Goal: Task Accomplishment & Management: Manage account settings

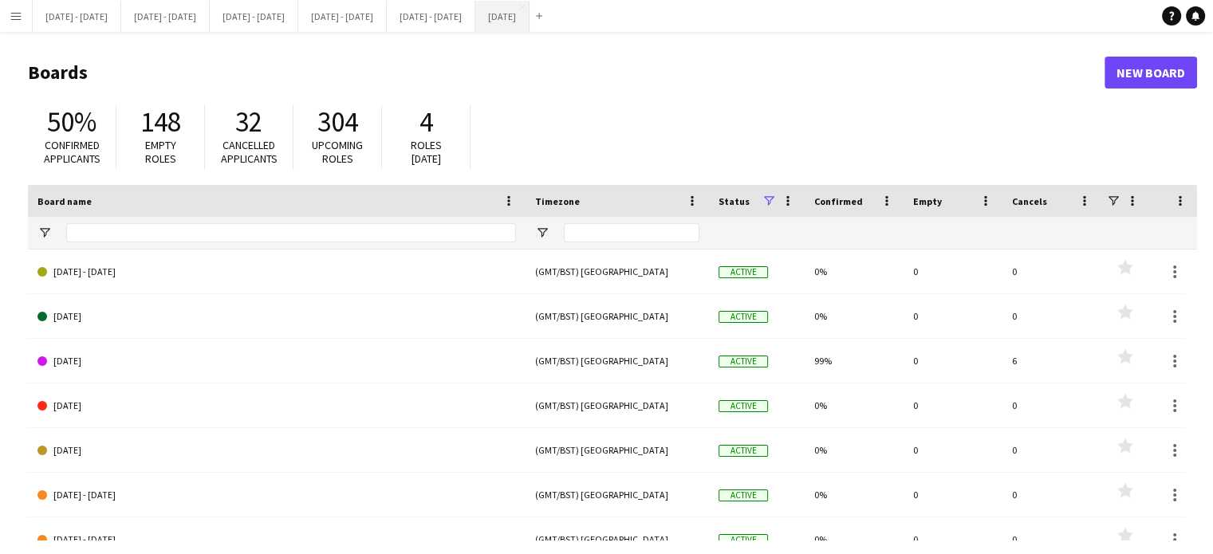
click at [529, 29] on button "[DATE] Close" at bounding box center [502, 16] width 54 height 31
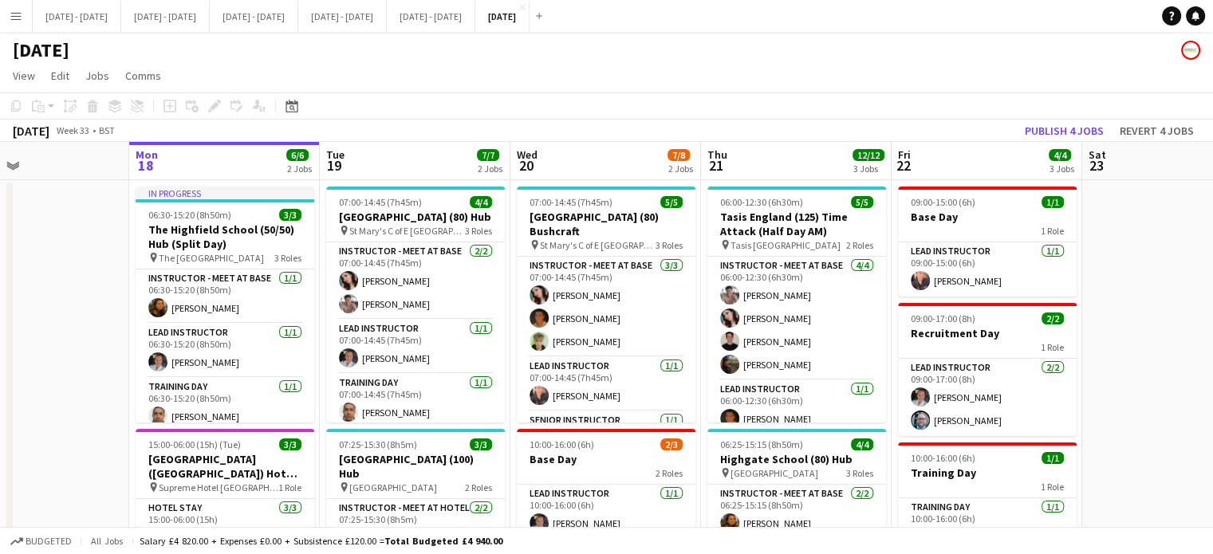
scroll to position [0, 634]
drag, startPoint x: 89, startPoint y: 317, endPoint x: 77, endPoint y: 352, distance: 36.6
click at [77, 352] on app-calendar-viewport "Thu 14 3/3 2 Jobs Fri 15 2/2 1 Job Sat 16 Sun 17 Mon 18 6/6 2 Jobs Tue 19 7/7 2…" at bounding box center [606, 524] width 1213 height 765
drag, startPoint x: 77, startPoint y: 352, endPoint x: 503, endPoint y: 49, distance: 523.3
click at [77, 352] on app-calendar-viewport "Thu 14 3/3 2 Jobs Fri 15 2/2 1 Job Sat 16 Sun 17 Mon 18 6/6 2 Jobs Tue 19 7/7 2…" at bounding box center [606, 524] width 1213 height 765
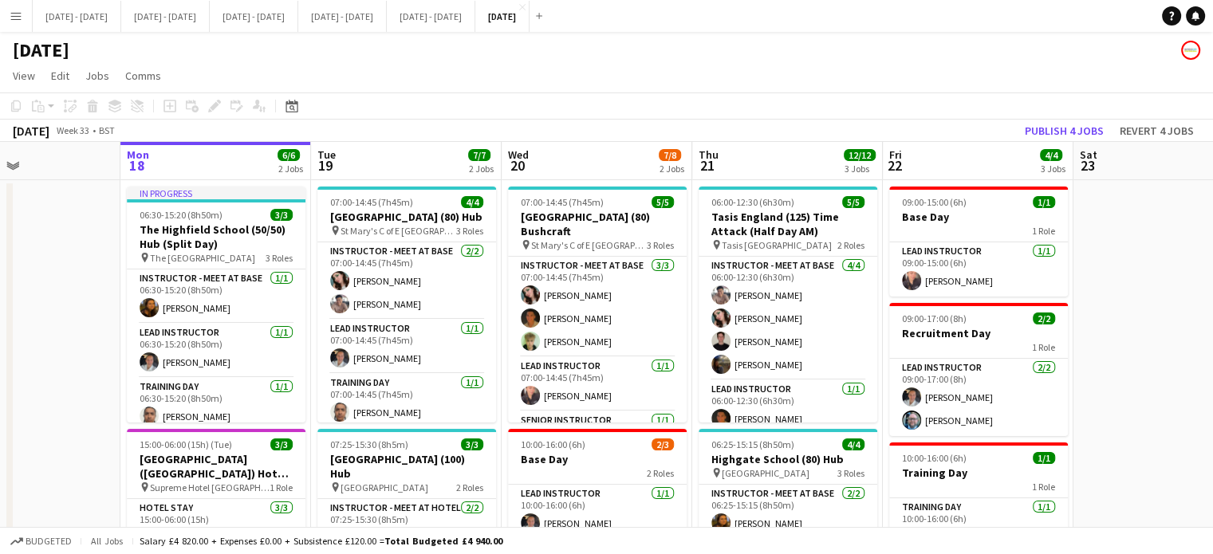
scroll to position [0, 631]
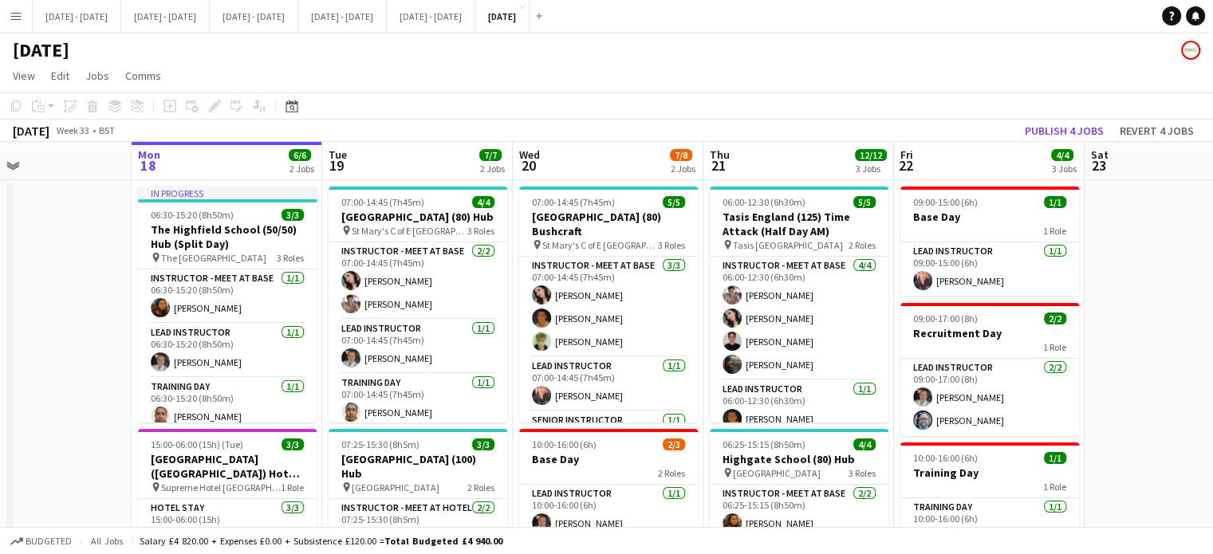
drag, startPoint x: 397, startPoint y: 161, endPoint x: 400, endPoint y: 171, distance: 10.1
click at [400, 171] on app-calendar-viewport "Thu 14 3/3 2 Jobs Fri 15 2/2 1 Job Sat 16 Sun 17 Mon 18 6/6 2 Jobs Tue 19 7/7 2…" at bounding box center [606, 524] width 1213 height 765
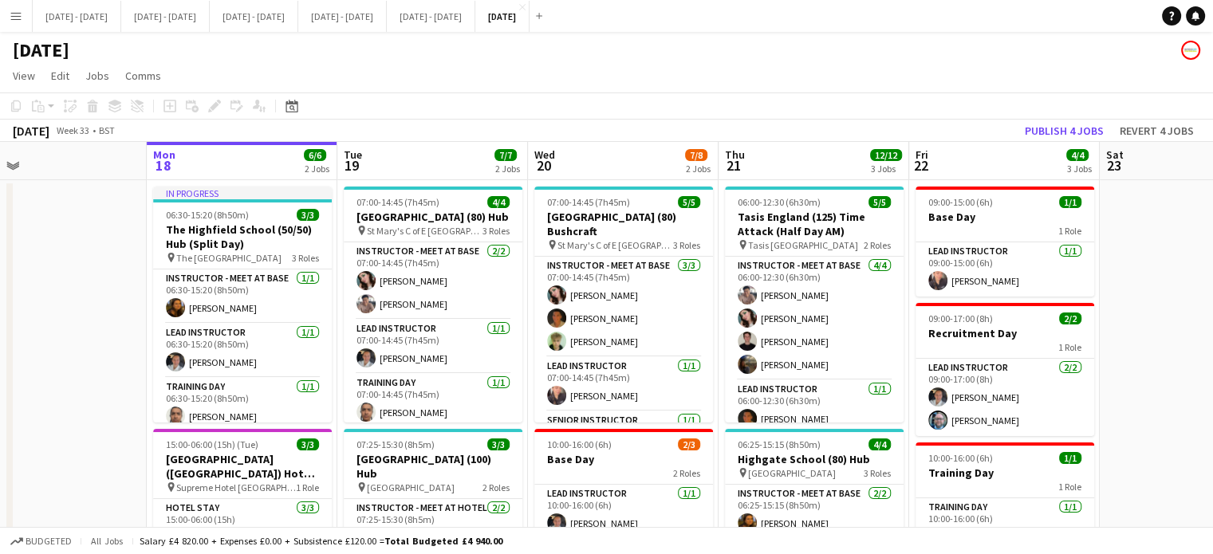
scroll to position [0, 609]
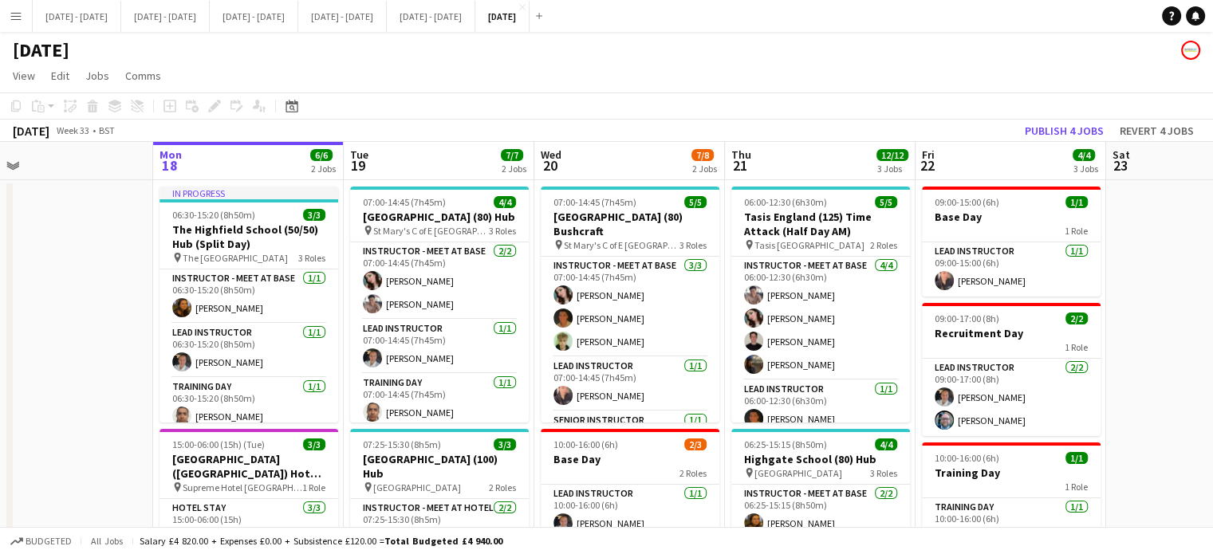
drag, startPoint x: 1122, startPoint y: 392, endPoint x: 1144, endPoint y: 388, distance: 21.8
click at [1144, 388] on app-calendar-viewport "Thu 14 3/3 2 Jobs Fri 15 2/2 1 Job Sat 16 Sun 17 Mon 18 6/6 2 Jobs Tue 19 7/7 2…" at bounding box center [606, 524] width 1213 height 765
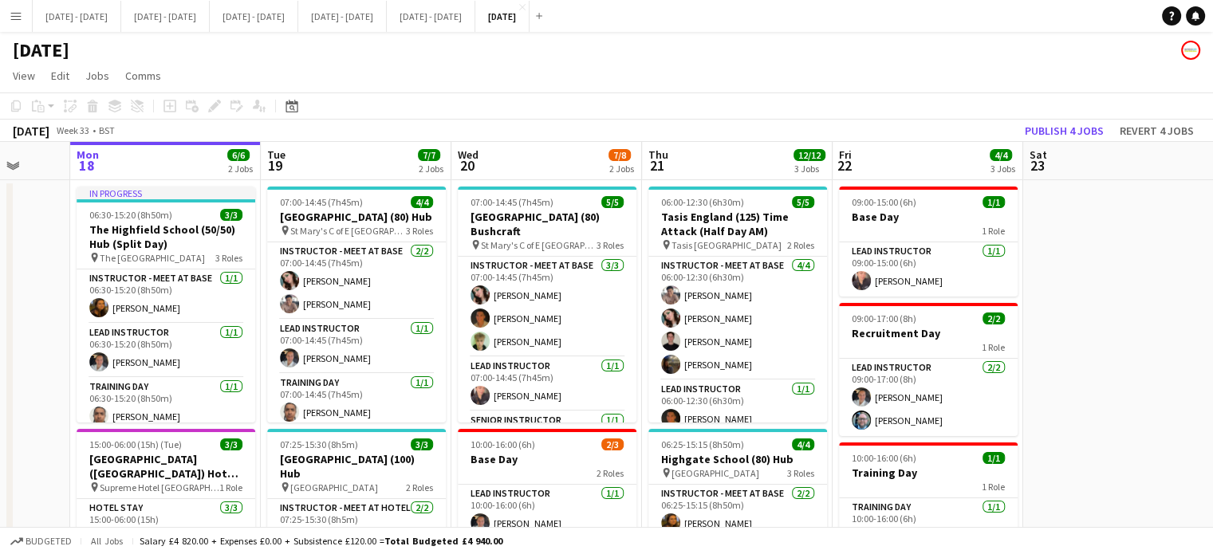
scroll to position [0, 694]
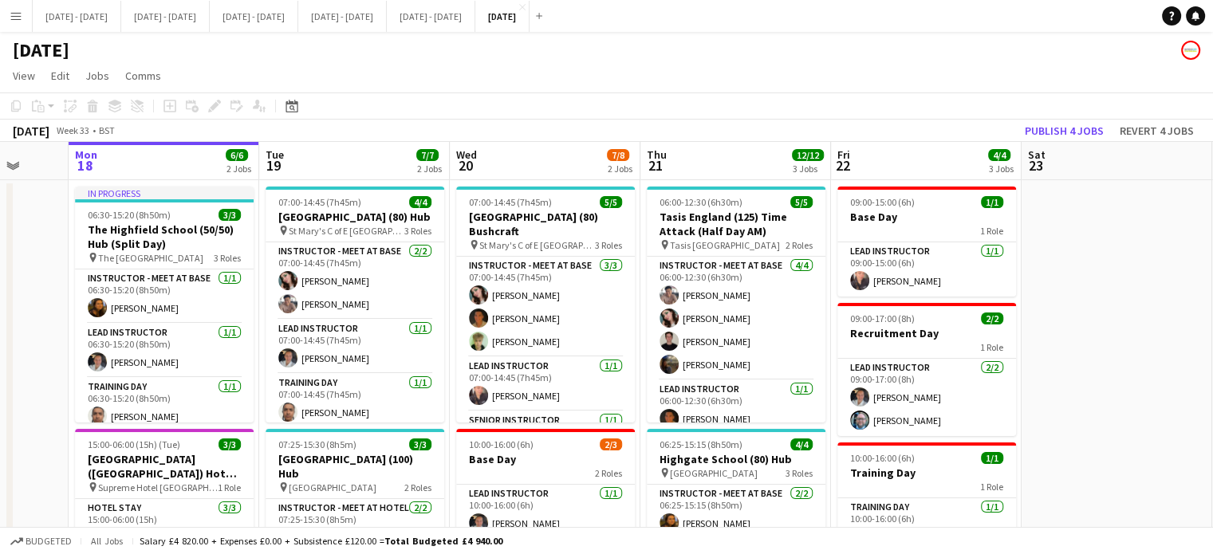
drag, startPoint x: 782, startPoint y: 163, endPoint x: 698, endPoint y: 148, distance: 86.0
click at [698, 148] on app-calendar-viewport "Thu 14 3/3 2 Jobs Fri 15 2/2 1 Job Sat 16 Sun 17 Mon 18 6/6 2 Jobs Tue 19 7/7 2…" at bounding box center [606, 524] width 1213 height 765
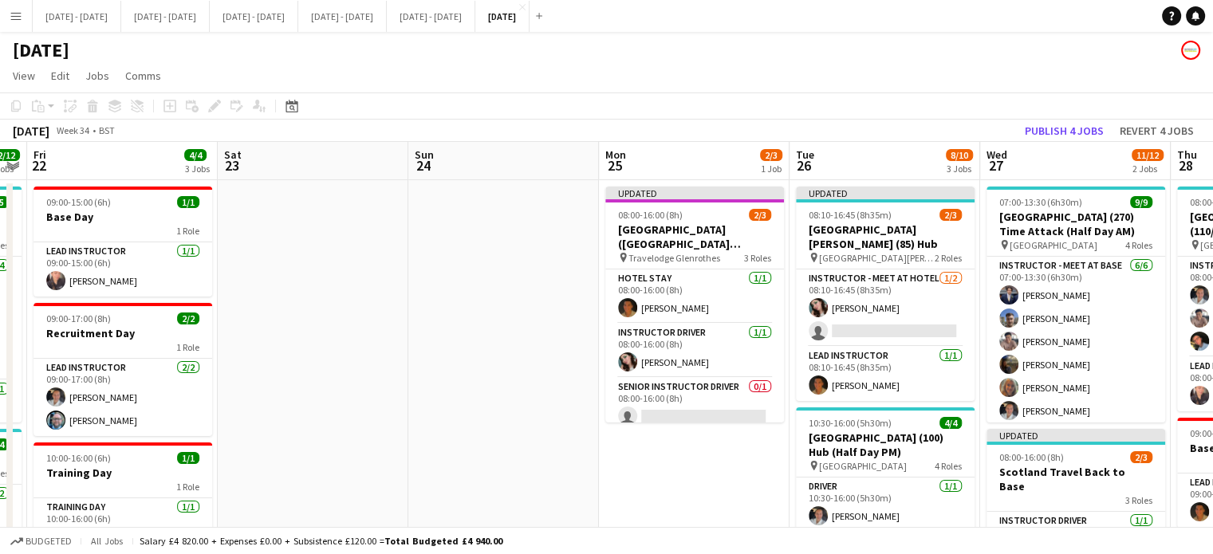
scroll to position [0, 590]
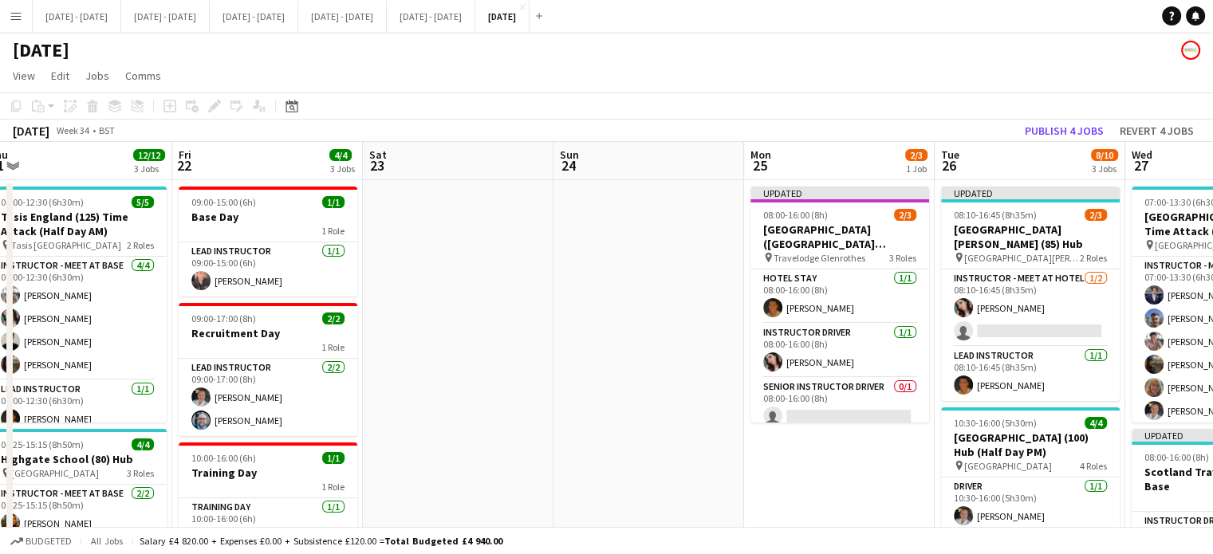
drag, startPoint x: 1054, startPoint y: 237, endPoint x: 396, endPoint y: 308, distance: 662.5
click at [396, 308] on app-calendar-viewport "Mon 18 6/6 2 Jobs Tue 19 7/7 2 Jobs Wed 20 7/8 2 Jobs Thu 21 12/12 3 Jobs Fri 2…" at bounding box center [606, 524] width 1213 height 765
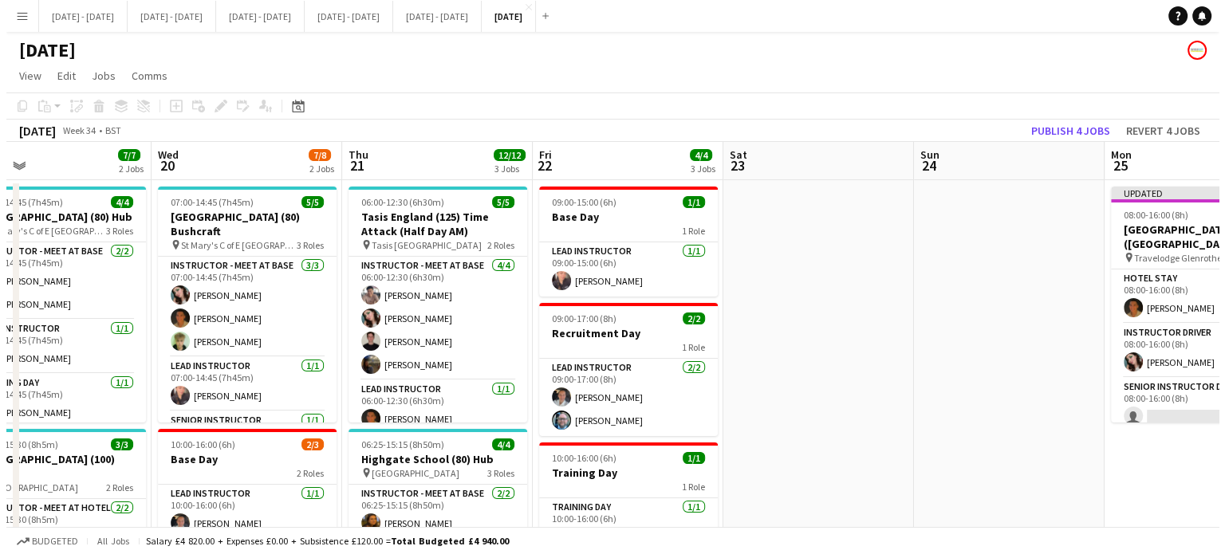
scroll to position [0, 339]
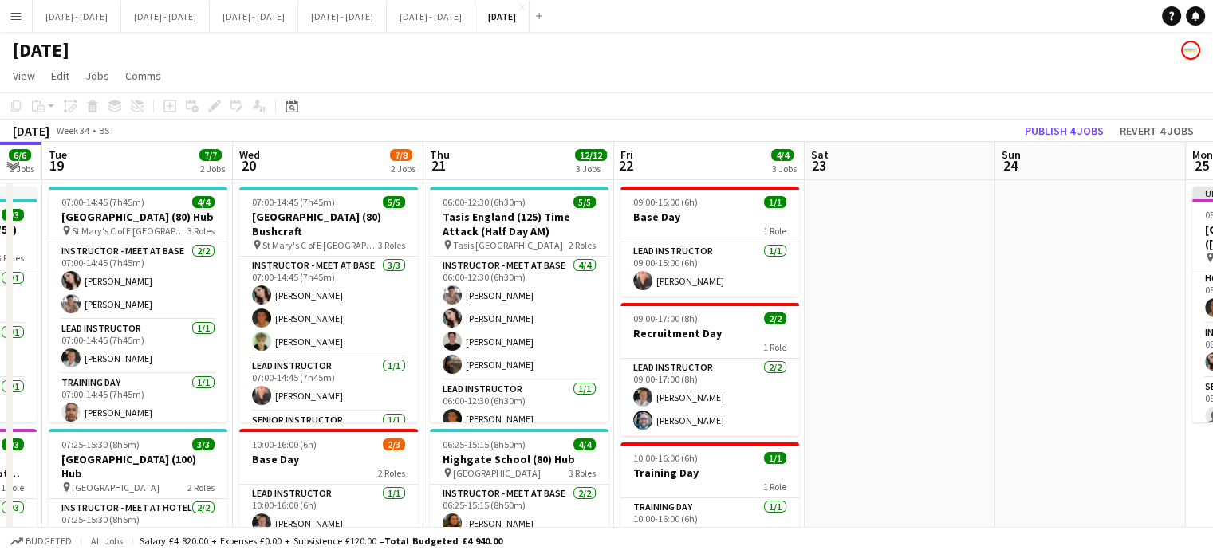
drag, startPoint x: 514, startPoint y: 362, endPoint x: 955, endPoint y: 323, distance: 443.5
click at [955, 323] on app-calendar-viewport "Sun 17 Mon 18 6/6 2 Jobs Tue 19 7/7 2 Jobs Wed 20 7/8 2 Jobs Thu 21 12/12 3 Job…" at bounding box center [606, 524] width 1213 height 765
click at [70, 6] on button "[DATE] - [DATE] Close" at bounding box center [77, 16] width 89 height 31
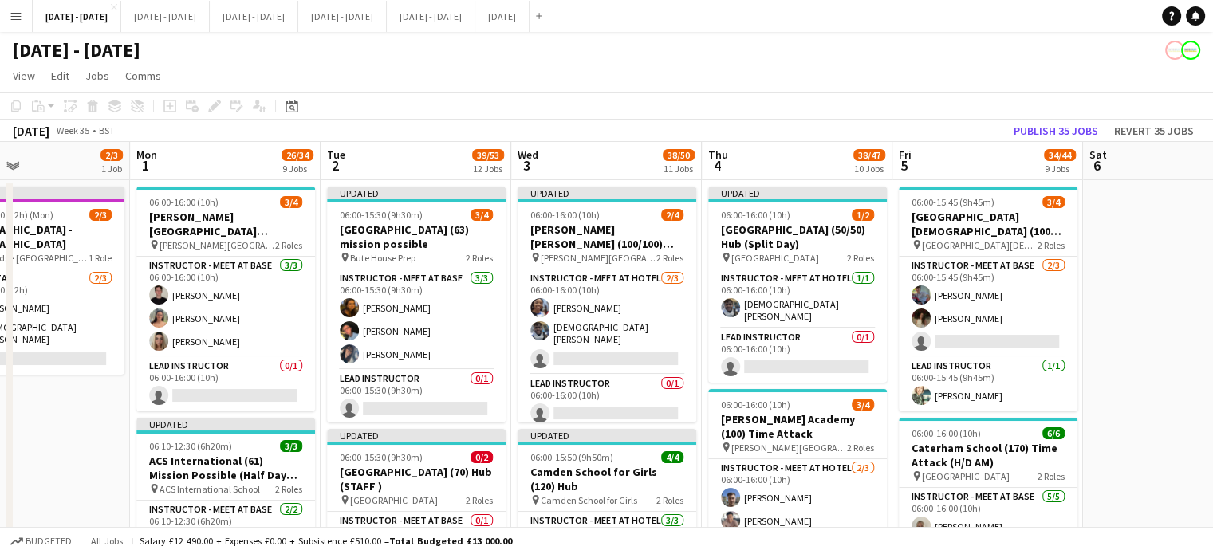
scroll to position [0, 825]
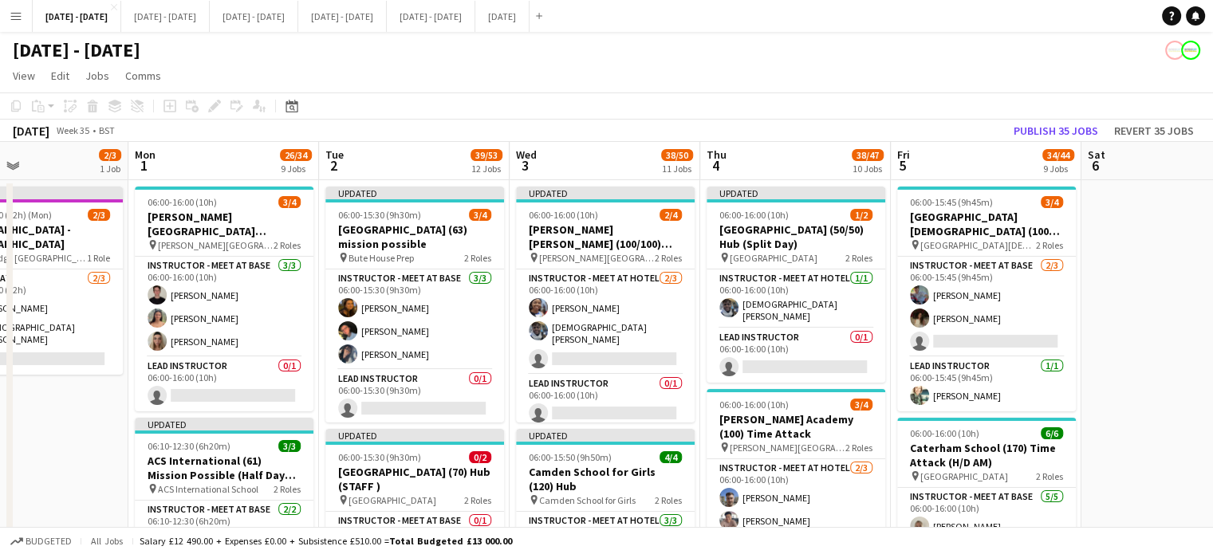
drag, startPoint x: 319, startPoint y: 474, endPoint x: 28, endPoint y: 449, distance: 292.1
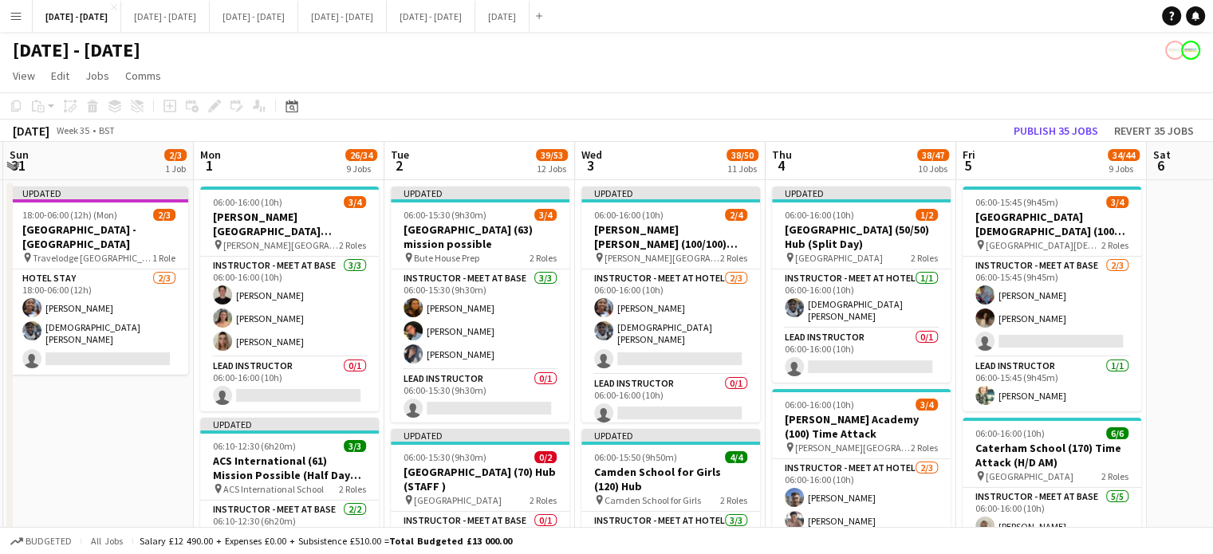
drag, startPoint x: 34, startPoint y: 444, endPoint x: 100, endPoint y: 430, distance: 67.7
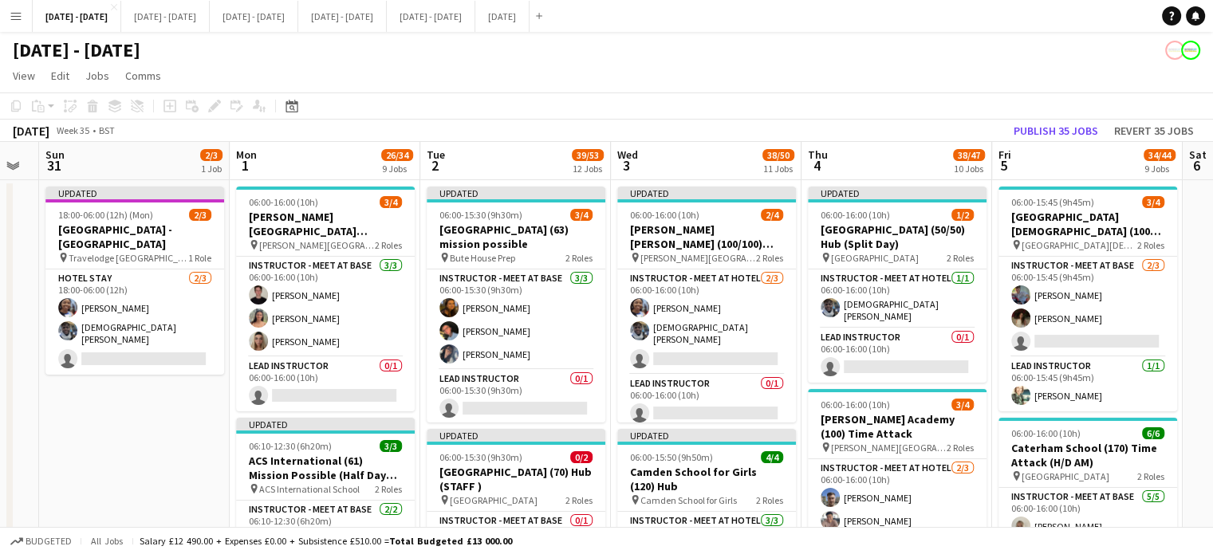
scroll to position [0, 724]
drag, startPoint x: 98, startPoint y: 432, endPoint x: 134, endPoint y: 436, distance: 36.1
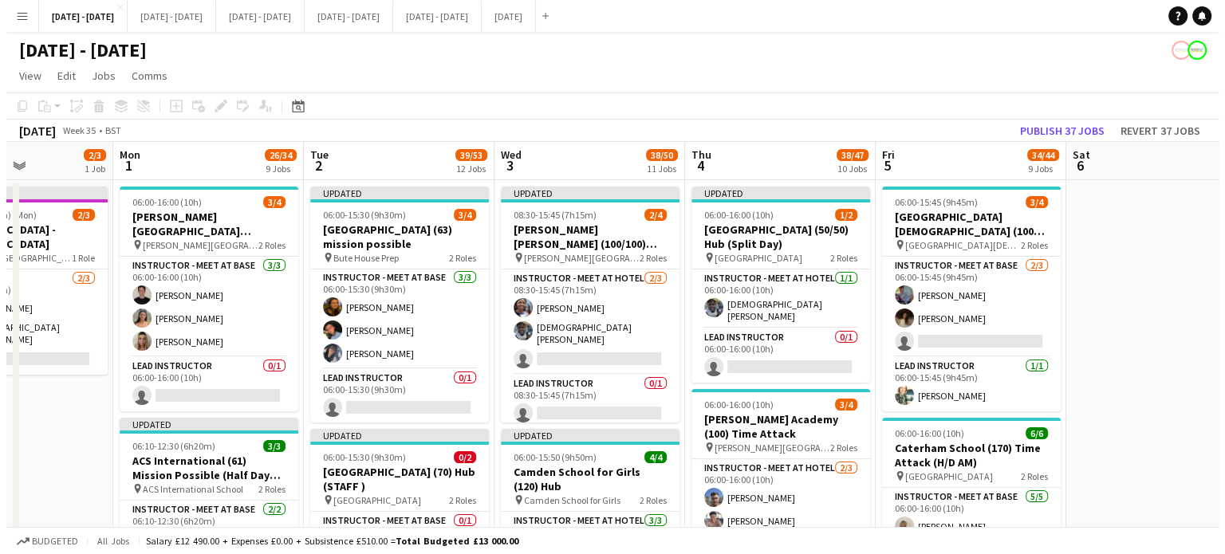
scroll to position [0, 464]
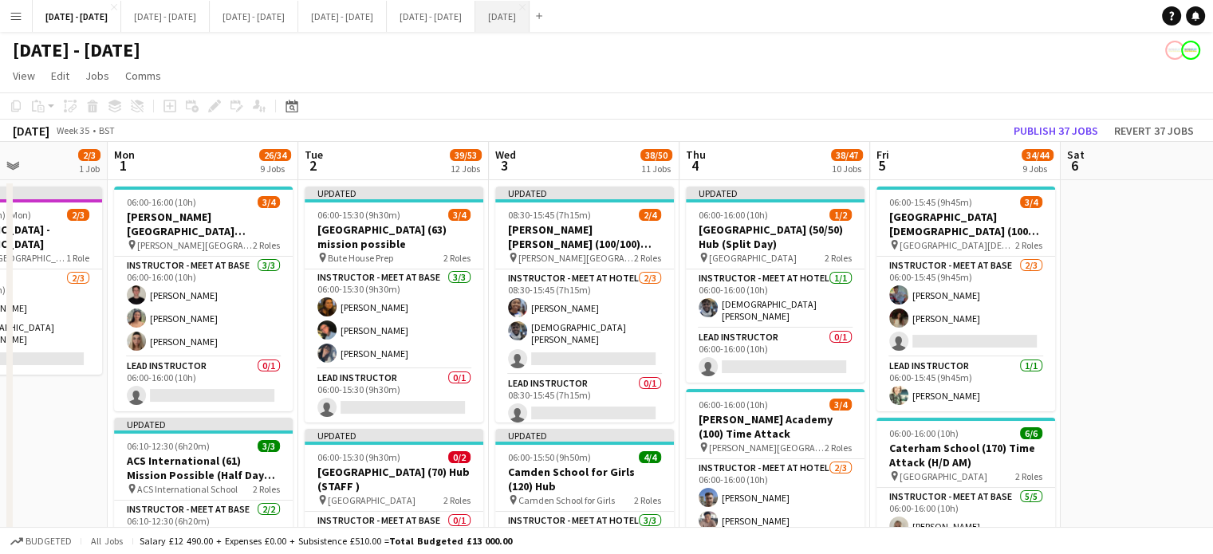
click at [529, 19] on button "[DATE] Close" at bounding box center [502, 16] width 54 height 31
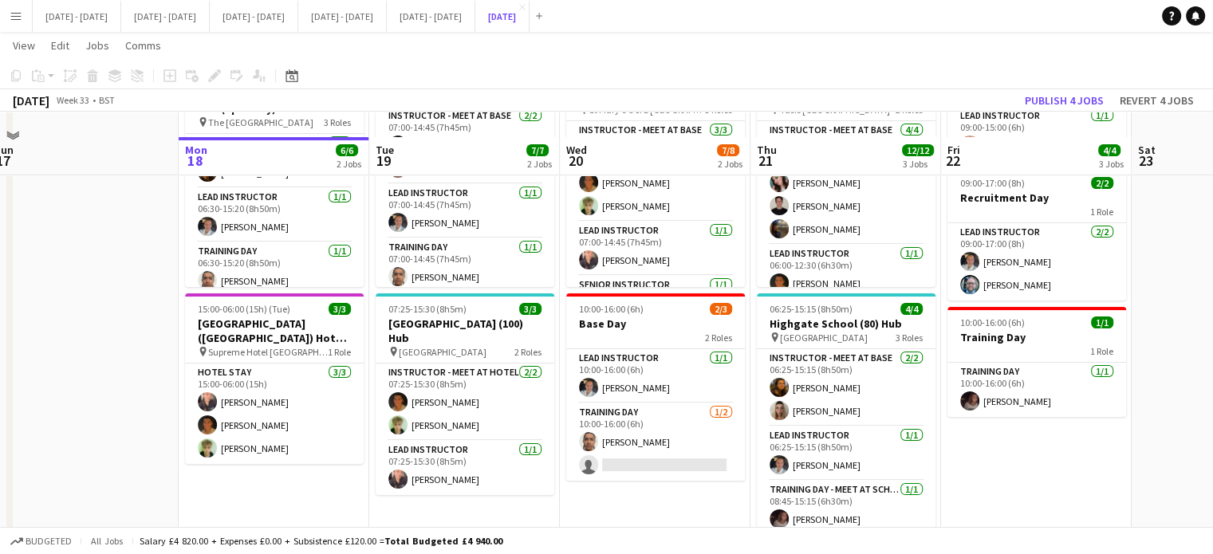
scroll to position [159, 0]
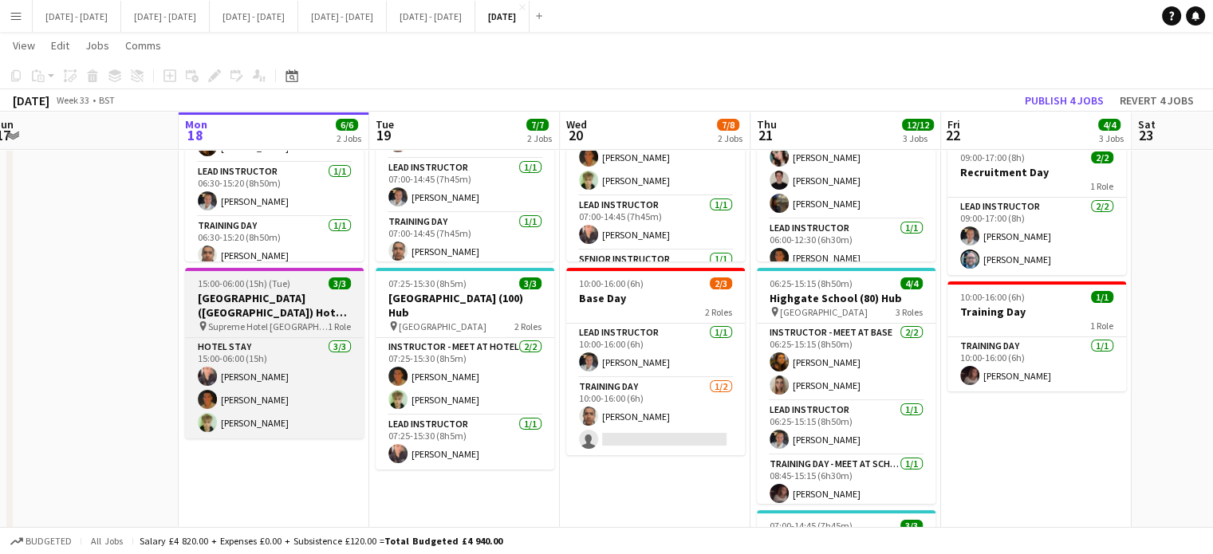
click at [274, 293] on h3 "[GEOGRAPHIC_DATA] ([GEOGRAPHIC_DATA]) Hotel - [GEOGRAPHIC_DATA]" at bounding box center [274, 305] width 179 height 29
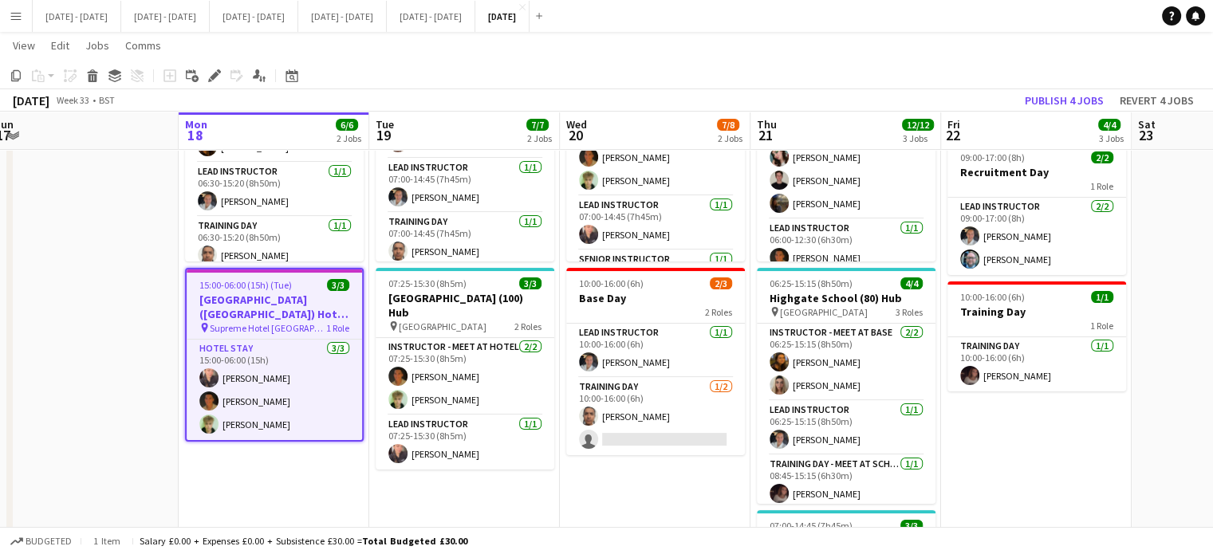
click at [212, 63] on app-toolbar "Copy Paste Paste Ctrl+V Paste with crew Ctrl+Shift+V Paste linked Job [GEOGRAPH…" at bounding box center [606, 75] width 1213 height 27
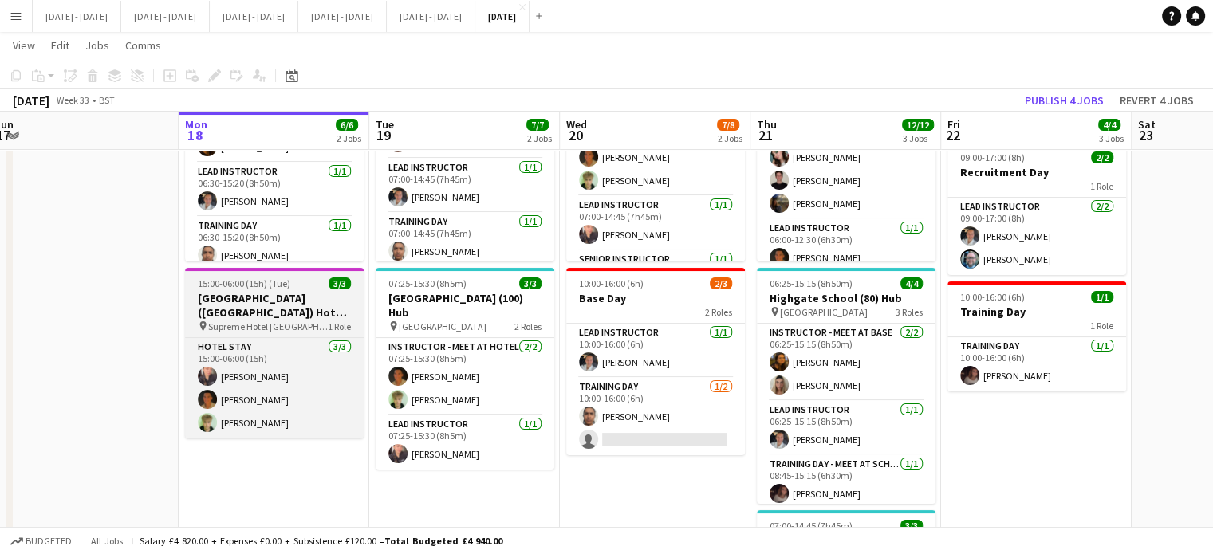
click at [238, 289] on span "15:00-06:00 (15h) (Tue)" at bounding box center [244, 284] width 93 height 12
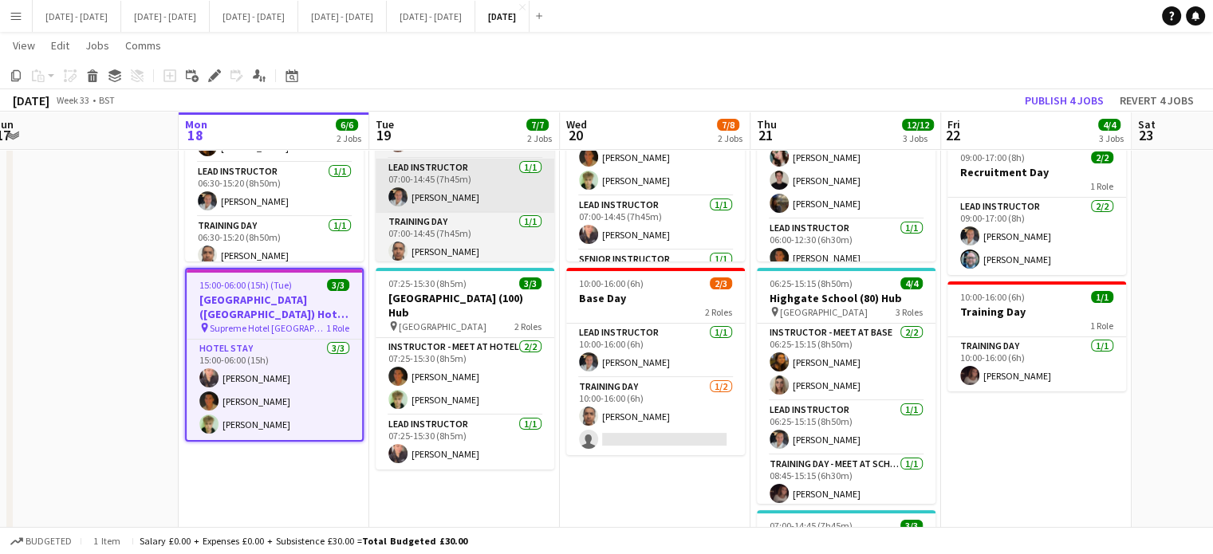
drag, startPoint x: 211, startPoint y: 77, endPoint x: 500, endPoint y: 203, distance: 316.0
click at [211, 77] on icon at bounding box center [214, 76] width 9 height 9
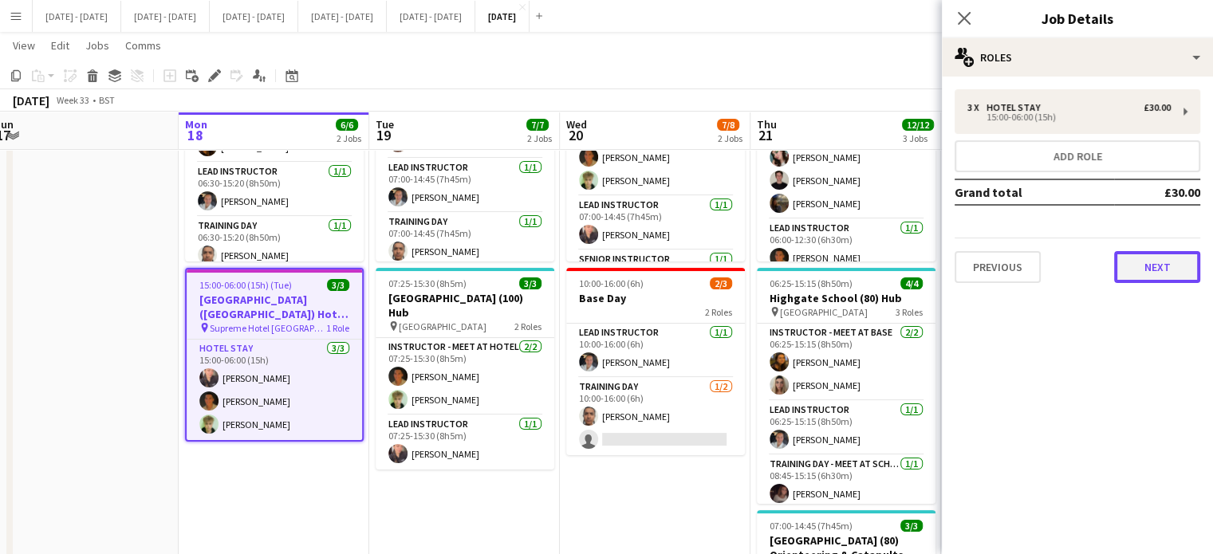
click at [1167, 275] on button "Next" at bounding box center [1157, 267] width 86 height 32
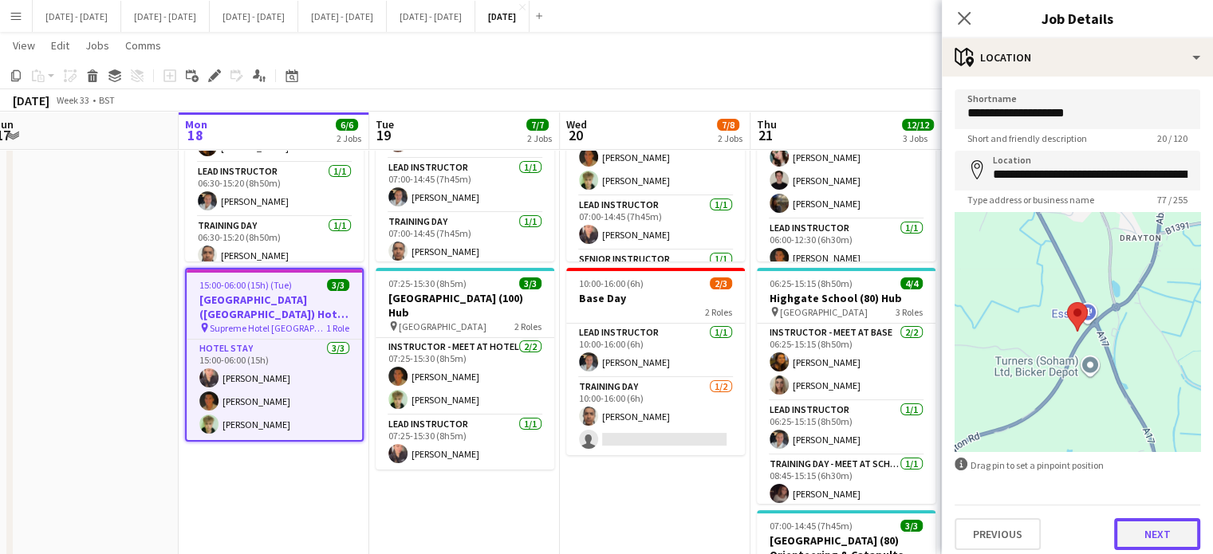
click at [1163, 537] on button "Next" at bounding box center [1157, 534] width 86 height 32
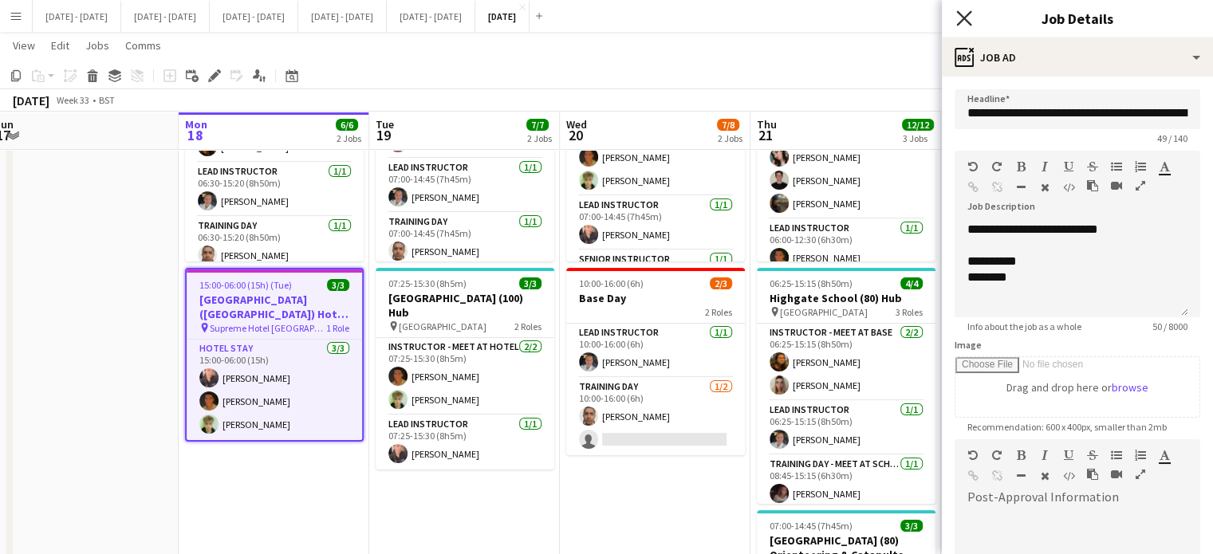
click at [964, 18] on icon at bounding box center [963, 17] width 15 height 15
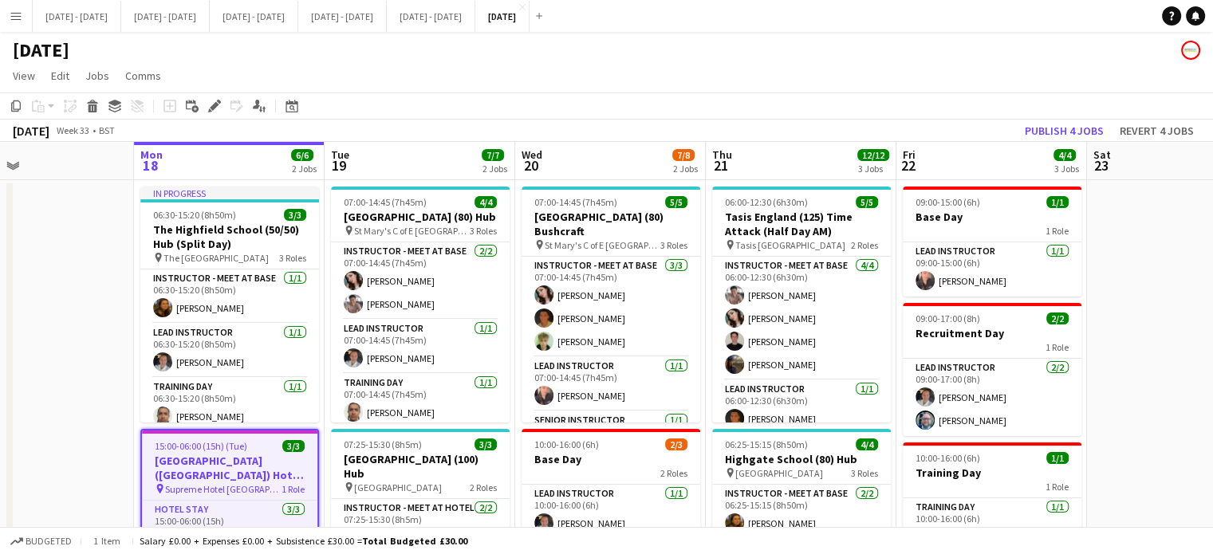
scroll to position [0, 632]
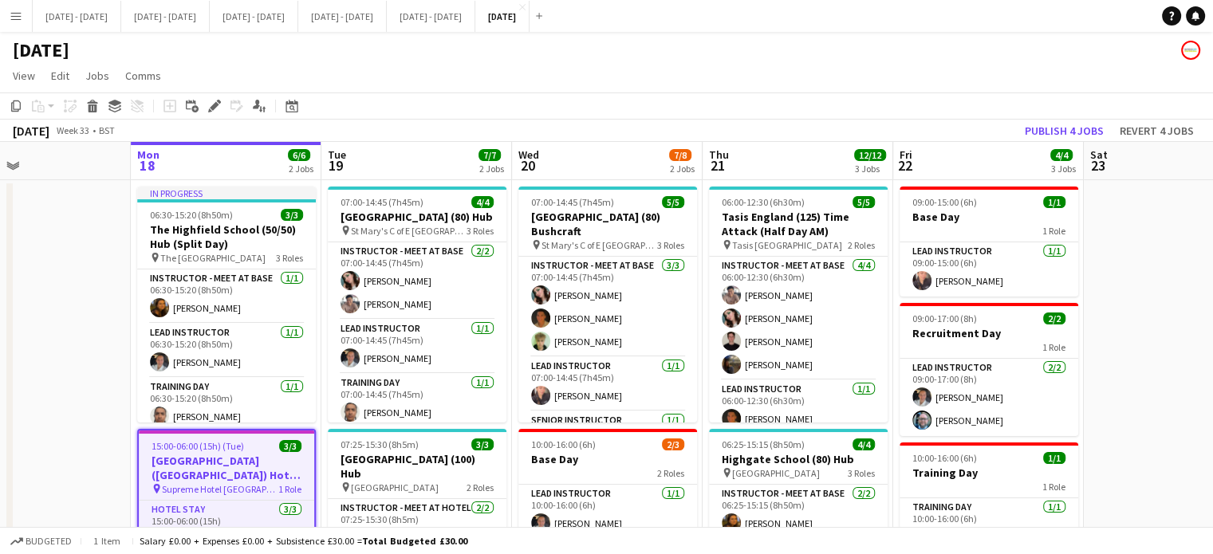
drag, startPoint x: 131, startPoint y: 325, endPoint x: 83, endPoint y: 333, distance: 48.5
click at [83, 333] on app-calendar-viewport "Thu 14 3/3 2 Jobs Fri 15 2/2 1 Job Sat 16 Sun 17 Mon 18 6/6 2 Jobs Tue 19 7/7 2…" at bounding box center [606, 524] width 1213 height 765
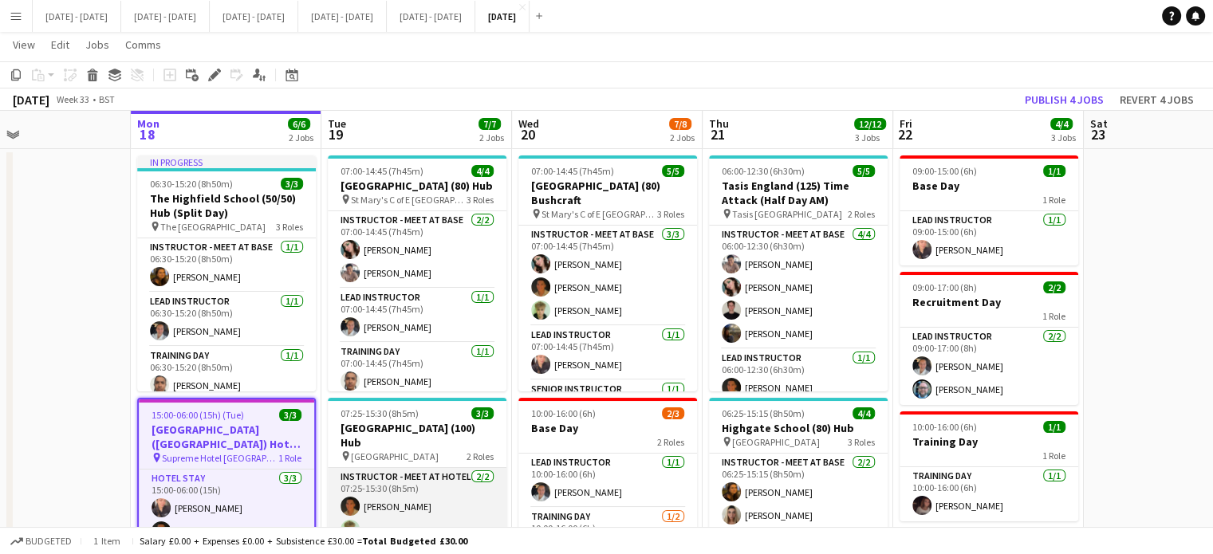
scroll to position [80, 0]
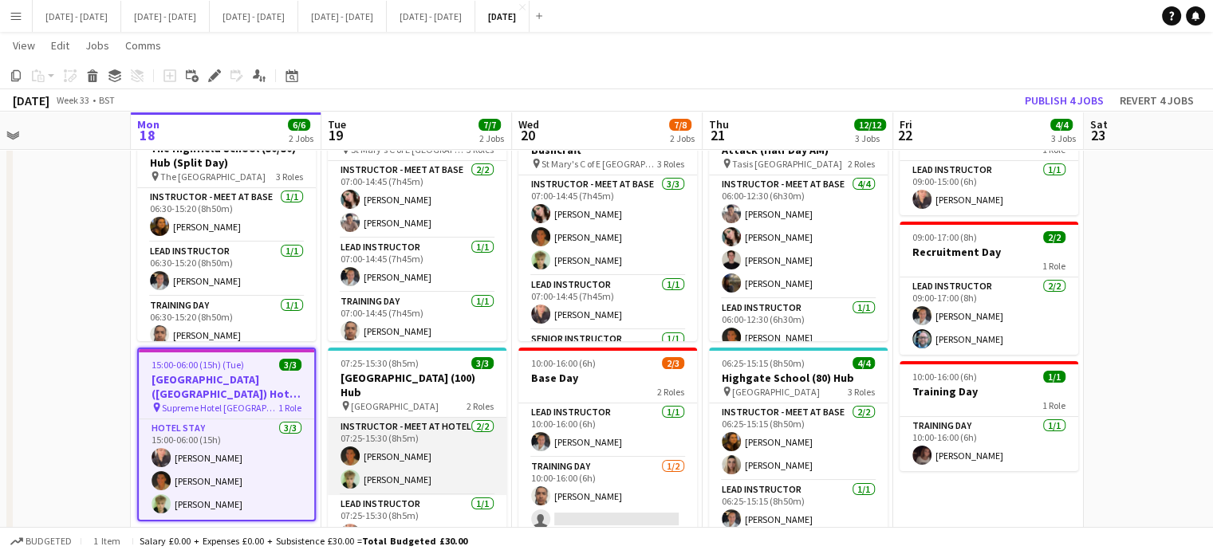
click at [379, 444] on app-card-role "Instructor - Meet at Hotel [DATE] 07:25-15:30 (8h5m) [PERSON_NAME] [PERSON_NAME]" at bounding box center [417, 456] width 179 height 77
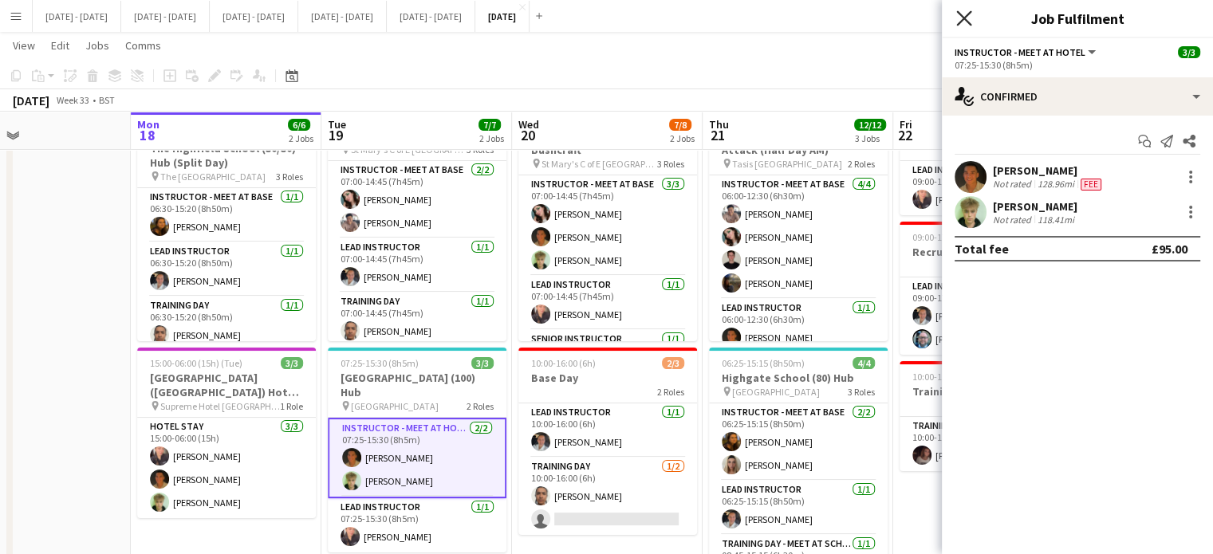
click at [963, 17] on icon at bounding box center [963, 17] width 15 height 15
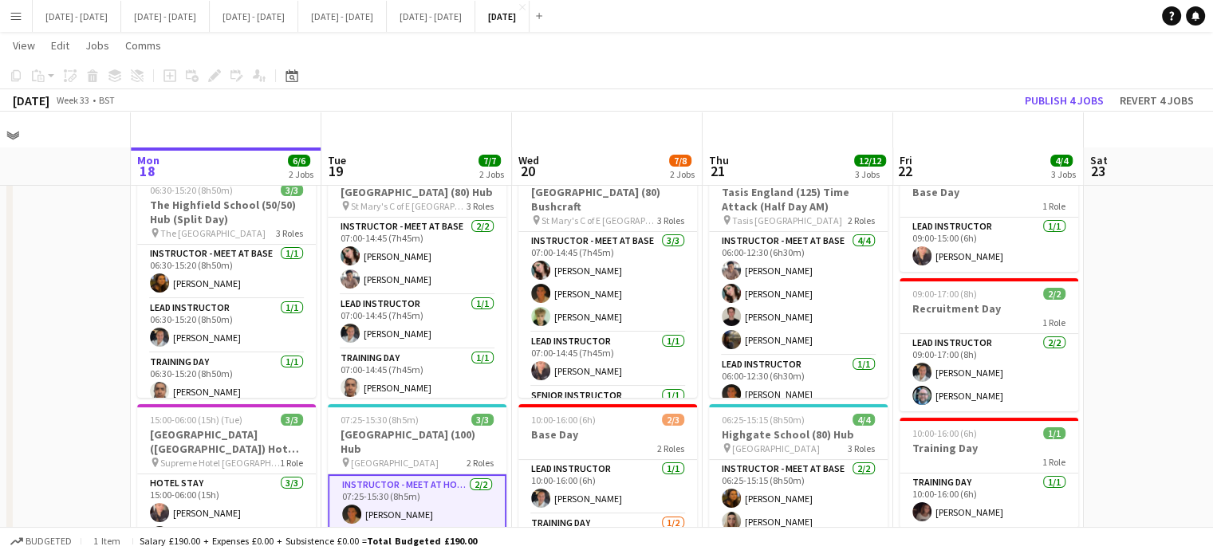
scroll to position [0, 0]
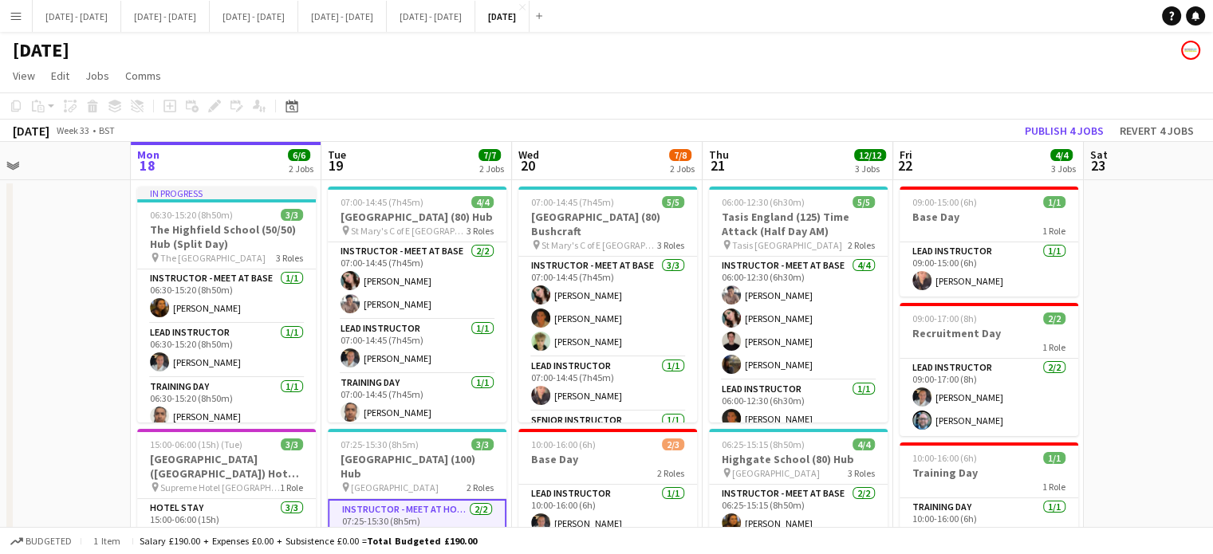
click at [585, 108] on app-toolbar "Copy Paste Paste Ctrl+V Paste with crew Ctrl+Shift+V Paste linked Job [GEOGRAPH…" at bounding box center [606, 106] width 1213 height 27
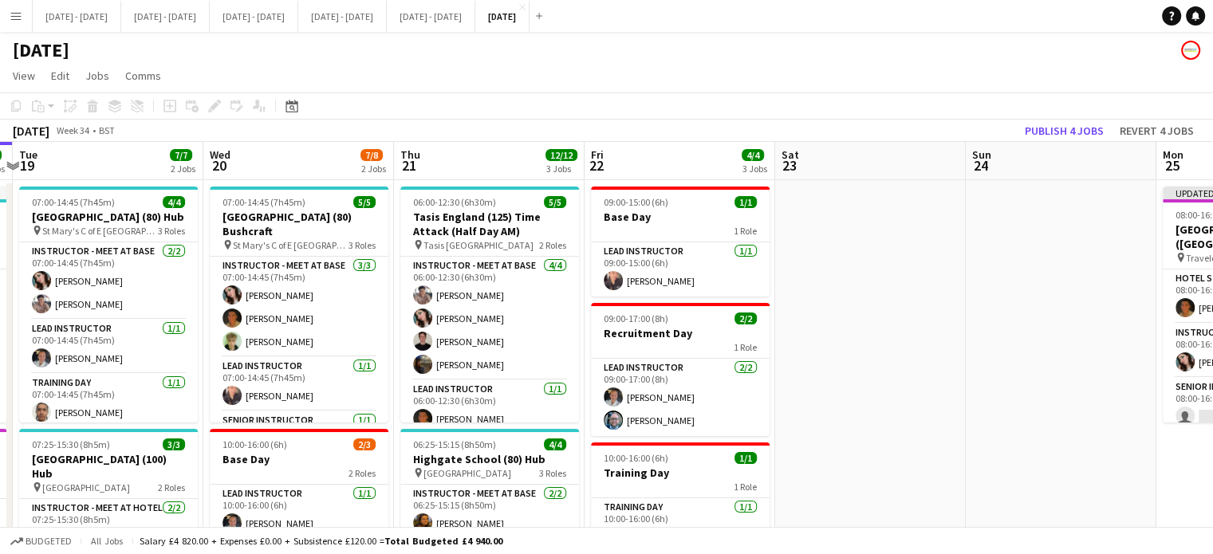
scroll to position [0, 561]
drag, startPoint x: 405, startPoint y: 170, endPoint x: 96, endPoint y: 176, distance: 309.5
click at [96, 176] on app-calendar-viewport "Sat 16 Sun 17 Mon 18 6/6 2 Jobs Tue 19 7/7 2 Jobs Wed 20 7/8 2 Jobs Thu 21 12/1…" at bounding box center [606, 524] width 1213 height 765
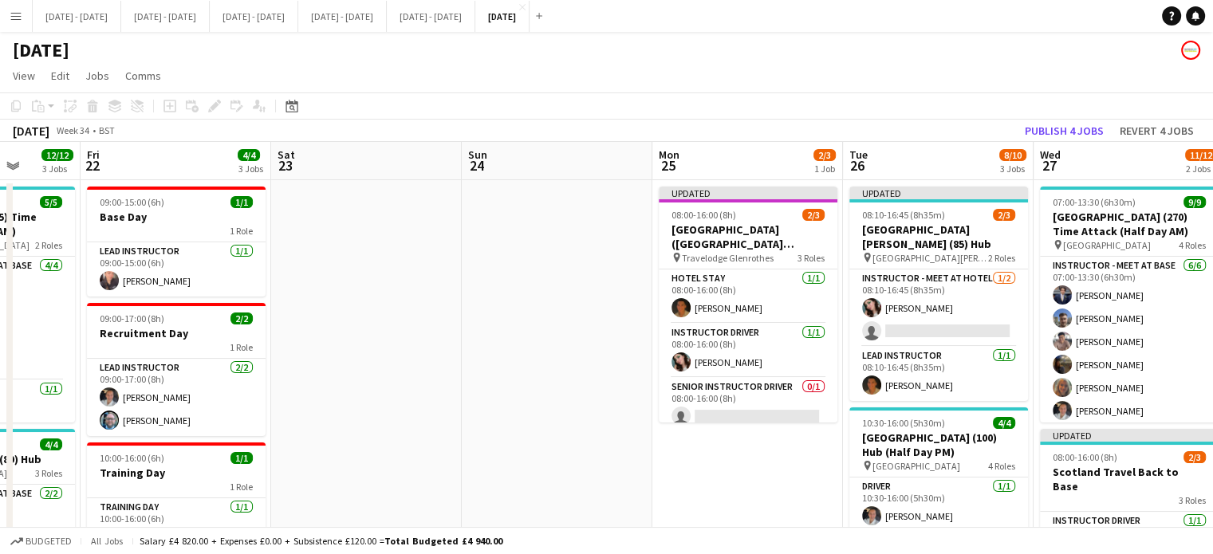
scroll to position [0, 416]
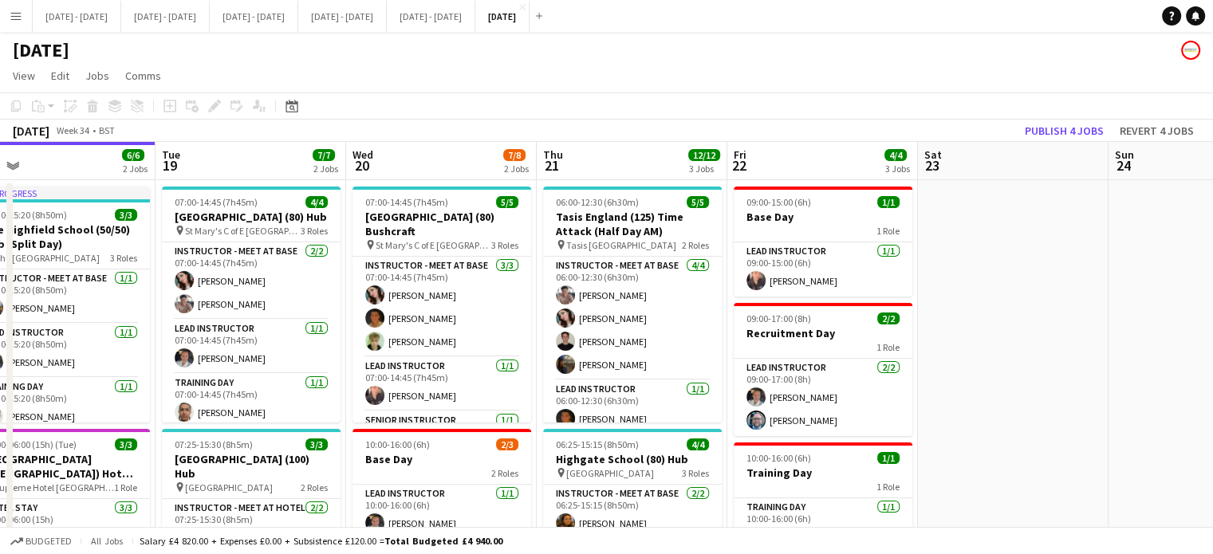
drag, startPoint x: 880, startPoint y: 281, endPoint x: 1423, endPoint y: 299, distance: 543.4
click at [1213, 299] on html "Menu Boards Boards Boards All jobs Status Workforce Workforce My Workforce Recr…" at bounding box center [606, 467] width 1213 height 934
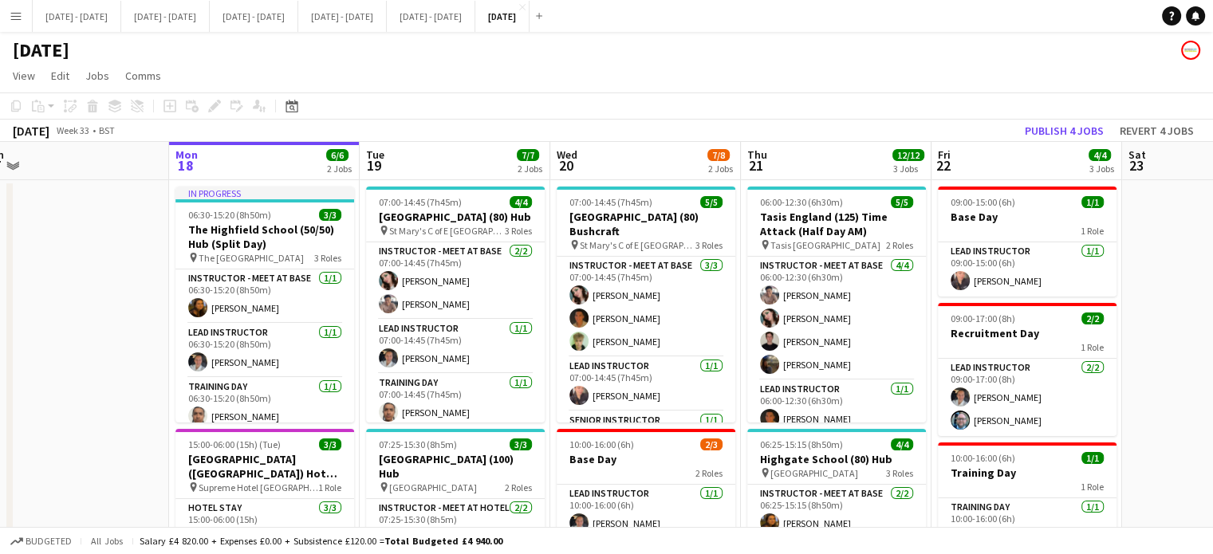
scroll to position [0, 400]
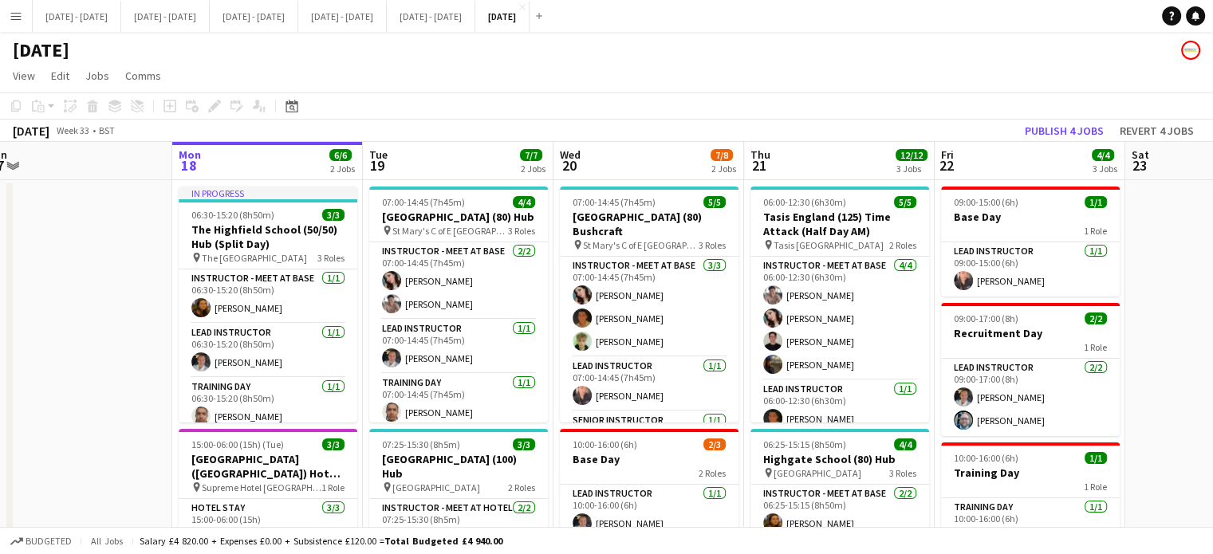
drag, startPoint x: 214, startPoint y: 163, endPoint x: 421, endPoint y: 155, distance: 207.5
click at [421, 155] on app-calendar-viewport "Fri 15 2/2 1 Job Sat 16 Sun 17 Mon 18 6/6 2 Jobs Tue 19 7/7 2 Jobs Wed 20 7/8 2…" at bounding box center [606, 524] width 1213 height 765
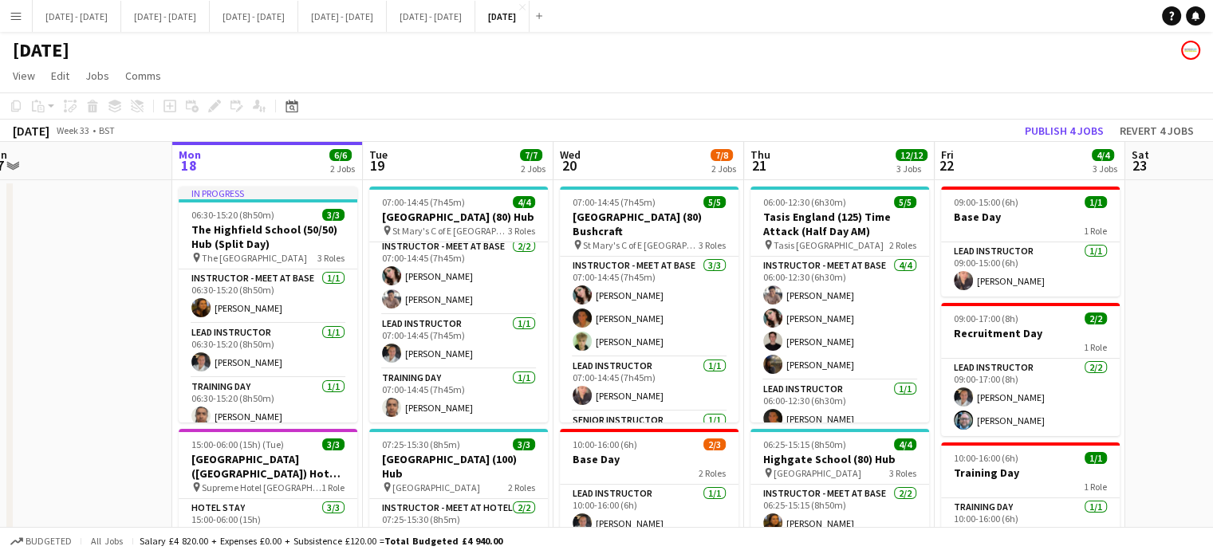
scroll to position [0, 504]
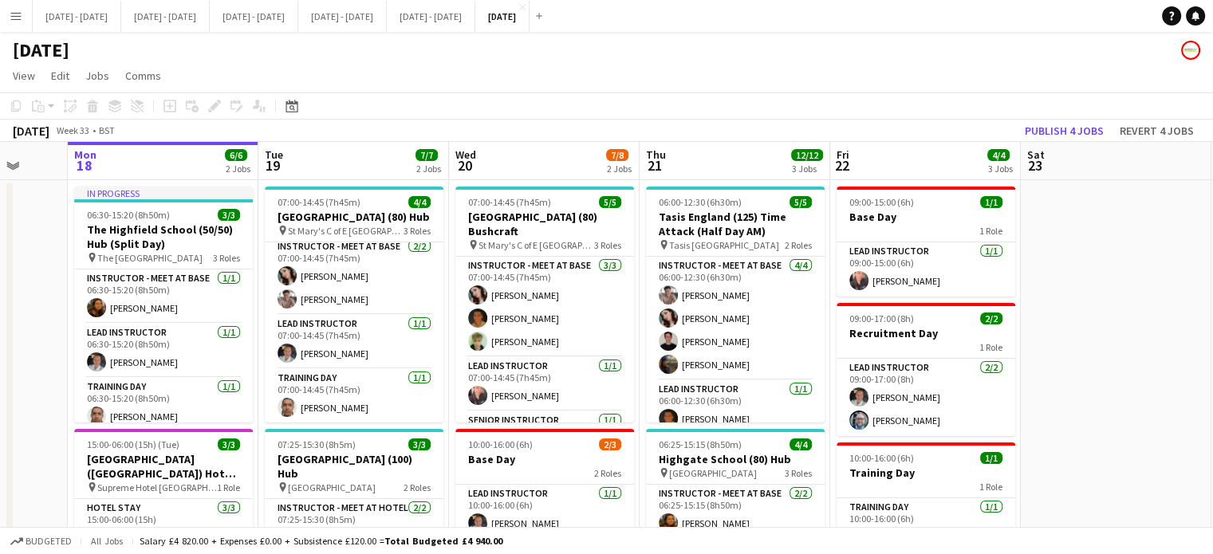
drag, startPoint x: 104, startPoint y: 431, endPoint x: 0, endPoint y: 452, distance: 106.7
click at [0, 452] on app-calendar-viewport "Fri 15 2/2 1 Job Sat 16 Sun 17 Mon 18 6/6 2 Jobs Tue 19 7/7 2 Jobs Wed 20 7/8 2…" at bounding box center [606, 524] width 1213 height 765
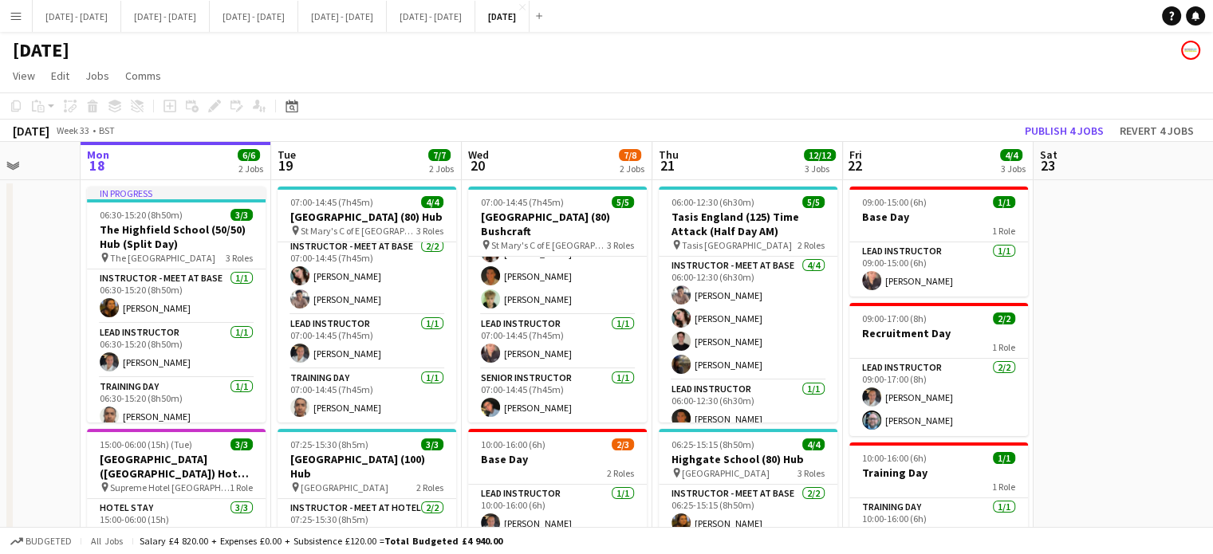
scroll to position [0, 486]
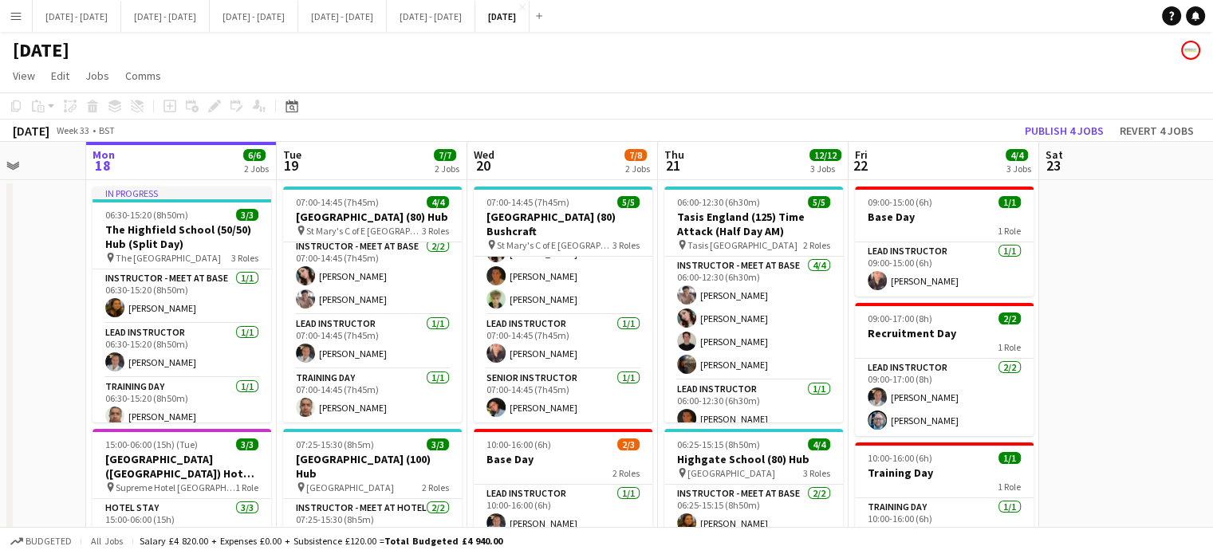
drag, startPoint x: 494, startPoint y: 158, endPoint x: 513, endPoint y: 155, distance: 18.5
click at [513, 155] on app-calendar-viewport "Fri 15 2/2 1 Job Sat 16 Sun 17 Mon 18 6/6 2 Jobs Tue 19 7/7 2 Jobs Wed 20 7/8 2…" at bounding box center [606, 524] width 1213 height 765
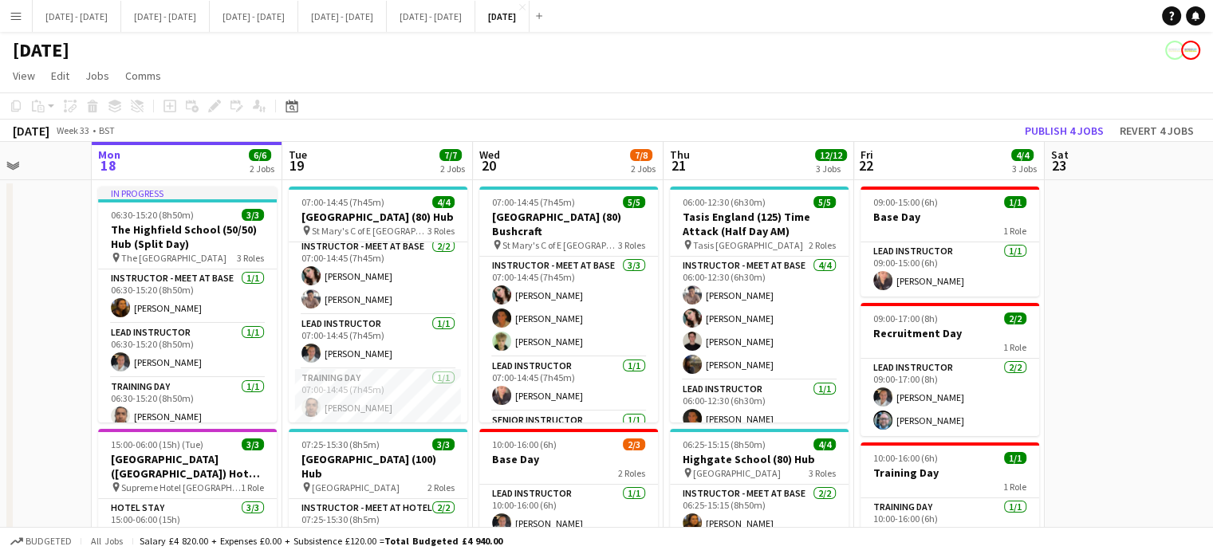
scroll to position [0, 479]
click at [555, 175] on app-calendar-viewport "Fri 15 2/2 1 Job Sat 16 Sun 17 Mon 18 6/6 2 Jobs Tue 19 7/7 2 Jobs Wed 20 7/8 2…" at bounding box center [606, 524] width 1213 height 765
click at [341, 166] on app-board-header-date "Tue 19 7/7 2 Jobs" at bounding box center [378, 161] width 191 height 38
click at [577, 178] on app-board-header-date "Wed 20 7/8 2 Jobs" at bounding box center [569, 161] width 191 height 38
click at [734, 156] on app-board-header-date "Thu 21 12/12 3 Jobs" at bounding box center [759, 161] width 191 height 38
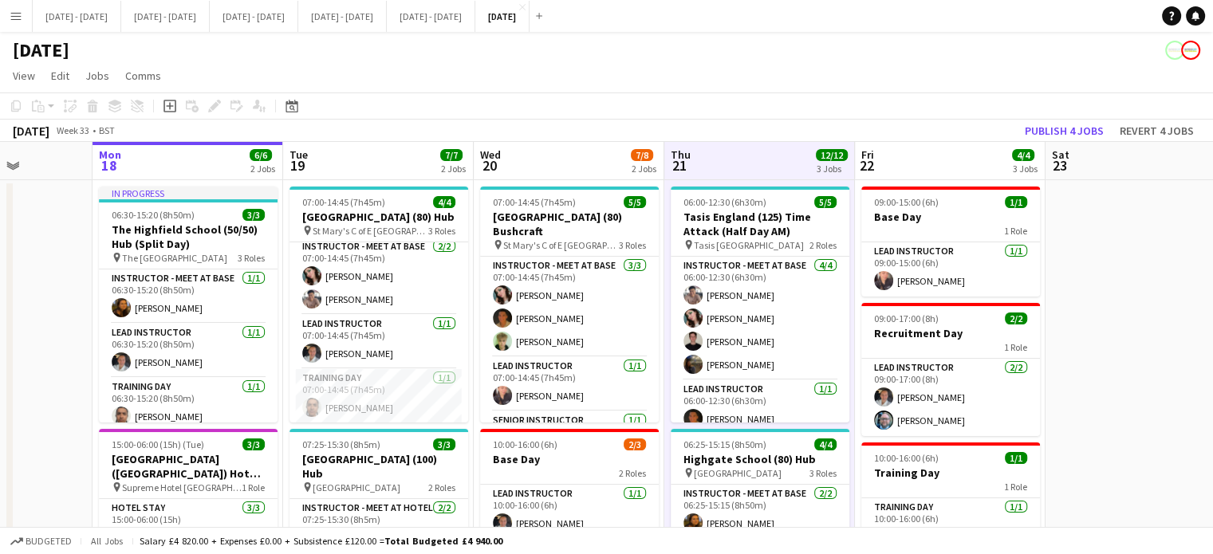
click at [388, 155] on app-board-header-date "Tue 19 7/7 2 Jobs" at bounding box center [378, 161] width 191 height 38
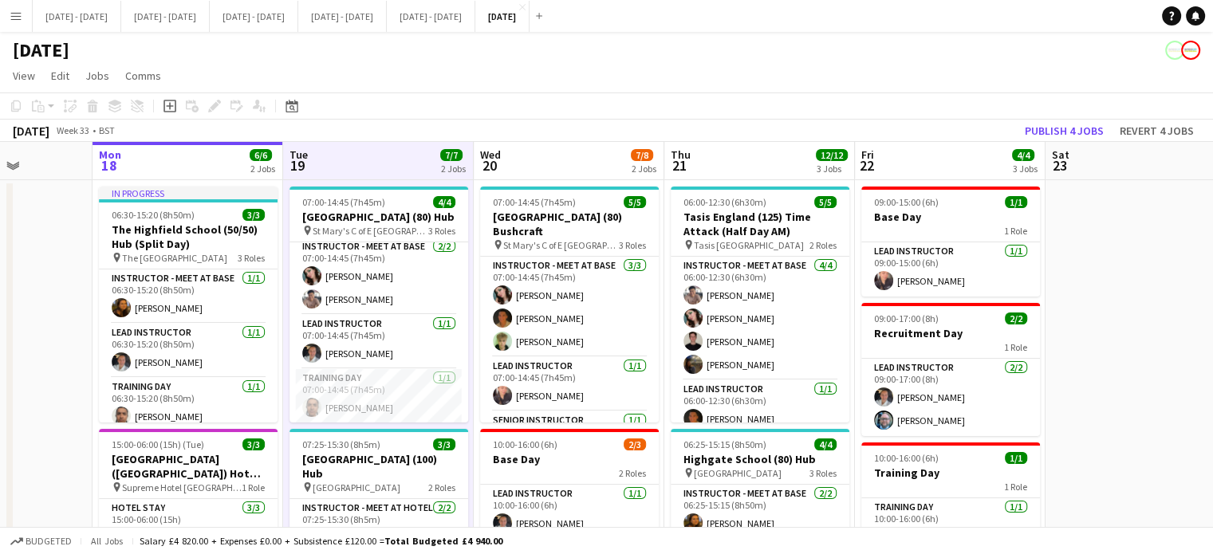
click at [587, 172] on app-board-header-date "Wed 20 7/8 2 Jobs" at bounding box center [569, 161] width 191 height 38
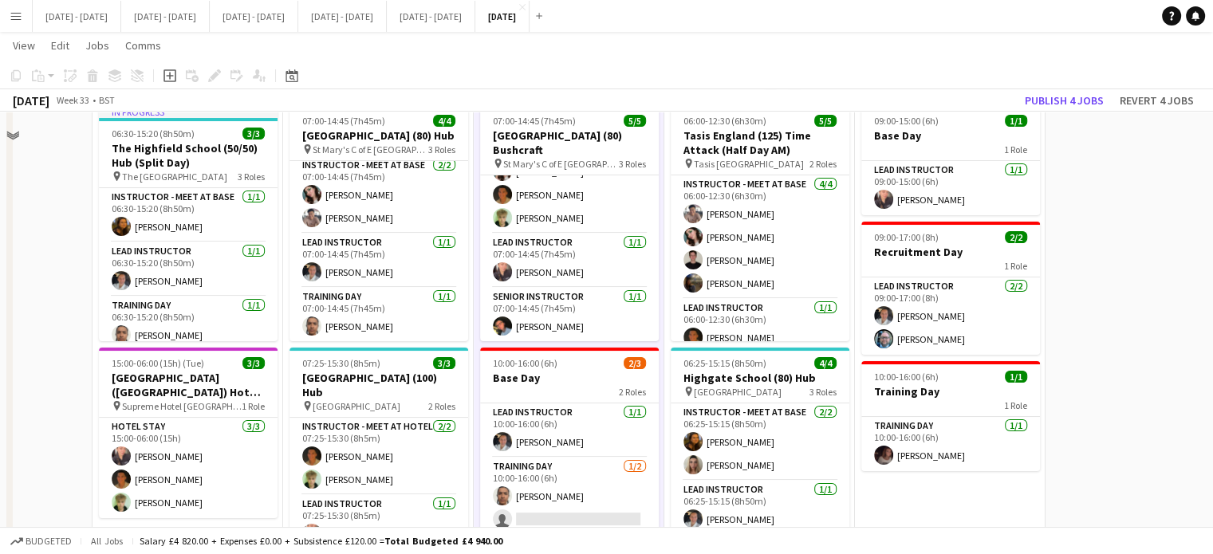
scroll to position [0, 0]
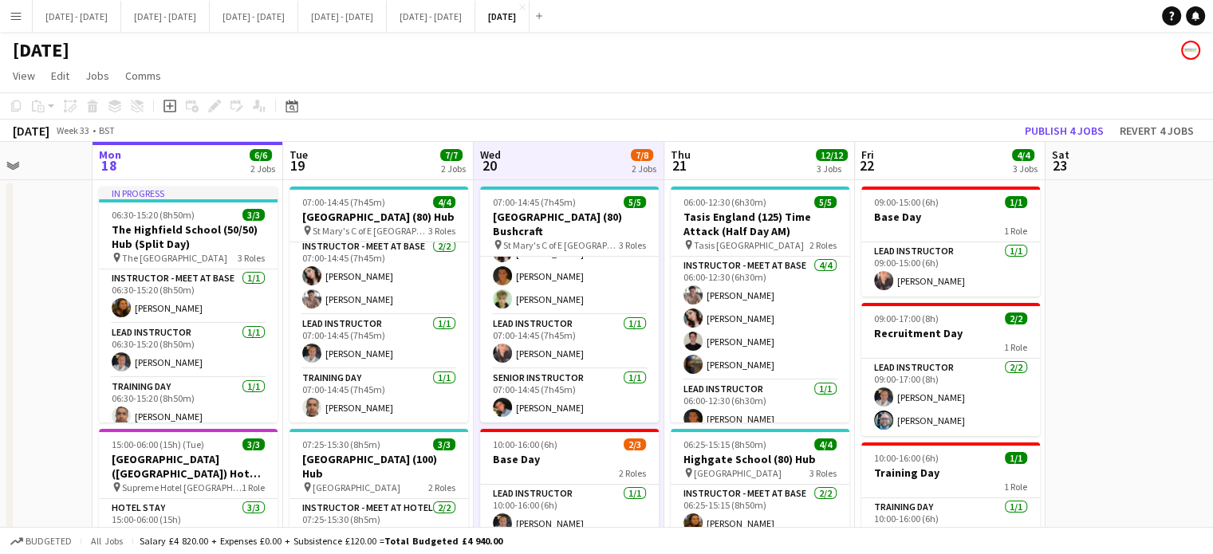
click at [754, 167] on app-board-header-date "Thu 21 12/12 3 Jobs" at bounding box center [759, 161] width 191 height 38
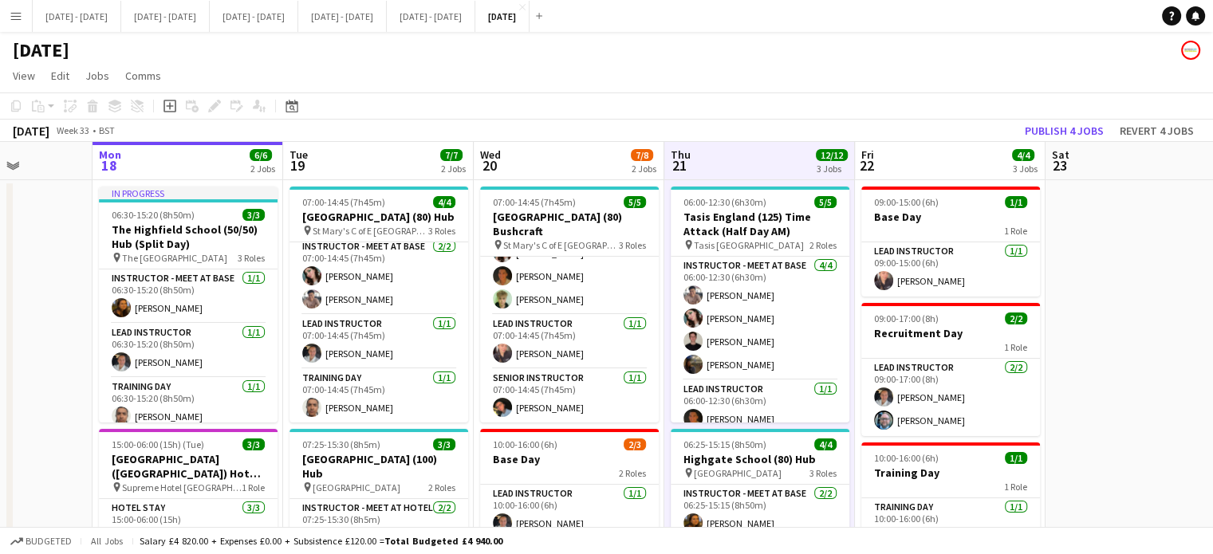
click at [573, 169] on app-board-header-date "Wed 20 7/8 2 Jobs" at bounding box center [569, 161] width 191 height 38
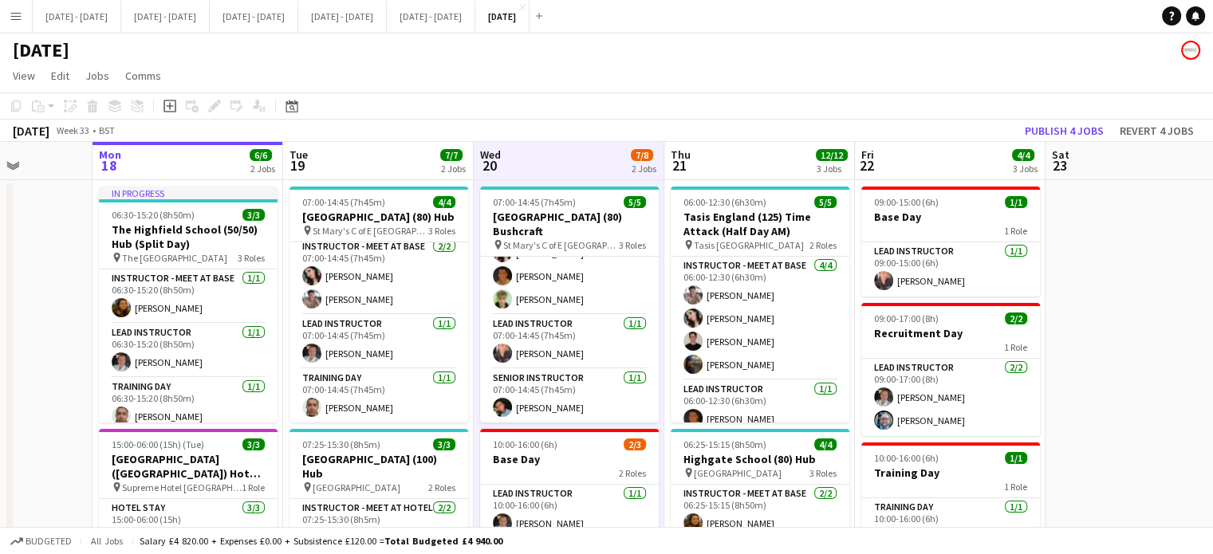
click at [399, 138] on div "[DATE] Week 33 • BST Publish 4 jobs Revert 4 jobs" at bounding box center [606, 131] width 1213 height 22
click at [384, 157] on app-board-header-date "Tue 19 7/7 2 Jobs" at bounding box center [378, 161] width 191 height 38
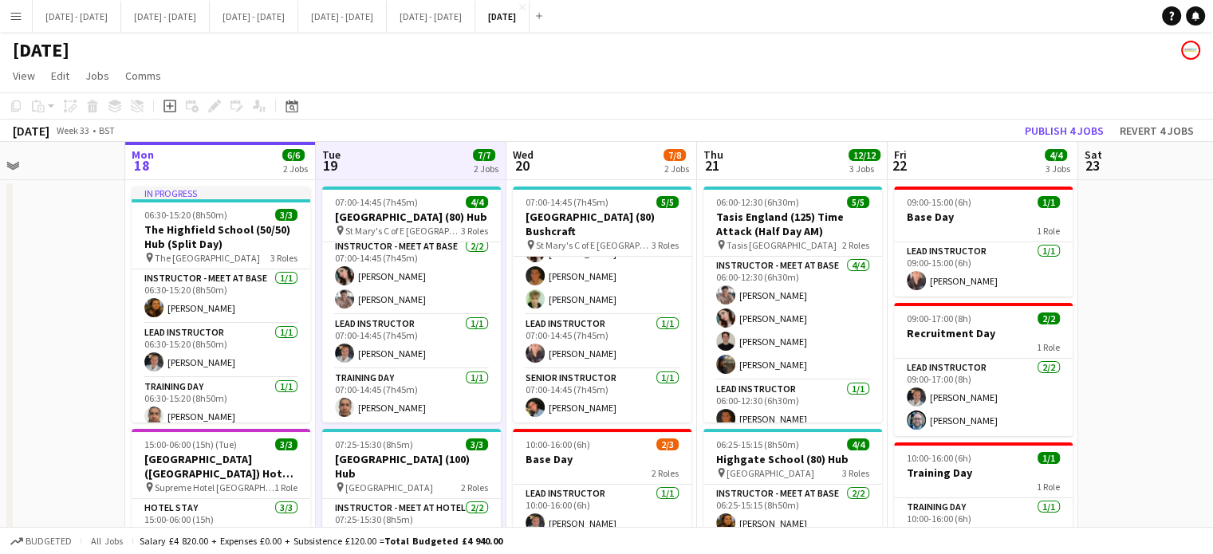
scroll to position [0, 441]
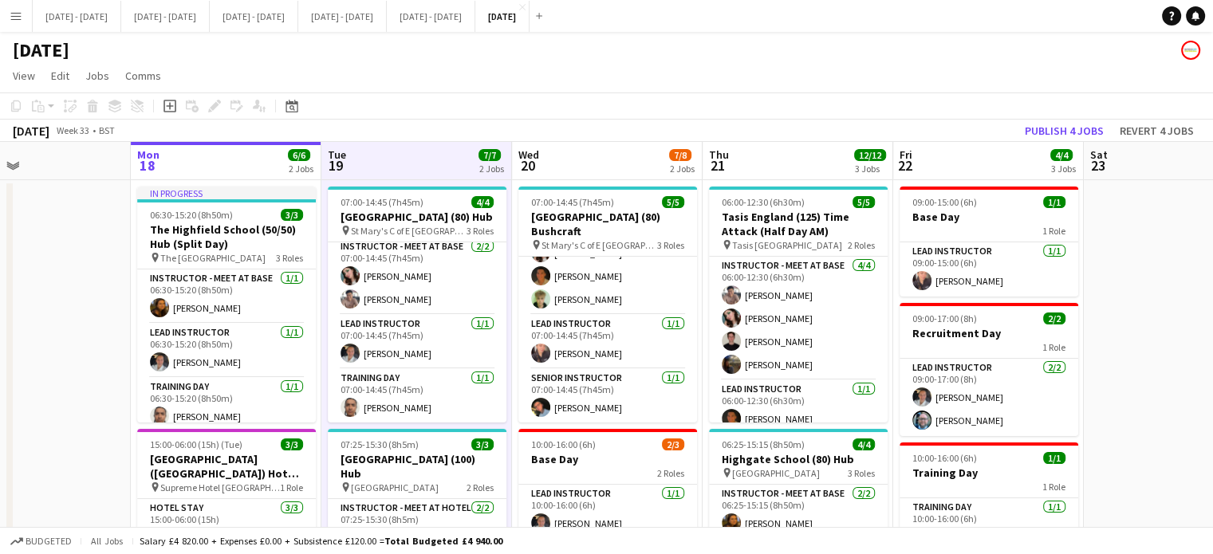
drag, startPoint x: 1145, startPoint y: 414, endPoint x: 1183, endPoint y: 405, distance: 39.3
click at [1183, 405] on app-calendar-viewport "Fri 15 2/2 1 Job Sat 16 Sun 17 Mon 18 6/6 2 Jobs Tue 19 7/7 2 Jobs Wed 20 7/8 2…" at bounding box center [606, 524] width 1213 height 765
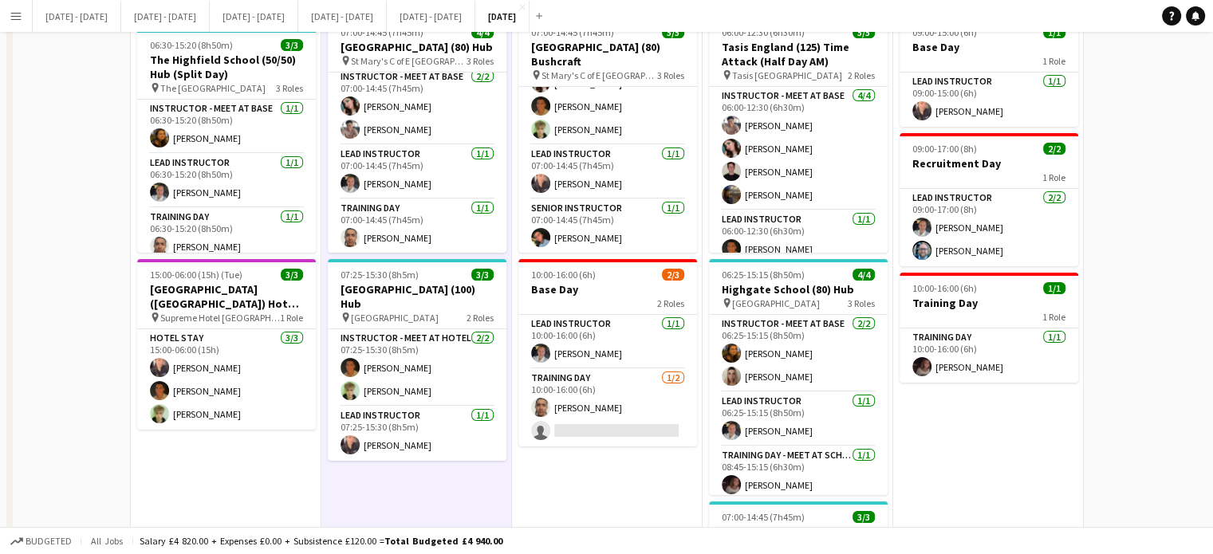
scroll to position [0, 0]
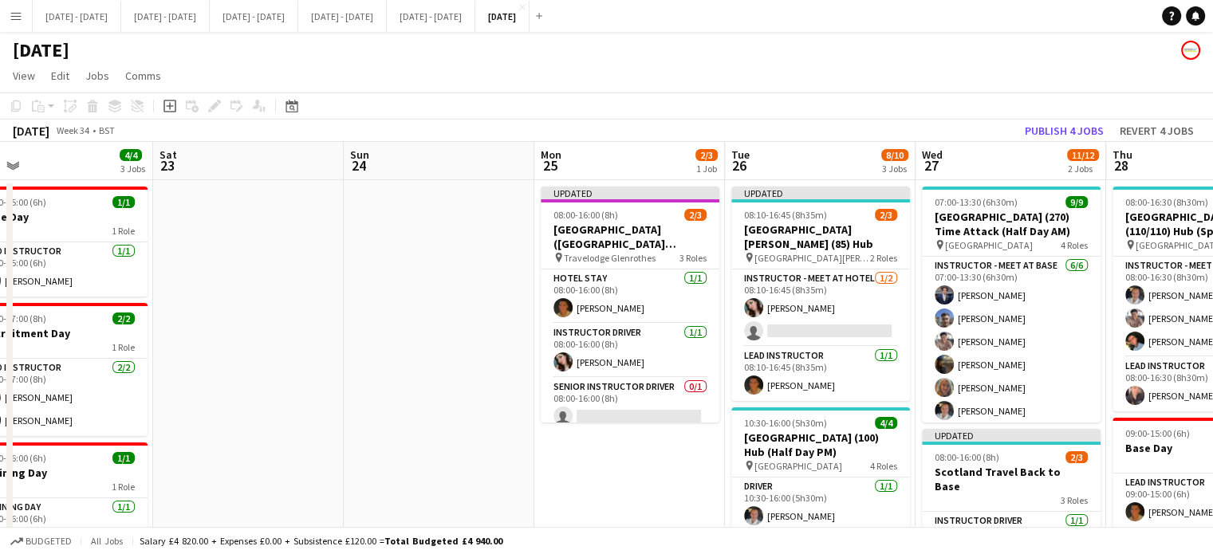
drag, startPoint x: 1135, startPoint y: 278, endPoint x: 203, endPoint y: 404, distance: 940.0
click at [203, 404] on app-calendar-viewport "Tue 19 7/7 2 Jobs Wed 20 7/8 2 Jobs Thu 21 12/12 3 Jobs Fri 22 4/4 3 Jobs Sat 2…" at bounding box center [606, 524] width 1213 height 765
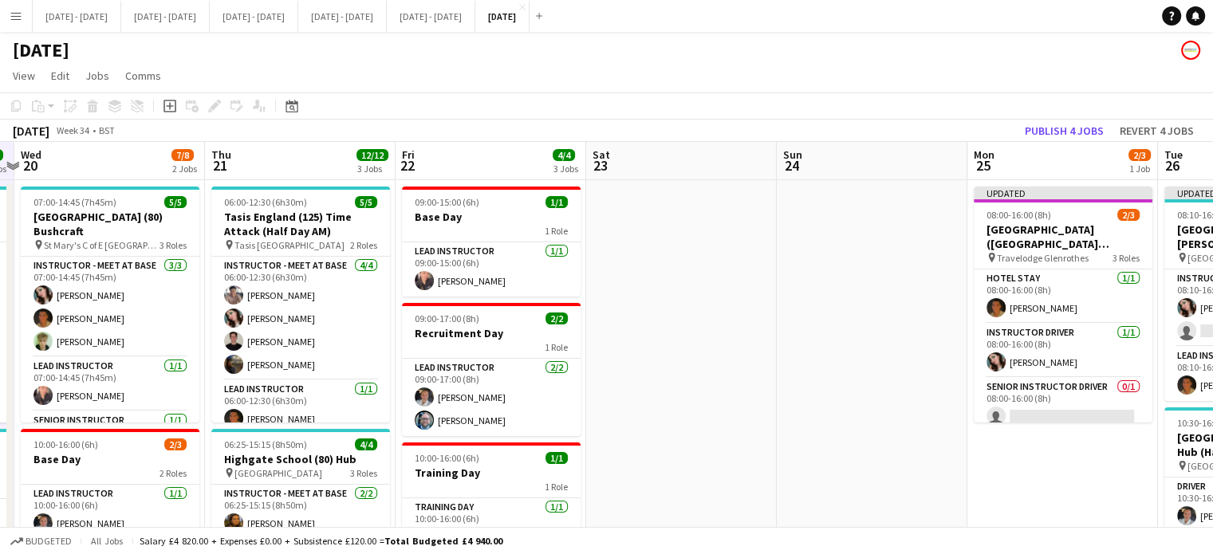
drag, startPoint x: 616, startPoint y: 490, endPoint x: 1049, endPoint y: 395, distance: 444.1
click at [1049, 395] on app-calendar-viewport "Mon 18 6/6 2 Jobs Tue 19 7/7 2 Jobs Wed 20 7/8 2 Jobs Thu 21 12/12 3 Jobs Fri 2…" at bounding box center [606, 524] width 1213 height 765
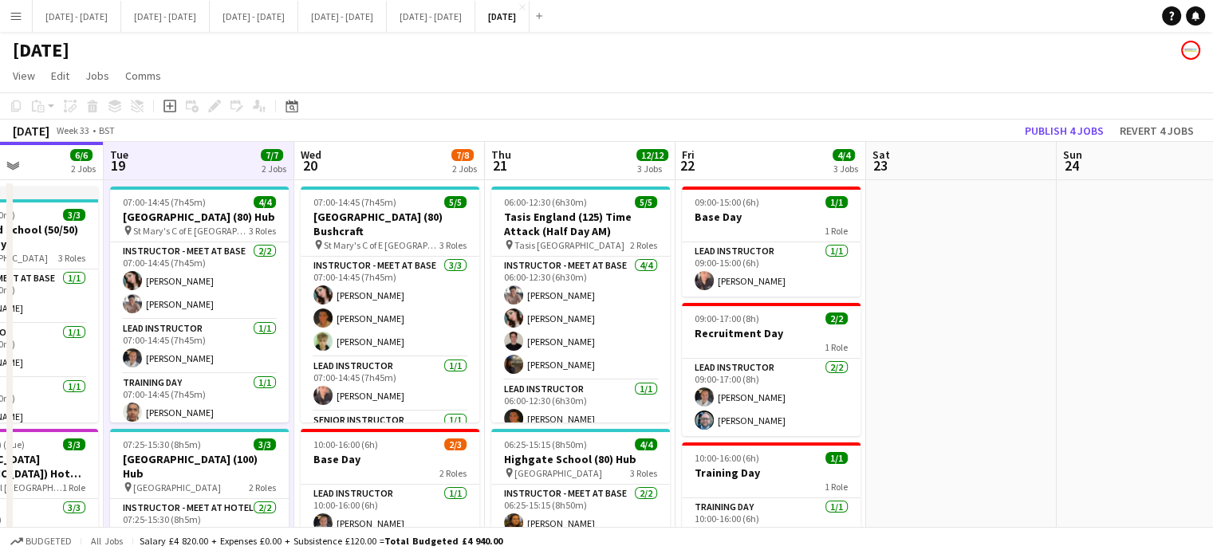
scroll to position [0, 335]
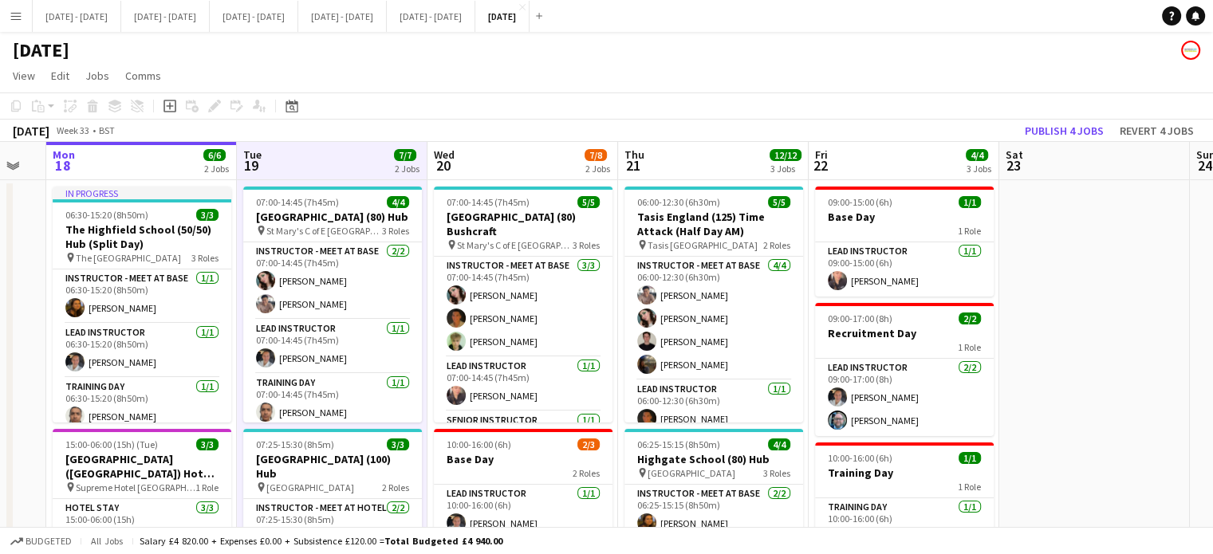
drag, startPoint x: 663, startPoint y: 414, endPoint x: 1076, endPoint y: 388, distance: 413.9
click at [1076, 388] on app-calendar-viewport "Sat 16 Sun 17 Mon 18 6/6 2 Jobs Tue 19 7/7 2 Jobs Wed 20 7/8 2 Jobs Thu 21 12/1…" at bounding box center [606, 524] width 1213 height 765
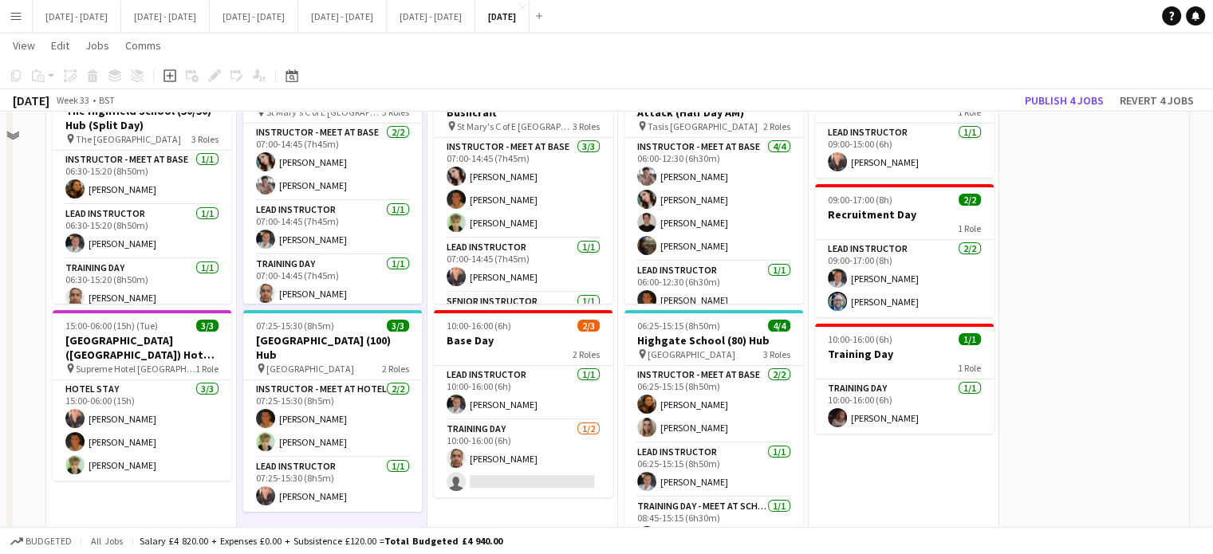
scroll to position [0, 0]
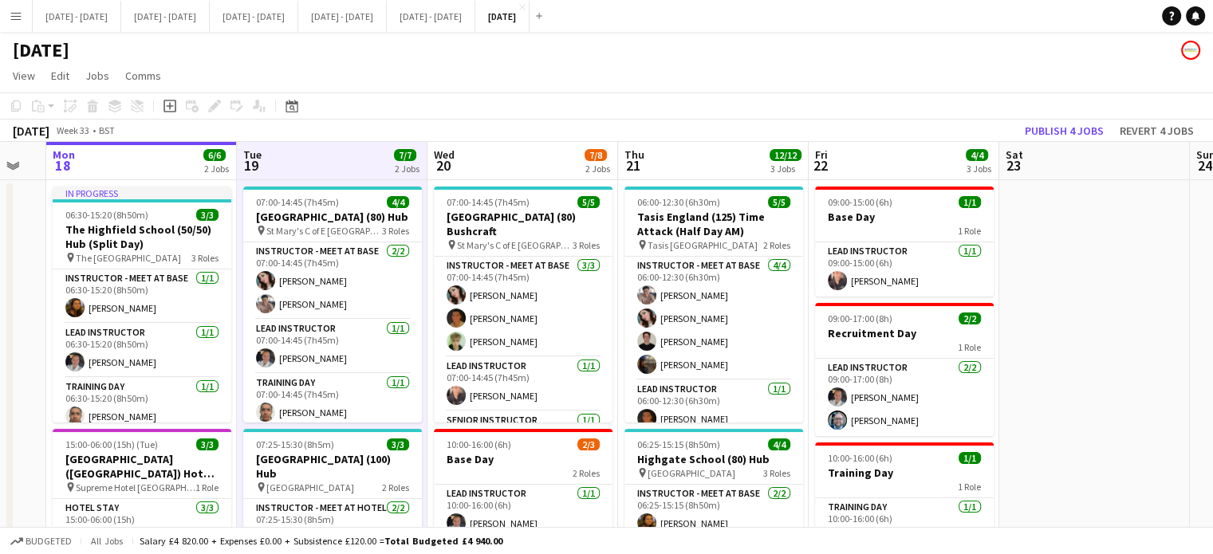
click at [667, 152] on app-board-header-date "Thu 21 12/12 3 Jobs" at bounding box center [713, 161] width 191 height 38
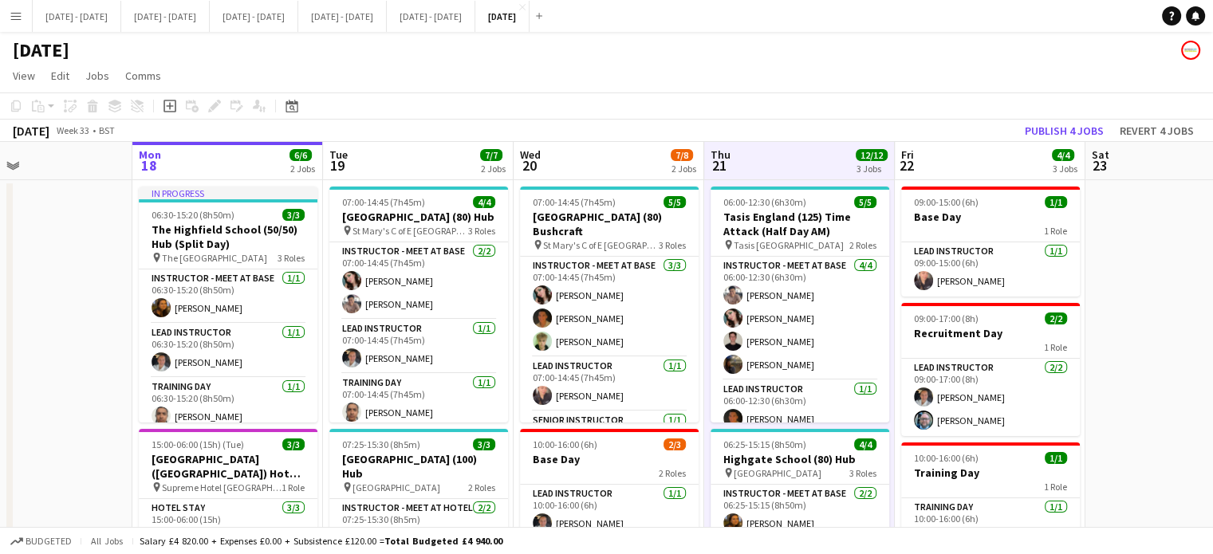
scroll to position [0, 437]
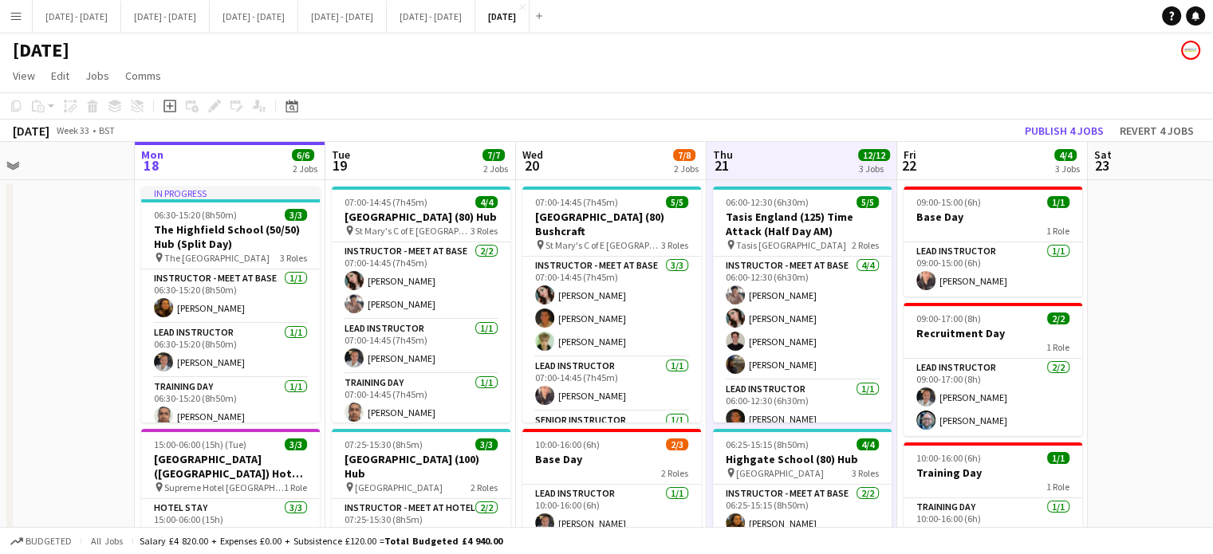
drag, startPoint x: 1049, startPoint y: 411, endPoint x: 1137, endPoint y: 392, distance: 90.7
click at [1137, 392] on app-calendar-viewport "Fri 15 2/2 1 Job Sat 16 Sun 17 Mon 18 6/6 2 Jobs Tue 19 7/7 2 Jobs Wed 20 7/8 2…" at bounding box center [606, 524] width 1213 height 765
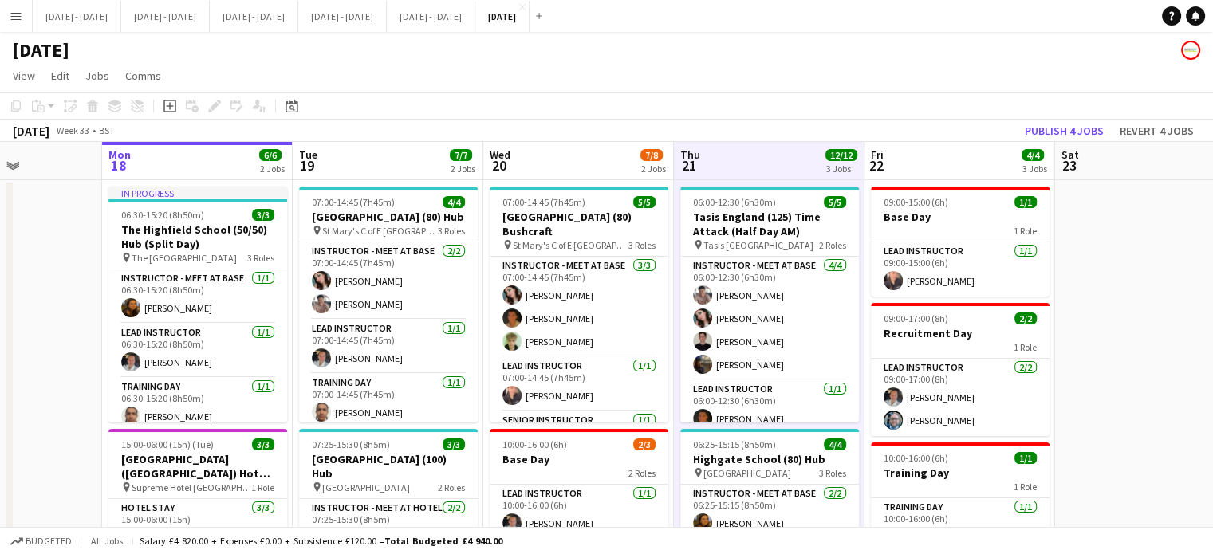
scroll to position [0, 478]
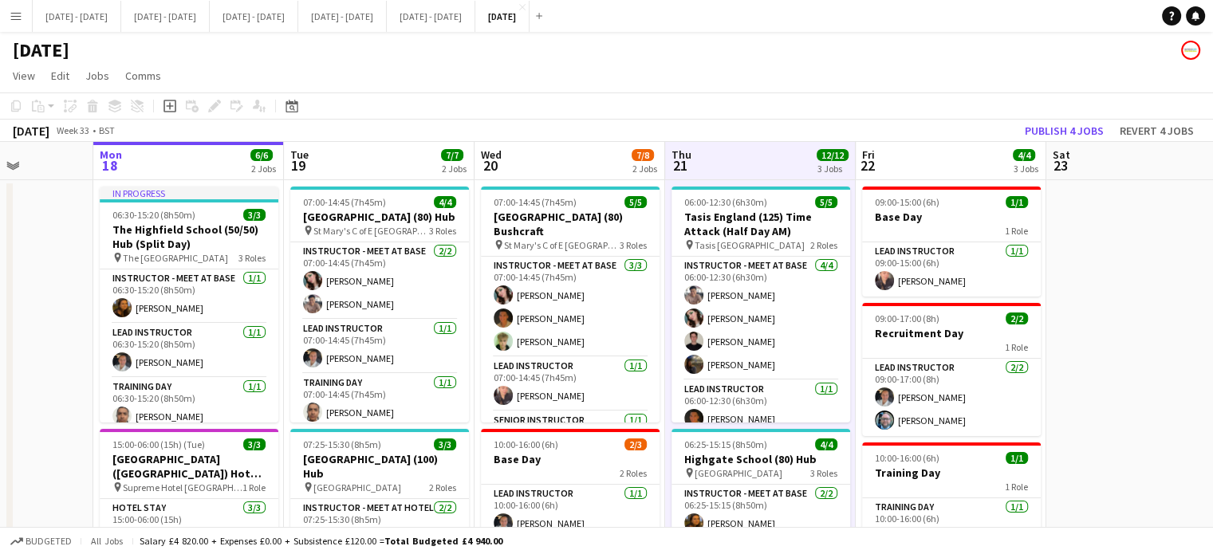
drag, startPoint x: 1151, startPoint y: 270, endPoint x: 1110, endPoint y: 387, distance: 123.6
click at [1110, 387] on app-calendar-viewport "Fri 15 2/2 1 Job Sat 16 Sun 17 Mon 18 6/6 2 Jobs Tue 19 7/7 2 Jobs Wed 20 7/8 2…" at bounding box center [606, 524] width 1213 height 765
click at [541, 168] on app-board-header-date "Wed 20 7/8 2 Jobs" at bounding box center [569, 161] width 191 height 38
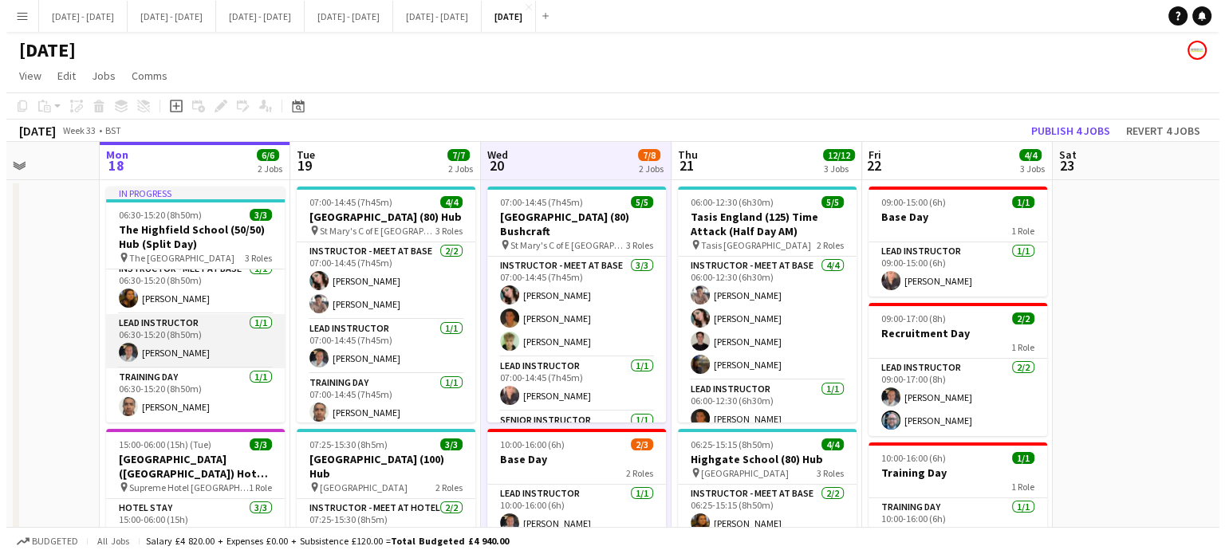
scroll to position [0, 0]
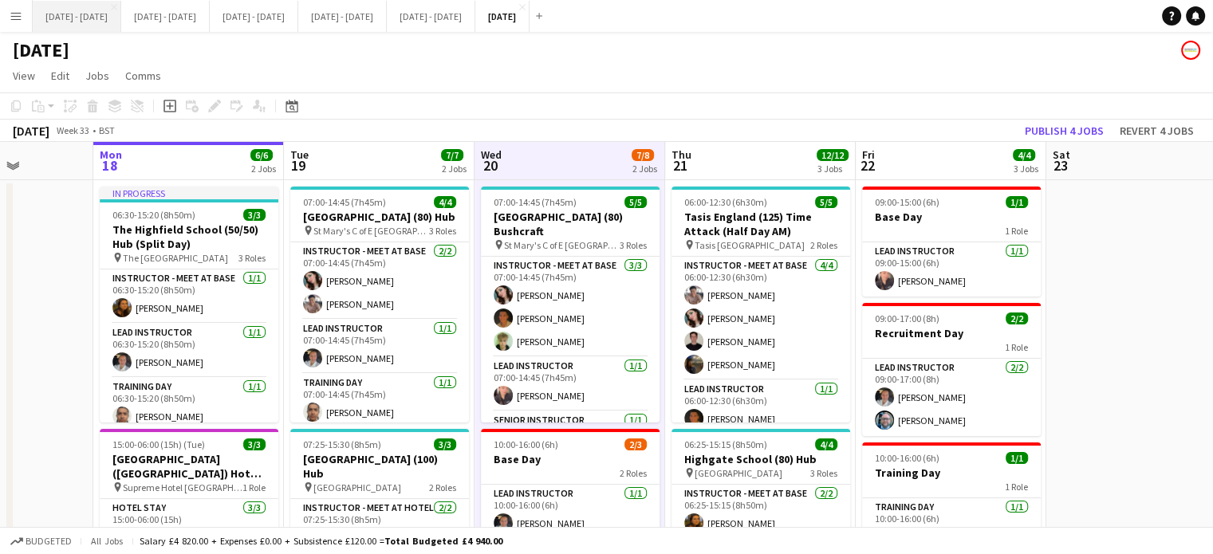
click at [55, 10] on button "[DATE] - [DATE] Close" at bounding box center [77, 16] width 89 height 31
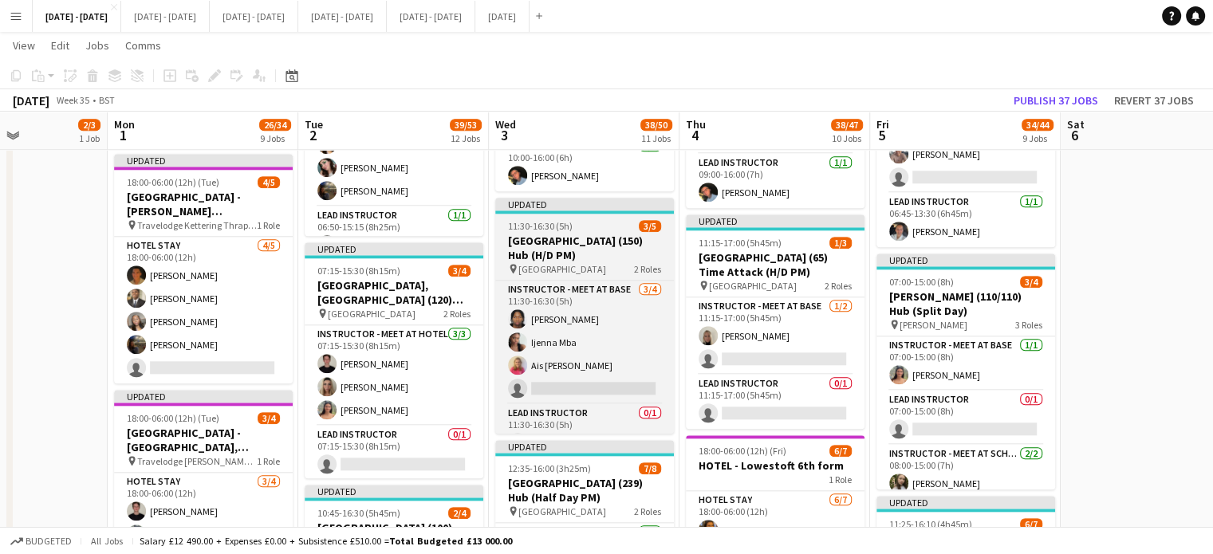
click at [584, 254] on h3 "[GEOGRAPHIC_DATA] (150) Hub (H/D PM)" at bounding box center [584, 248] width 179 height 29
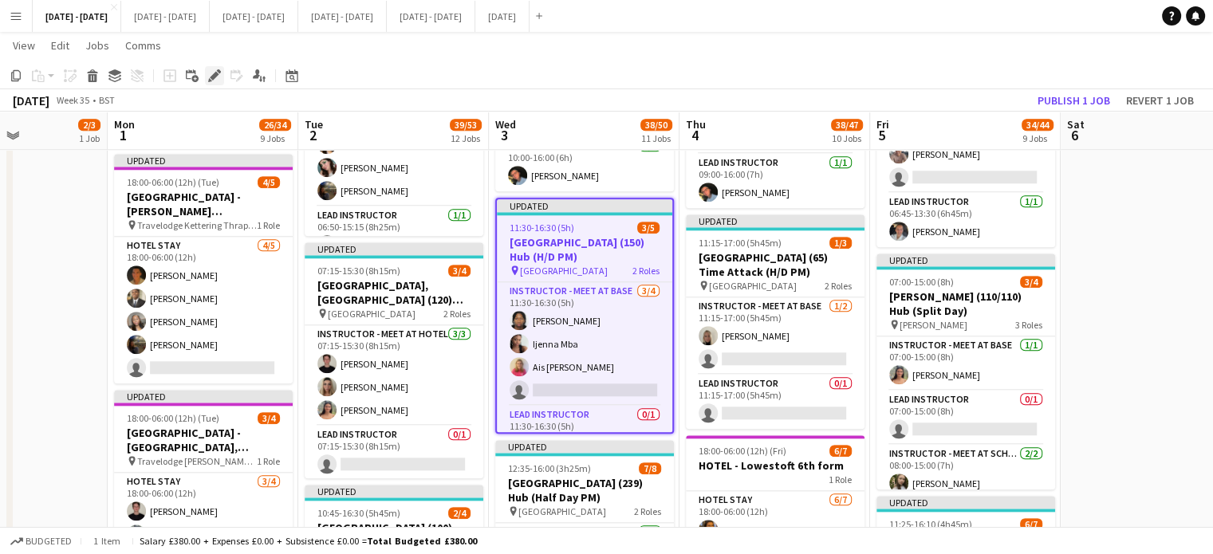
click at [211, 73] on icon "Edit" at bounding box center [214, 75] width 13 height 13
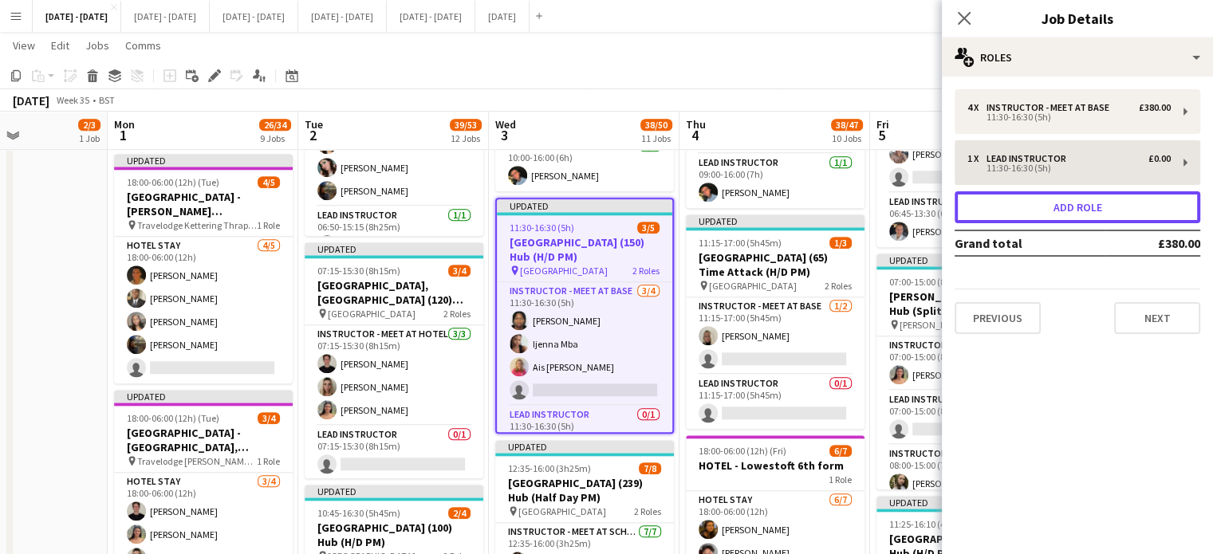
click at [1100, 205] on button "Add role" at bounding box center [1078, 207] width 246 height 32
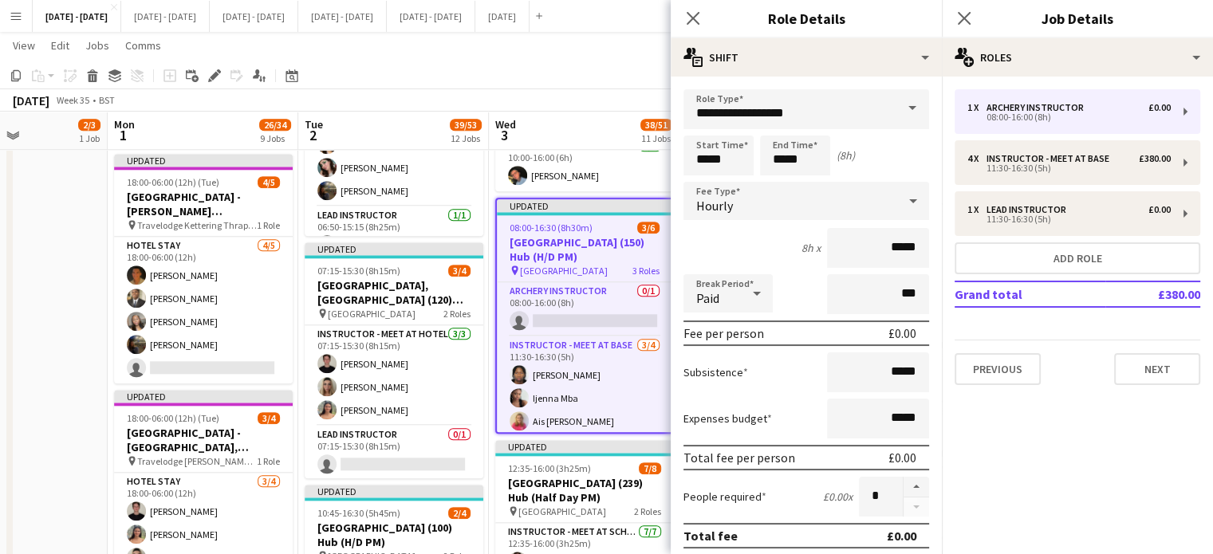
click at [900, 109] on span at bounding box center [912, 108] width 33 height 38
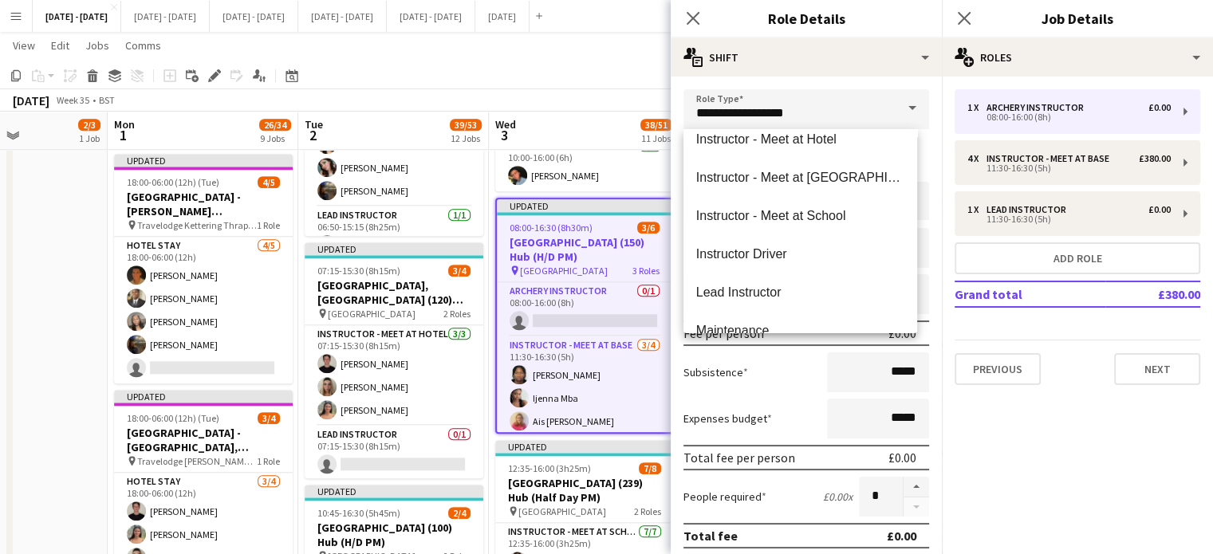
scroll to position [399, 0]
click at [800, 210] on span "Instructor - Meet at School" at bounding box center [800, 214] width 208 height 15
type input "**********"
type input "******"
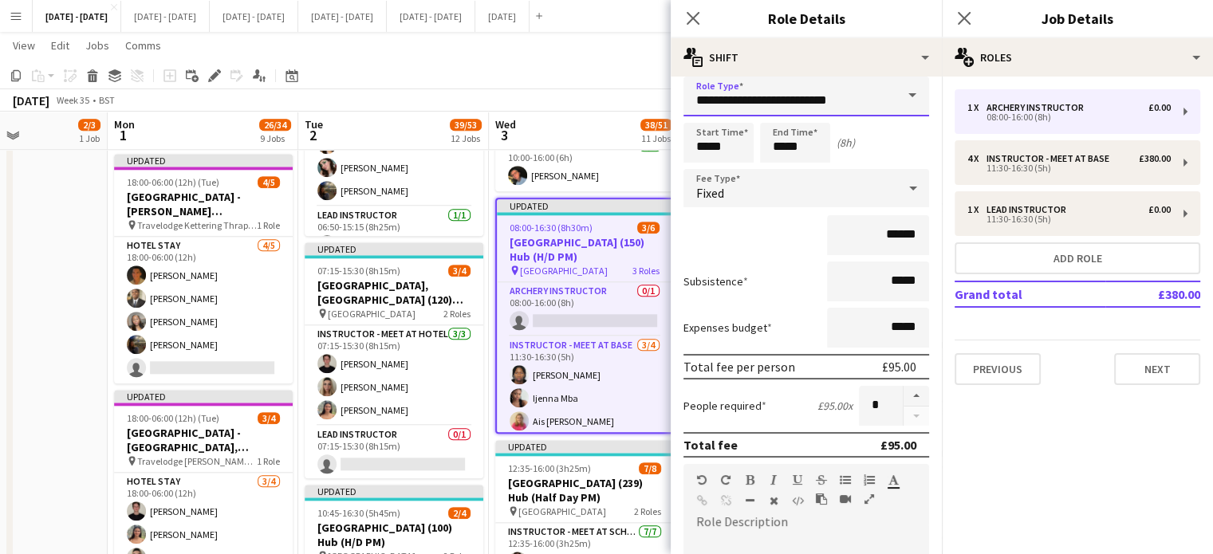
scroll to position [0, 0]
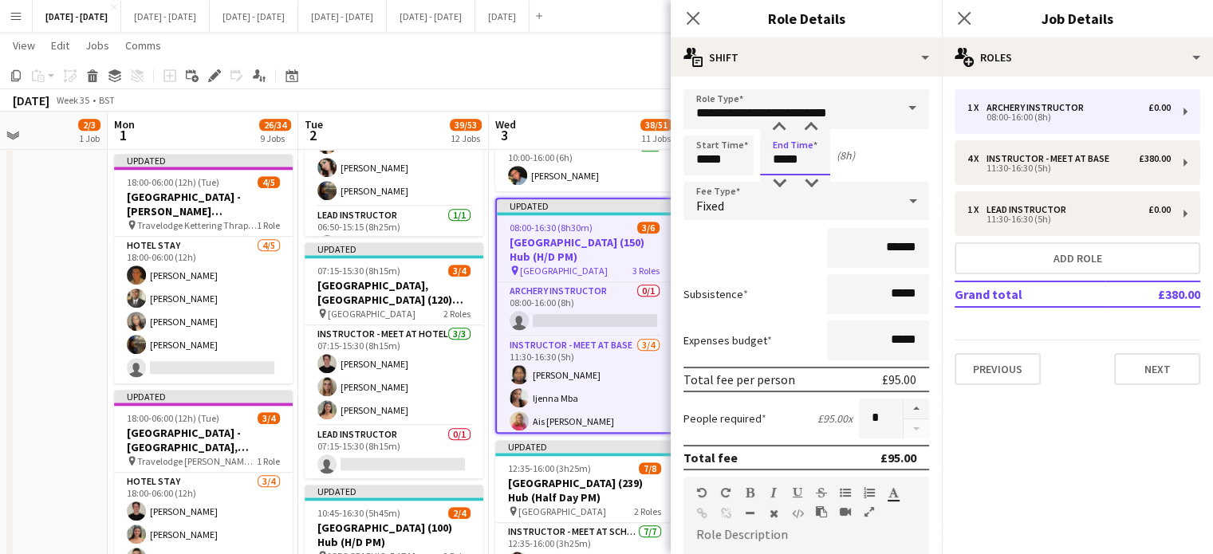
drag, startPoint x: 805, startPoint y: 159, endPoint x: 753, endPoint y: 158, distance: 52.6
click at [753, 158] on div "Start Time ***** End Time ***** (8h)" at bounding box center [806, 156] width 246 height 40
type input "*****"
click at [685, 7] on app-icon "Close pop-in" at bounding box center [693, 18] width 23 height 23
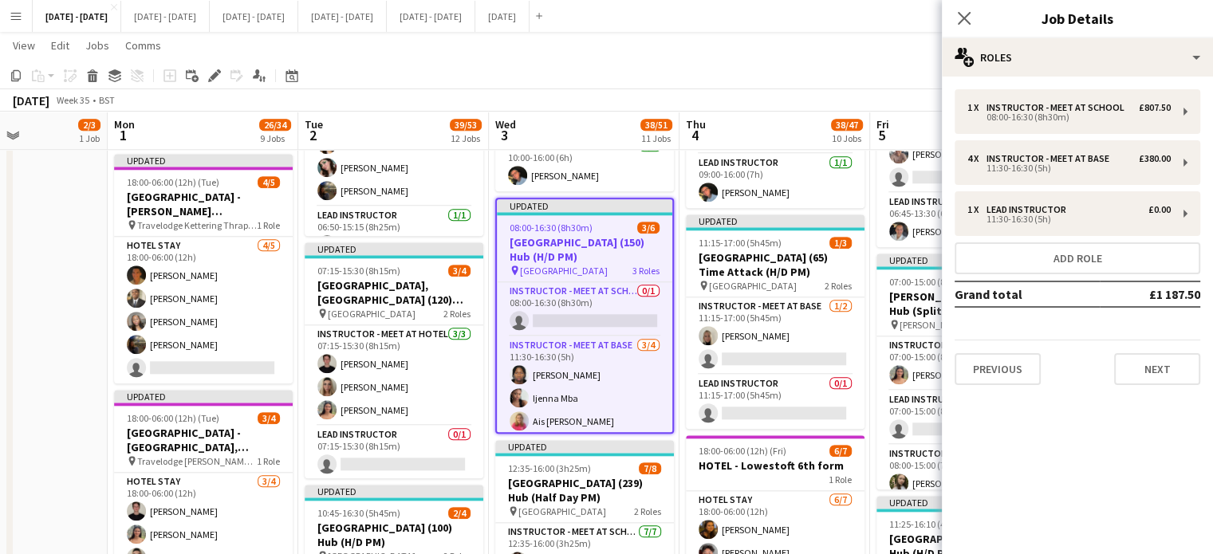
click at [565, 246] on h3 "[GEOGRAPHIC_DATA] (150) Hub (H/D PM)" at bounding box center [584, 249] width 175 height 29
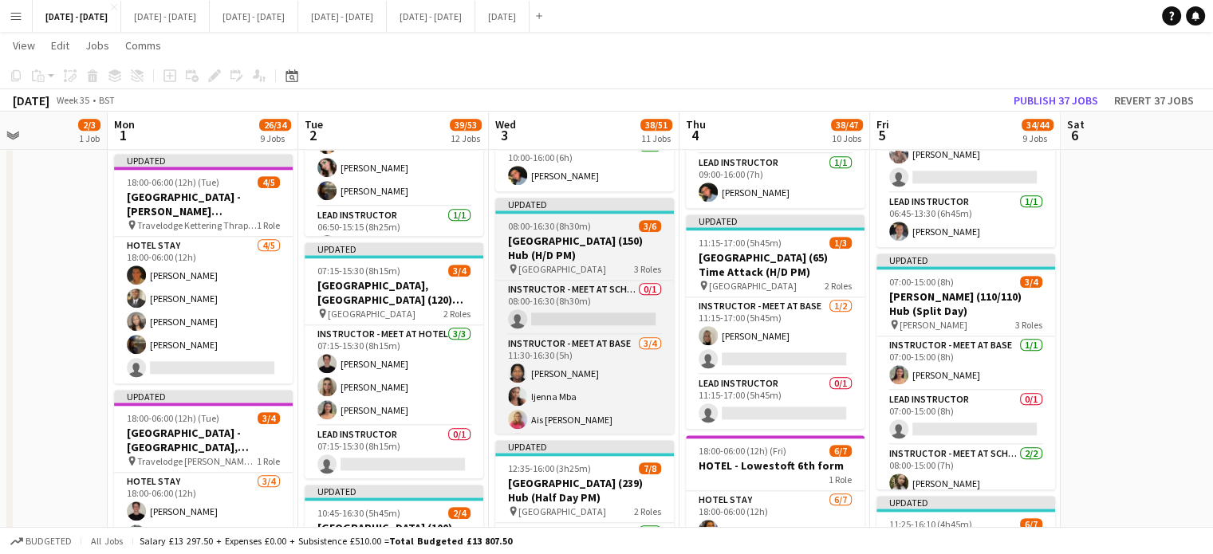
click at [610, 258] on h3 "[GEOGRAPHIC_DATA] (150) Hub (H/D PM)" at bounding box center [584, 248] width 179 height 29
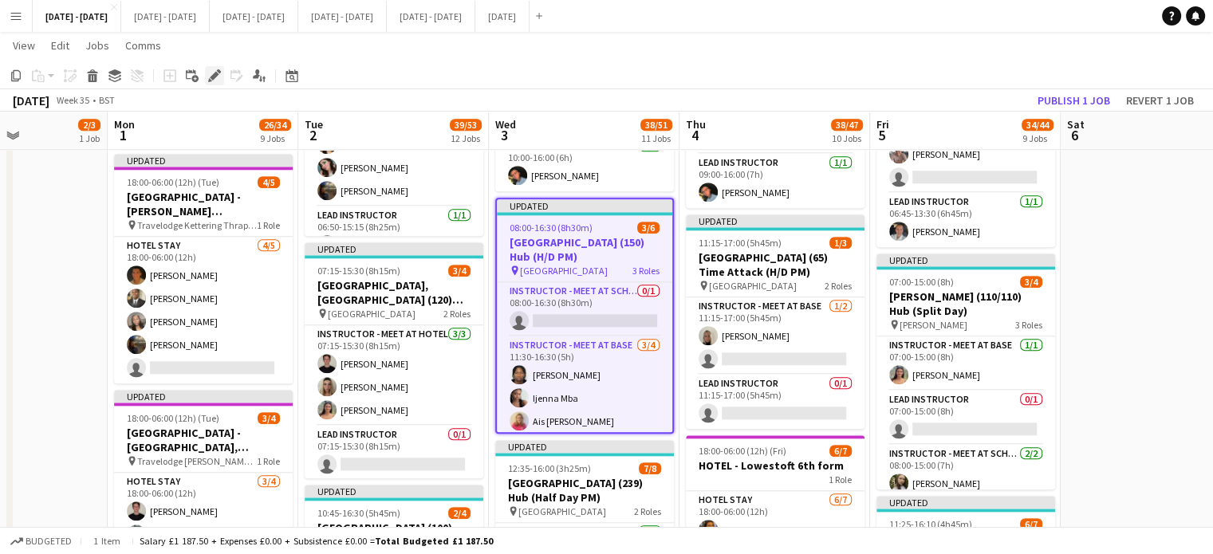
click at [218, 73] on icon "Edit" at bounding box center [214, 75] width 13 height 13
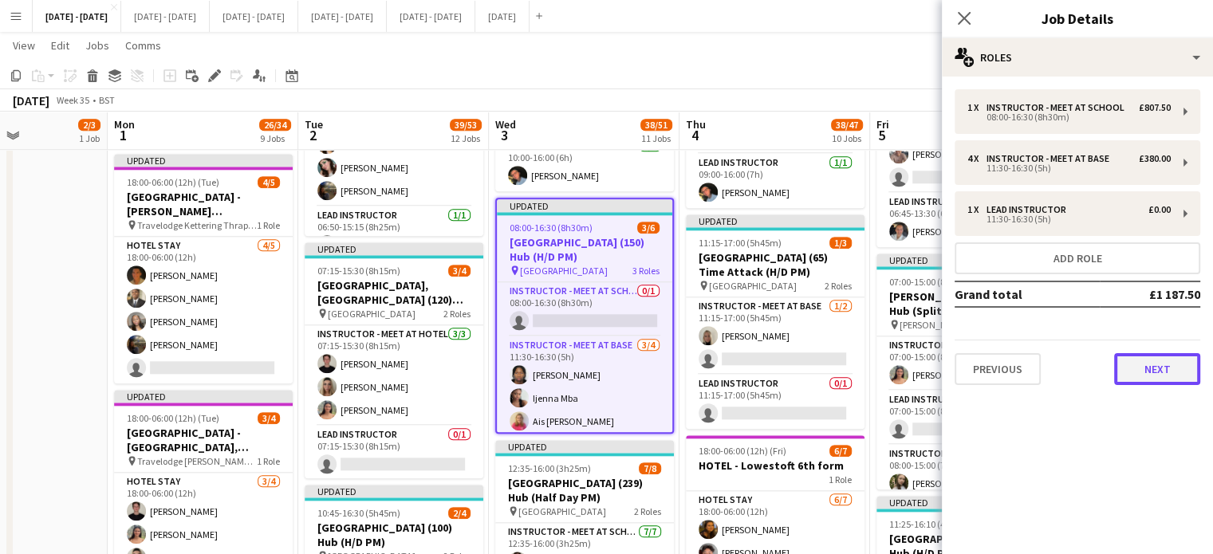
click at [1158, 358] on button "Next" at bounding box center [1157, 369] width 86 height 32
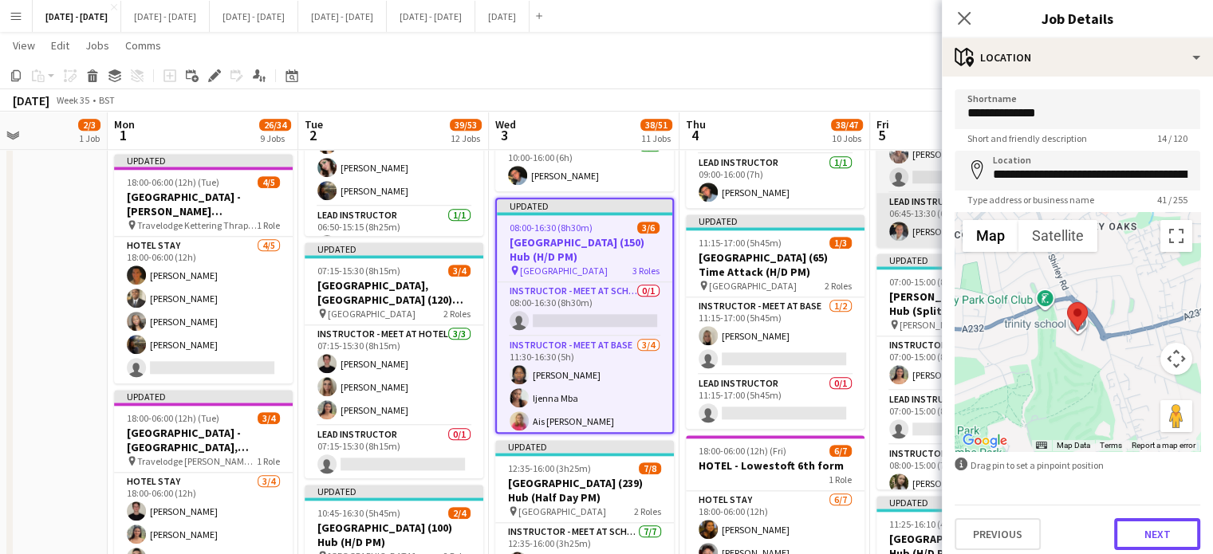
click at [1154, 537] on button "Next" at bounding box center [1157, 534] width 86 height 32
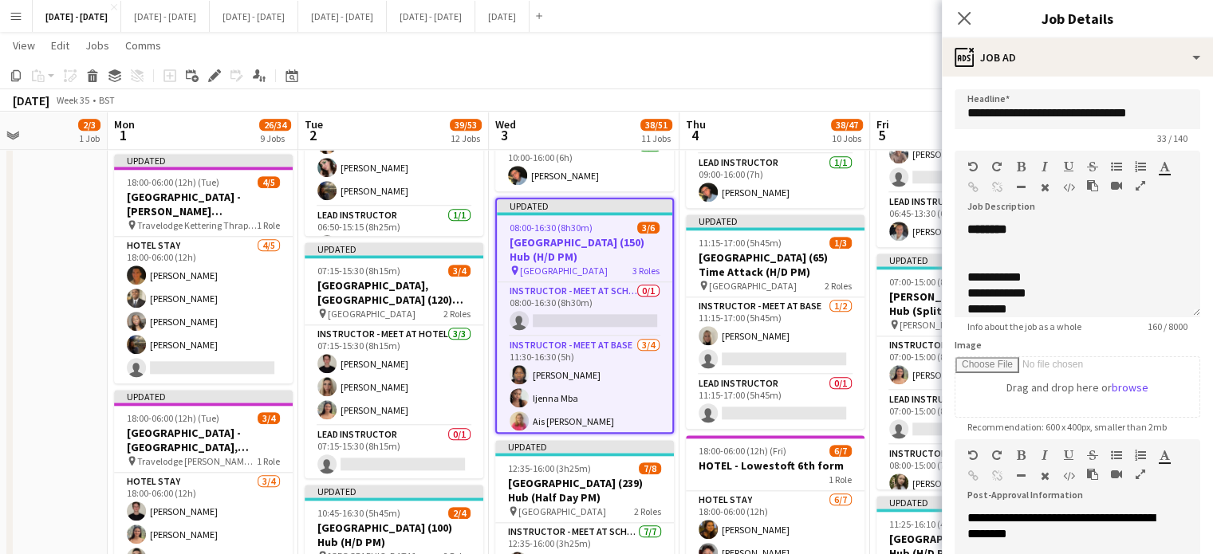
scroll to position [245, 0]
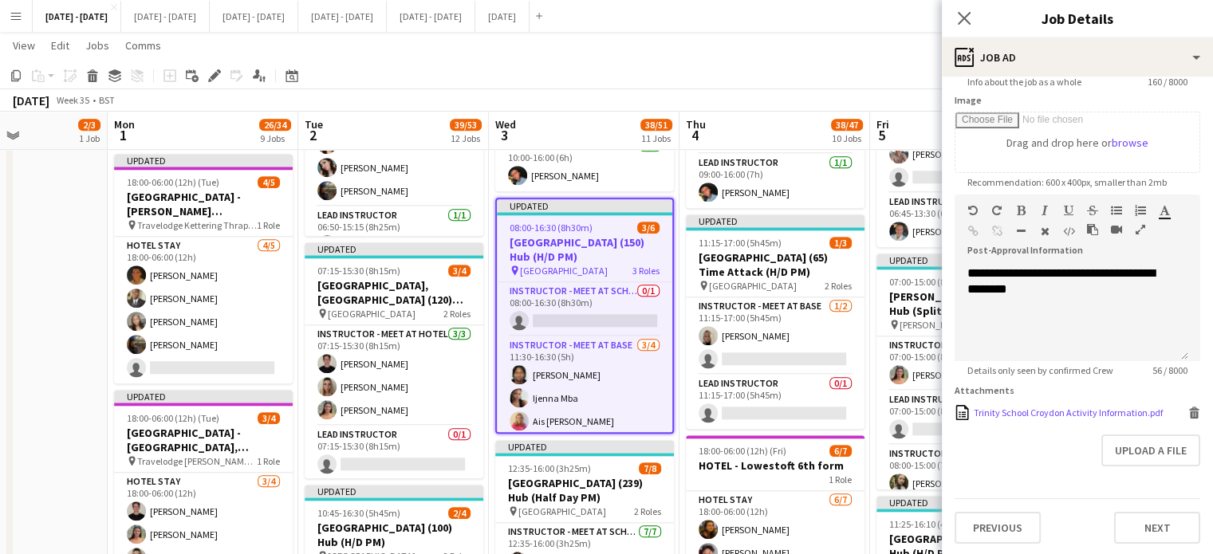
click at [1041, 416] on div "Trinity School Croydon Activity Information.pdf" at bounding box center [1068, 413] width 189 height 12
click at [209, 76] on icon "Edit" at bounding box center [214, 75] width 13 height 13
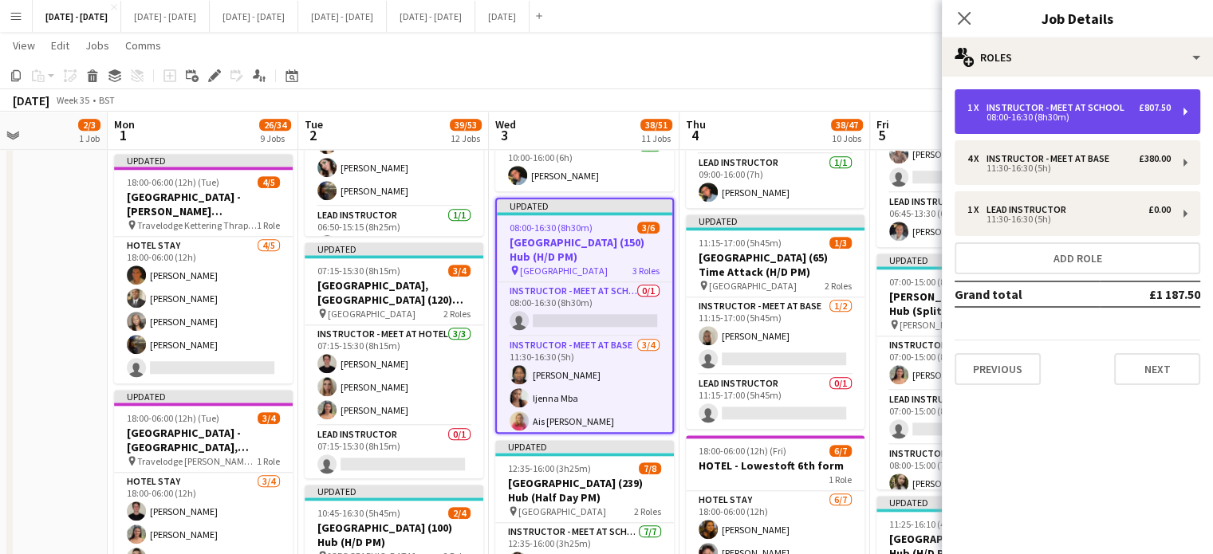
click at [1043, 113] on div "08:00-16:30 (8h30m)" at bounding box center [1068, 117] width 203 height 8
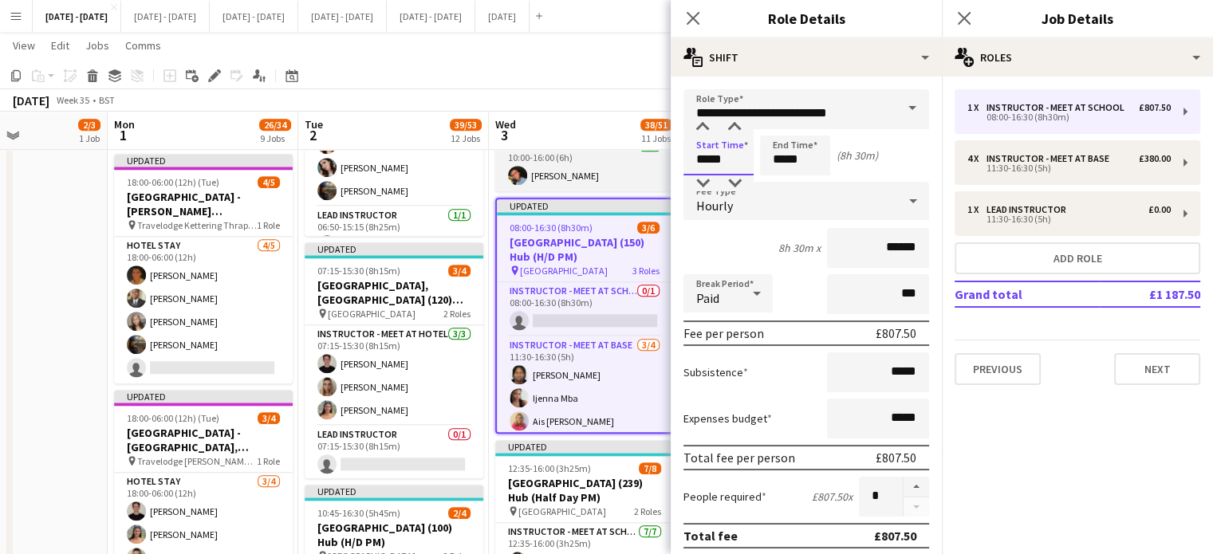
drag, startPoint x: 724, startPoint y: 152, endPoint x: 663, endPoint y: 108, distance: 74.8
type input "*****"
click at [848, 193] on div "Hourly" at bounding box center [790, 201] width 214 height 38
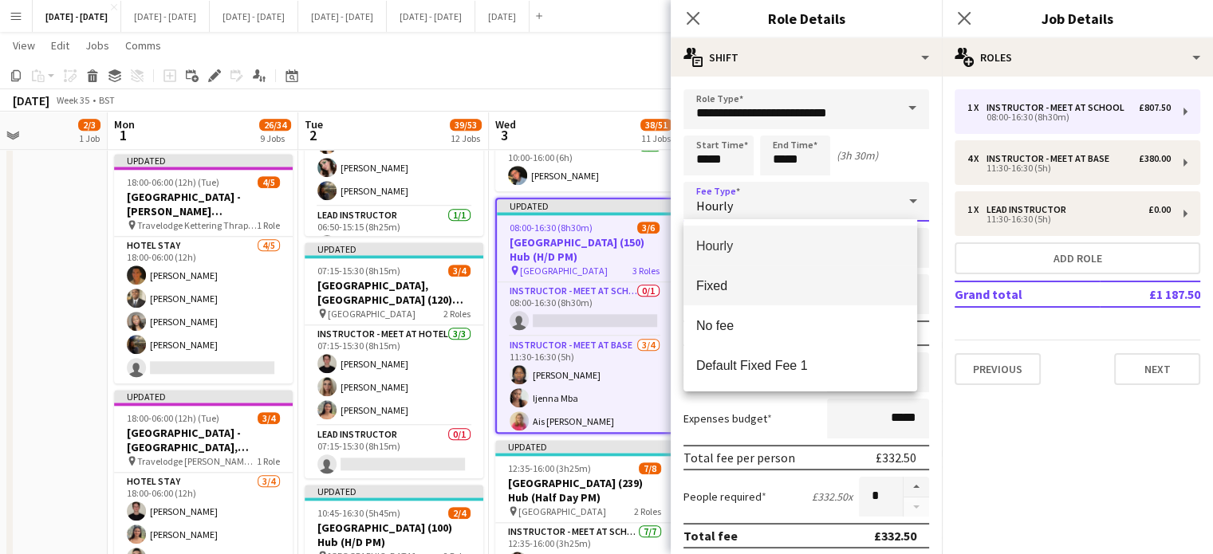
click at [766, 285] on span "Fixed" at bounding box center [800, 285] width 208 height 15
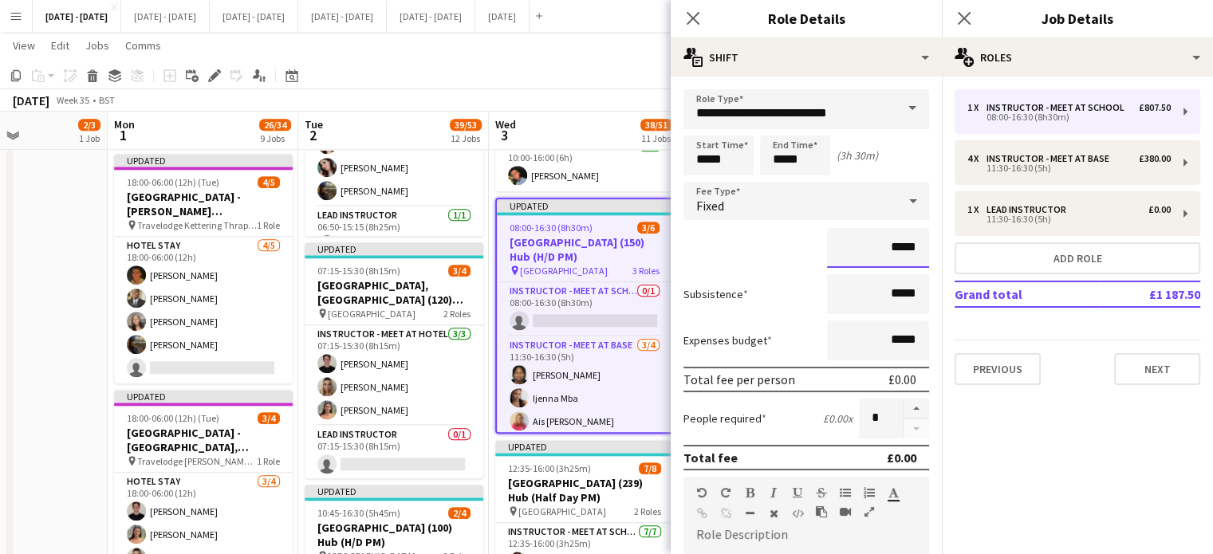
click at [884, 253] on input "*****" at bounding box center [878, 248] width 102 height 40
click at [877, 210] on div "Fixed" at bounding box center [790, 201] width 214 height 38
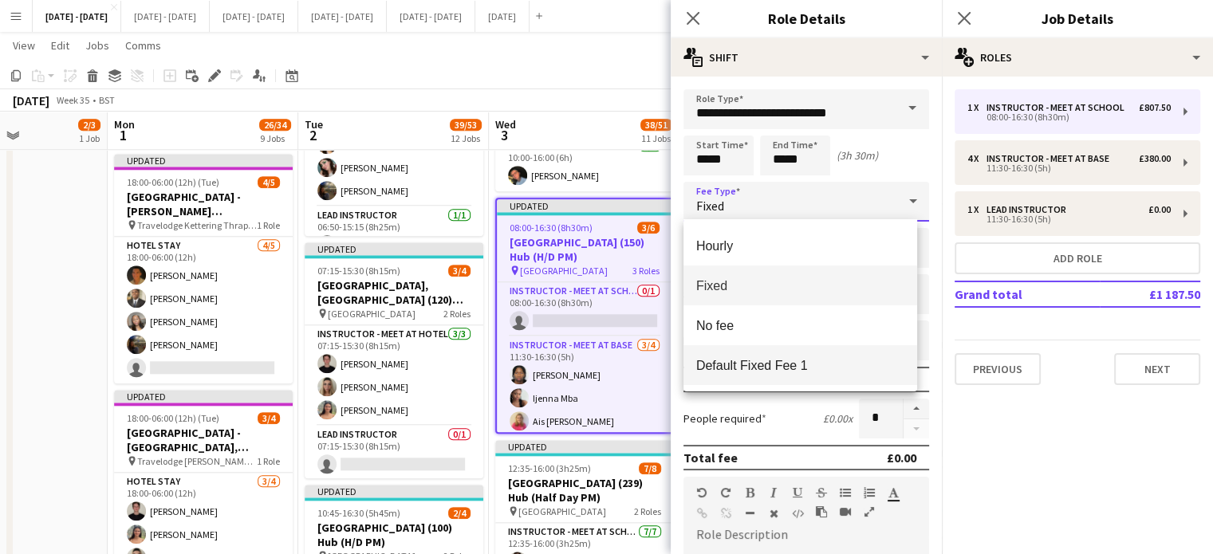
click at [778, 370] on span "Default Fixed Fee 1" at bounding box center [800, 365] width 208 height 15
type input "******"
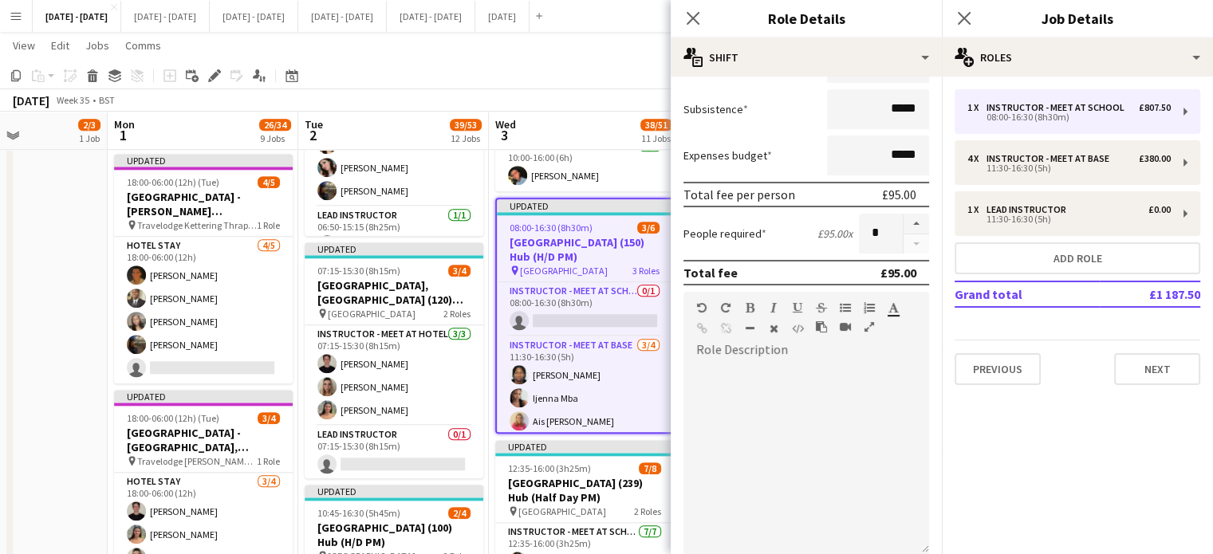
scroll to position [319, 0]
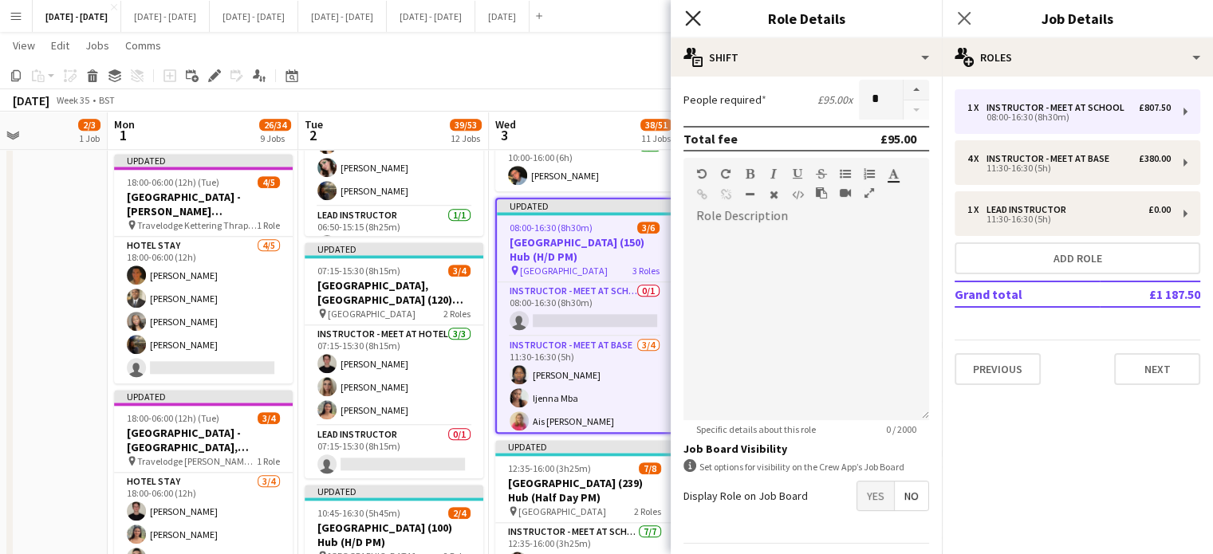
click at [694, 15] on icon "Close pop-in" at bounding box center [692, 17] width 15 height 15
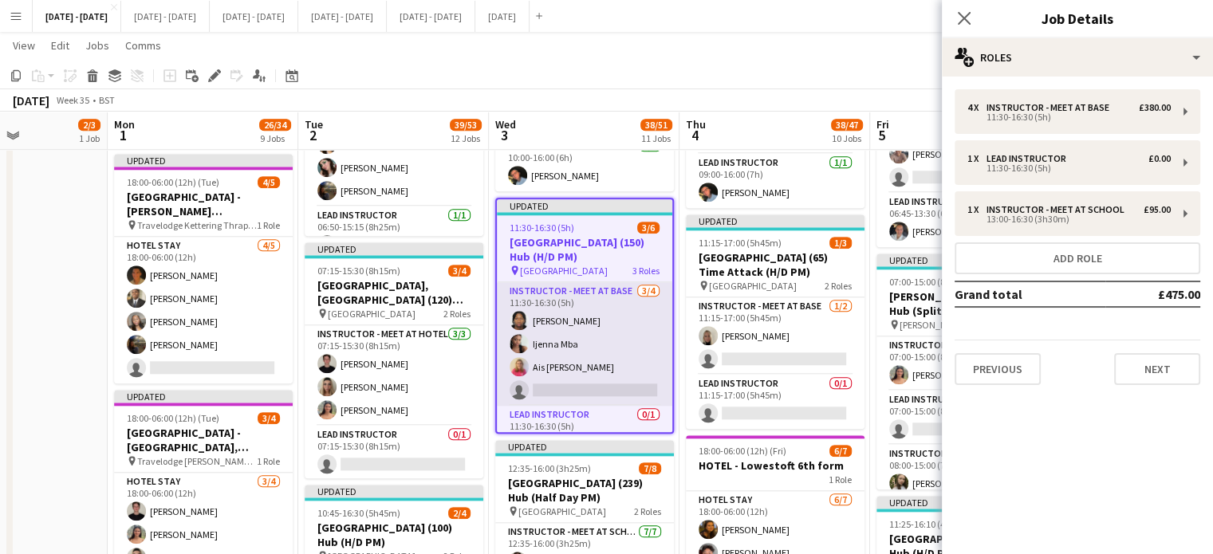
click at [562, 367] on app-card-role "Instructor - Meet at Base [DATE] 11:30-16:30 (5h) [PERSON_NAME] Ijenna Mba Ais …" at bounding box center [584, 344] width 175 height 124
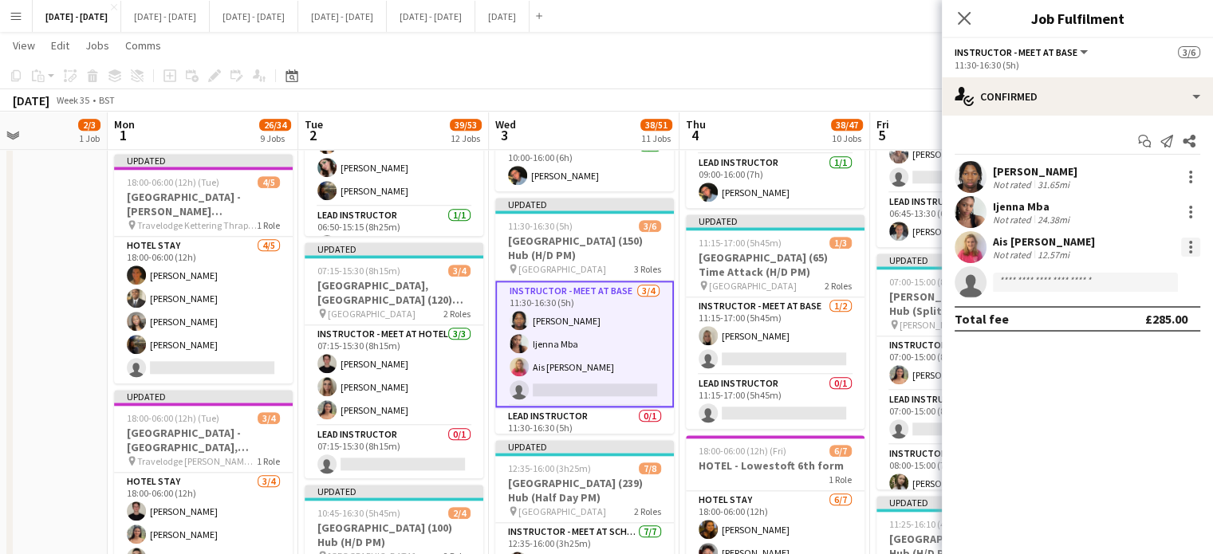
click at [1197, 250] on div at bounding box center [1190, 247] width 19 height 19
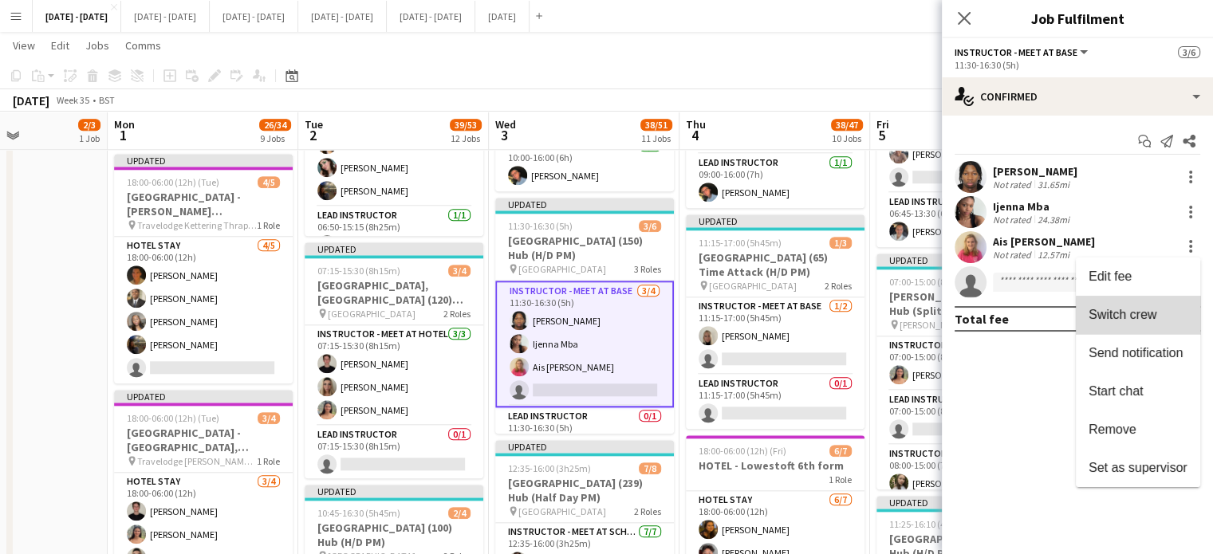
click at [1147, 318] on span "Switch crew" at bounding box center [1122, 315] width 68 height 14
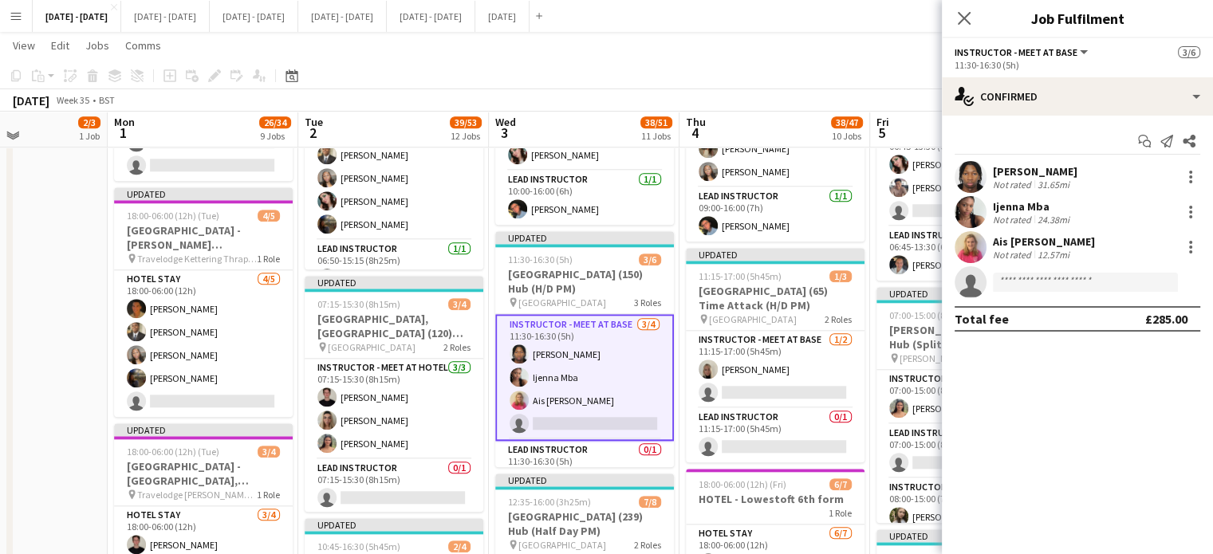
scroll to position [81, 0]
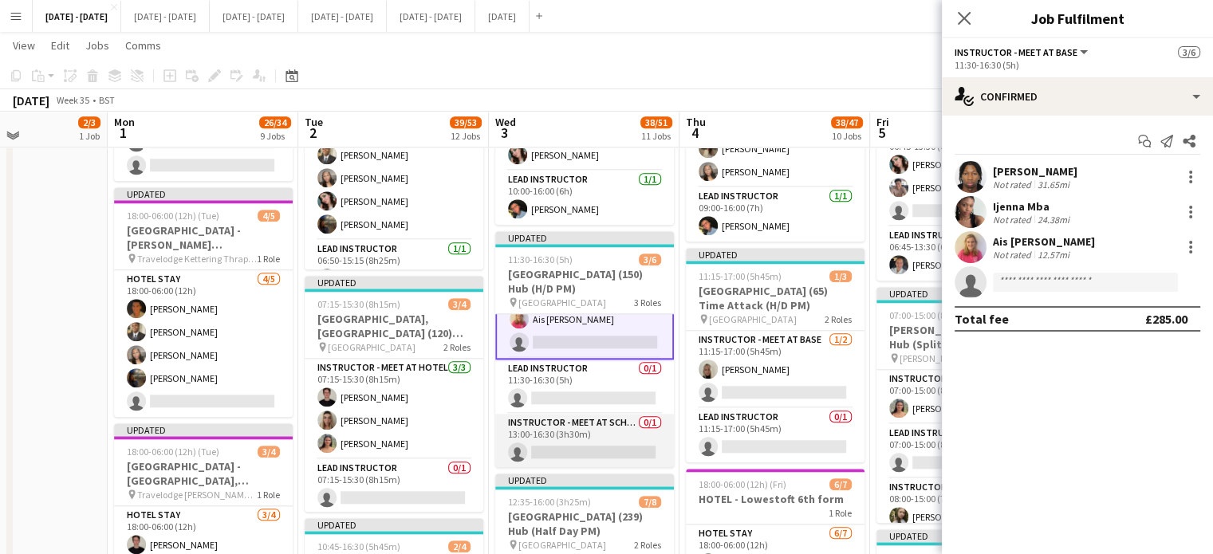
click at [581, 438] on app-card-role "Instructor - Meet at School 0/1 13:00-16:30 (3h30m) single-neutral-actions" at bounding box center [584, 441] width 179 height 54
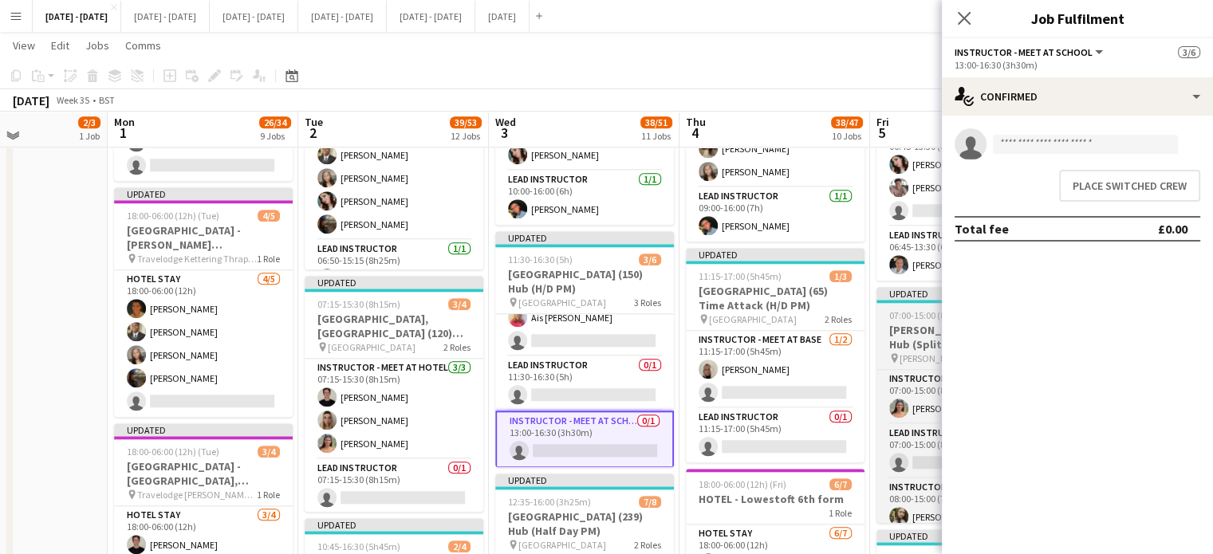
scroll to position [80, 0]
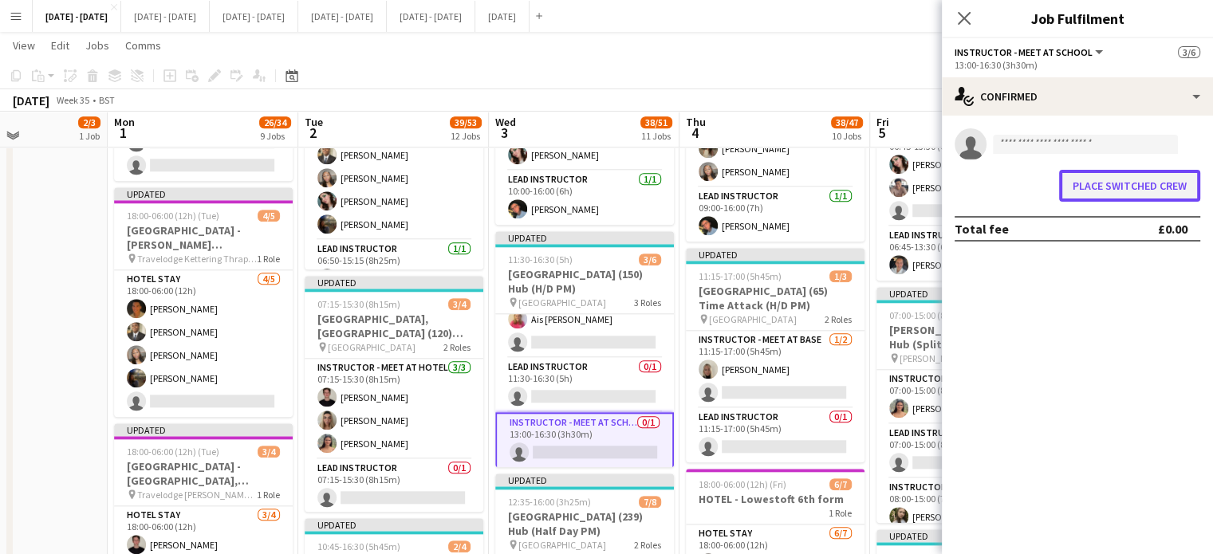
click at [1104, 181] on button "Place switched crew" at bounding box center [1129, 186] width 141 height 32
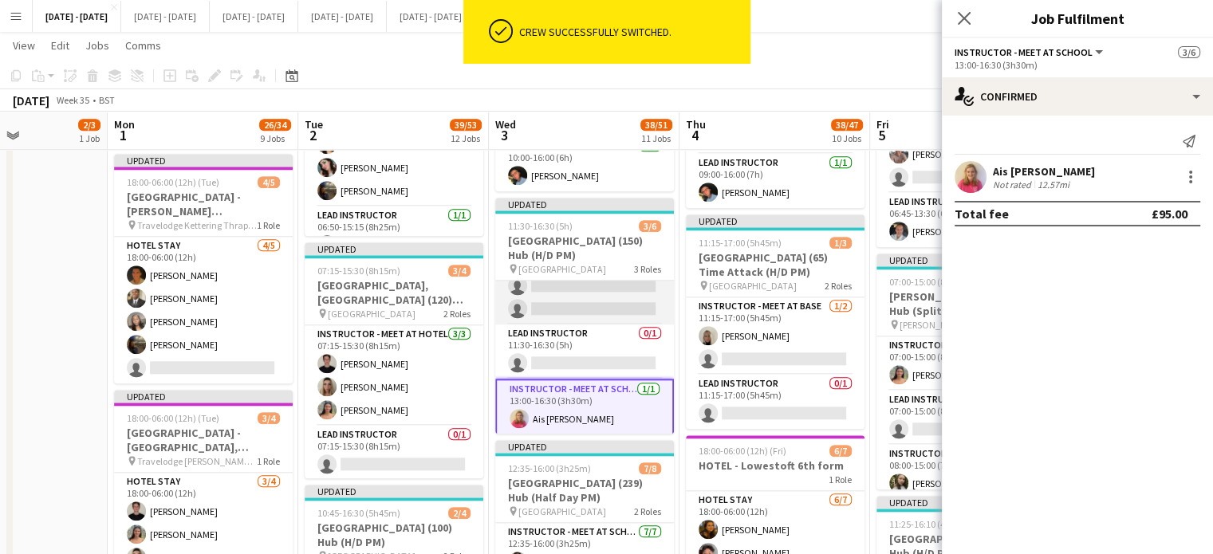
scroll to position [0, 0]
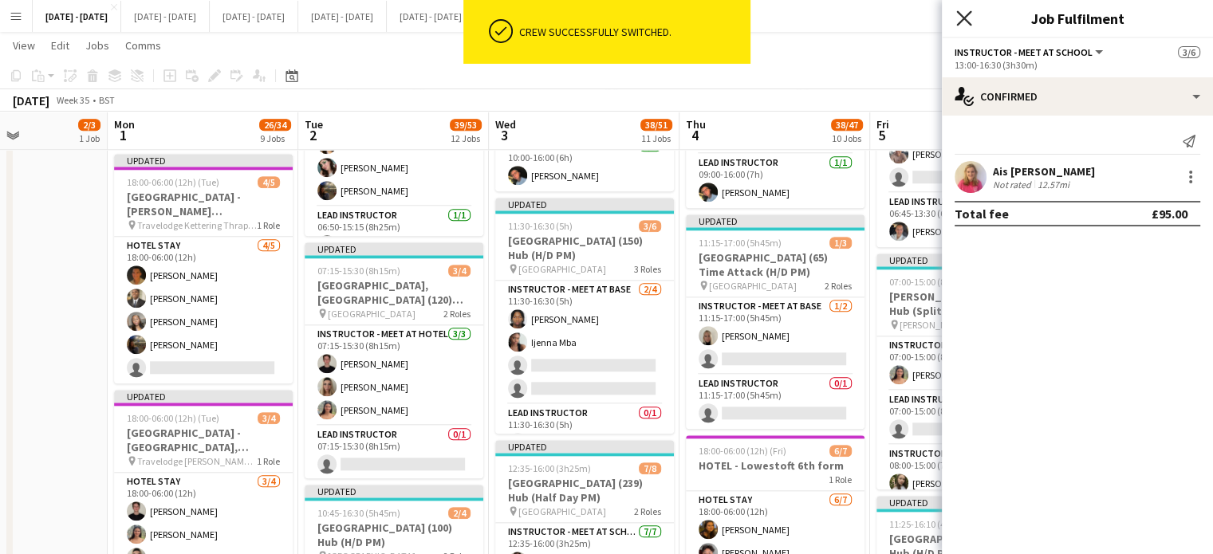
click at [963, 18] on icon at bounding box center [963, 17] width 15 height 15
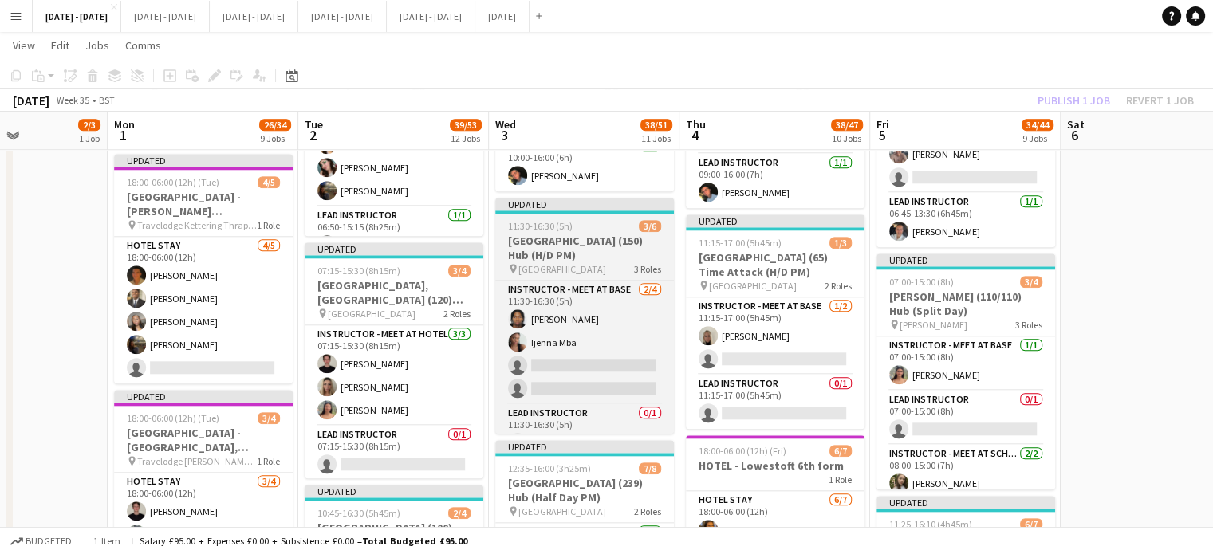
click at [565, 242] on h3 "[GEOGRAPHIC_DATA] (150) Hub (H/D PM)" at bounding box center [584, 248] width 179 height 29
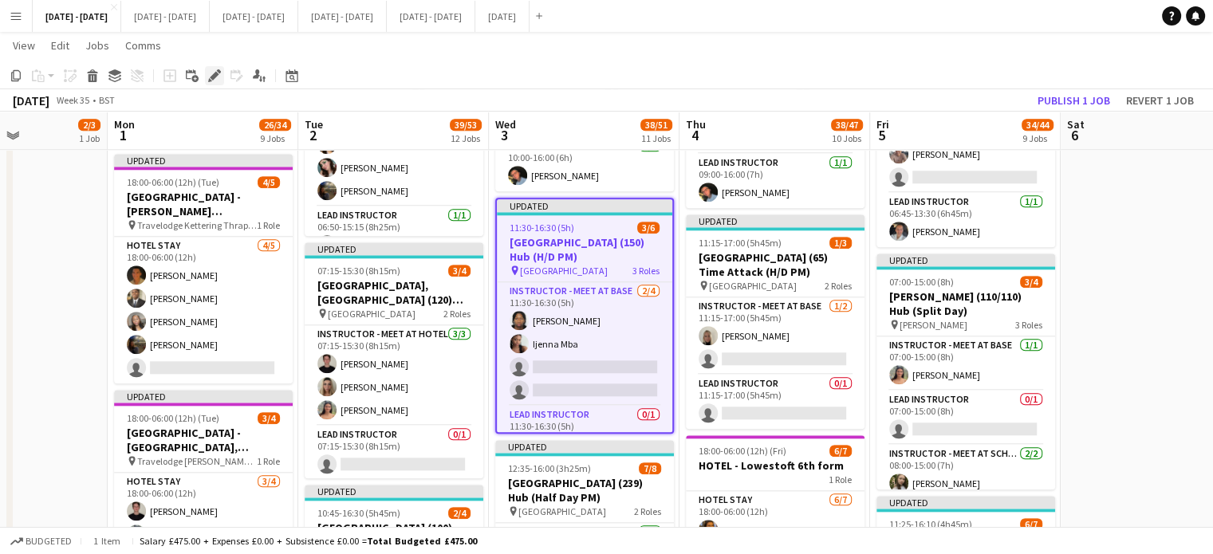
click at [217, 75] on icon at bounding box center [214, 76] width 9 height 9
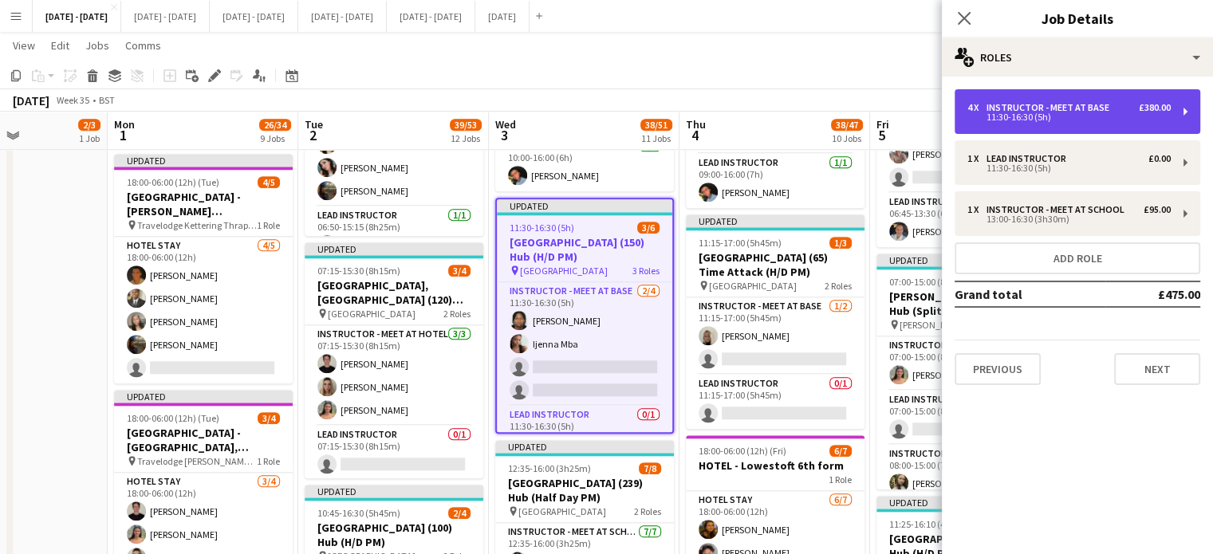
click at [1001, 124] on div "4 x Instructor - Meet at Base £380.00 11:30-16:30 (5h)" at bounding box center [1078, 111] width 246 height 45
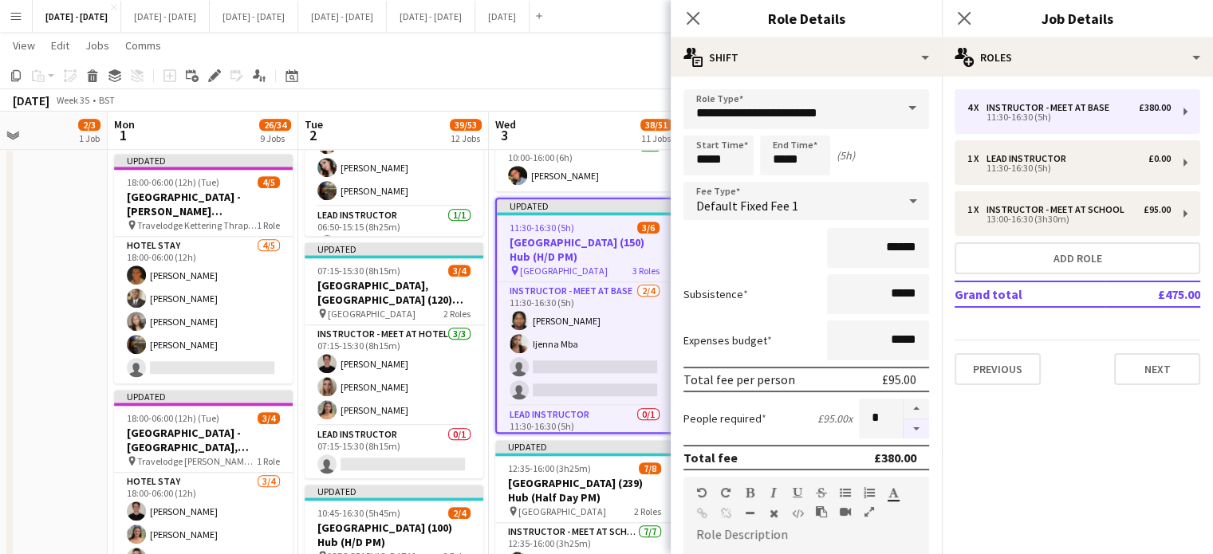
click at [911, 430] on button "button" at bounding box center [916, 429] width 26 height 20
type input "*"
click at [691, 15] on icon "Close pop-in" at bounding box center [692, 17] width 15 height 15
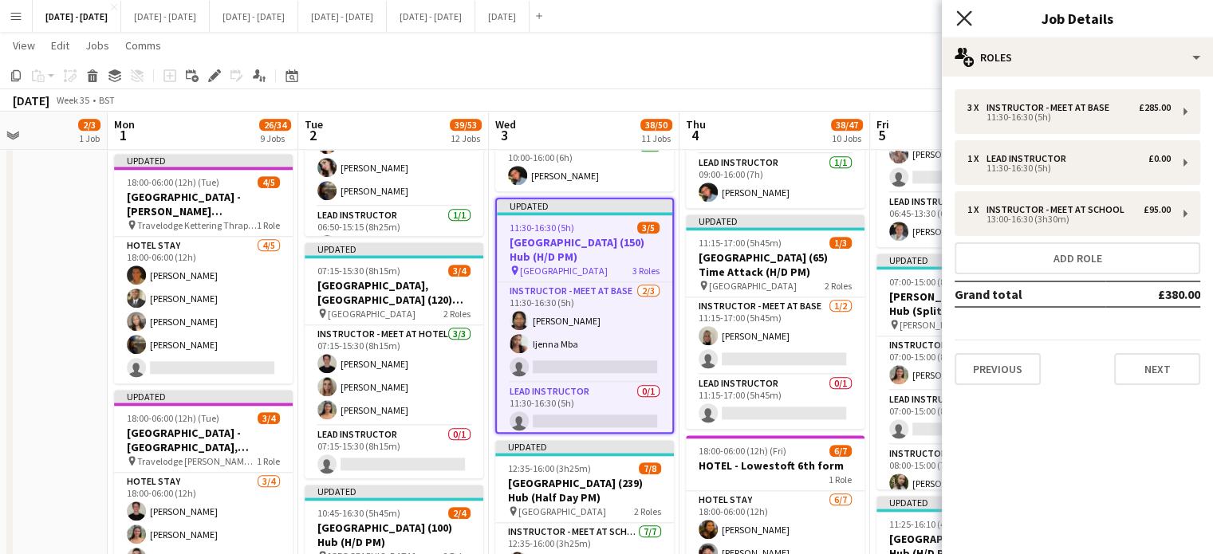
click at [963, 20] on icon at bounding box center [963, 17] width 15 height 15
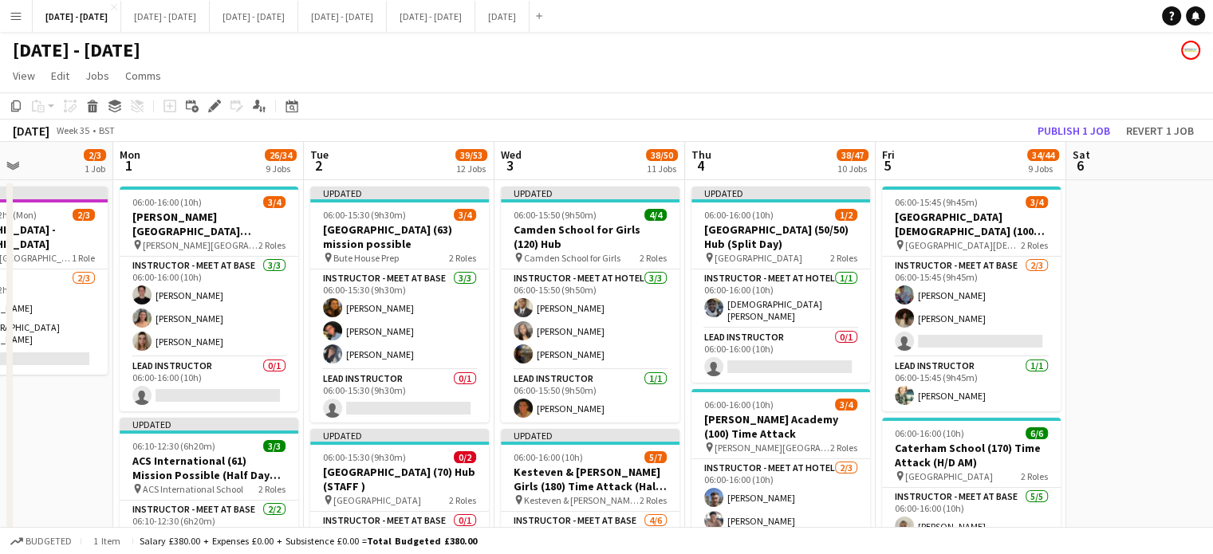
scroll to position [0, 462]
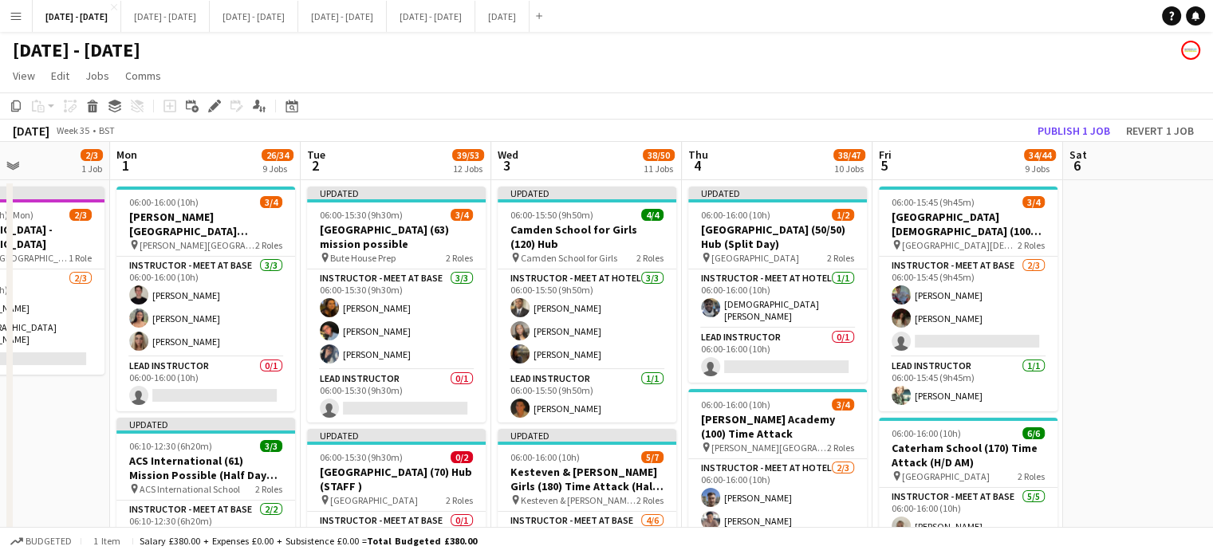
drag, startPoint x: 42, startPoint y: 439, endPoint x: 45, endPoint y: 456, distance: 16.9
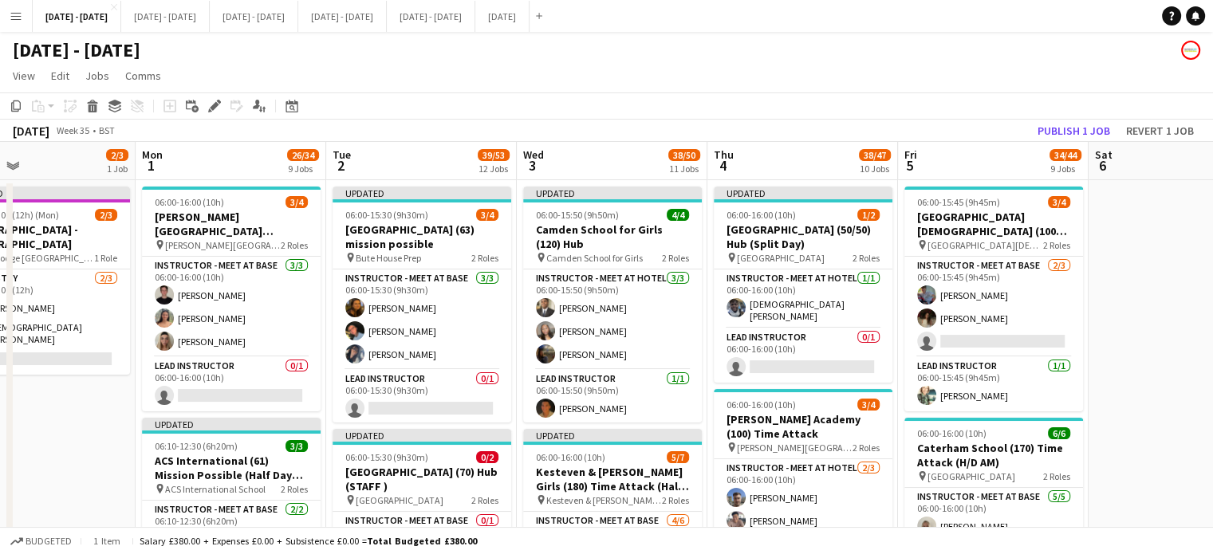
scroll to position [0, 431]
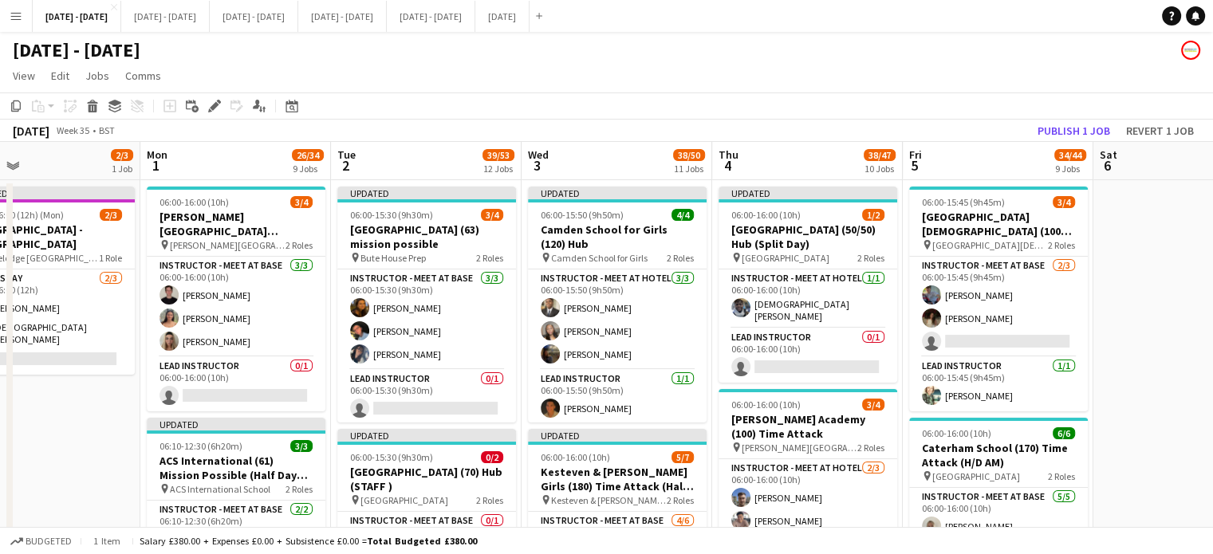
drag, startPoint x: 363, startPoint y: 155, endPoint x: 393, endPoint y: 150, distance: 30.7
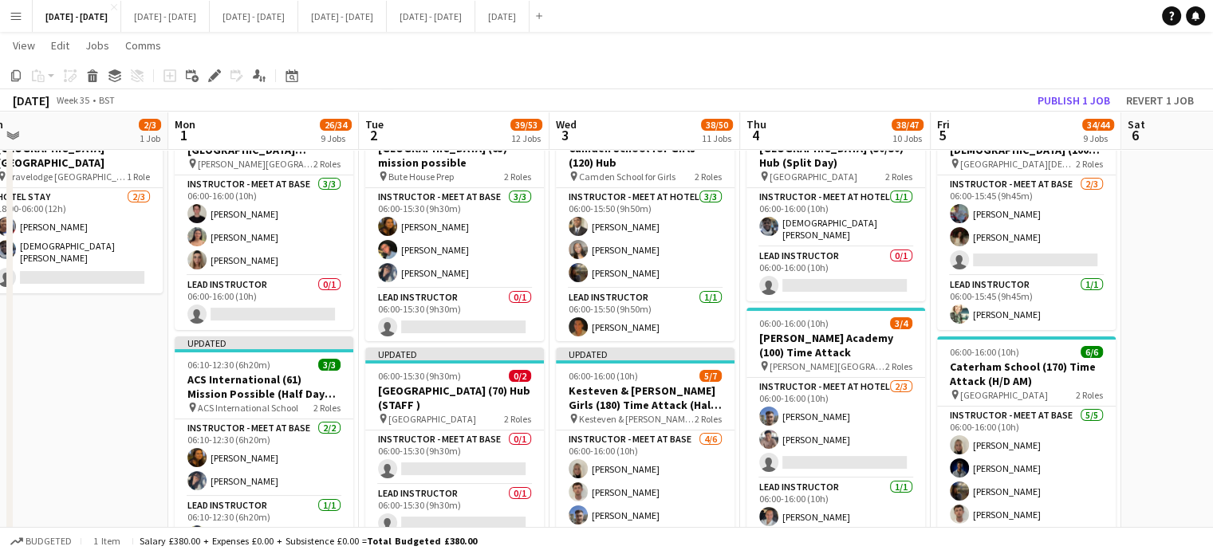
scroll to position [0, 394]
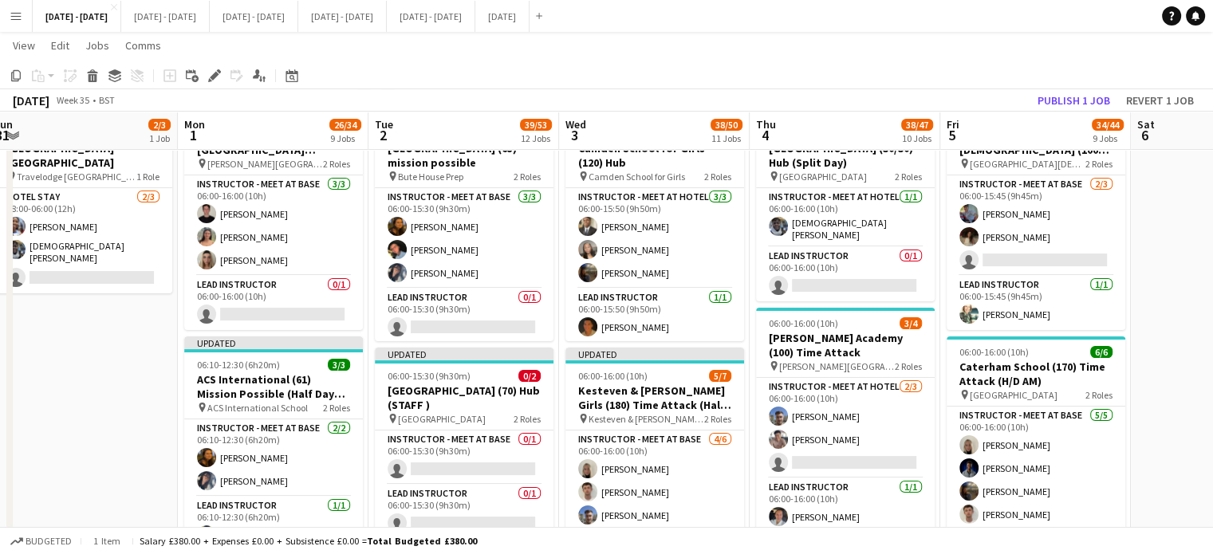
drag, startPoint x: 45, startPoint y: 427, endPoint x: 80, endPoint y: 419, distance: 36.0
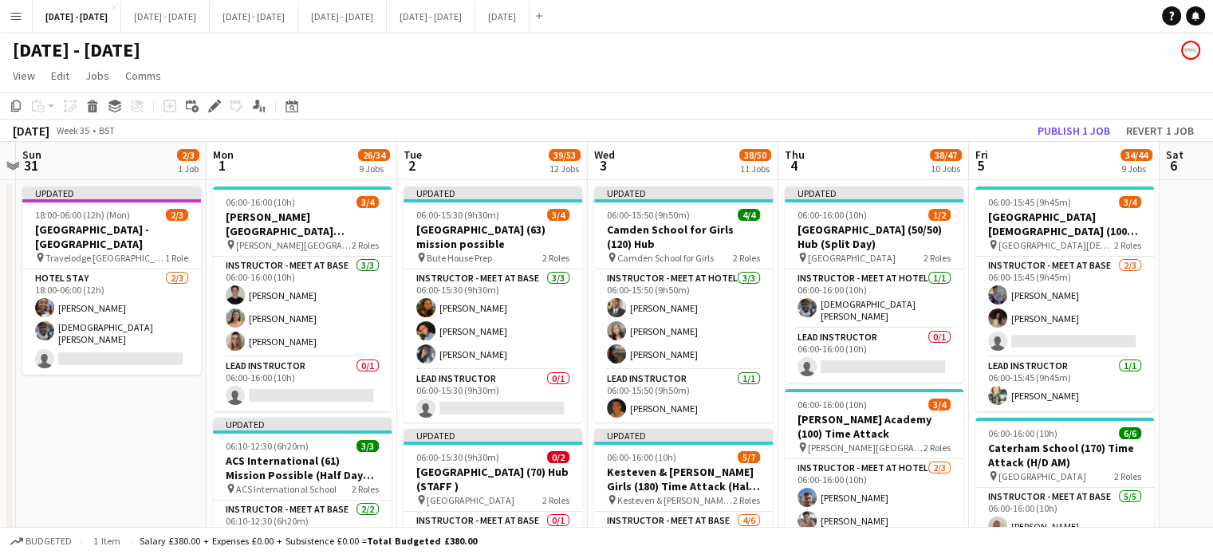
scroll to position [0, 375]
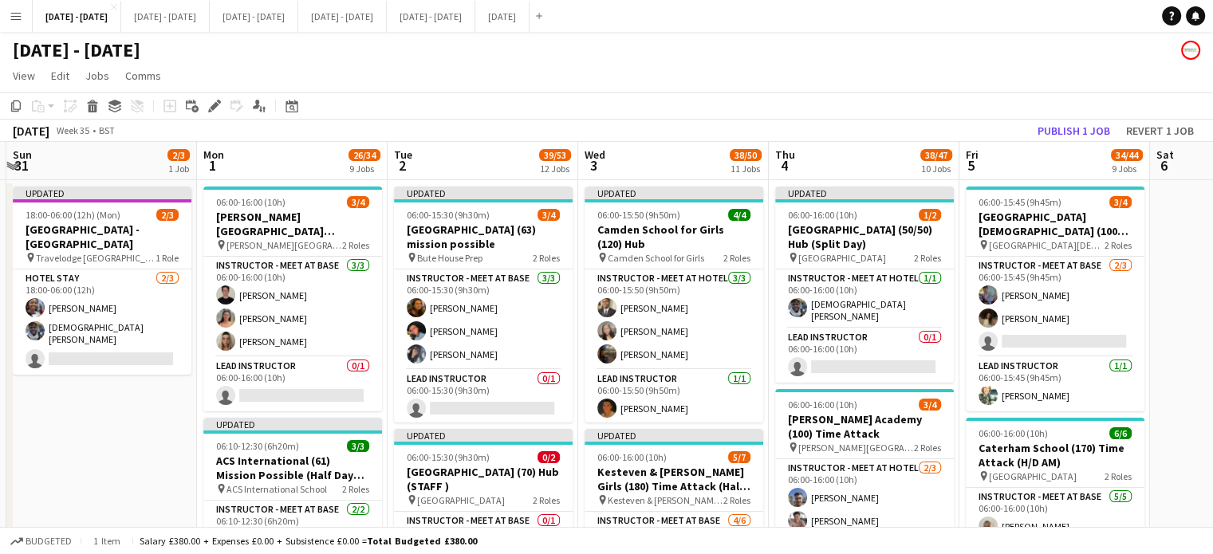
drag, startPoint x: 99, startPoint y: 424, endPoint x: 118, endPoint y: 454, distance: 35.2
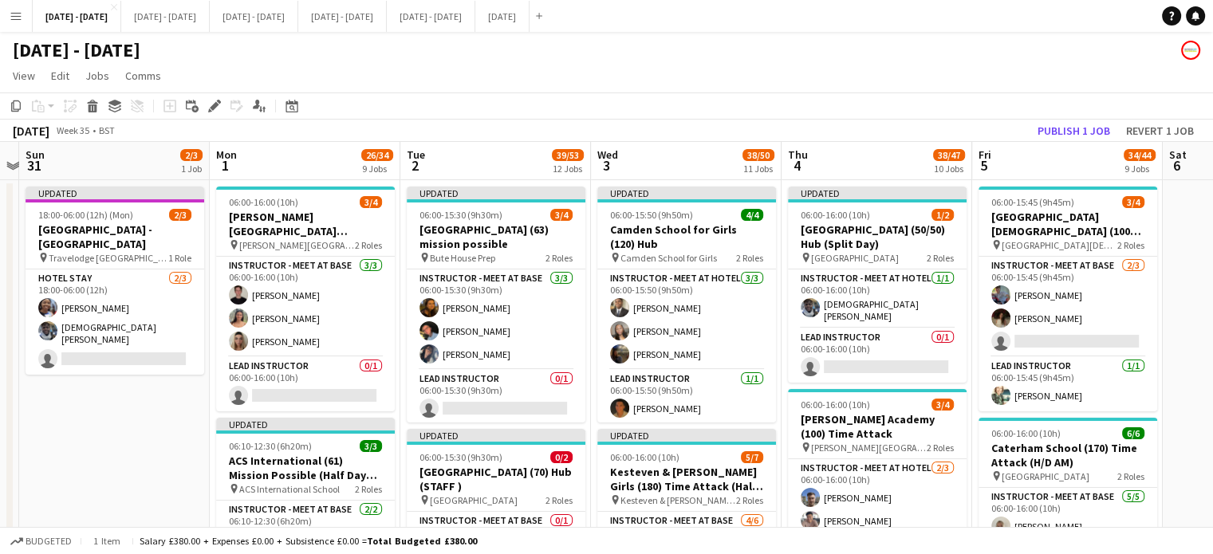
scroll to position [0, 360]
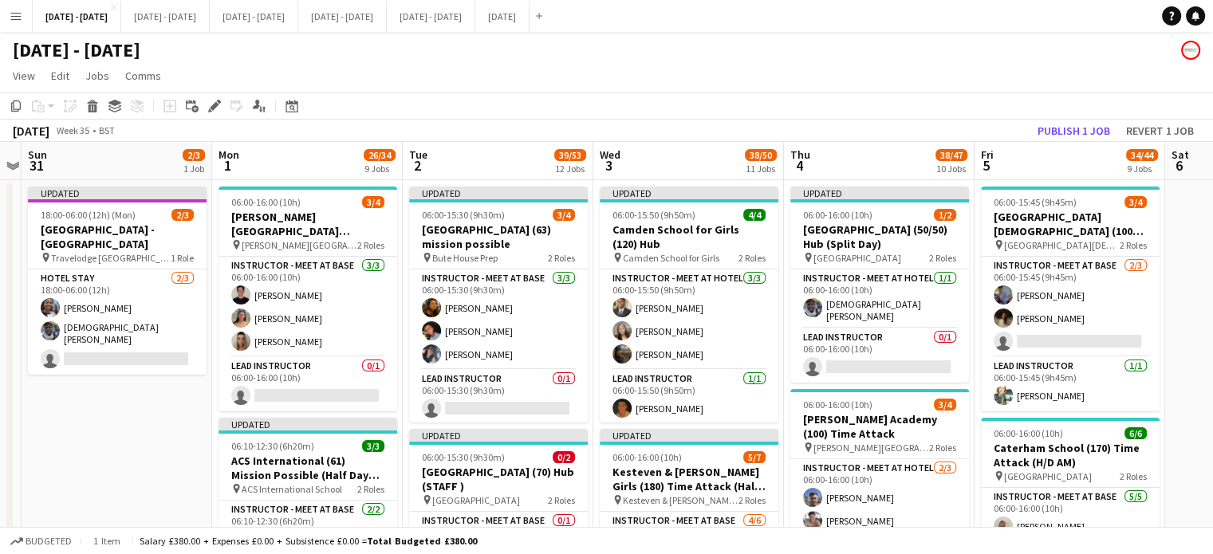
drag, startPoint x: 295, startPoint y: 165, endPoint x: 310, endPoint y: 178, distance: 19.8
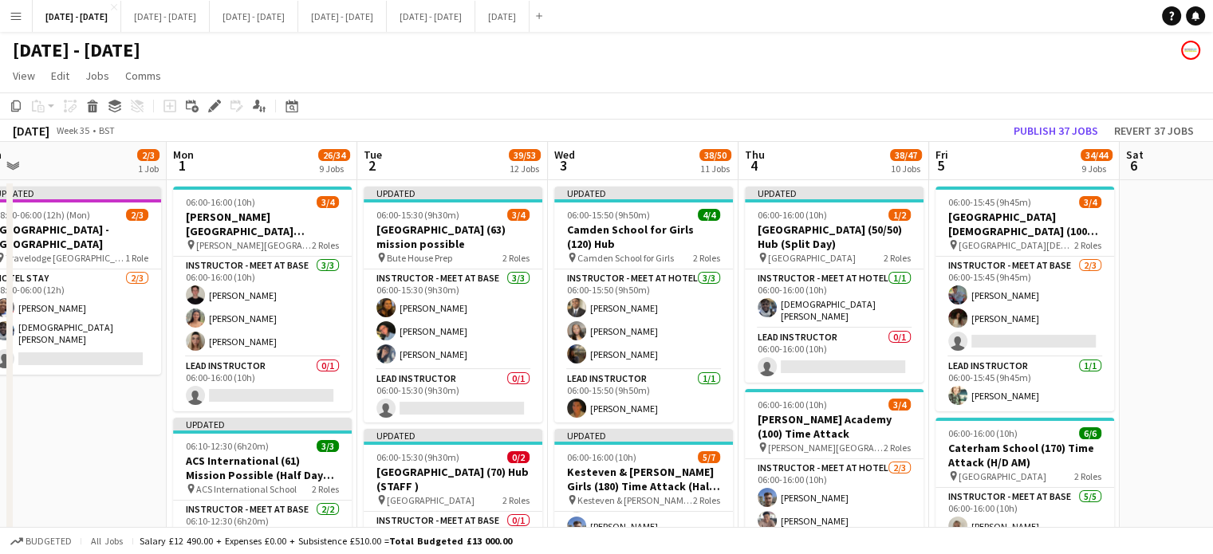
drag, startPoint x: 856, startPoint y: 146, endPoint x: 274, endPoint y: 128, distance: 582.4
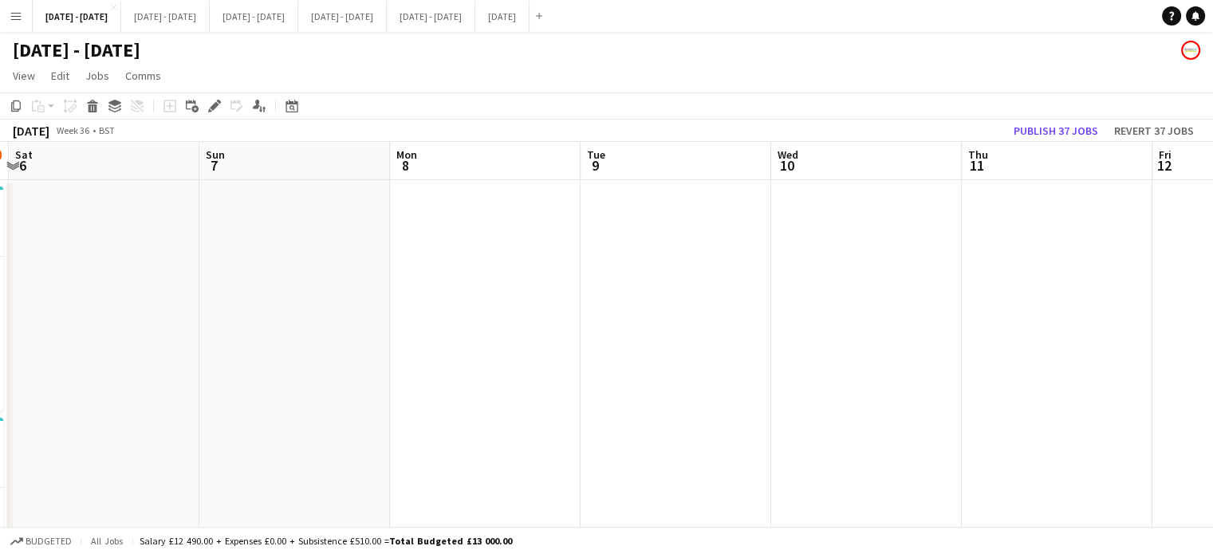
scroll to position [0, 399]
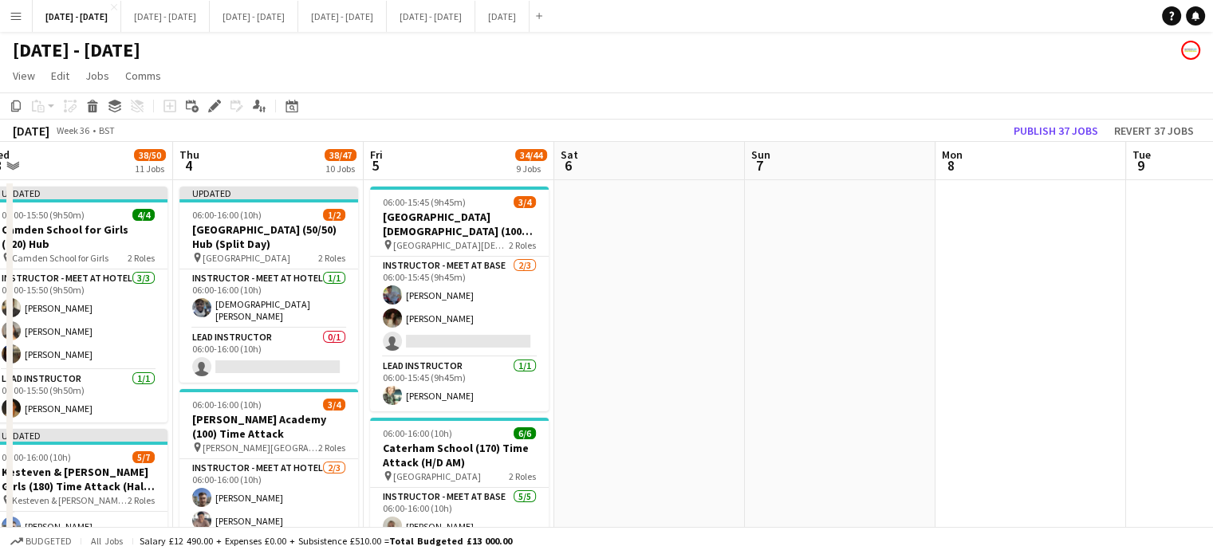
drag, startPoint x: 1179, startPoint y: 219, endPoint x: 41, endPoint y: 297, distance: 1140.5
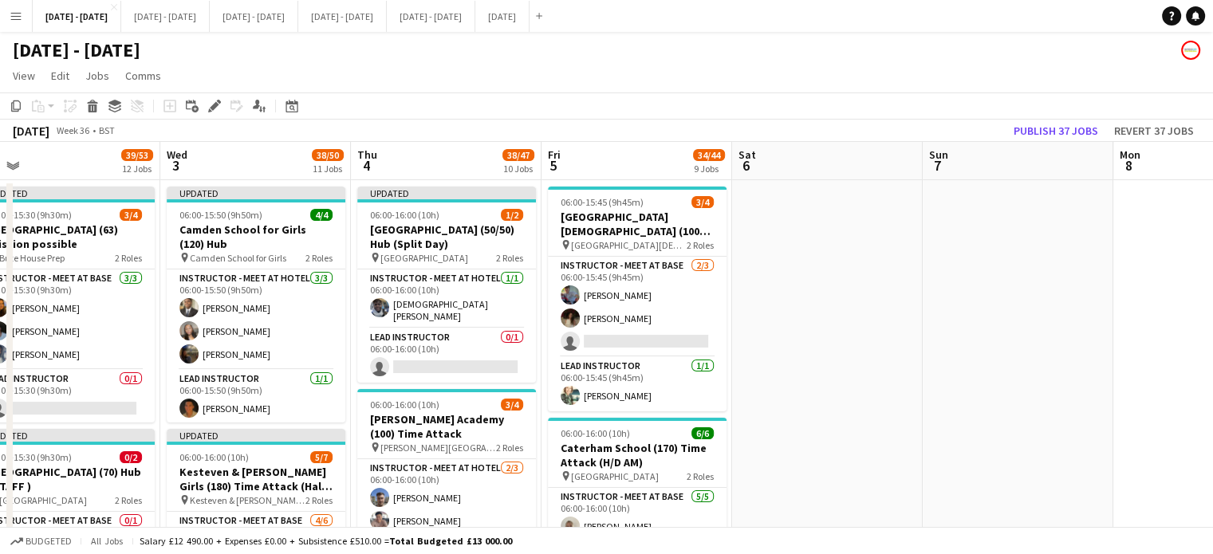
drag, startPoint x: 357, startPoint y: 340, endPoint x: 931, endPoint y: 266, distance: 578.9
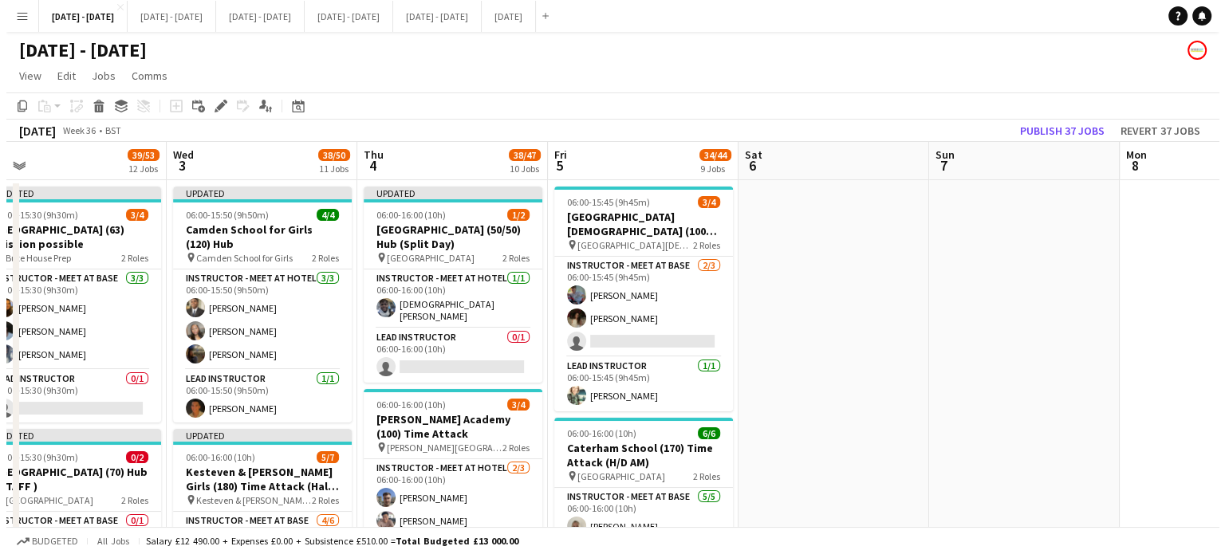
scroll to position [0, 405]
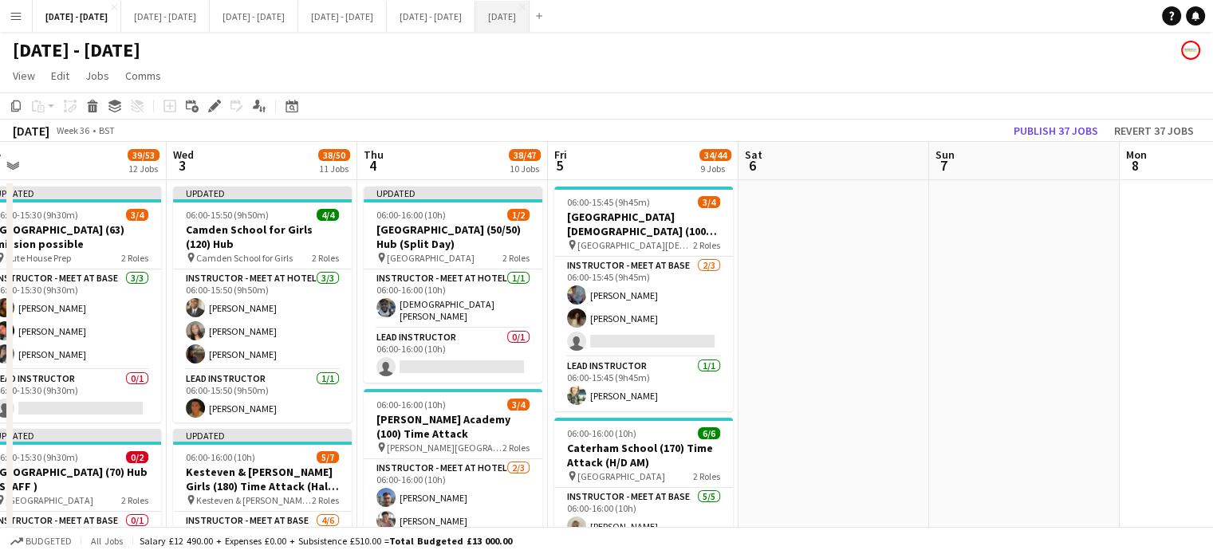
click at [529, 9] on button "[DATE] Close" at bounding box center [502, 16] width 54 height 31
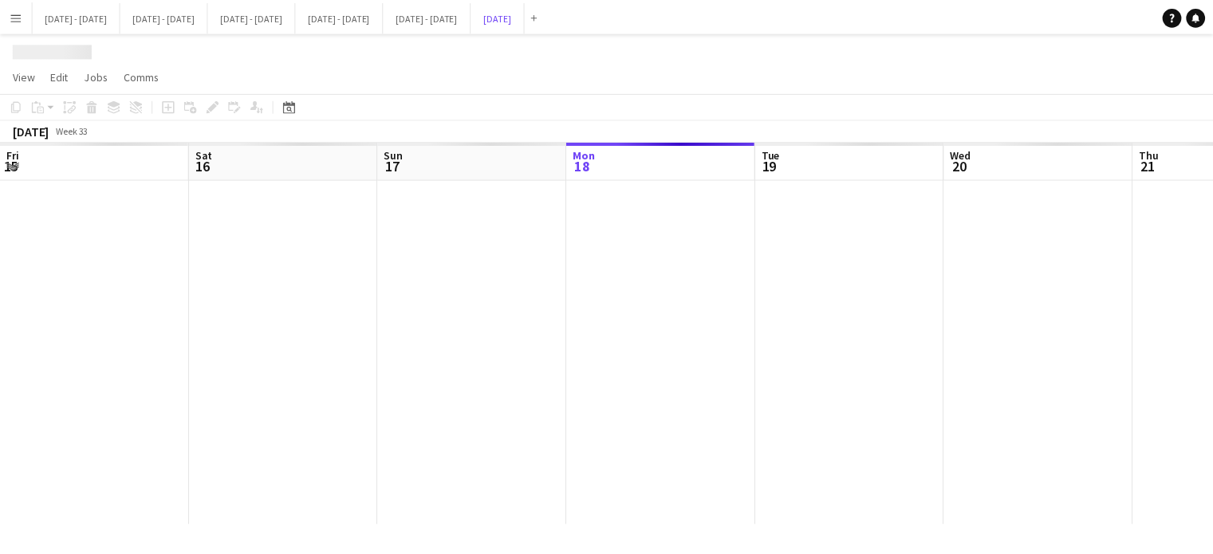
scroll to position [0, 478]
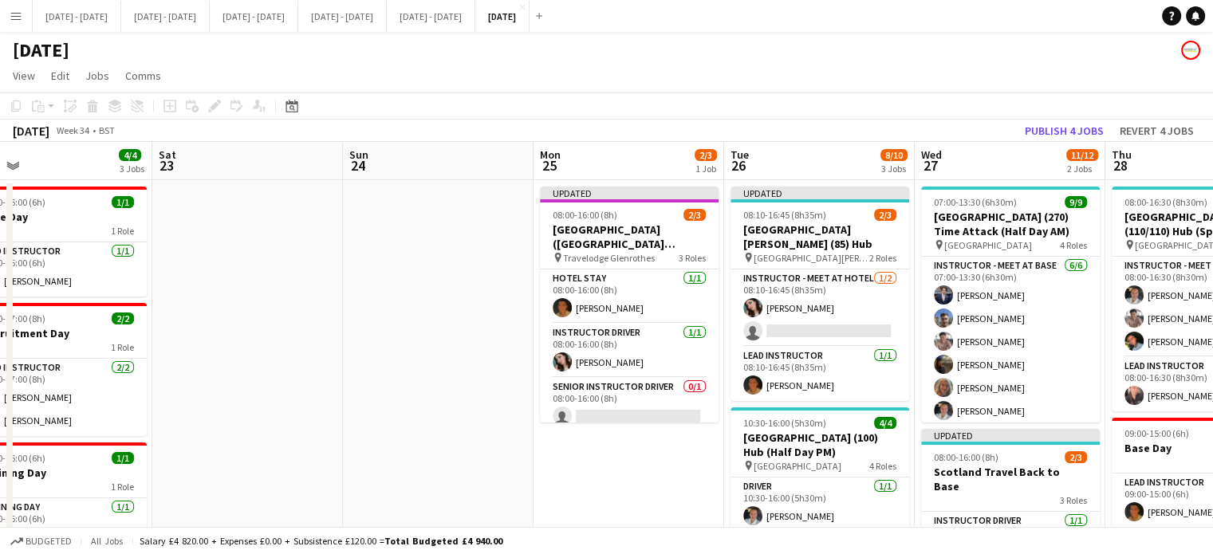
drag, startPoint x: 1130, startPoint y: 350, endPoint x: 276, endPoint y: 420, distance: 856.9
click at [195, 422] on app-calendar-viewport "Tue 19 7/7 2 Jobs Wed 20 7/8 2 Jobs Thu 21 12/12 3 Jobs Fri 22 4/4 3 Jobs Sat 2…" at bounding box center [606, 524] width 1213 height 765
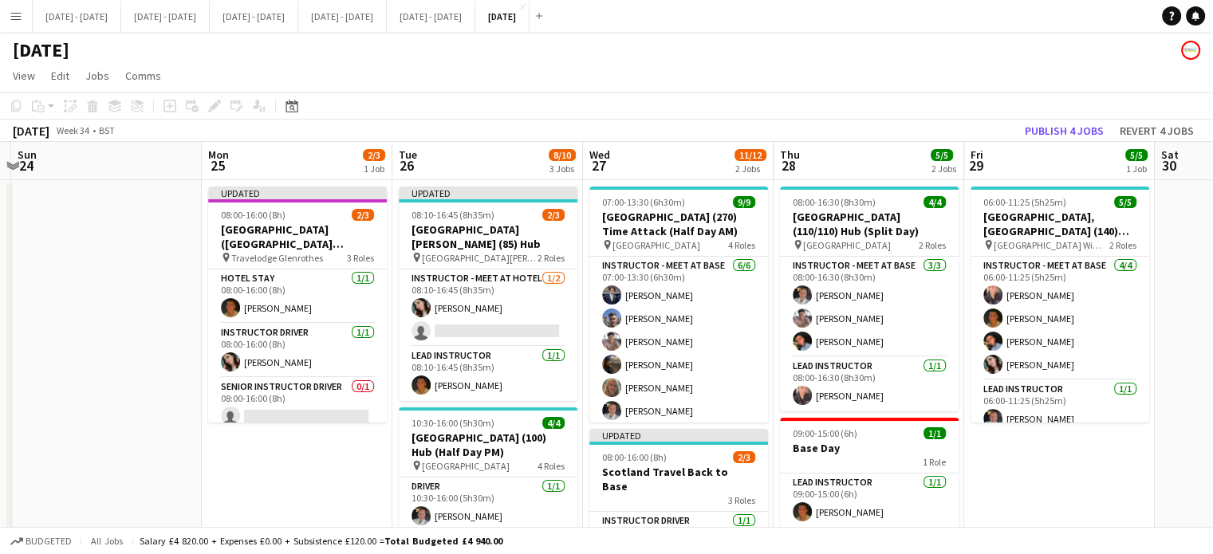
drag, startPoint x: 504, startPoint y: 490, endPoint x: 383, endPoint y: 467, distance: 123.4
click at [274, 464] on app-calendar-viewport "Thu 21 12/12 3 Jobs Fri 22 4/4 3 Jobs Sat 23 Sun 24 Mon 25 2/3 1 Job Tue 26 8/1…" at bounding box center [606, 524] width 1213 height 765
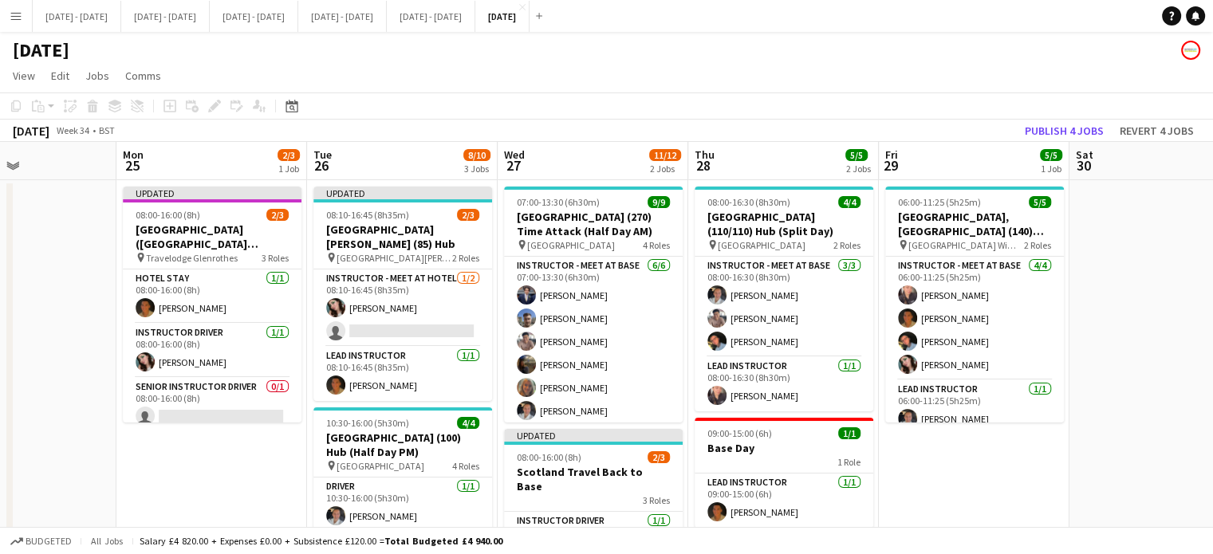
scroll to position [0, 651]
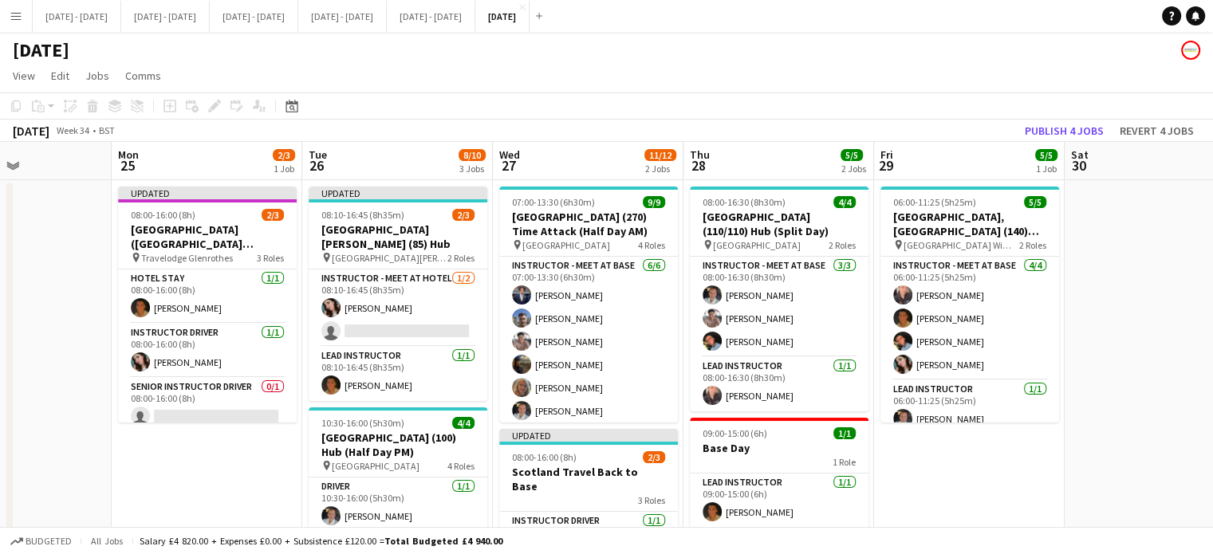
drag, startPoint x: 1048, startPoint y: 490, endPoint x: 967, endPoint y: 495, distance: 80.7
click at [967, 495] on app-calendar-viewport "Thu 21 12/12 3 Jobs Fri 22 4/4 3 Jobs Sat 23 Sun 24 Mon 25 2/3 1 Job Tue 26 8/1…" at bounding box center [606, 524] width 1213 height 765
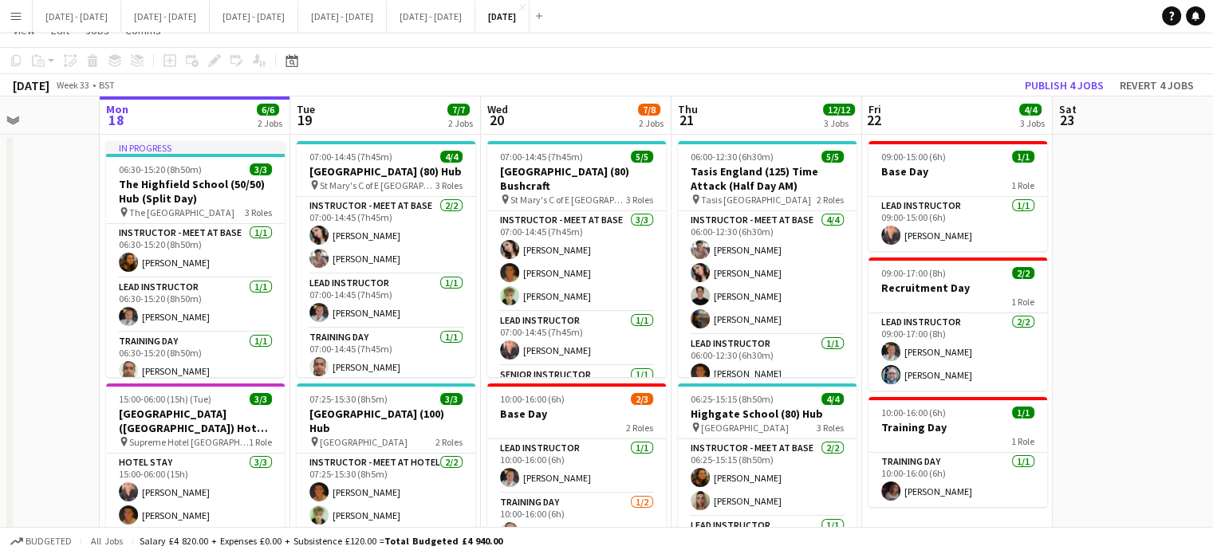
scroll to position [0, 0]
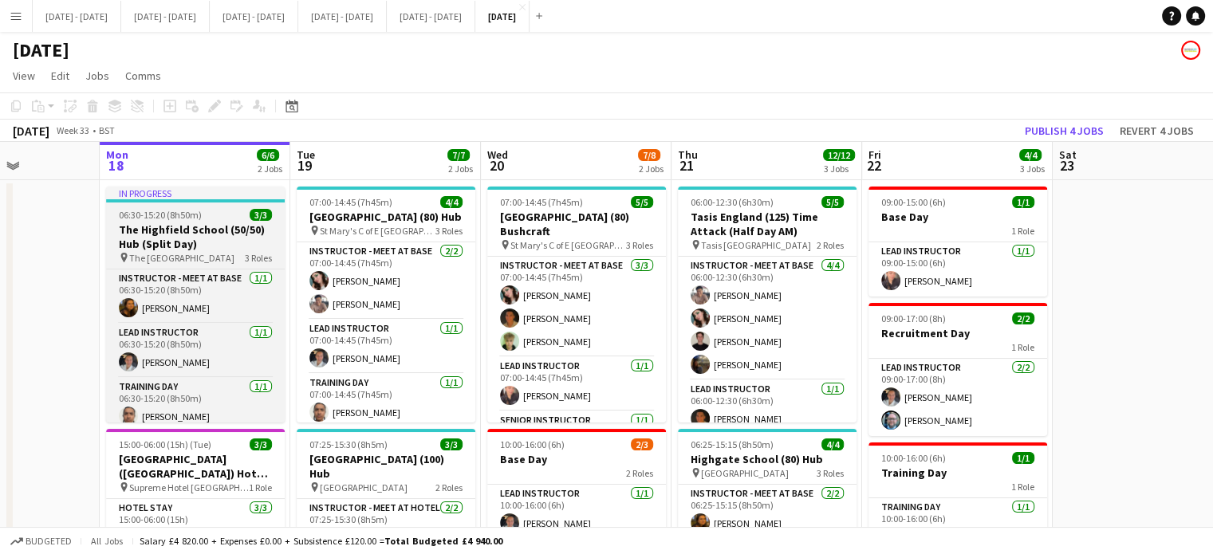
click at [188, 216] on span "06:30-15:20 (8h50m)" at bounding box center [160, 215] width 83 height 12
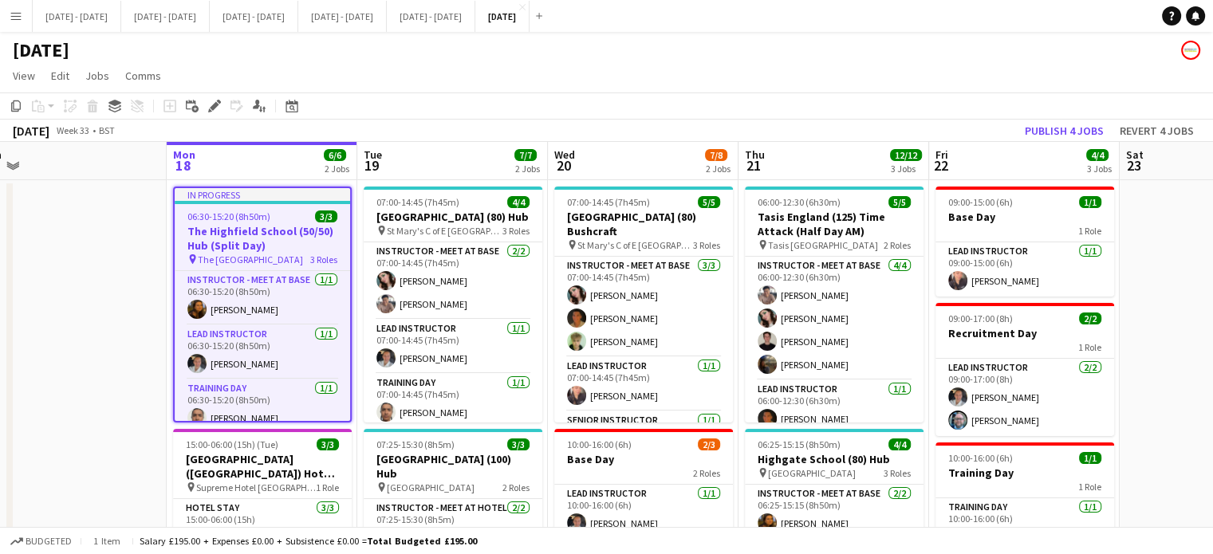
scroll to position [0, 398]
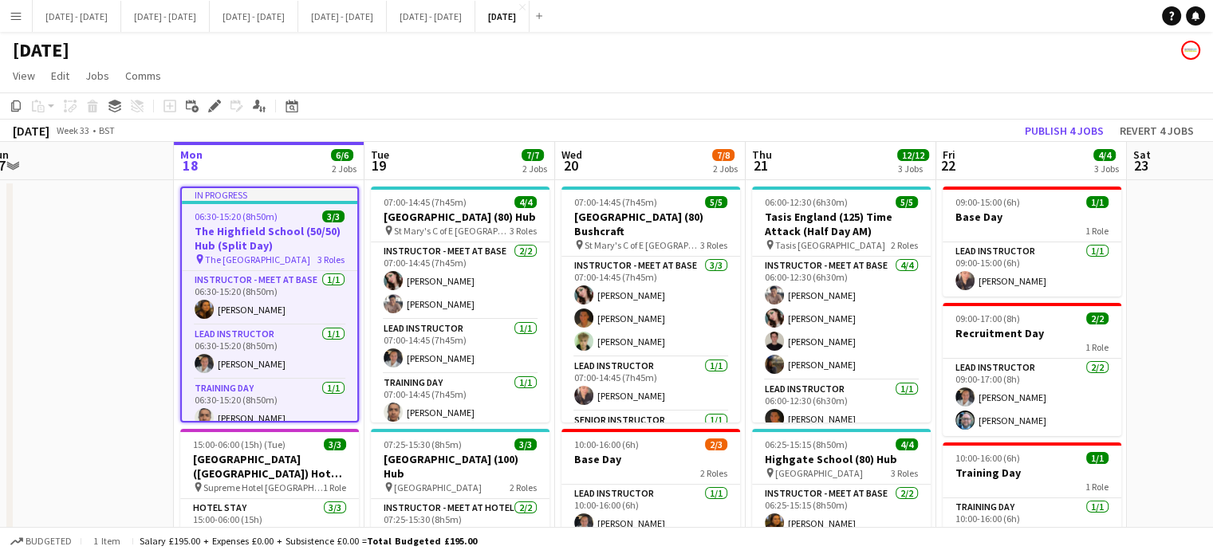
drag, startPoint x: 351, startPoint y: 163, endPoint x: 426, endPoint y: 181, distance: 77.2
click at [426, 181] on app-calendar-viewport "Fri 15 2/2 1 Job Sat 16 Sun 17 Mon 18 6/6 2 Jobs Tue 19 7/7 2 Jobs Wed 20 7/8 2…" at bounding box center [606, 524] width 1213 height 765
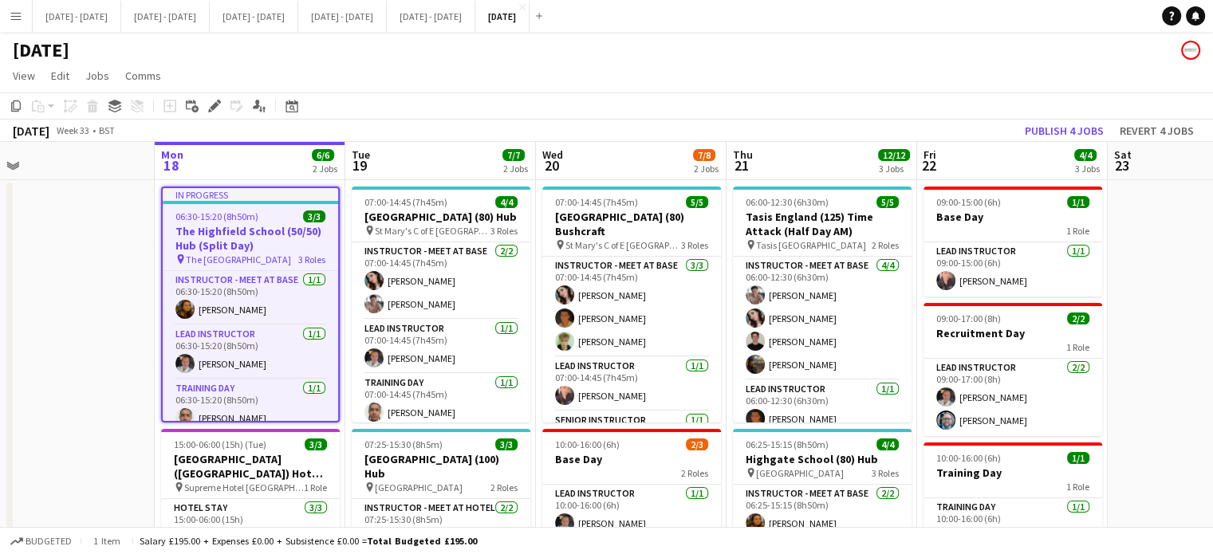
scroll to position [0, 420]
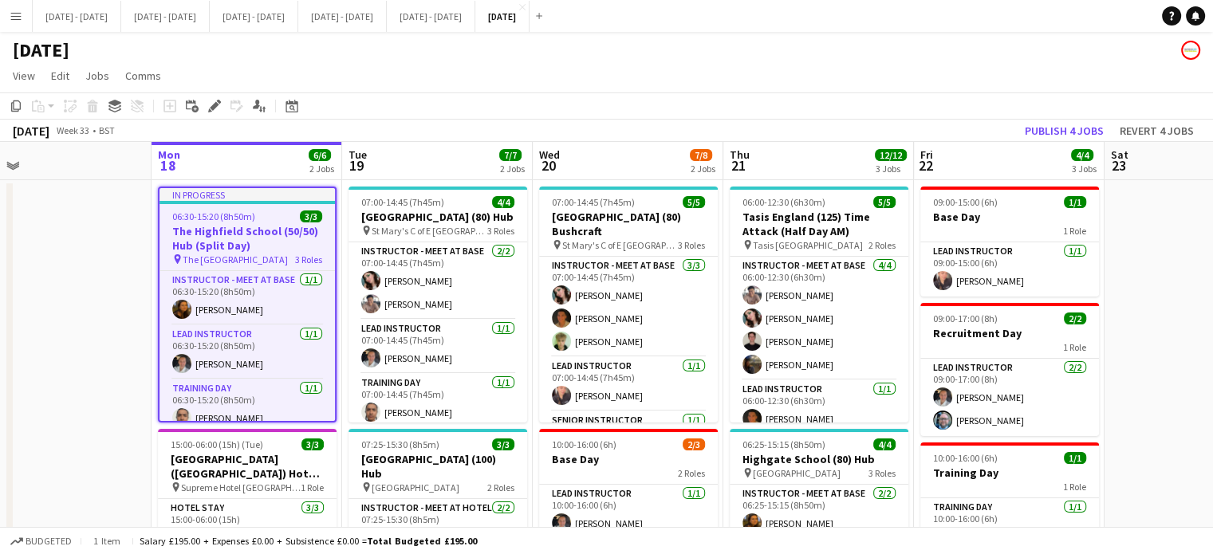
drag, startPoint x: 431, startPoint y: 152, endPoint x: 408, endPoint y: 155, distance: 22.6
click at [408, 155] on app-calendar-viewport "Fri 15 2/2 1 Job Sat 16 Sun 17 Mon 18 6/6 2 Jobs Tue 19 7/7 2 Jobs Wed 20 7/8 2…" at bounding box center [606, 524] width 1213 height 765
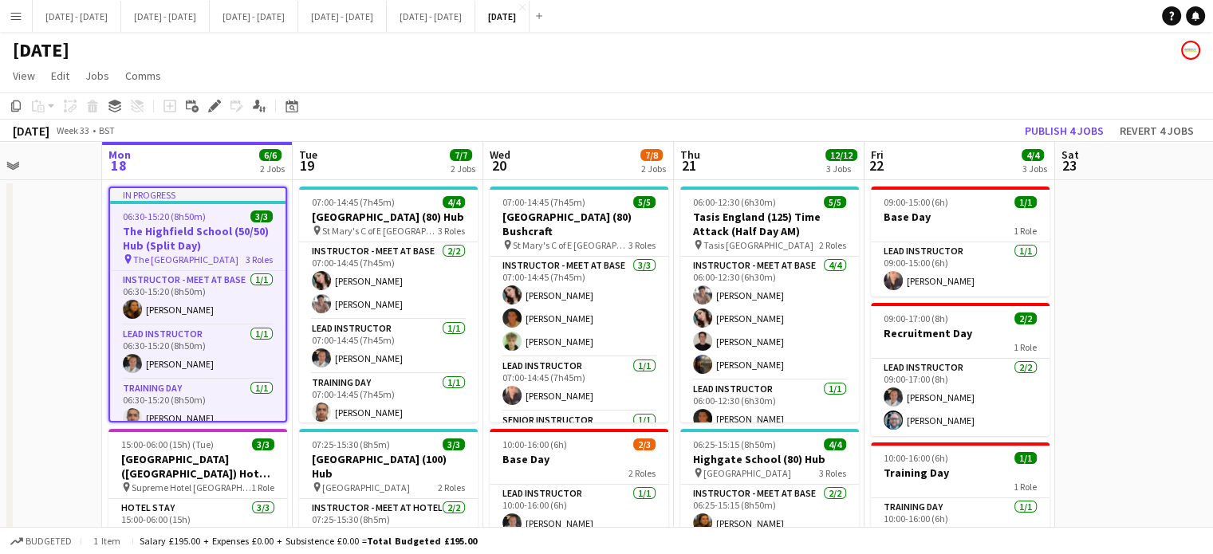
scroll to position [0, 470]
drag, startPoint x: 394, startPoint y: 166, endPoint x: 344, endPoint y: 180, distance: 52.2
click at [344, 180] on app-calendar-viewport "Fri 15 2/2 1 Job Sat 16 Sun 17 Mon 18 6/6 2 Jobs Tue 19 7/7 2 Jobs Wed 20 7/8 2…" at bounding box center [606, 524] width 1213 height 765
click at [1132, 303] on app-date-cell at bounding box center [1149, 543] width 191 height 726
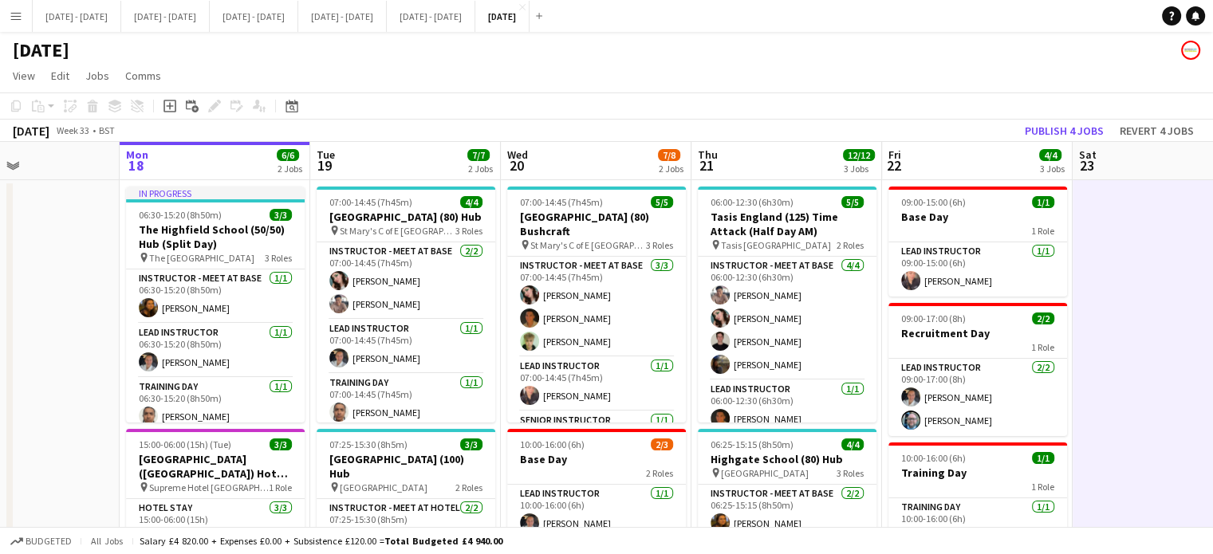
scroll to position [0, 443]
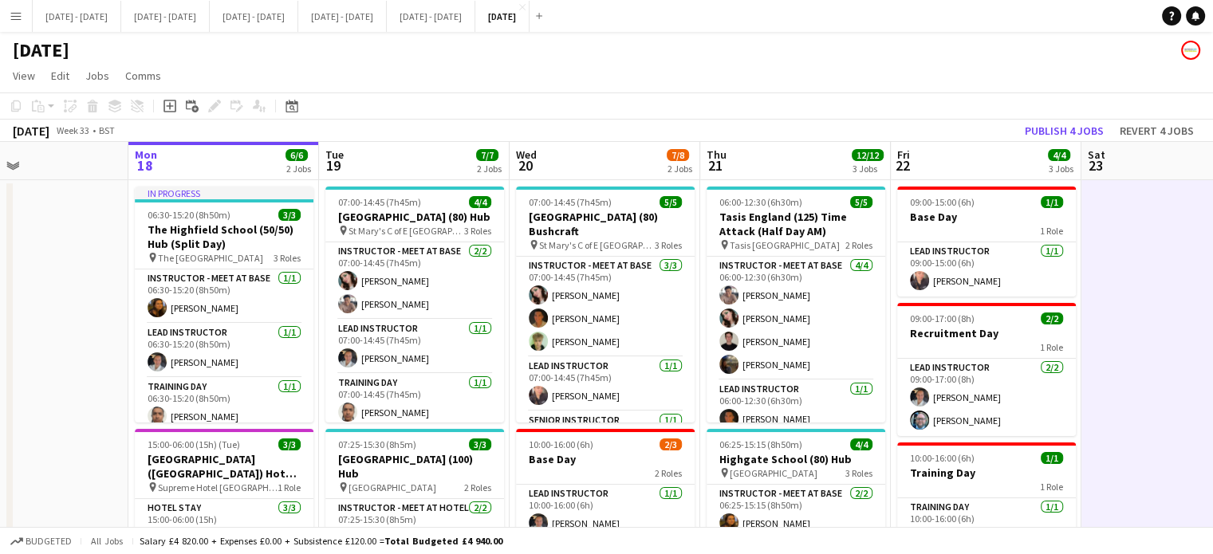
drag, startPoint x: 348, startPoint y: 147, endPoint x: 401, endPoint y: 136, distance: 53.6
click at [401, 136] on app-calendar "Copy Paste Paste Ctrl+V Paste with crew Ctrl+Shift+V Paste linked Job [GEOGRAPH…" at bounding box center [606, 500] width 1213 height 814
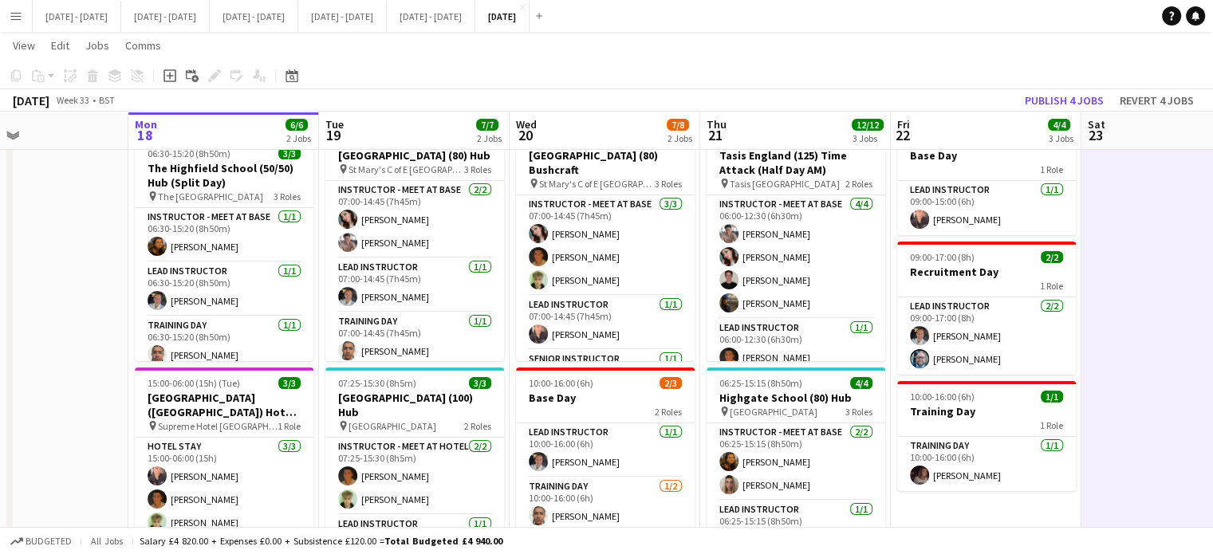
scroll to position [80, 0]
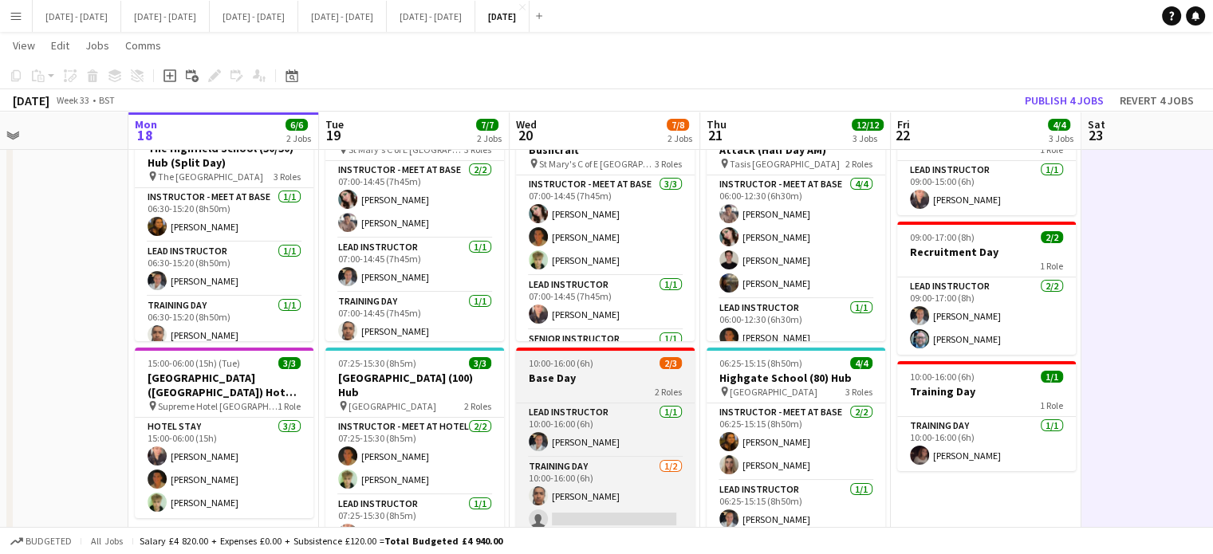
click at [593, 375] on h3 "Base Day" at bounding box center [605, 378] width 179 height 14
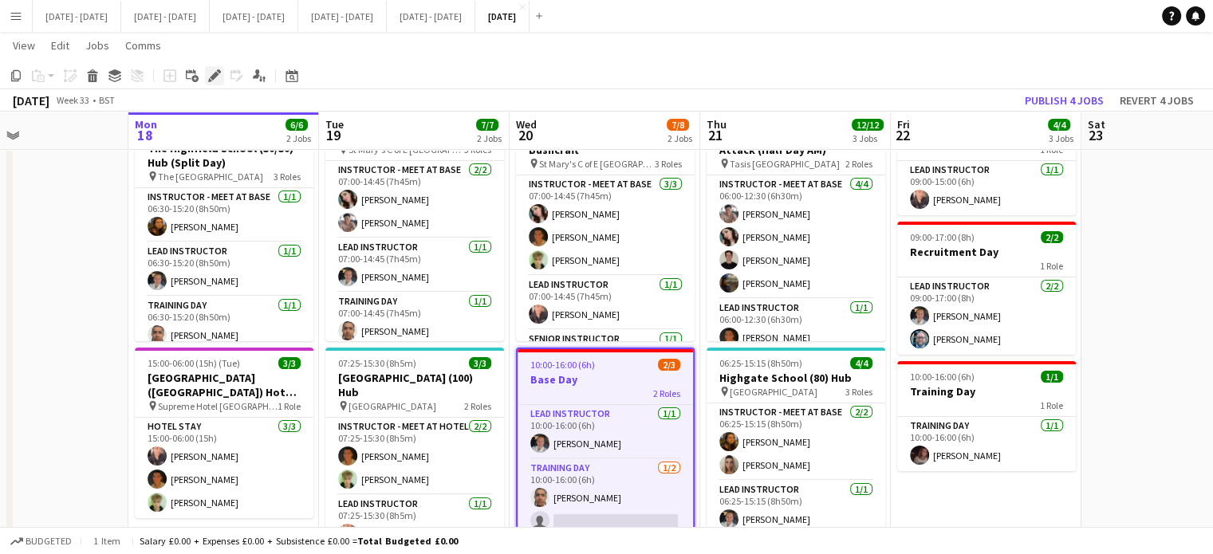
click at [215, 77] on icon at bounding box center [214, 76] width 9 height 9
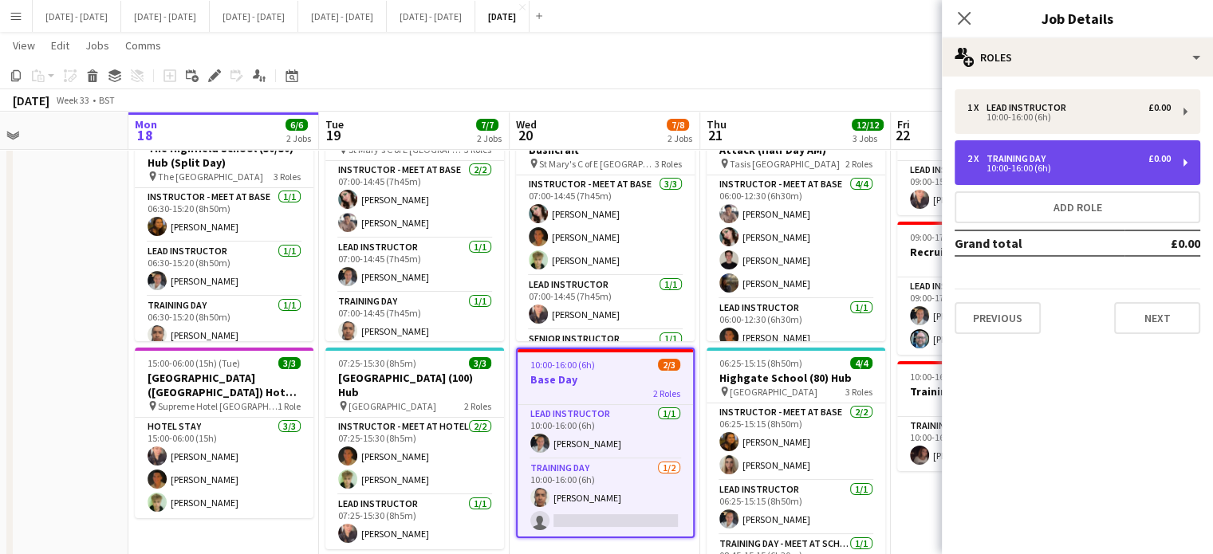
click at [1141, 159] on div "2 x Training Day £0.00" at bounding box center [1068, 158] width 203 height 11
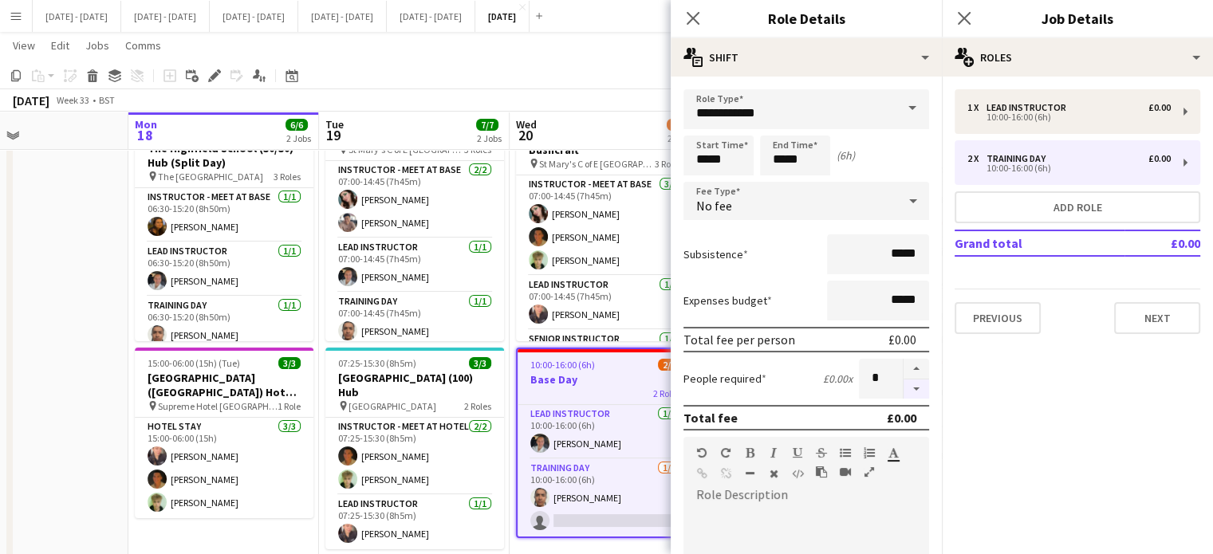
click at [903, 388] on button "button" at bounding box center [916, 390] width 26 height 20
type input "*"
click at [697, 18] on icon "Close pop-in" at bounding box center [692, 17] width 15 height 15
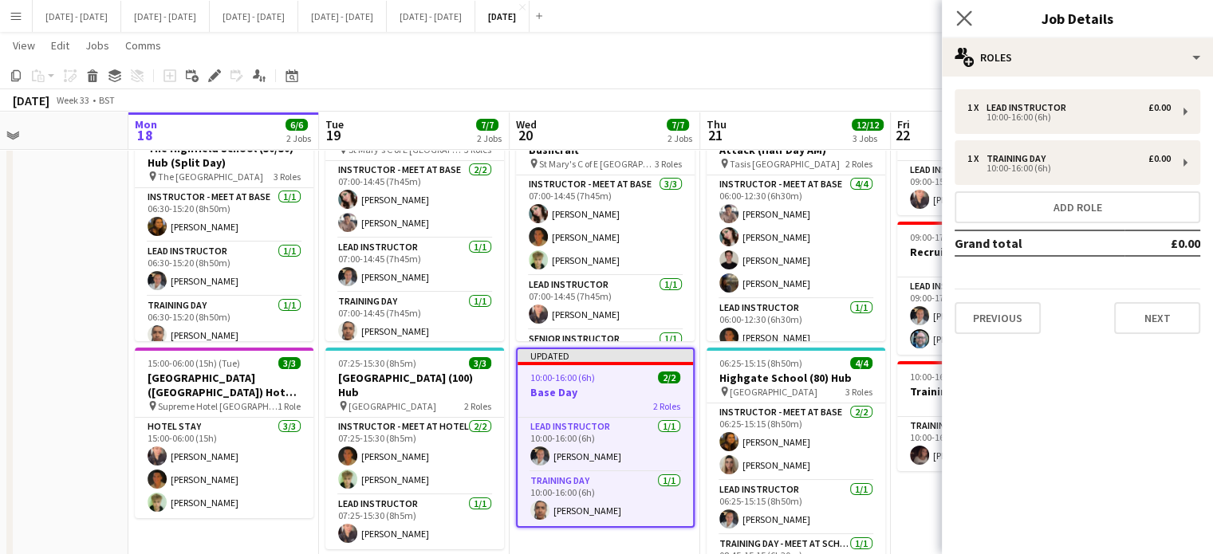
click at [966, 10] on app-icon "Close pop-in" at bounding box center [964, 18] width 23 height 23
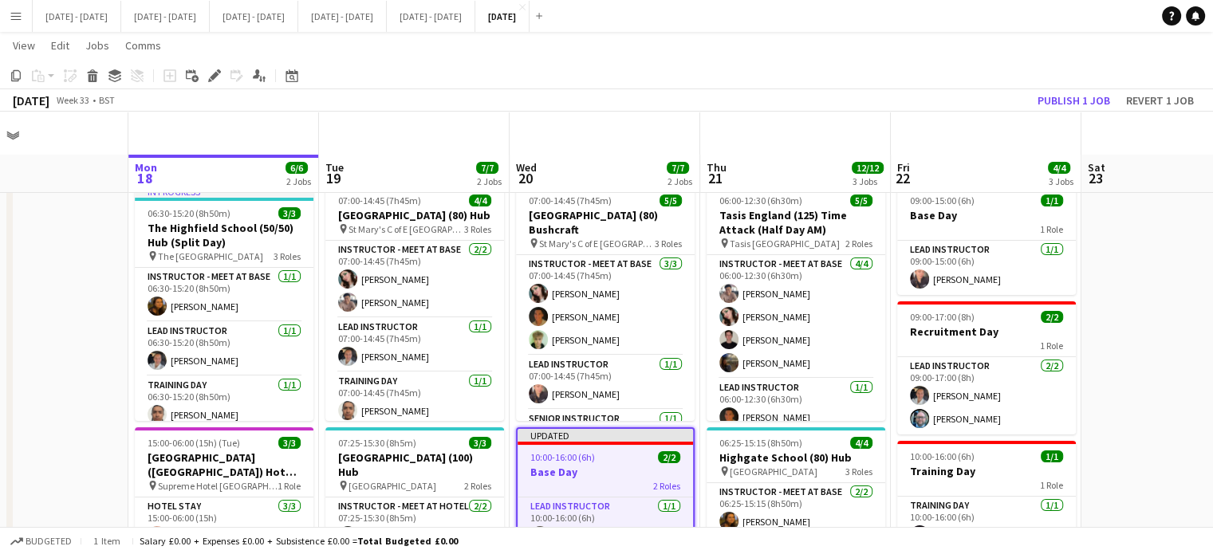
scroll to position [239, 0]
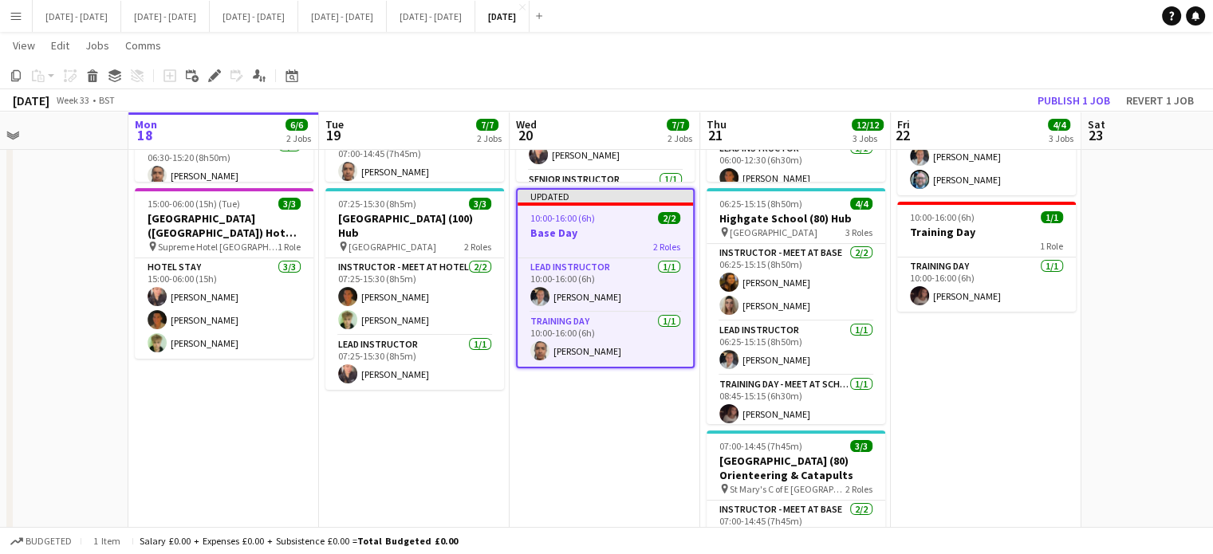
click at [569, 464] on app-date-cell "07:00-14:45 (7h45m) 5/5 [GEOGRAPHIC_DATA] (80) Bushcraft pin St Mary's C of E H…" at bounding box center [605, 302] width 191 height 726
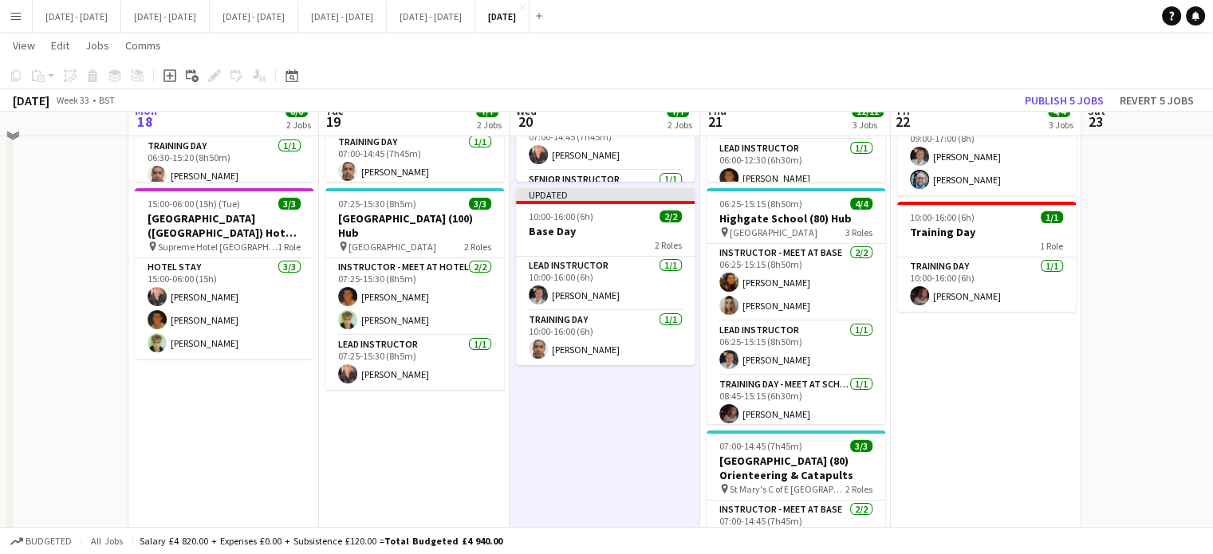
scroll to position [80, 0]
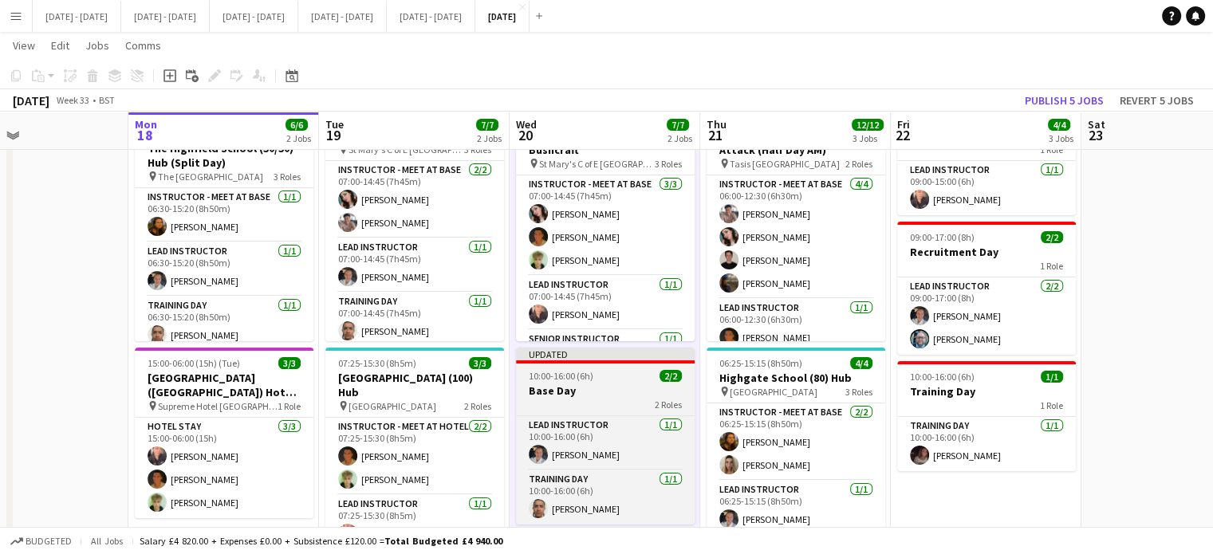
click at [597, 390] on h3 "Base Day" at bounding box center [605, 391] width 179 height 14
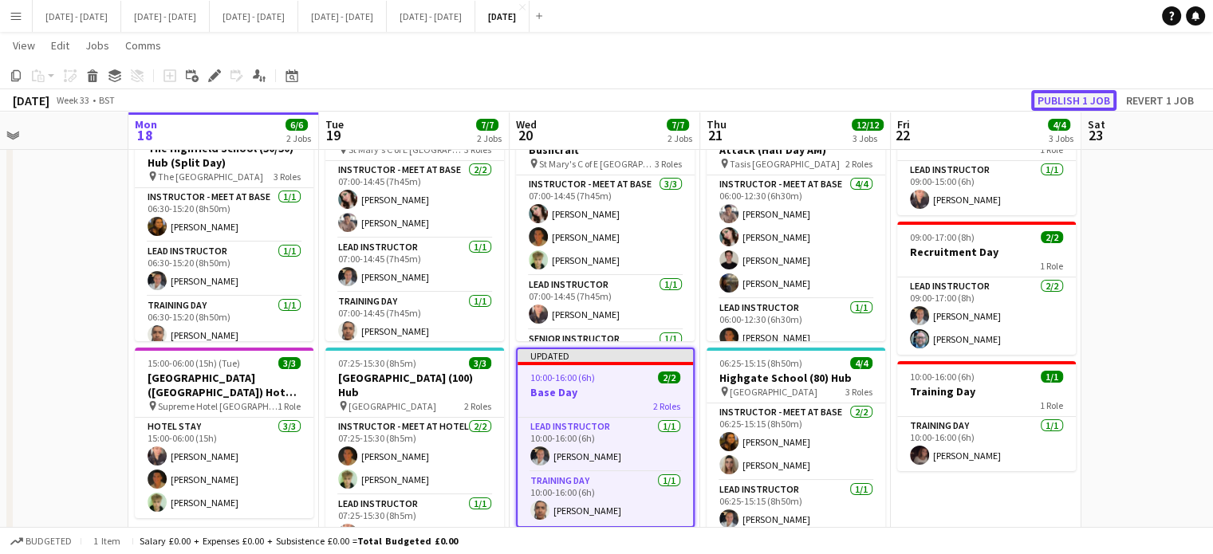
click at [1089, 92] on button "Publish 1 job" at bounding box center [1073, 100] width 85 height 21
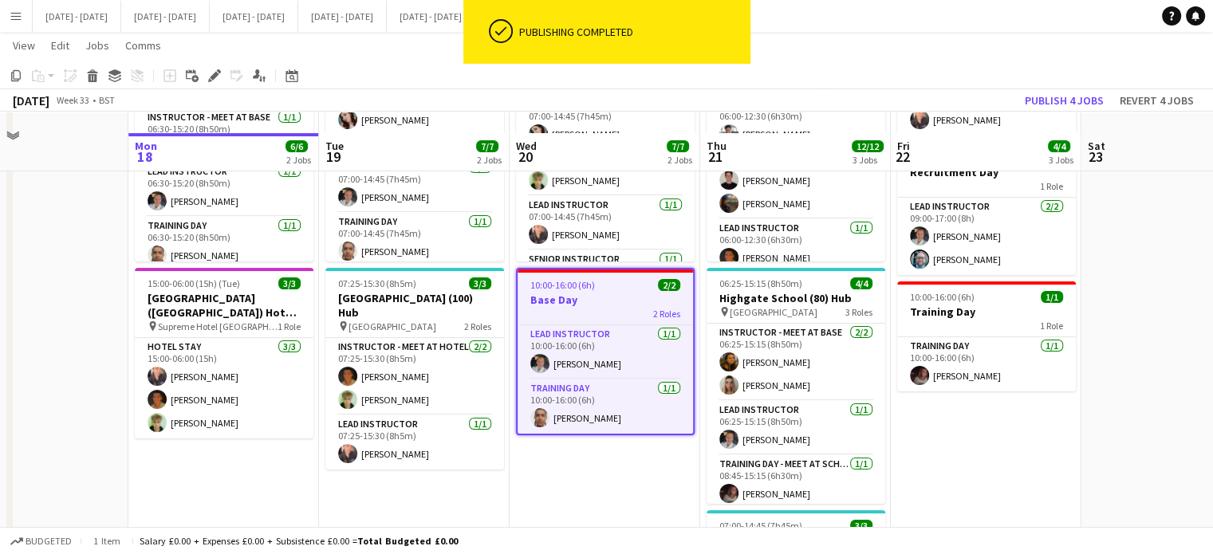
scroll to position [239, 0]
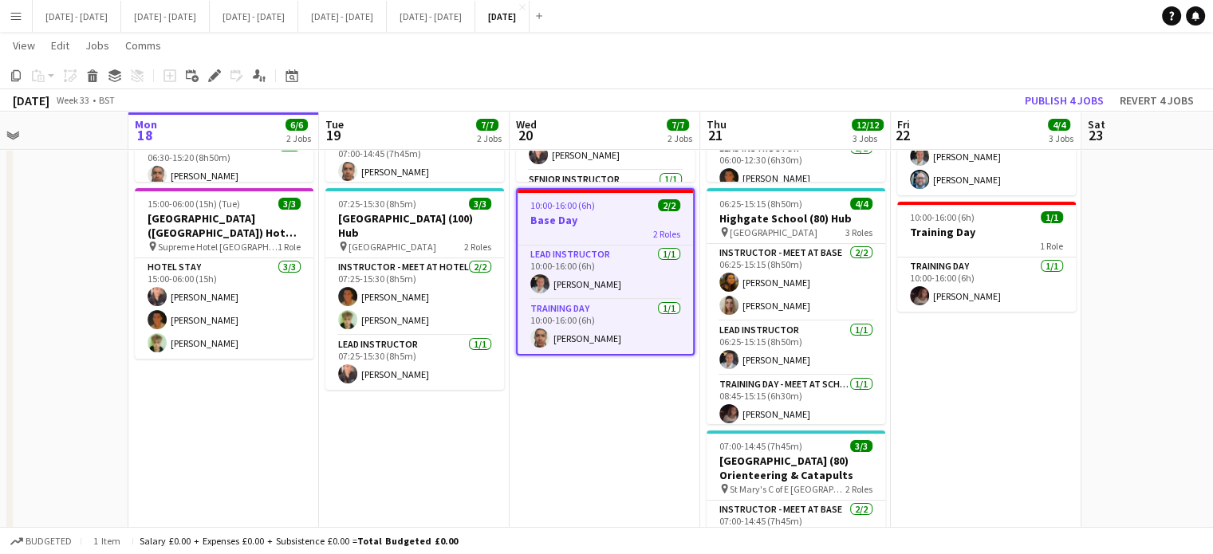
click at [911, 490] on app-date-cell "09:00-15:00 (6h) 1/1 Base Day 1 Role Lead Instructor [DATE] 09:00-15:00 (6h) [P…" at bounding box center [986, 302] width 191 height 726
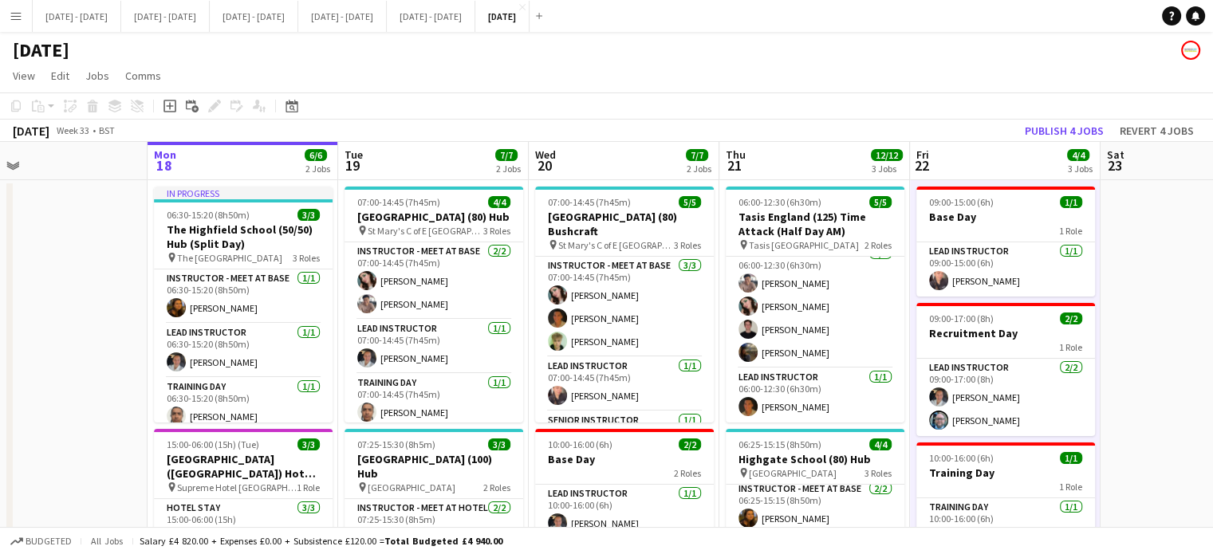
scroll to position [0, 466]
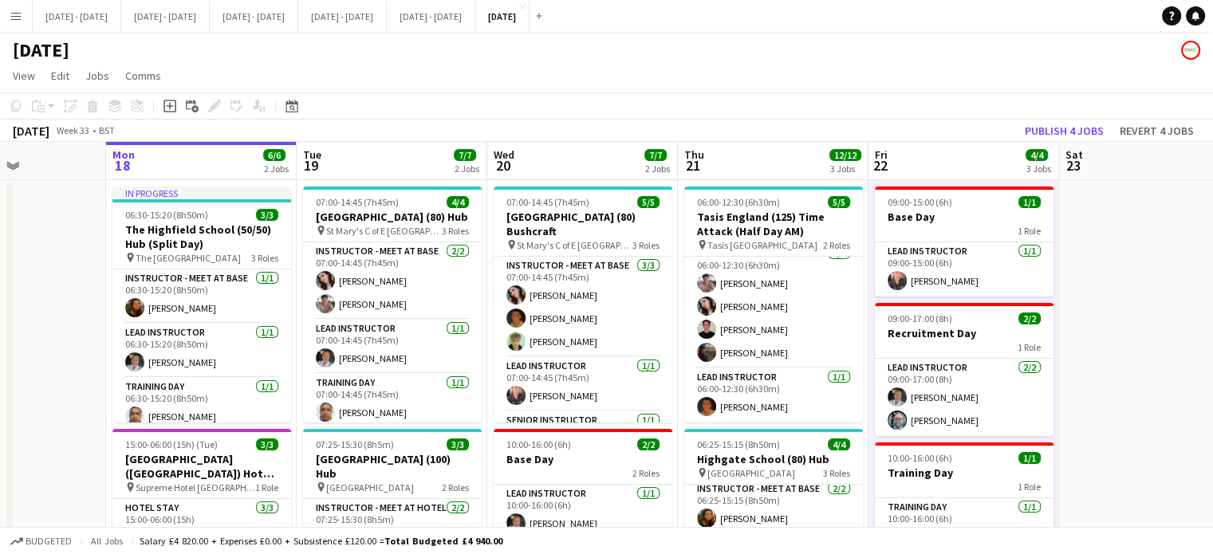
drag, startPoint x: 724, startPoint y: 148, endPoint x: 746, endPoint y: 150, distance: 22.4
click at [746, 150] on app-calendar-viewport "Fri 15 2/2 1 Job Sat 16 Sun 17 Mon 18 6/6 2 Jobs Tue 19 7/7 2 Jobs Wed 20 7/7 2…" at bounding box center [606, 524] width 1213 height 765
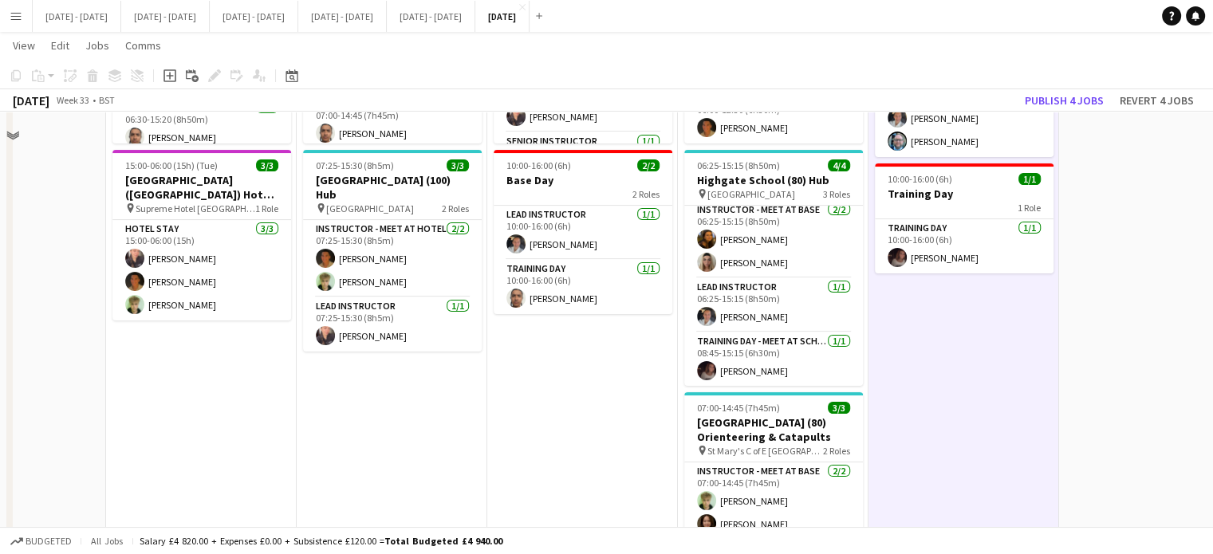
scroll to position [319, 0]
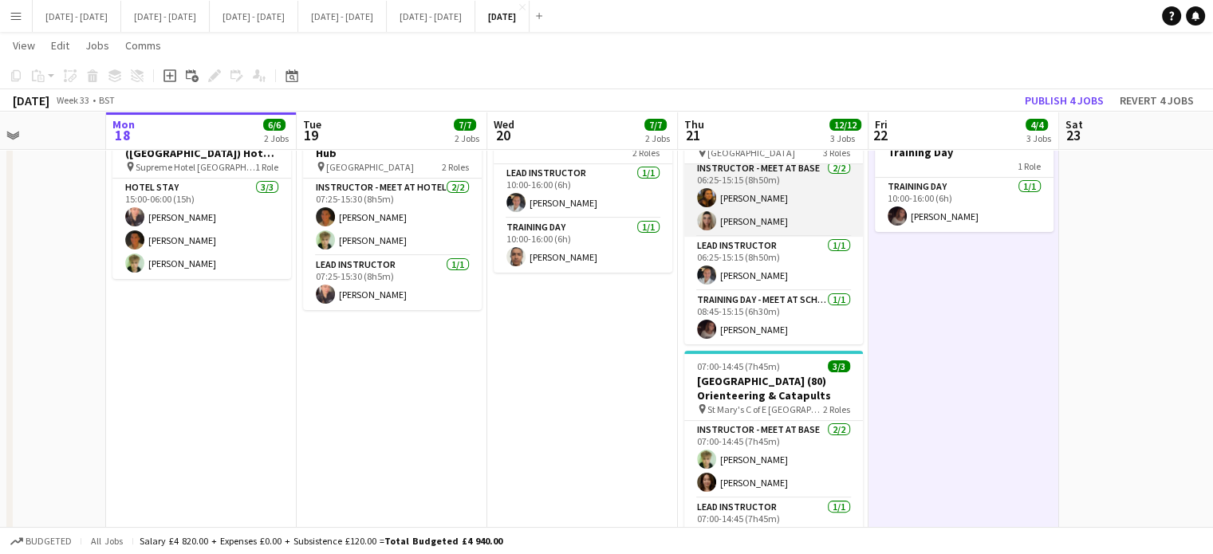
click at [766, 210] on app-card-role "Instructor - Meet at Base [DATE] 06:25-15:15 (8h50m) [PERSON_NAME] [PERSON_NAME]" at bounding box center [773, 197] width 179 height 77
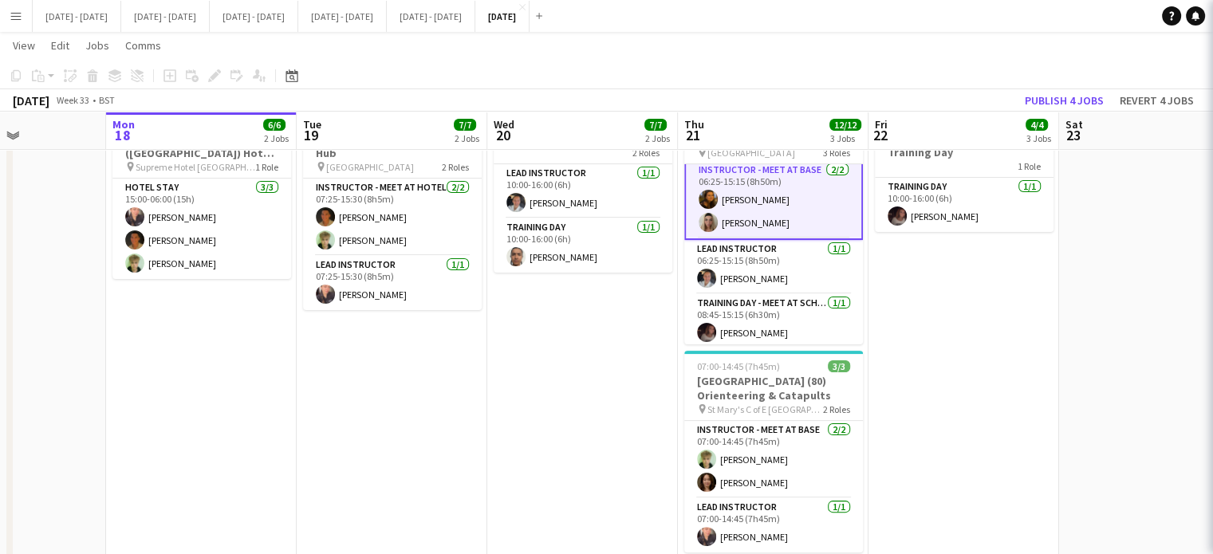
scroll to position [6, 0]
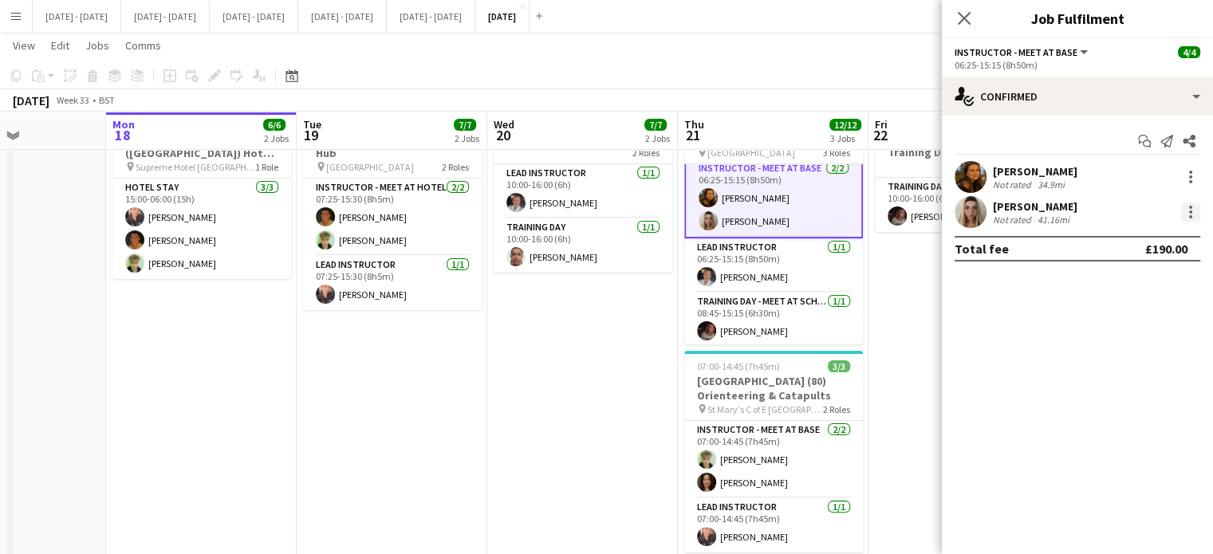
click at [1193, 211] on div at bounding box center [1190, 212] width 19 height 19
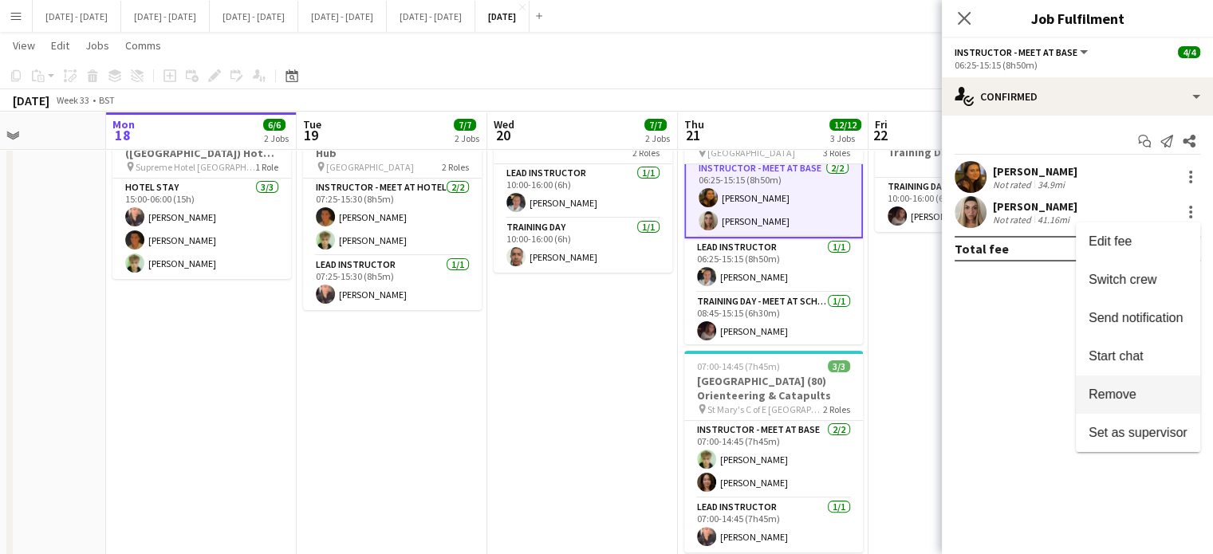
click at [1145, 395] on span "Remove" at bounding box center [1137, 395] width 99 height 14
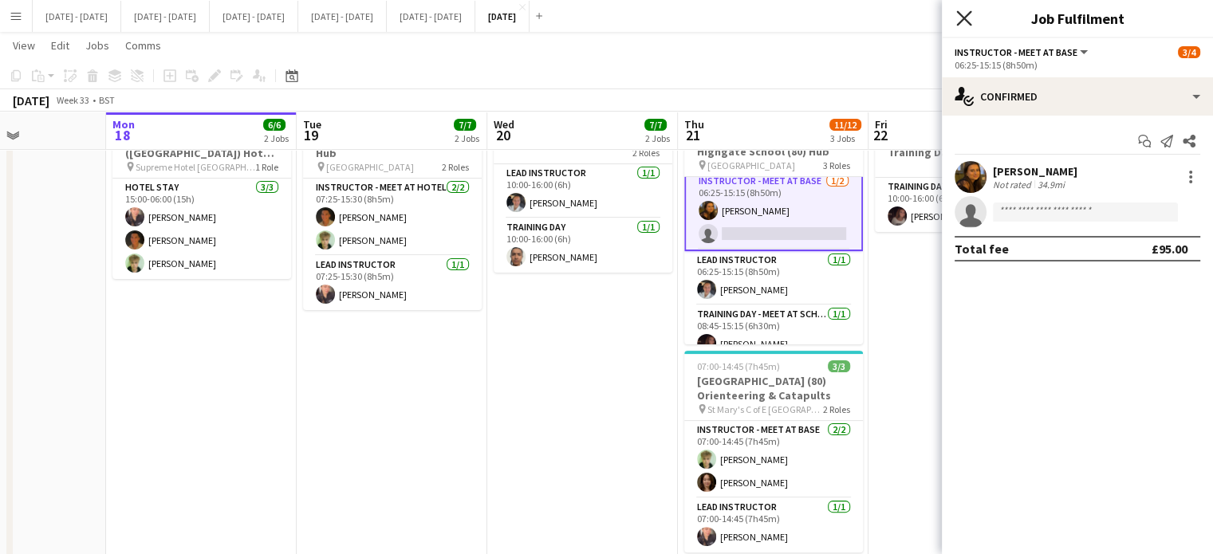
click at [970, 16] on icon "Close pop-in" at bounding box center [963, 17] width 15 height 15
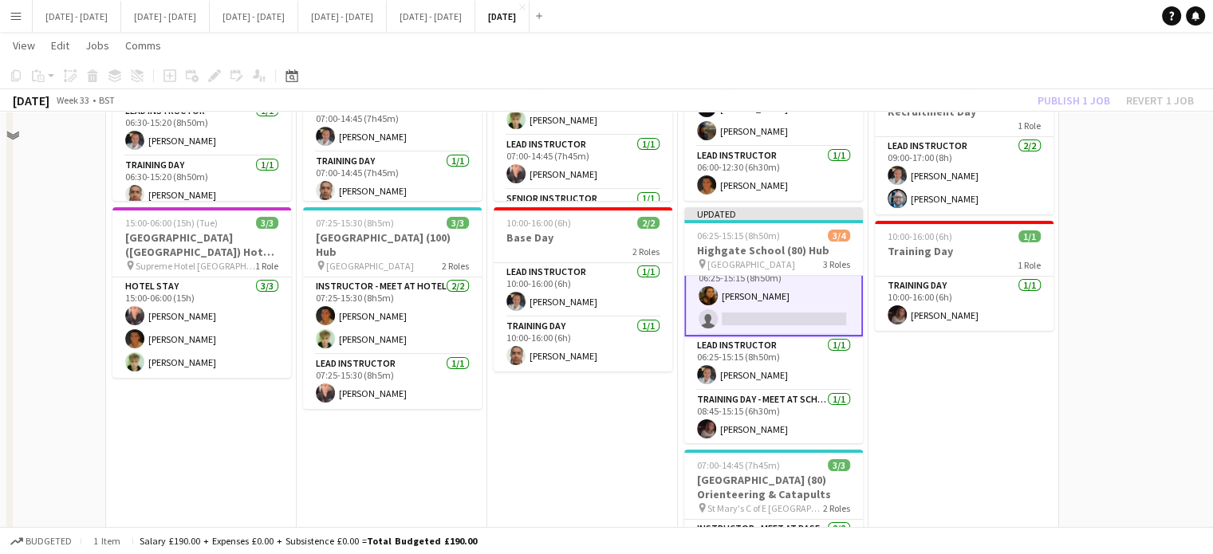
scroll to position [239, 0]
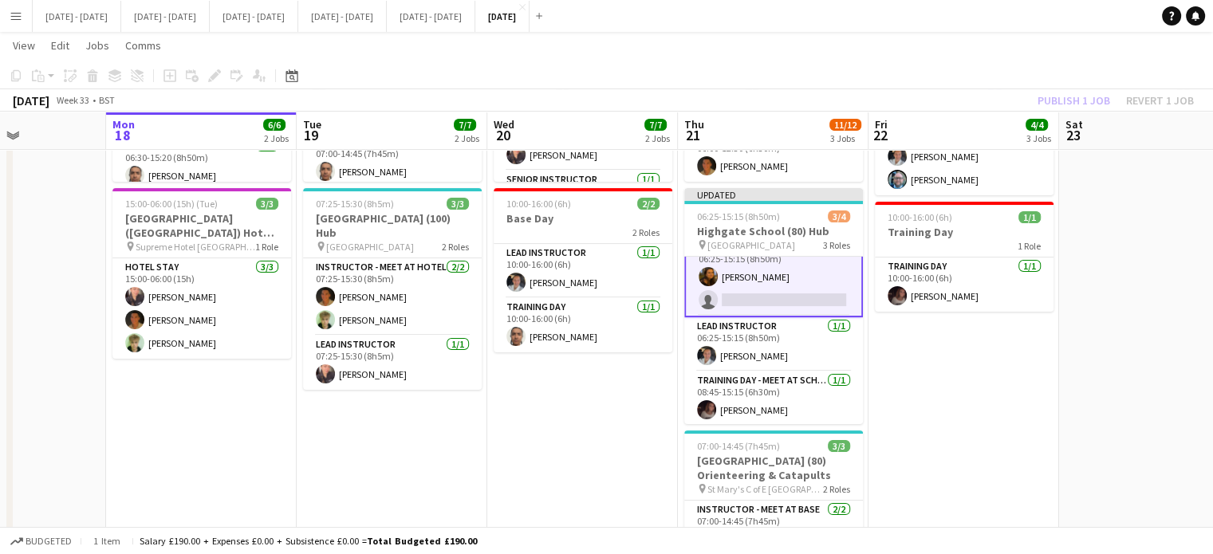
click at [746, 288] on app-card-role "Instructor - Meet at Base [DATE] 06:25-15:15 (8h50m) [PERSON_NAME] single-neutr…" at bounding box center [773, 277] width 179 height 81
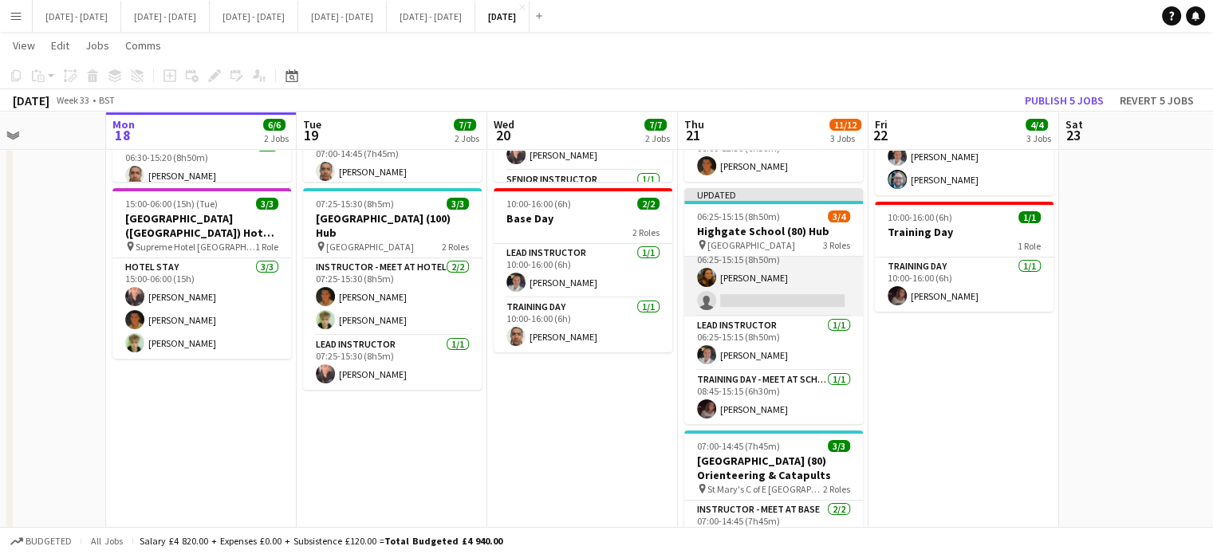
click at [746, 288] on app-card-role "Instructor - Meet at Base [DATE] 06:25-15:15 (8h50m) [PERSON_NAME] single-neutr…" at bounding box center [773, 277] width 179 height 77
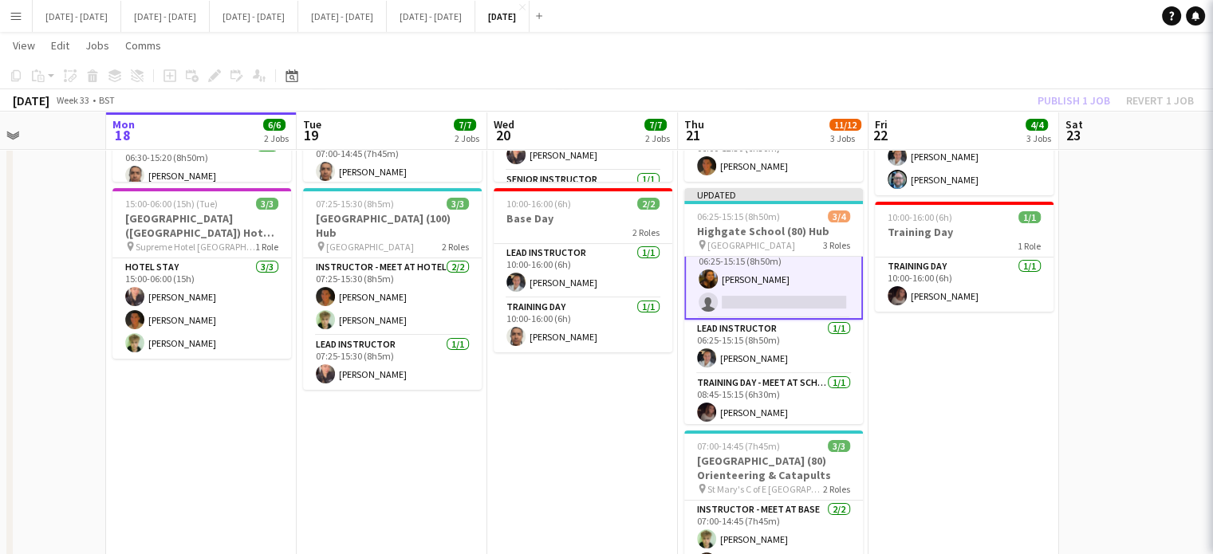
scroll to position [20, 0]
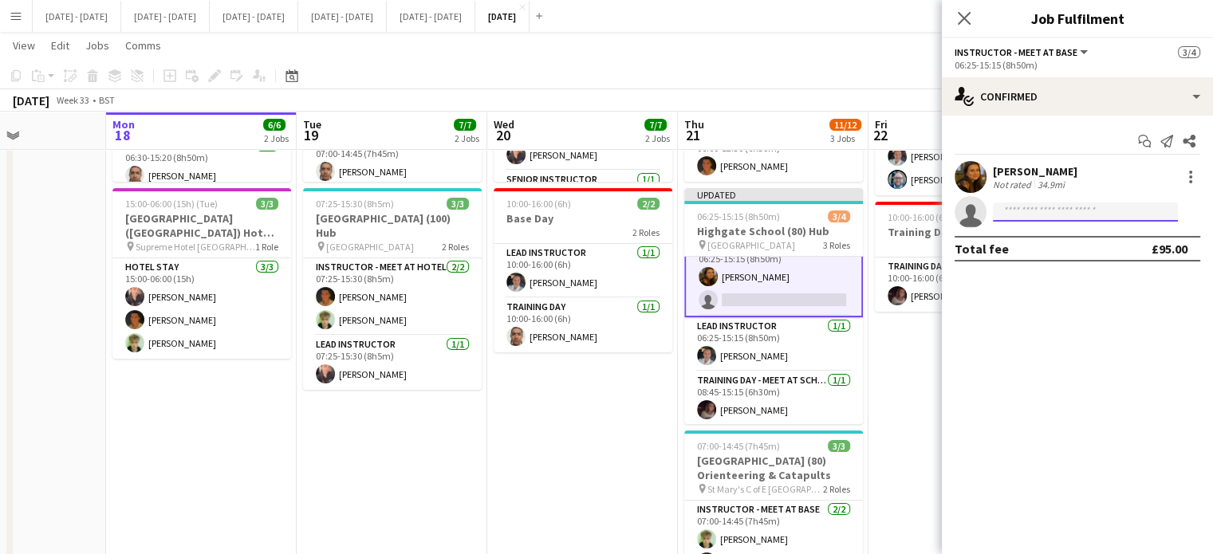
click at [1042, 211] on input at bounding box center [1085, 212] width 185 height 19
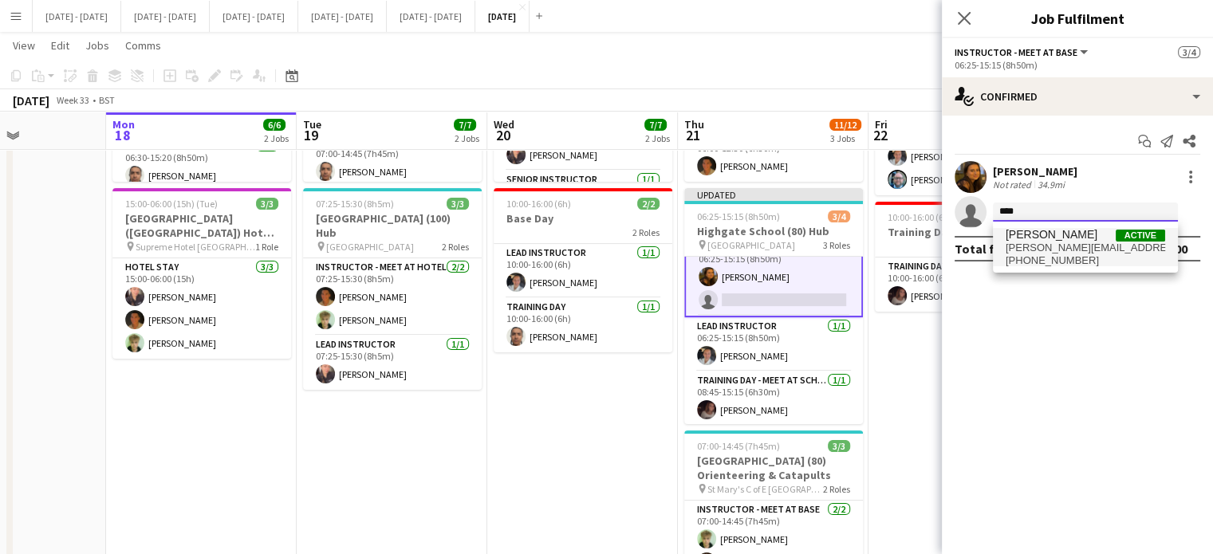
type input "****"
click at [1034, 254] on span "[PHONE_NUMBER]" at bounding box center [1085, 260] width 159 height 13
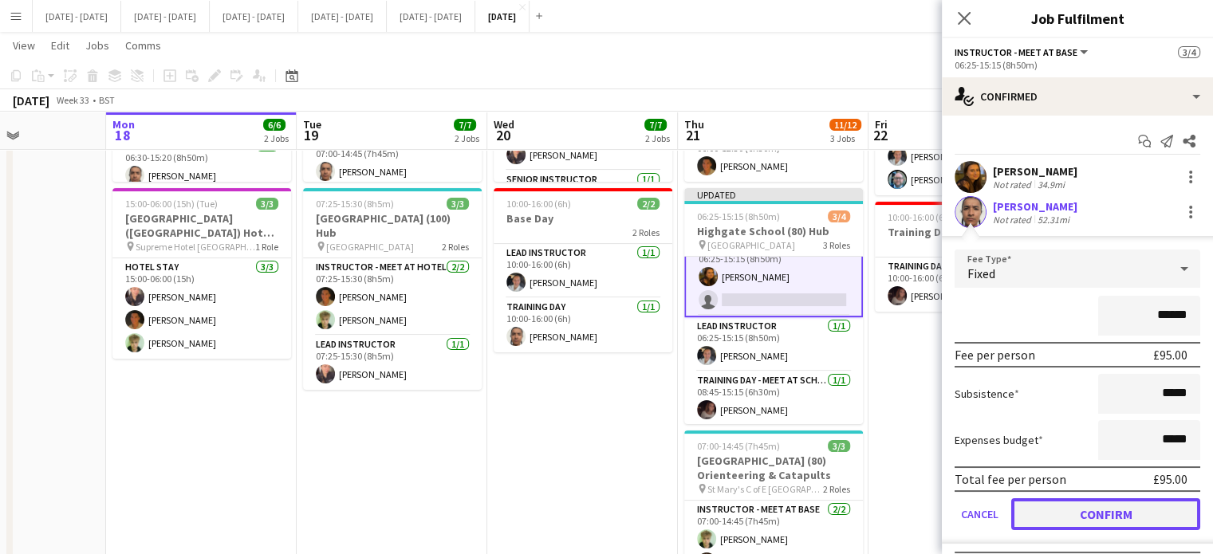
click at [1105, 514] on button "Confirm" at bounding box center [1105, 514] width 189 height 32
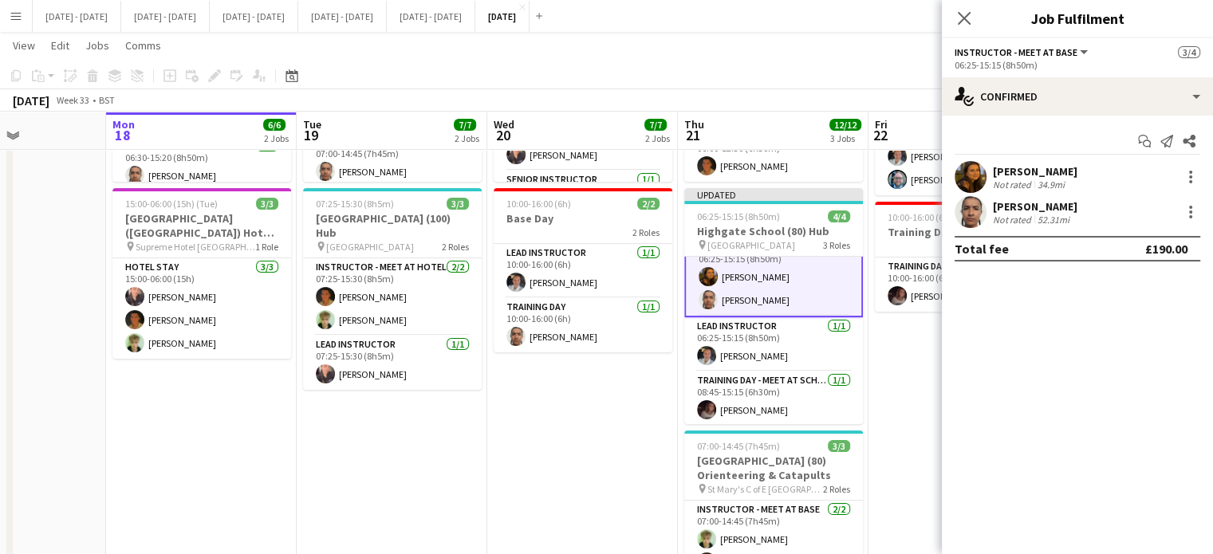
click at [966, 18] on icon at bounding box center [964, 18] width 13 height 13
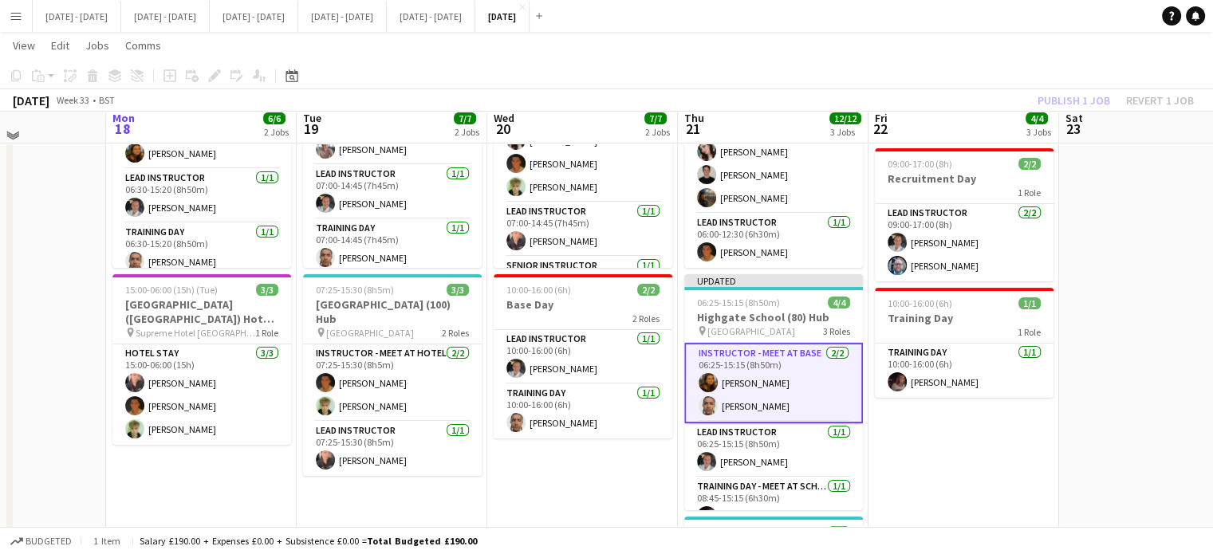
scroll to position [159, 0]
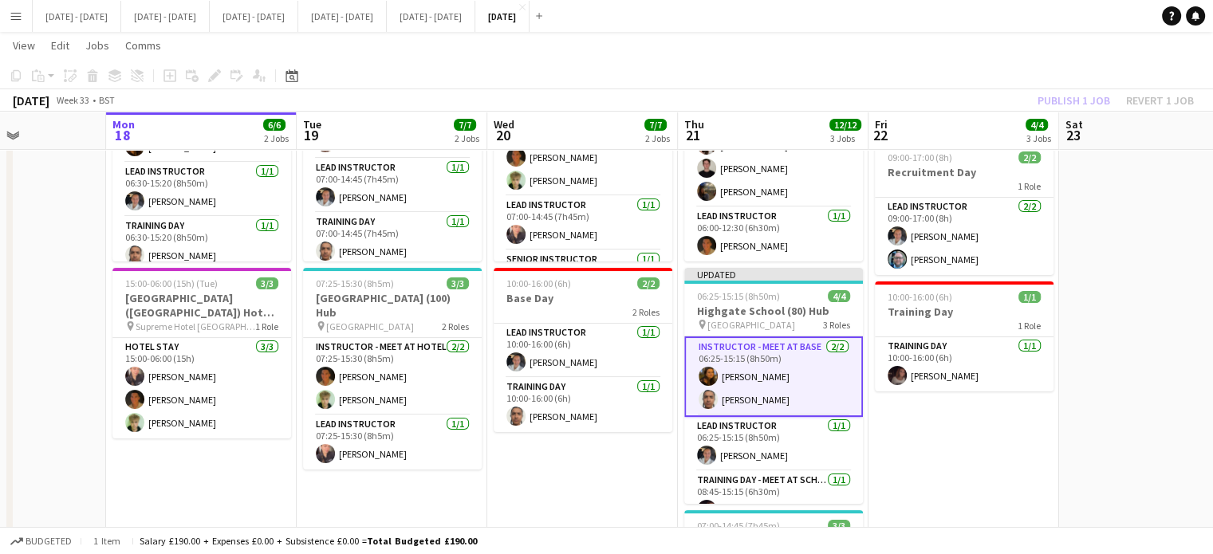
drag, startPoint x: 1003, startPoint y: 452, endPoint x: 972, endPoint y: 447, distance: 31.6
click at [1002, 453] on app-date-cell "09:00-15:00 (6h) 1/1 Base Day 1 Role Lead Instructor [DATE] 09:00-15:00 (6h) [P…" at bounding box center [963, 382] width 191 height 726
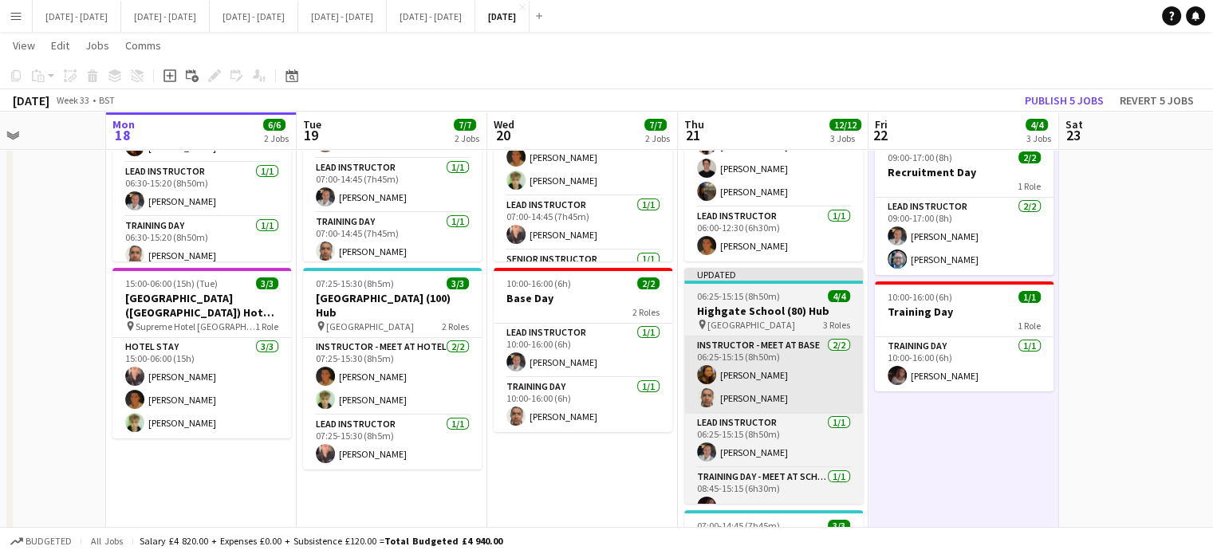
scroll to position [0, 467]
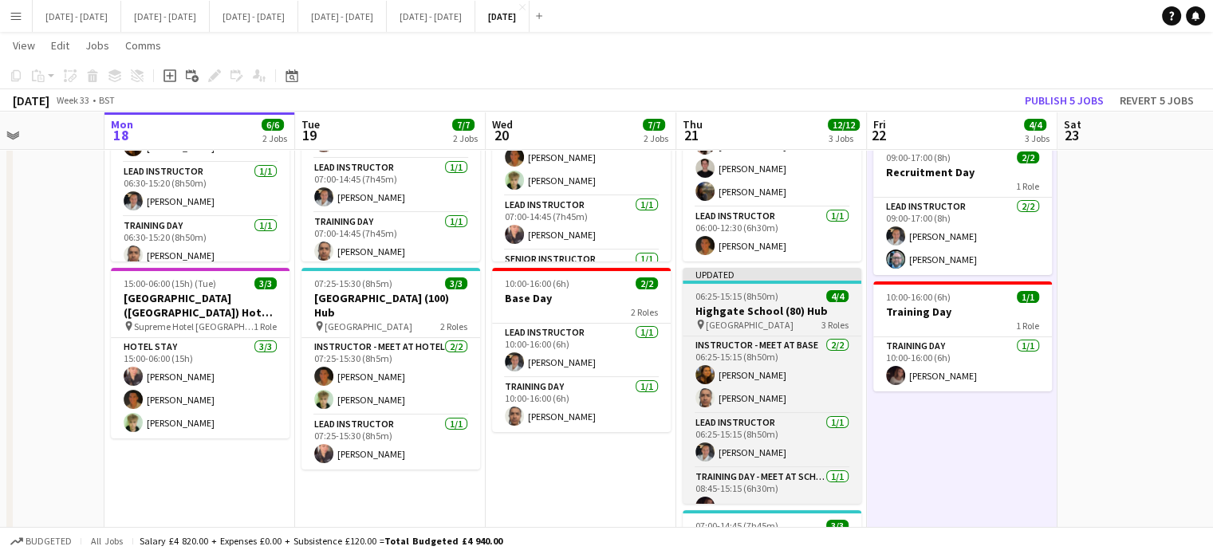
click at [785, 310] on h3 "Highgate School (80) Hub" at bounding box center [772, 311] width 179 height 14
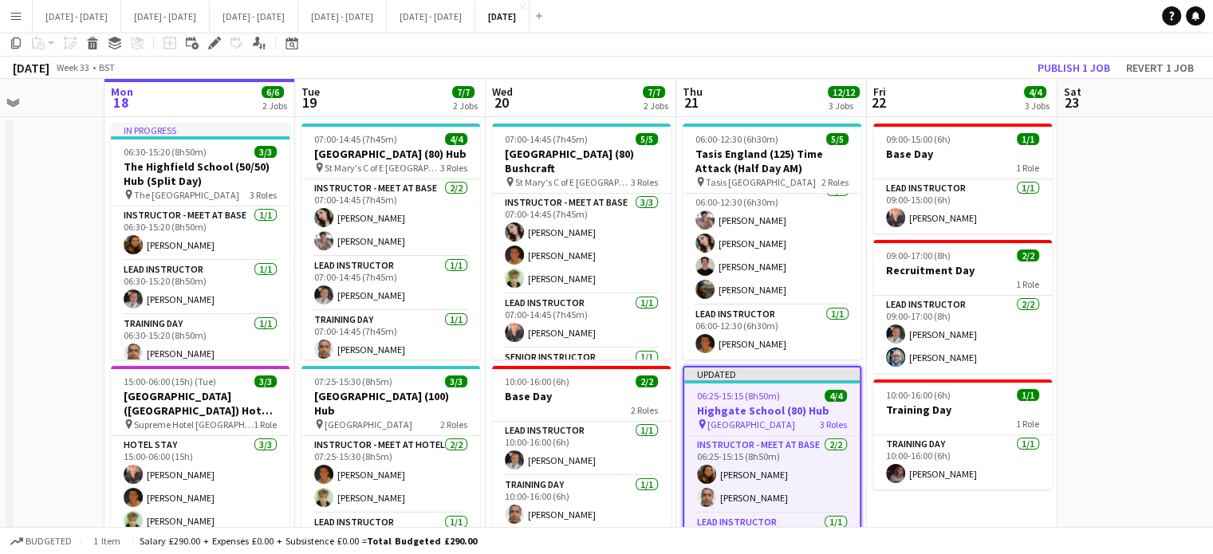
scroll to position [0, 0]
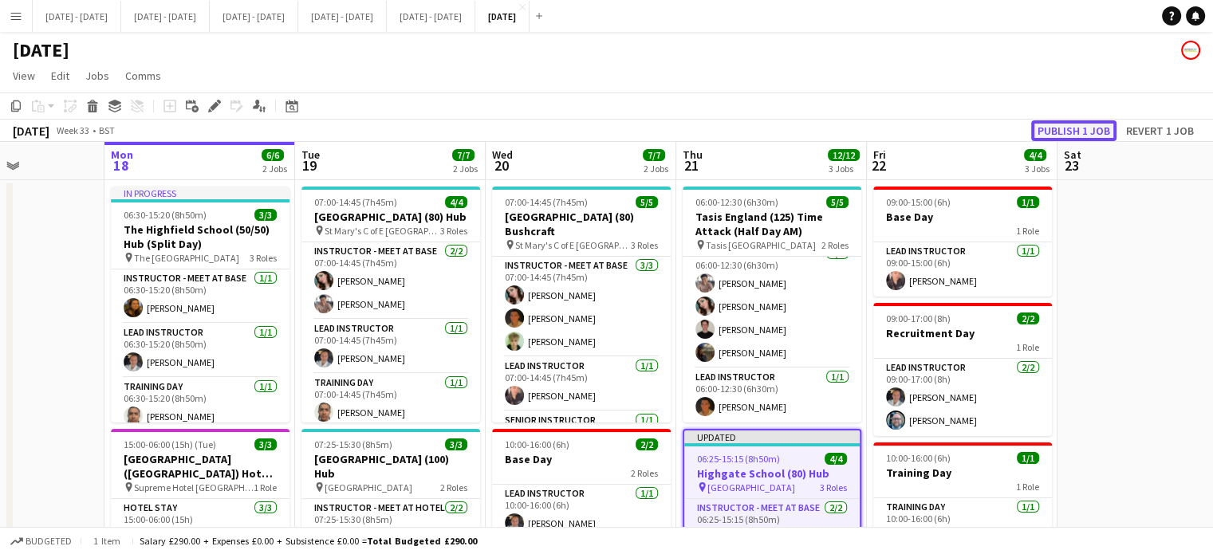
click at [1087, 133] on button "Publish 1 job" at bounding box center [1073, 130] width 85 height 21
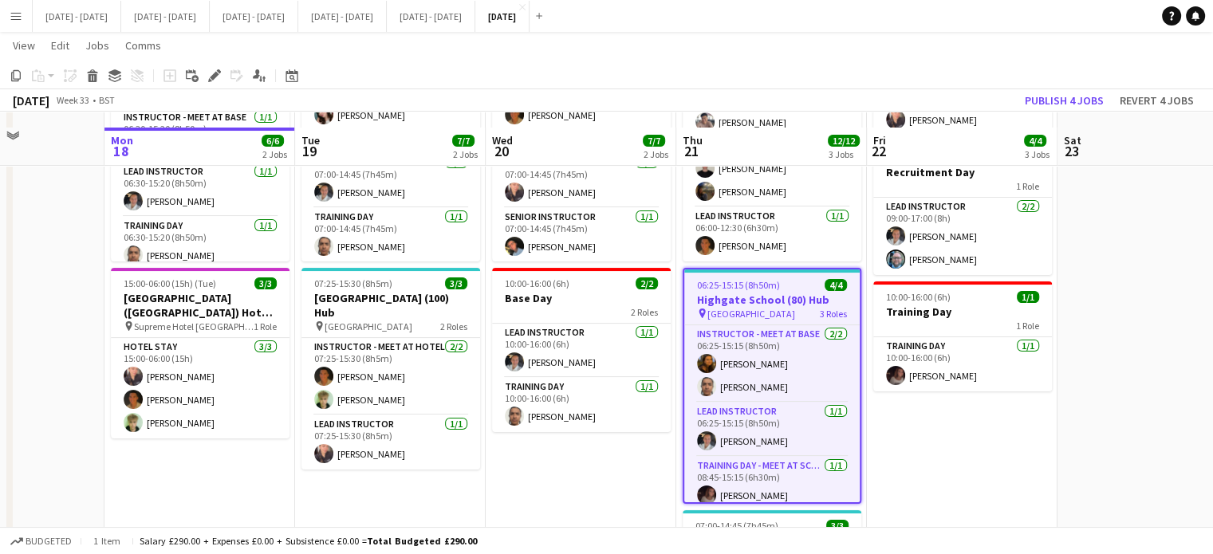
scroll to position [319, 0]
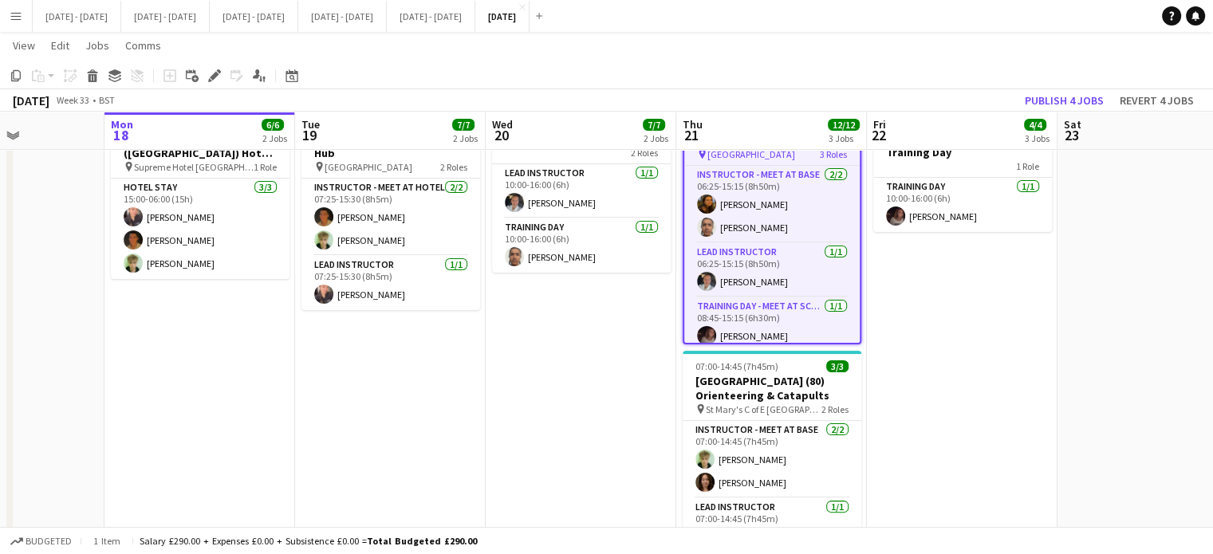
click at [930, 469] on app-date-cell "09:00-15:00 (6h) 1/1 Base Day 1 Role Lead Instructor [DATE] 09:00-15:00 (6h) [P…" at bounding box center [962, 223] width 191 height 726
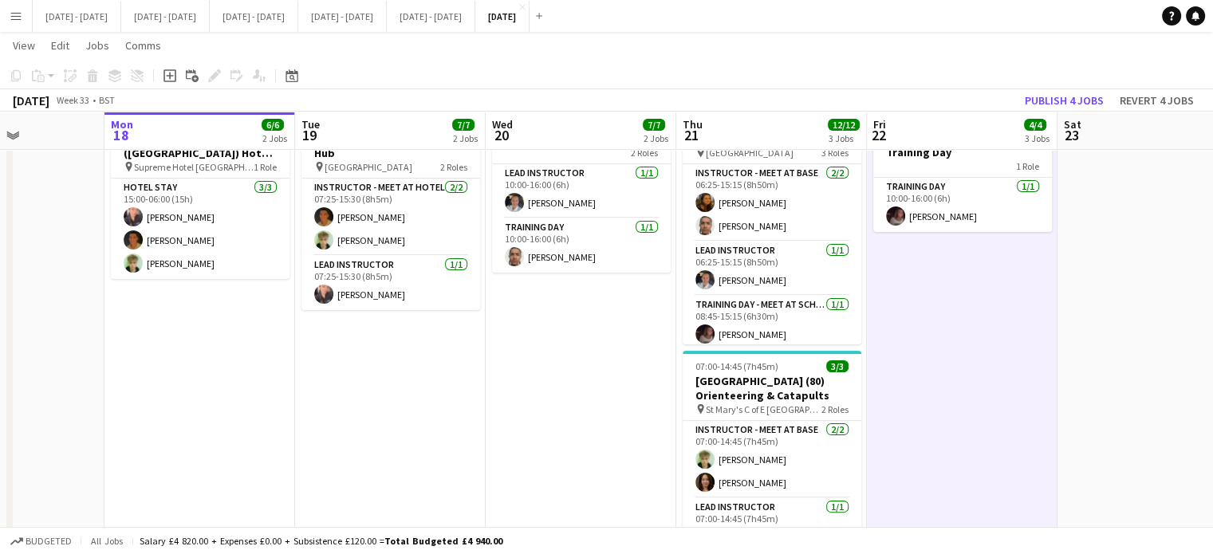
click at [590, 443] on app-date-cell "07:00-14:45 (7h45m) 5/5 [GEOGRAPHIC_DATA] (80) Bushcraft pin St Mary's C of E H…" at bounding box center [581, 223] width 191 height 726
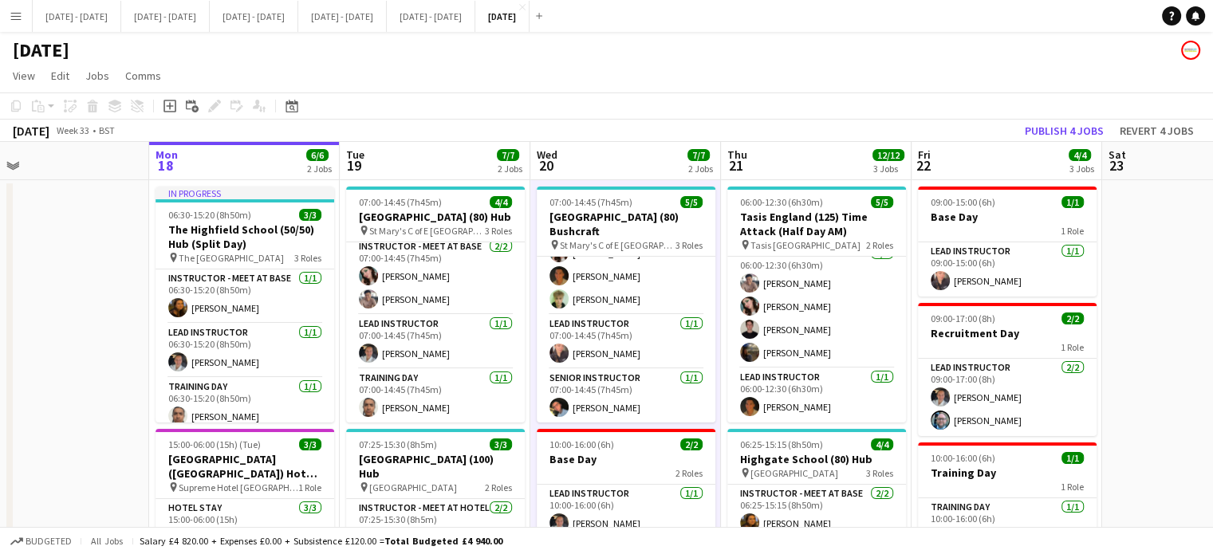
scroll to position [0, 443]
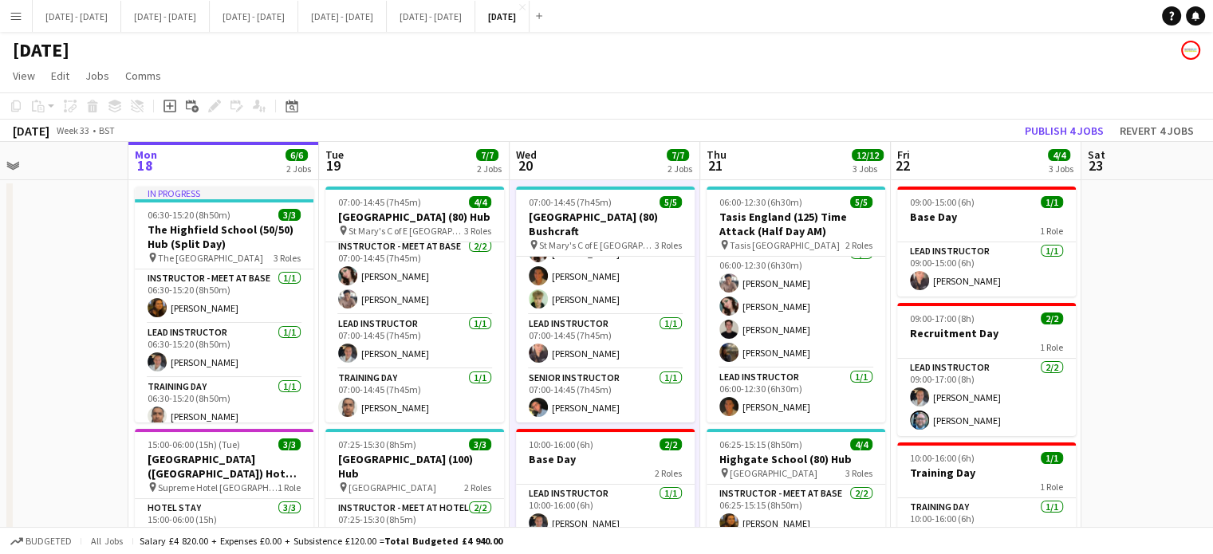
drag, startPoint x: 1126, startPoint y: 321, endPoint x: 1150, endPoint y: 334, distance: 27.1
click at [1150, 334] on app-calendar-viewport "Fri 15 2/2 1 Job Sat 16 Sun 17 Mon 18 6/6 2 Jobs Tue 19 7/7 2 Jobs Wed 20 7/7 2…" at bounding box center [606, 524] width 1213 height 765
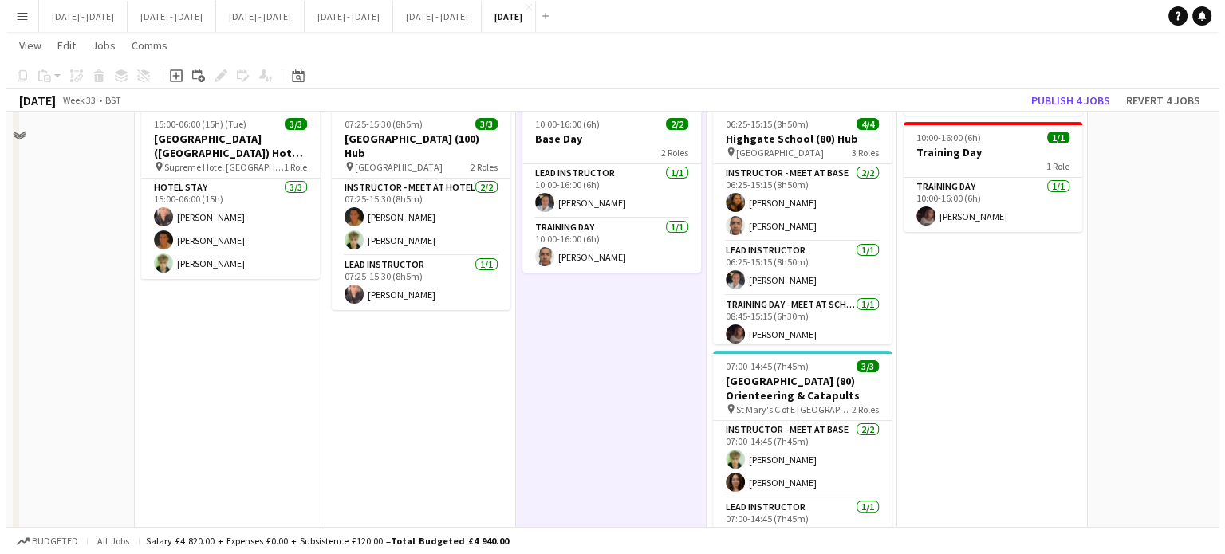
scroll to position [0, 0]
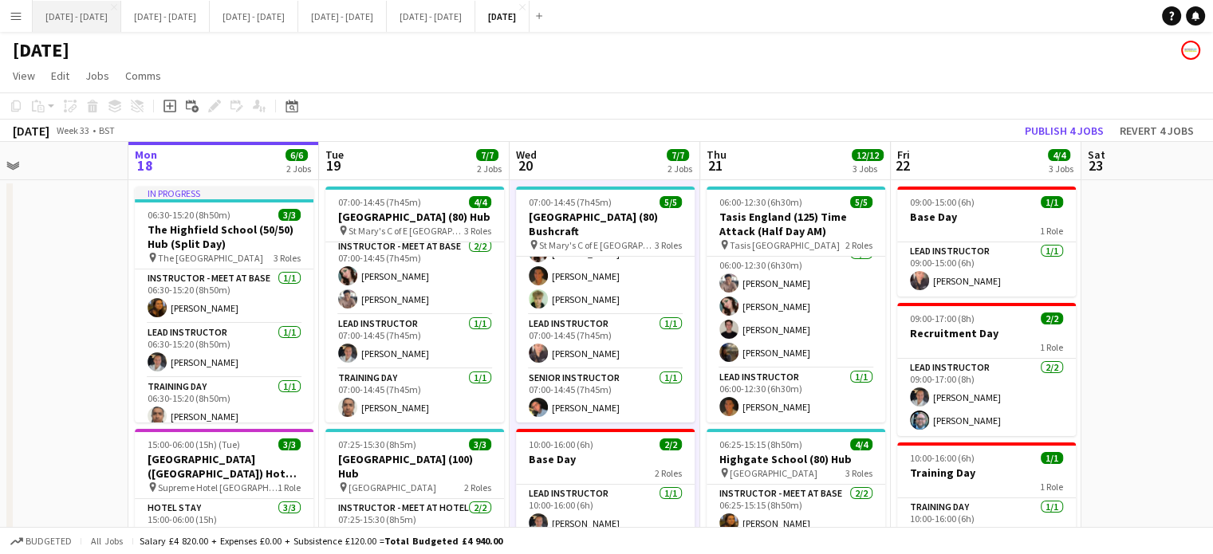
click at [55, 15] on button "[DATE] - [DATE] Close" at bounding box center [77, 16] width 89 height 31
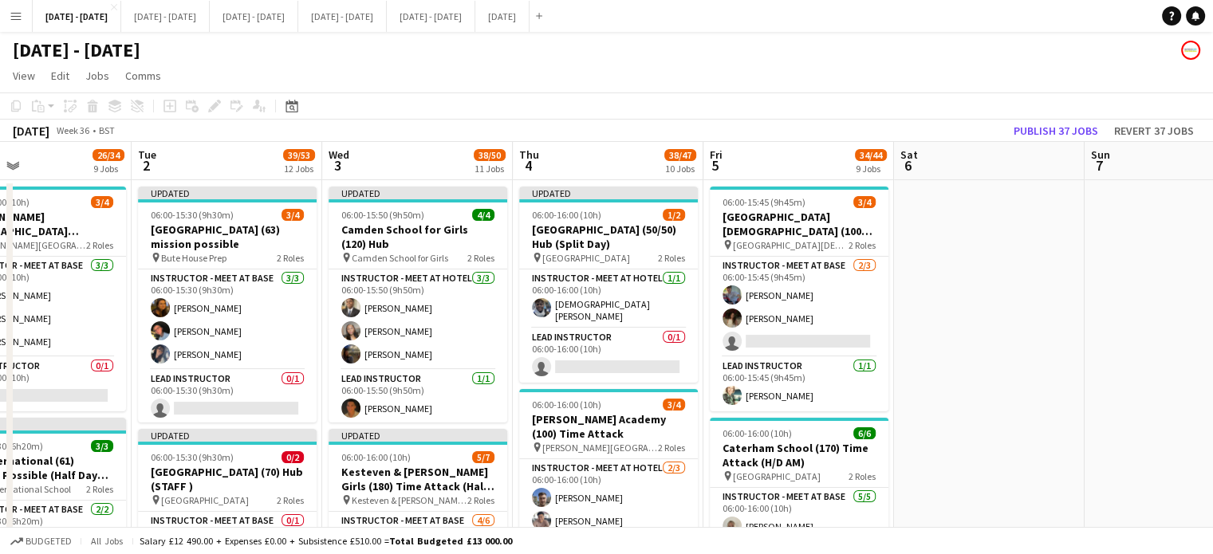
scroll to position [0, 356]
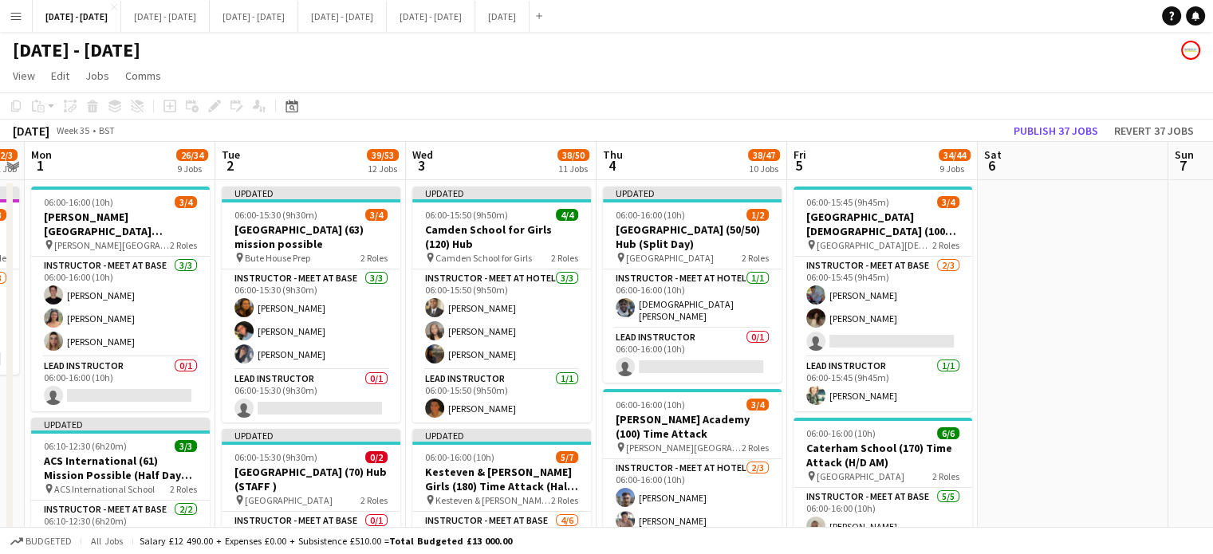
drag, startPoint x: 884, startPoint y: 375, endPoint x: 1056, endPoint y: 368, distance: 172.4
click at [894, 76] on app-page-menu "View Day view expanded Day view collapsed Month view Date picker Jump to [DATE]…" at bounding box center [606, 77] width 1213 height 30
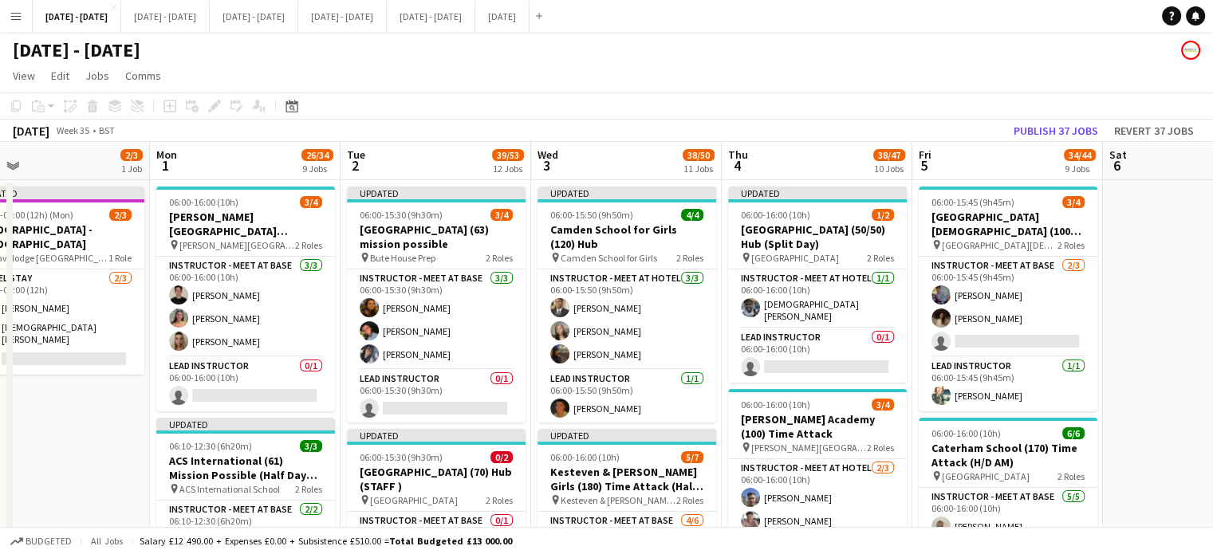
scroll to position [0, 412]
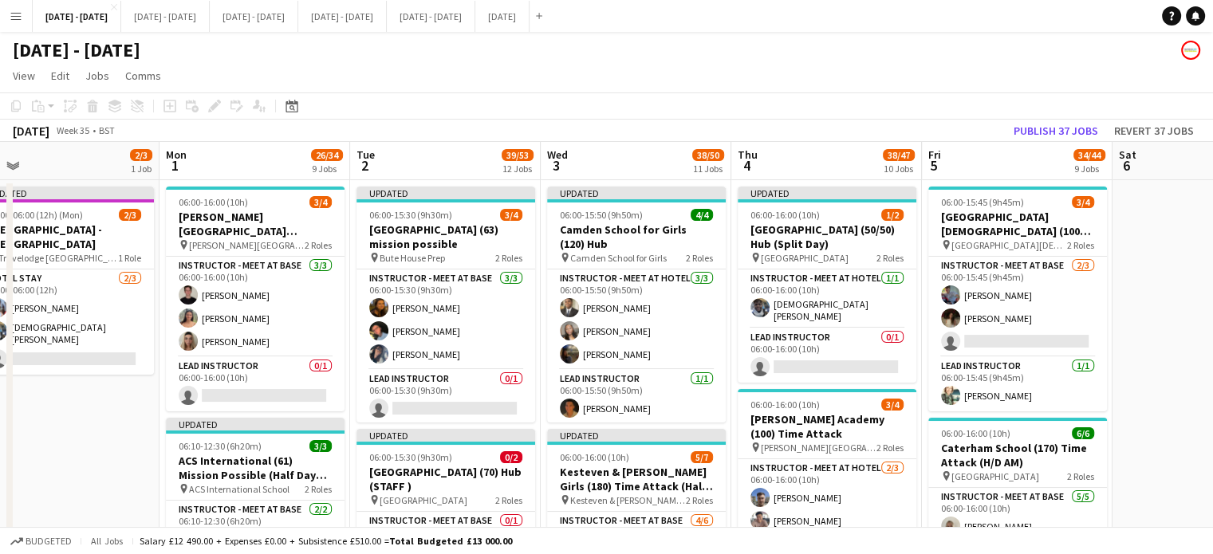
drag, startPoint x: 1090, startPoint y: 401, endPoint x: 1274, endPoint y: 385, distance: 184.9
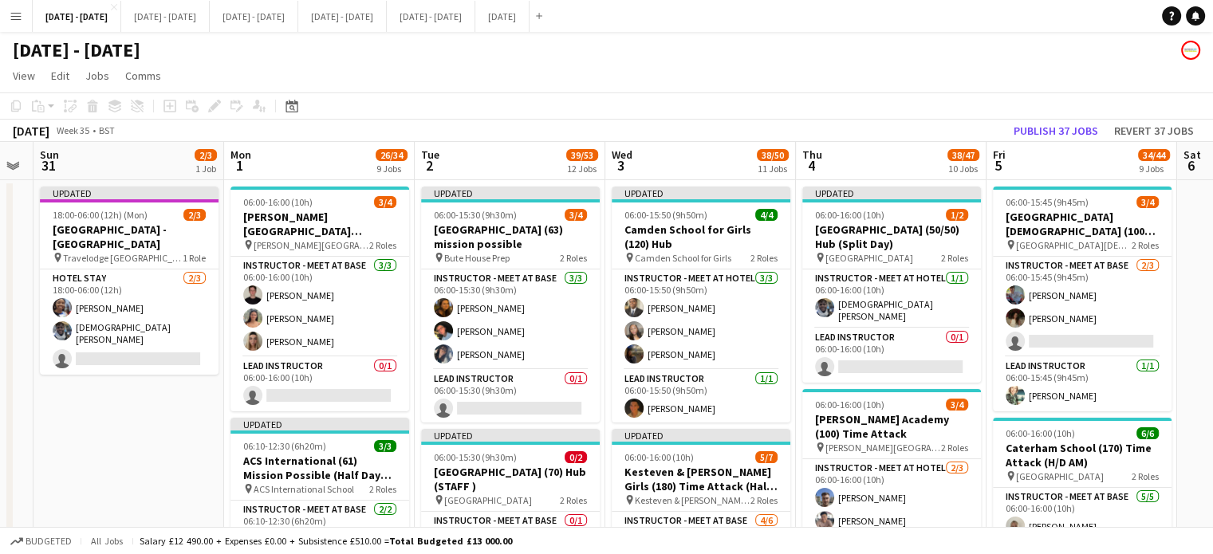
scroll to position [0, 348]
drag, startPoint x: 83, startPoint y: 421, endPoint x: 147, endPoint y: 417, distance: 63.9
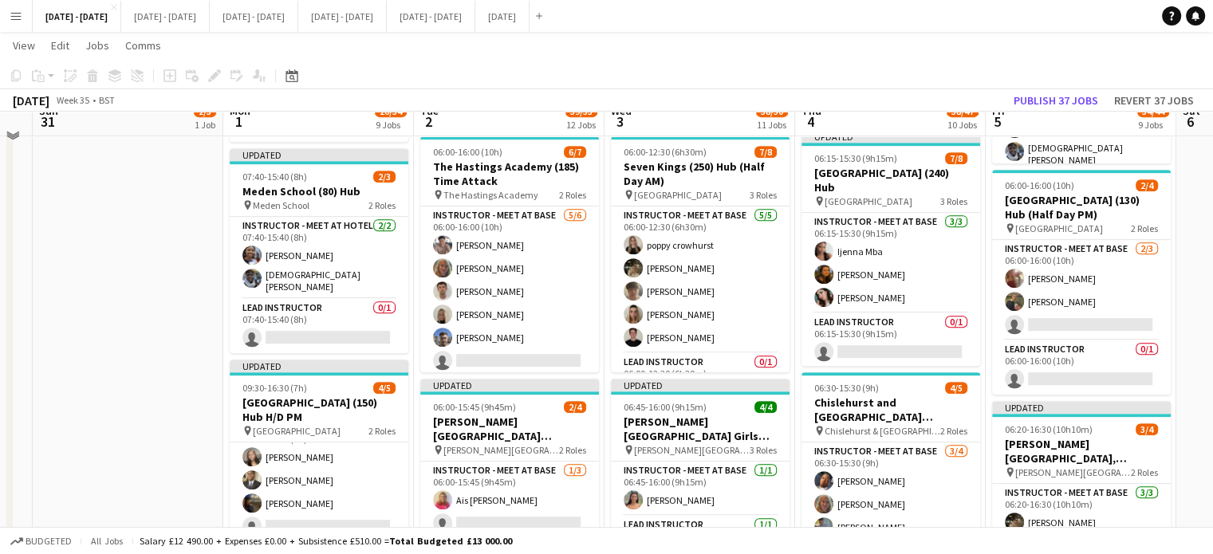
scroll to position [718, 0]
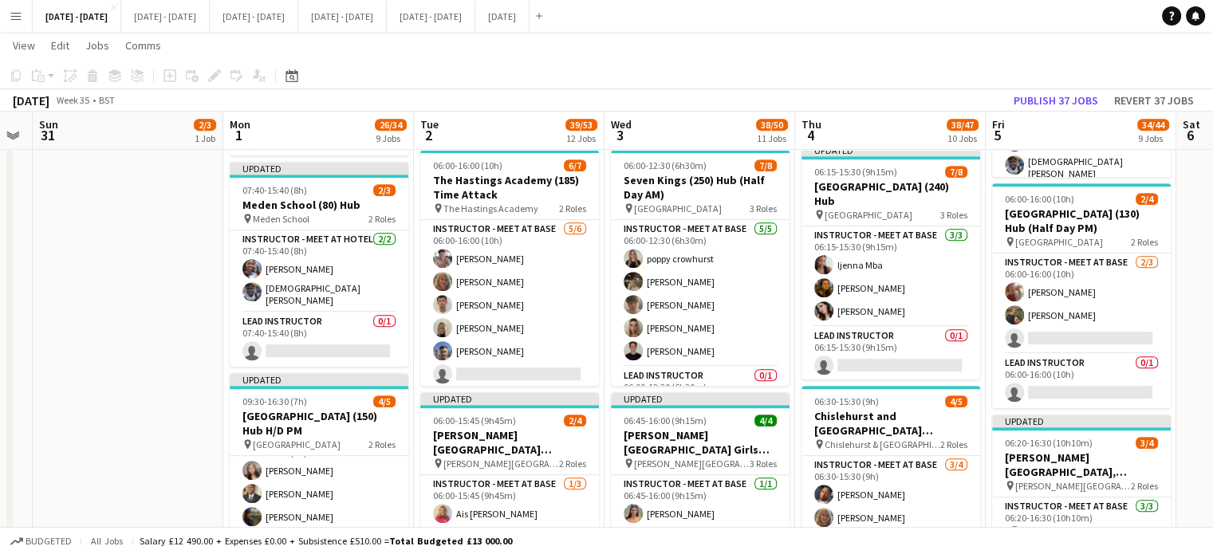
click at [18, 10] on app-icon "Menu" at bounding box center [16, 16] width 13 height 13
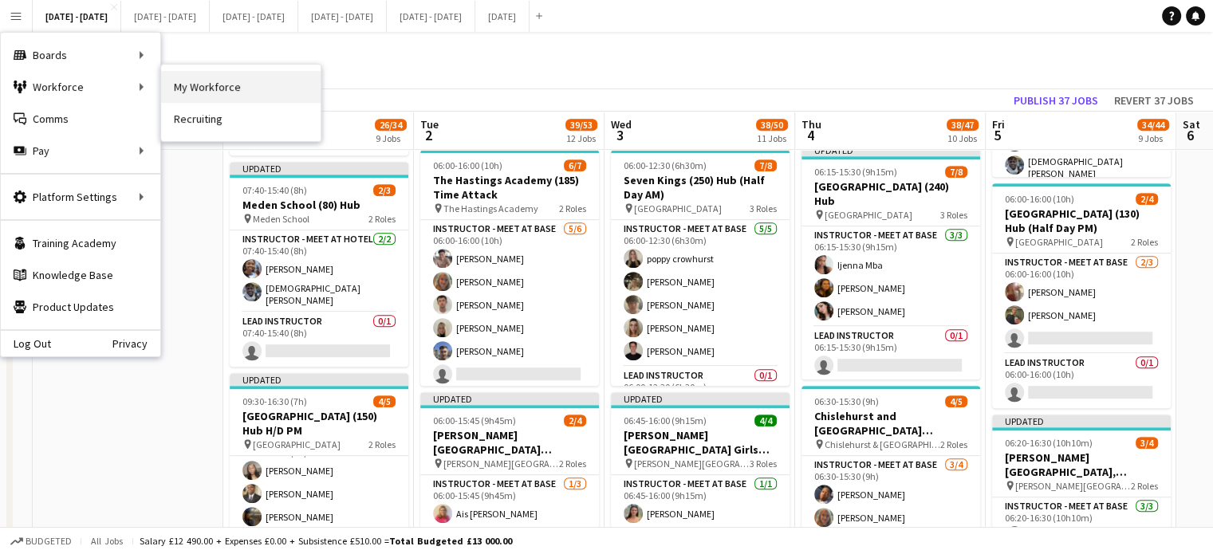
click at [230, 83] on link "My Workforce" at bounding box center [240, 87] width 159 height 32
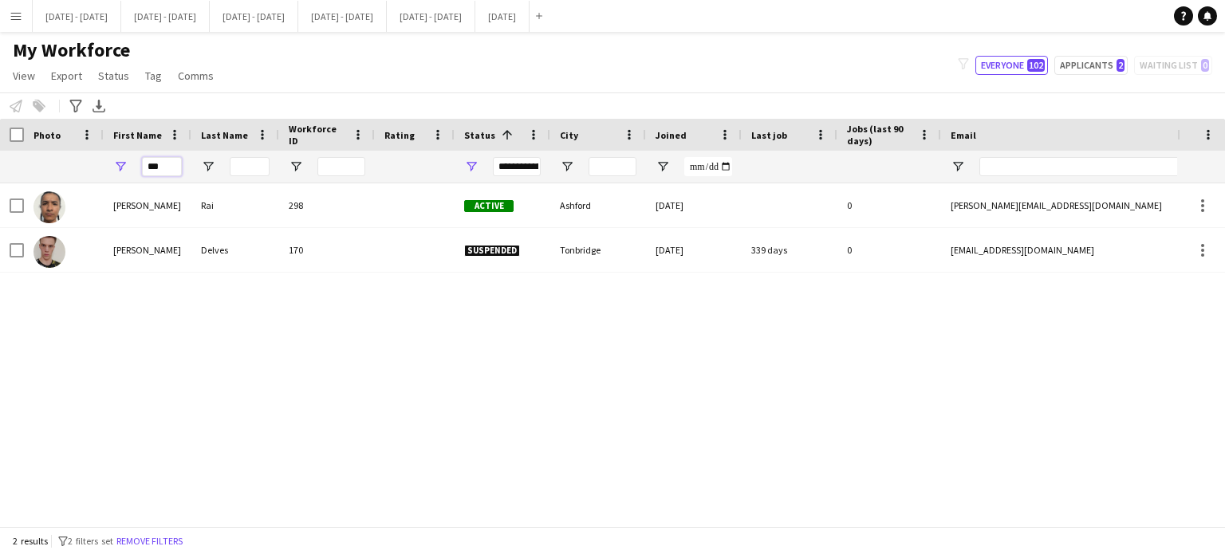
drag, startPoint x: 166, startPoint y: 167, endPoint x: 128, endPoint y: 168, distance: 38.3
click at [128, 168] on div "***" at bounding box center [148, 167] width 88 height 32
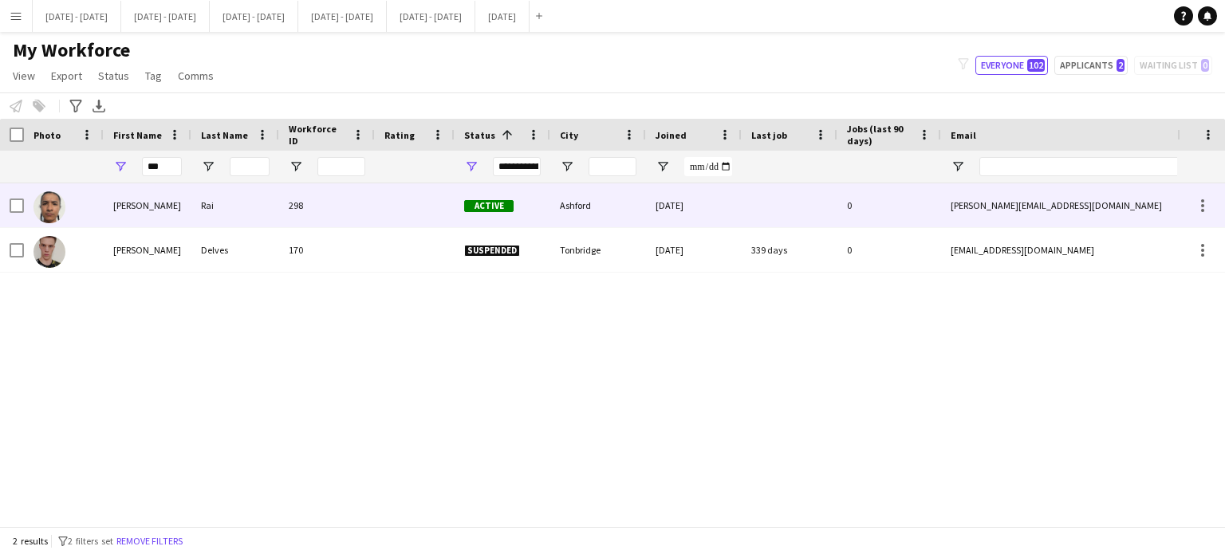
click at [132, 200] on div "[PERSON_NAME]" at bounding box center [148, 205] width 88 height 44
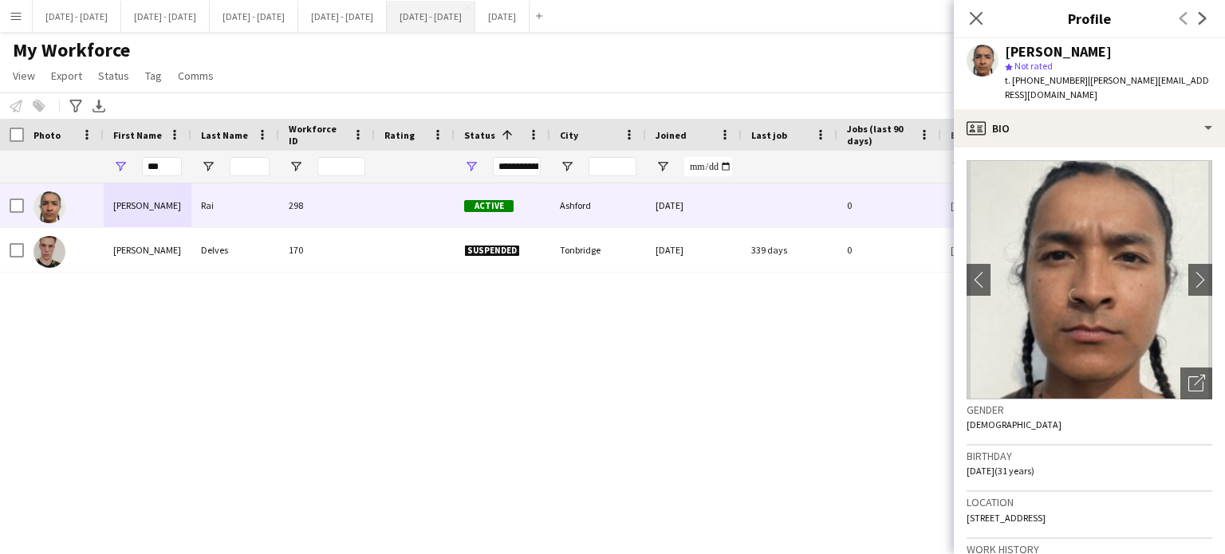
drag, startPoint x: 986, startPoint y: 15, endPoint x: 565, endPoint y: 6, distance: 420.3
click at [986, 15] on app-icon "Close pop-in" at bounding box center [975, 18] width 19 height 19
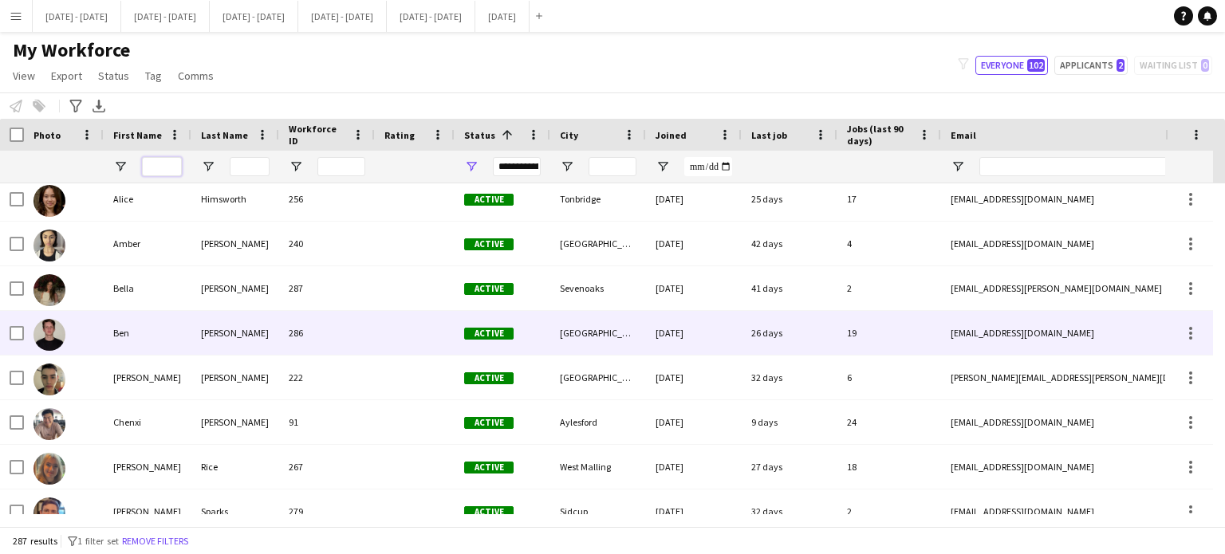
scroll to position [718, 0]
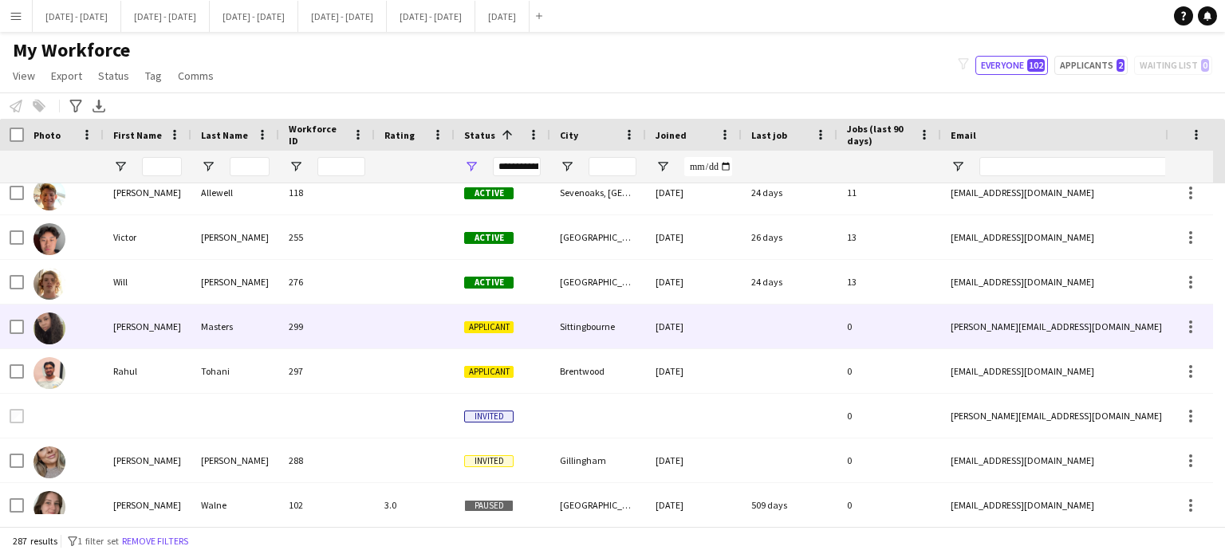
click at [183, 325] on div "[PERSON_NAME]" at bounding box center [148, 327] width 88 height 44
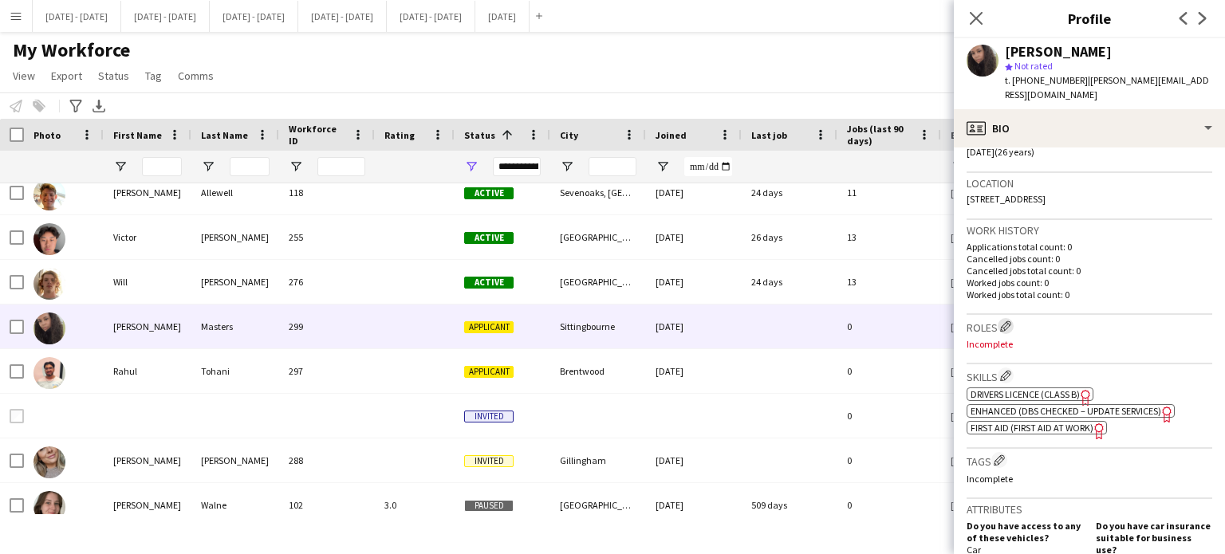
click at [1006, 318] on button "Edit crew company roles" at bounding box center [1006, 326] width 16 height 16
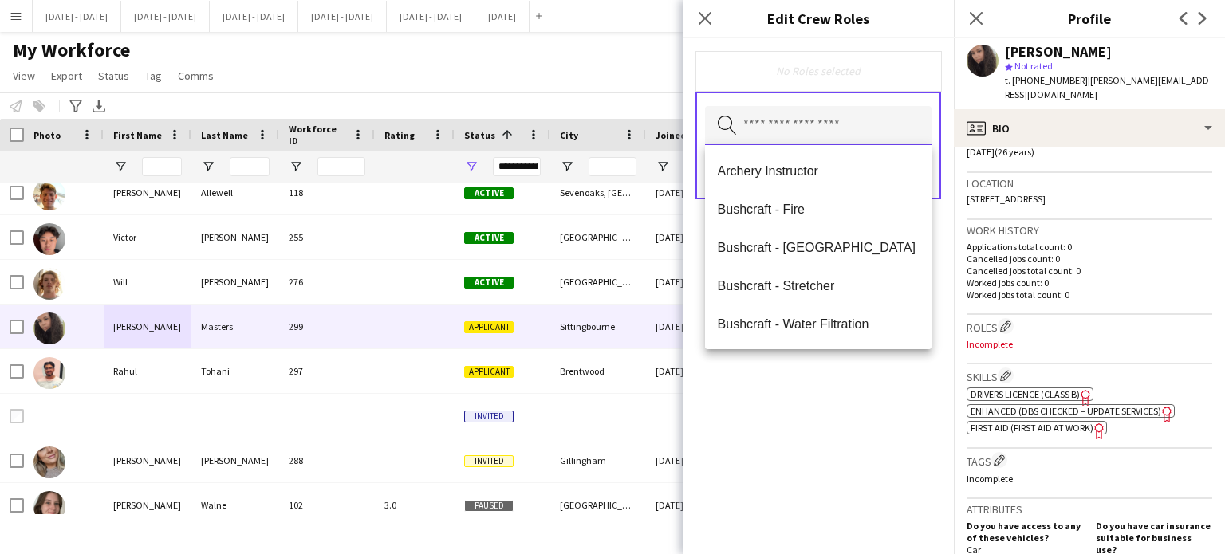
click at [880, 115] on input "text" at bounding box center [818, 126] width 226 height 40
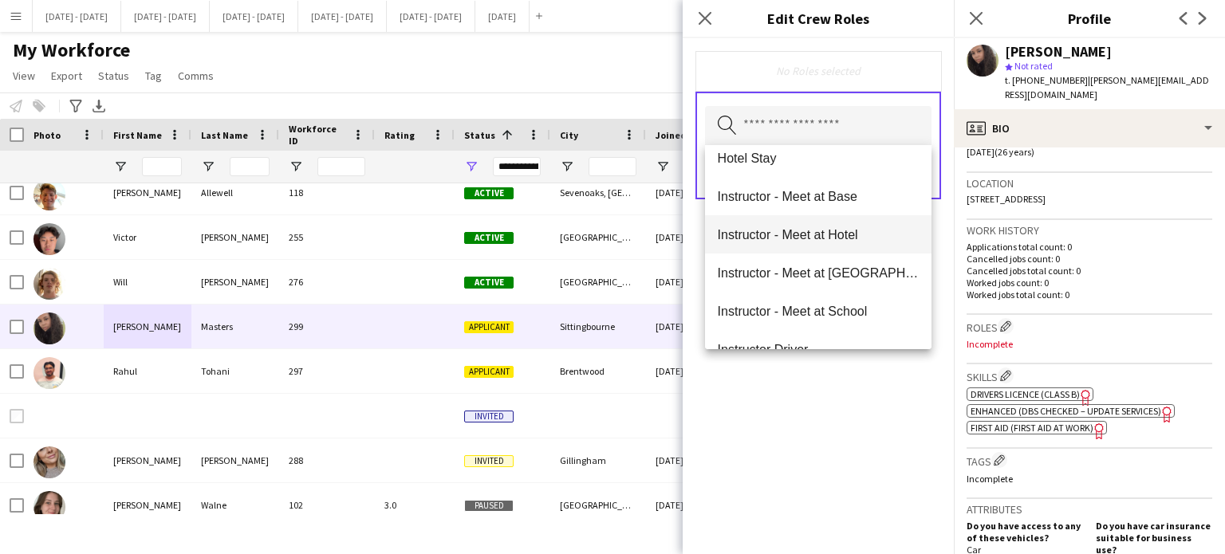
click at [858, 239] on span "Instructor - Meet at Hotel" at bounding box center [819, 234] width 202 height 15
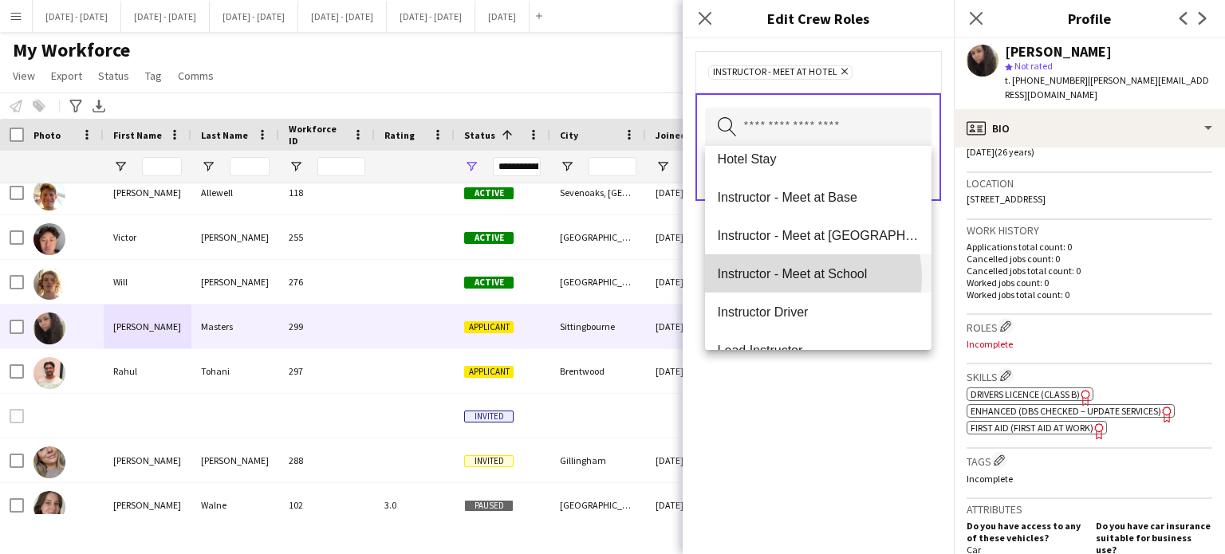
click at [805, 278] on span "Instructor - Meet at School" at bounding box center [819, 273] width 202 height 15
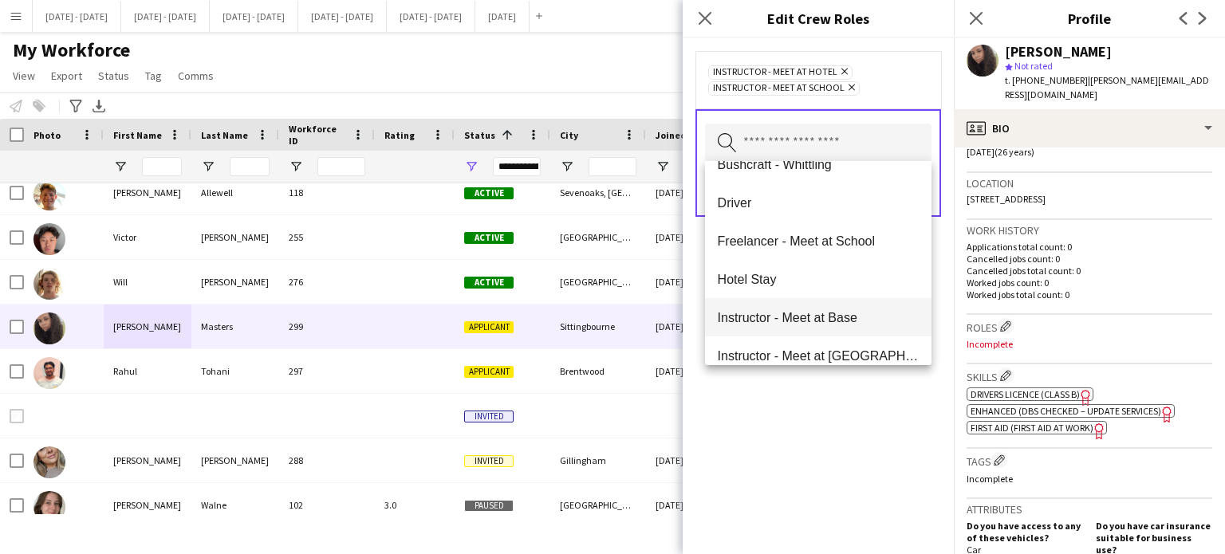
click at [803, 309] on mat-option "Instructor - Meet at Base" at bounding box center [818, 317] width 227 height 38
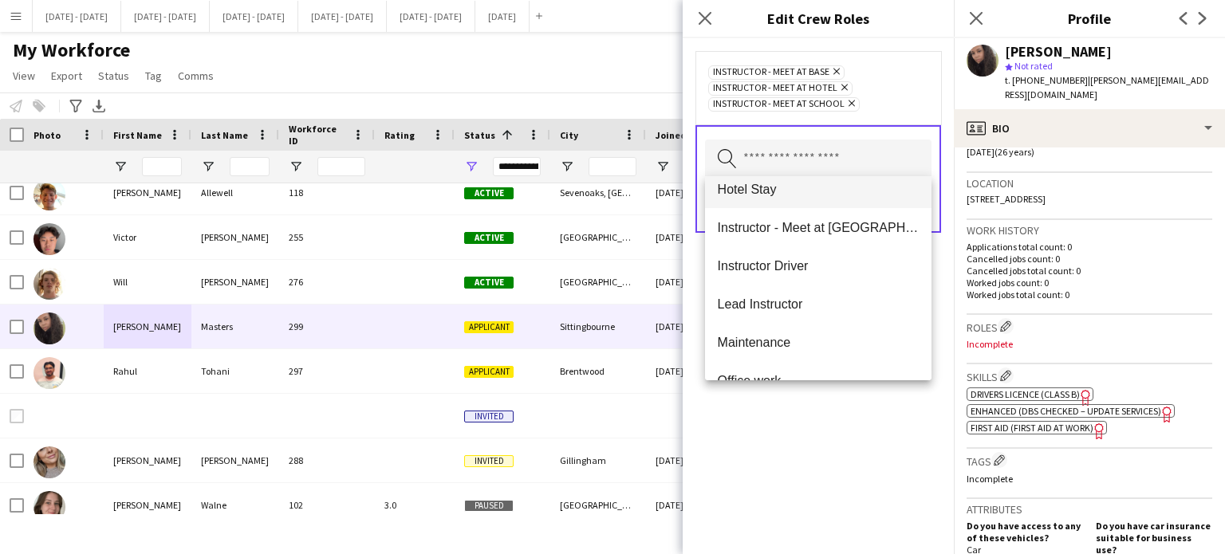
click at [781, 197] on mat-option "Hotel Stay" at bounding box center [818, 189] width 227 height 38
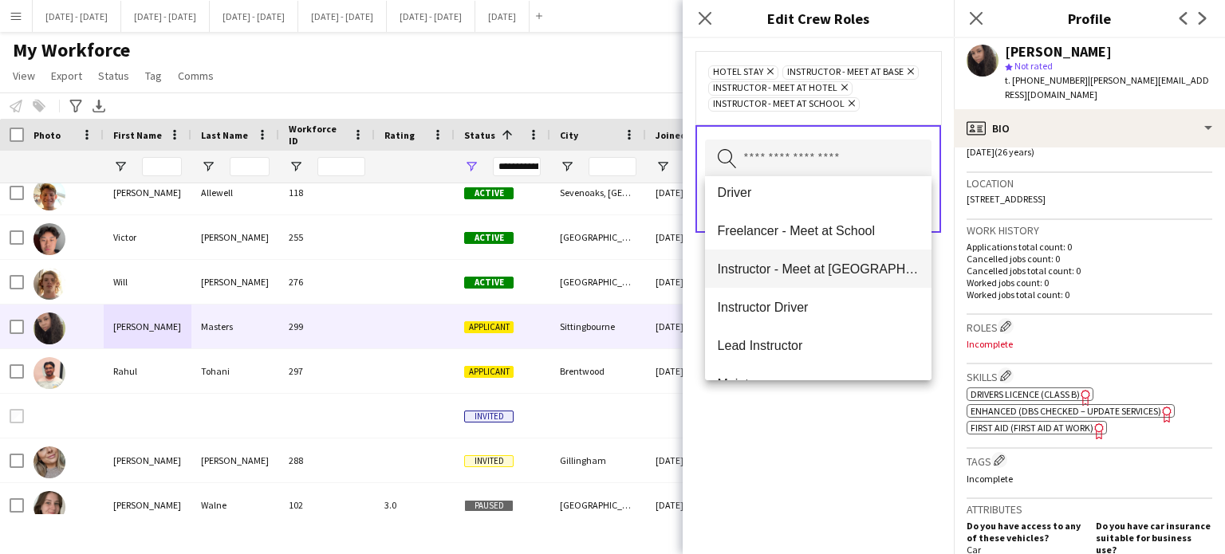
click at [773, 278] on mat-option "Instructor - Meet at [GEOGRAPHIC_DATA]" at bounding box center [818, 269] width 227 height 38
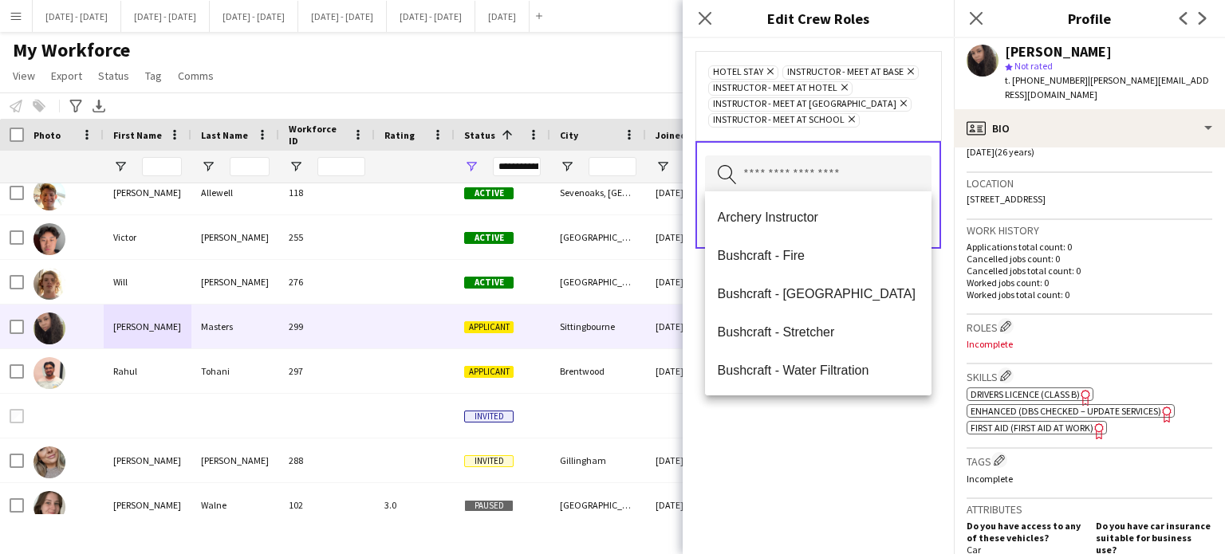
click at [803, 446] on div "Hotel Stay Remove Instructor - Meet at Base Remove Instructor - Meet at [GEOGRA…" at bounding box center [818, 296] width 271 height 516
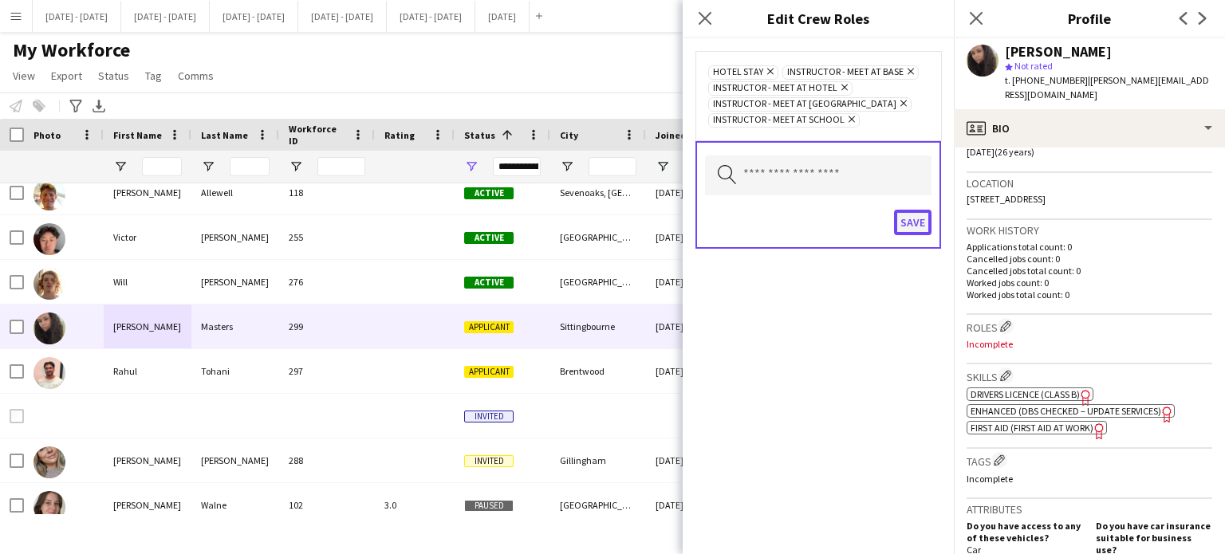
click at [913, 218] on button "Save" at bounding box center [912, 223] width 37 height 26
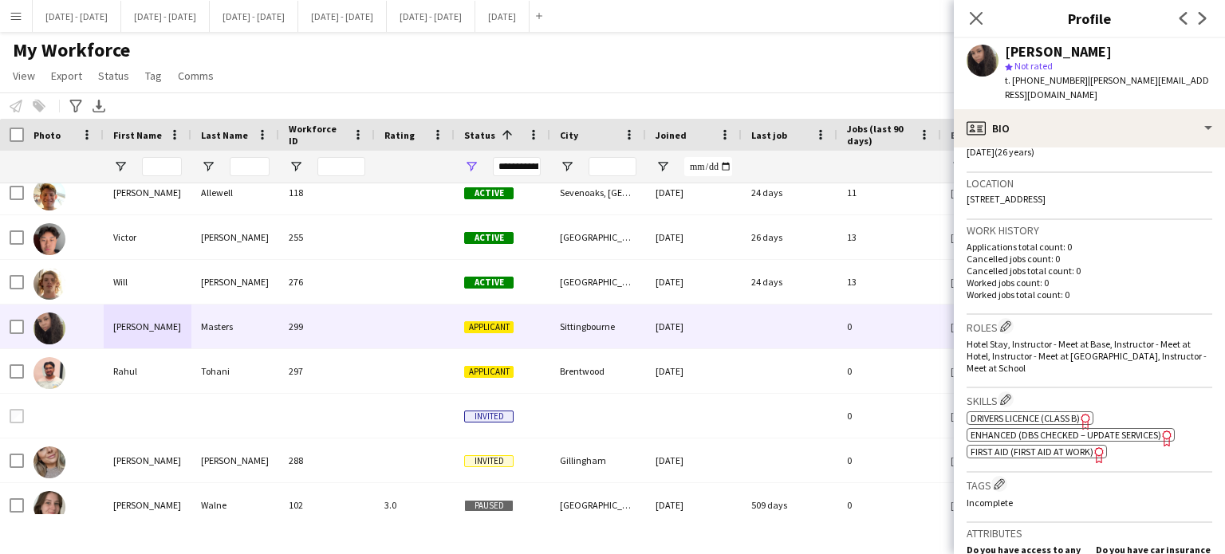
click at [1113, 431] on span "Enhanced (DBS Checked – Update Services)" at bounding box center [1065, 435] width 191 height 12
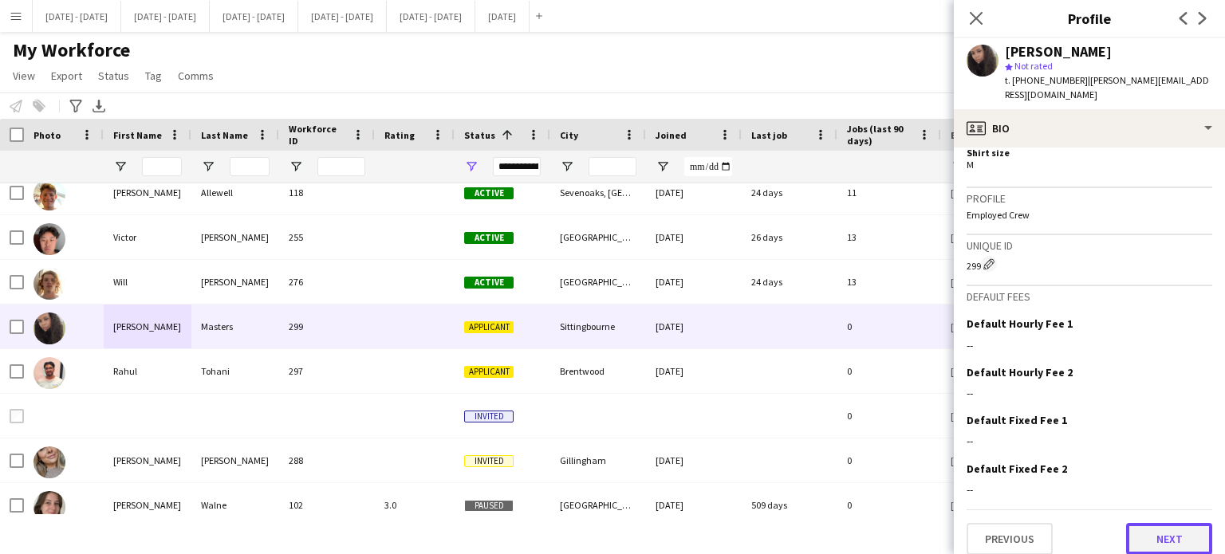
click at [1127, 526] on button "Next" at bounding box center [1169, 539] width 86 height 32
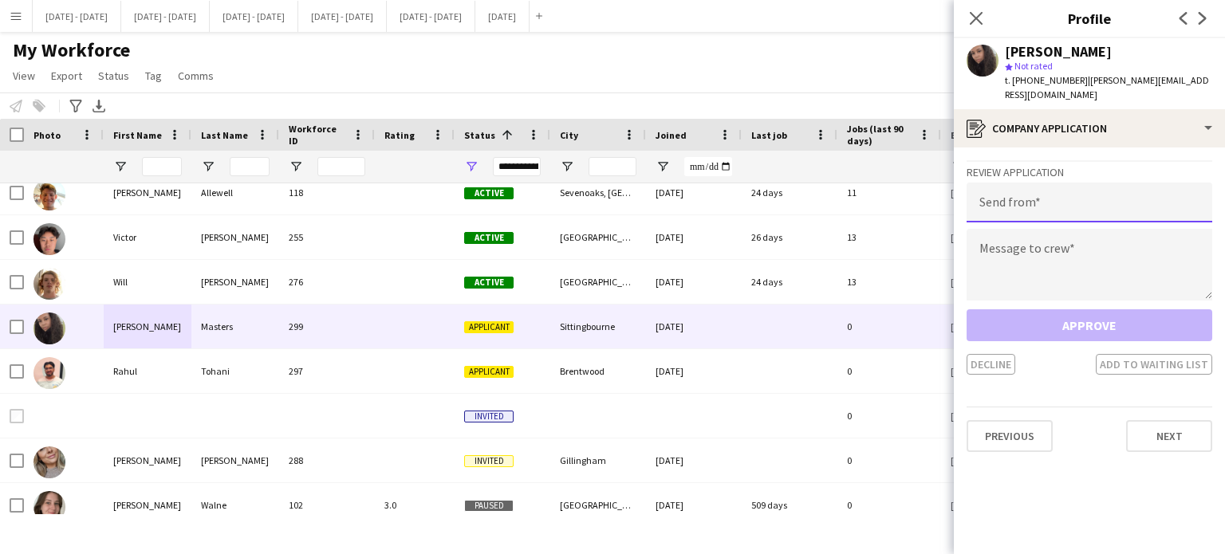
click at [1031, 194] on input "email" at bounding box center [1089, 203] width 246 height 40
type input "**********"
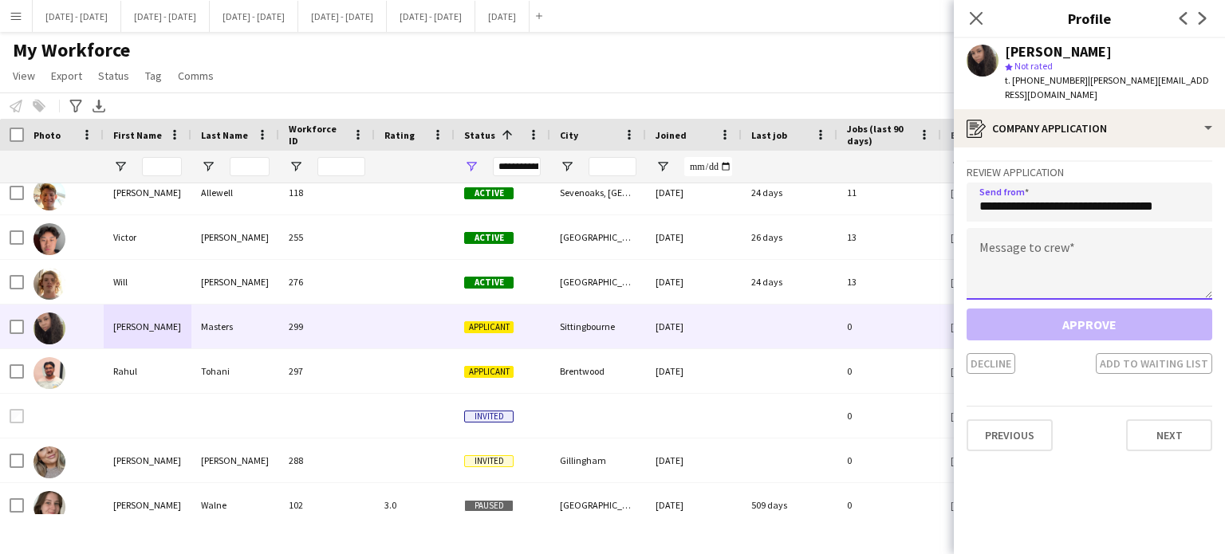
click at [1045, 262] on textarea at bounding box center [1089, 264] width 246 height 72
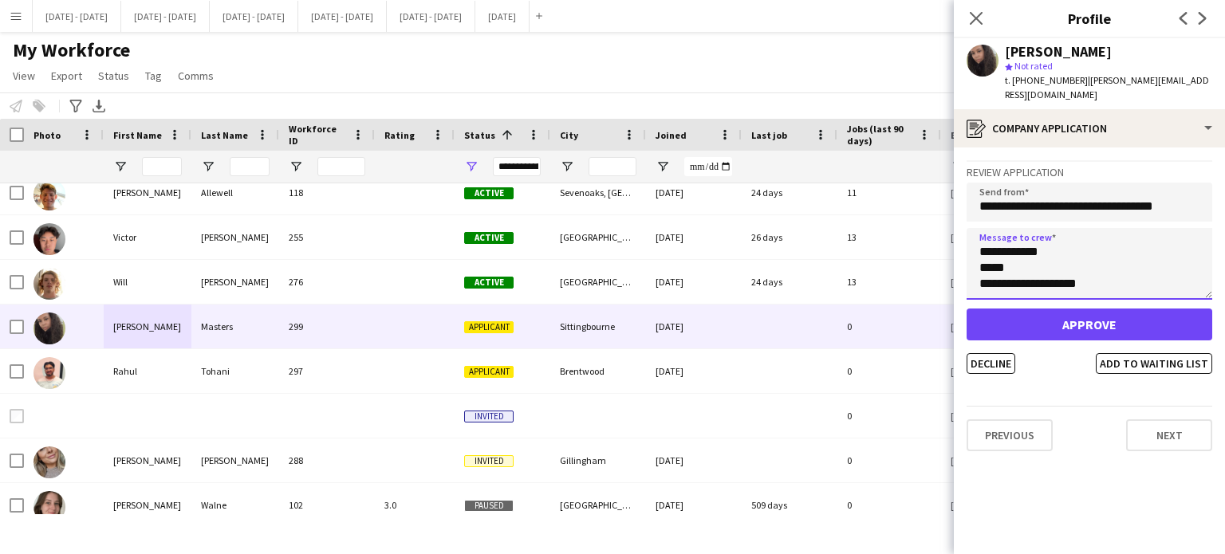
scroll to position [191, 0]
drag, startPoint x: 982, startPoint y: 236, endPoint x: 1148, endPoint y: 277, distance: 171.6
click at [1148, 277] on textarea "**********" at bounding box center [1089, 264] width 246 height 72
click at [1083, 230] on textarea "**********" at bounding box center [1089, 264] width 246 height 72
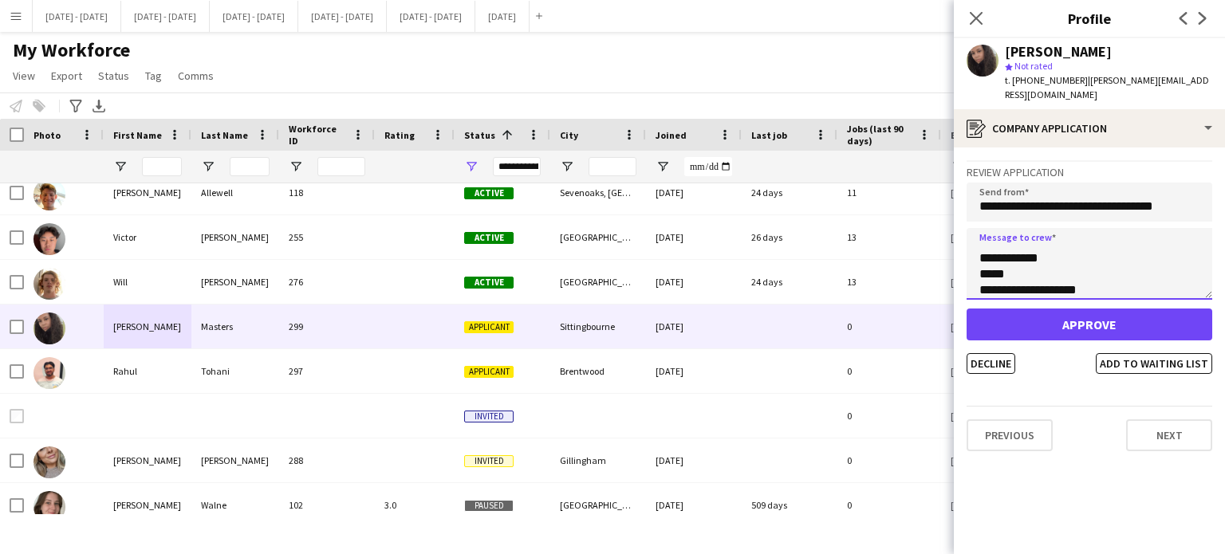
scroll to position [177, 0]
type textarea "**********"
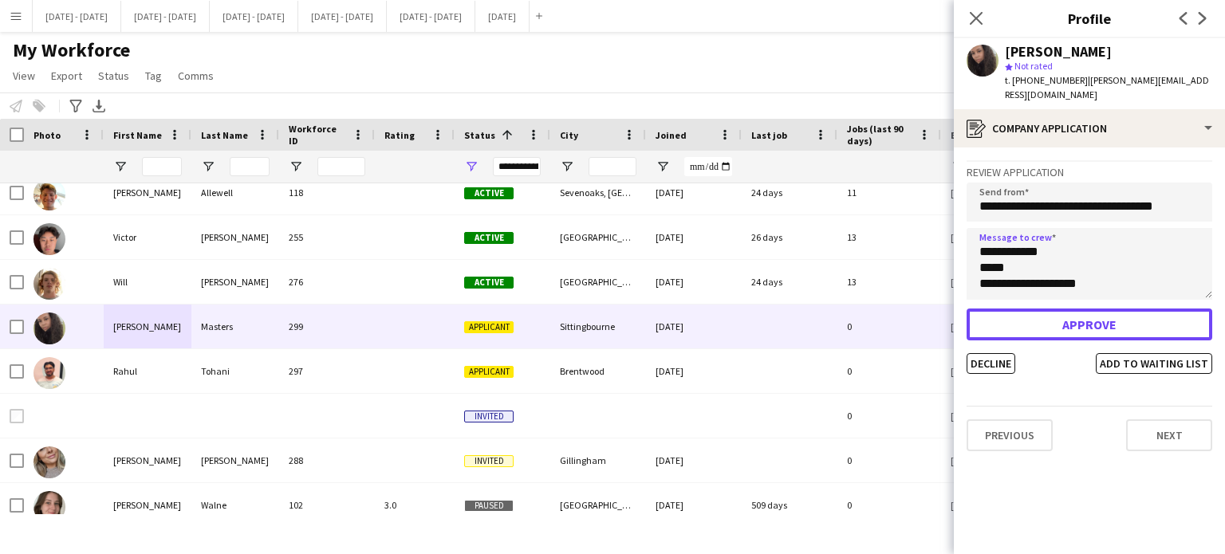
click at [1090, 310] on button "Approve" at bounding box center [1089, 325] width 246 height 32
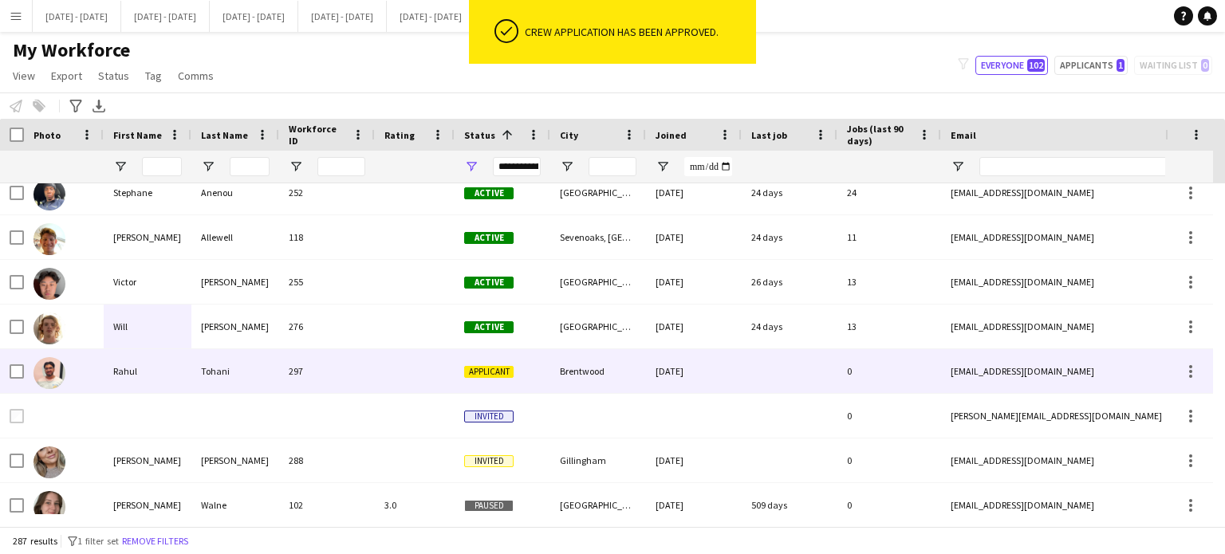
click at [241, 377] on div "Tohani" at bounding box center [235, 371] width 88 height 44
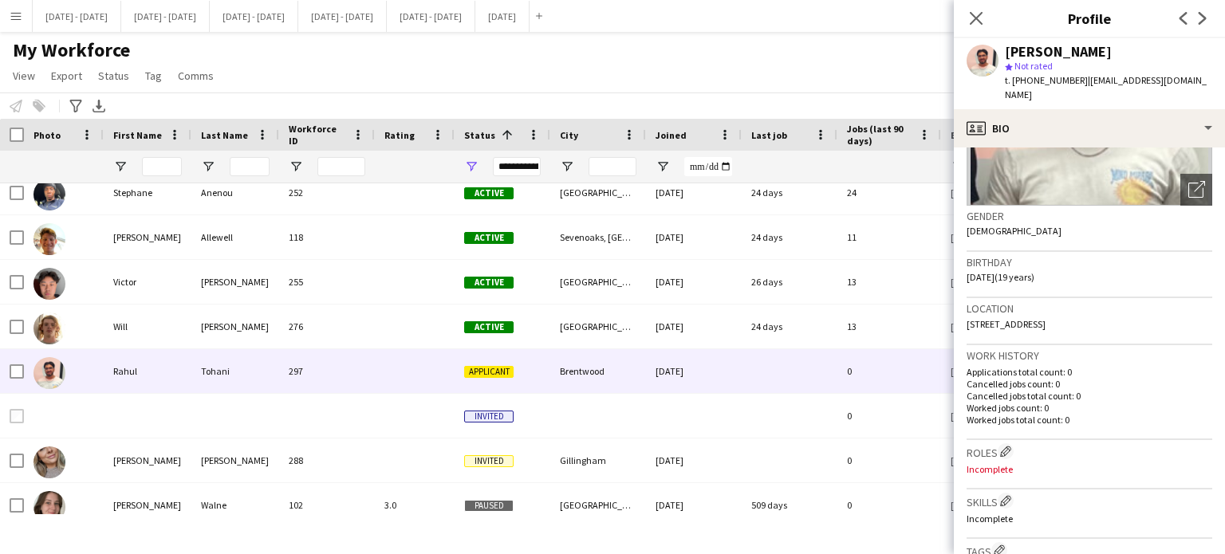
scroll to position [239, 0]
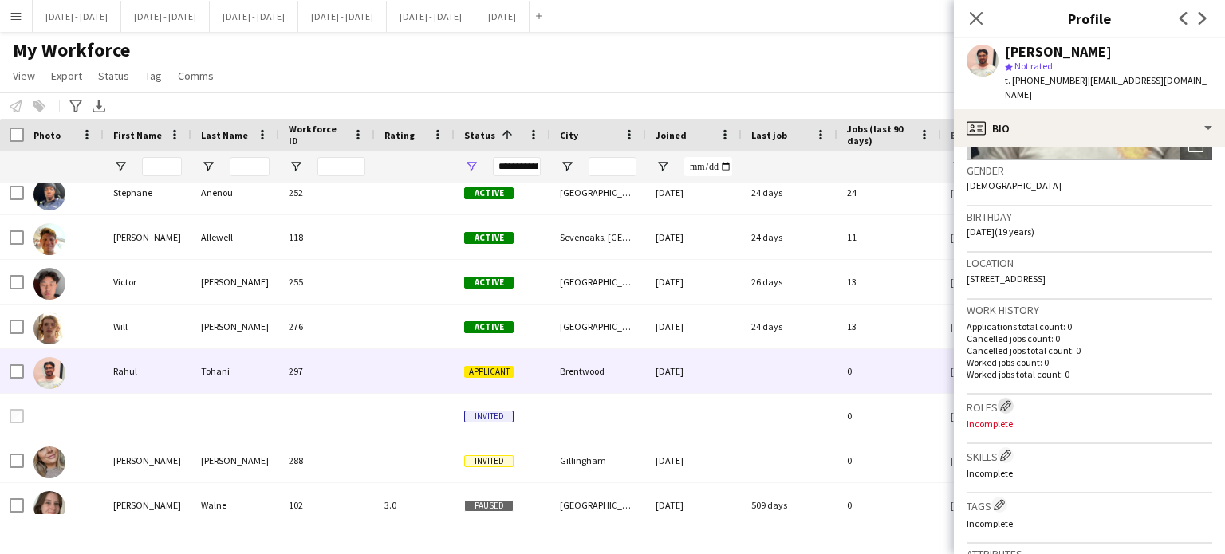
click at [1004, 400] on app-icon "Edit crew company roles" at bounding box center [1005, 405] width 11 height 11
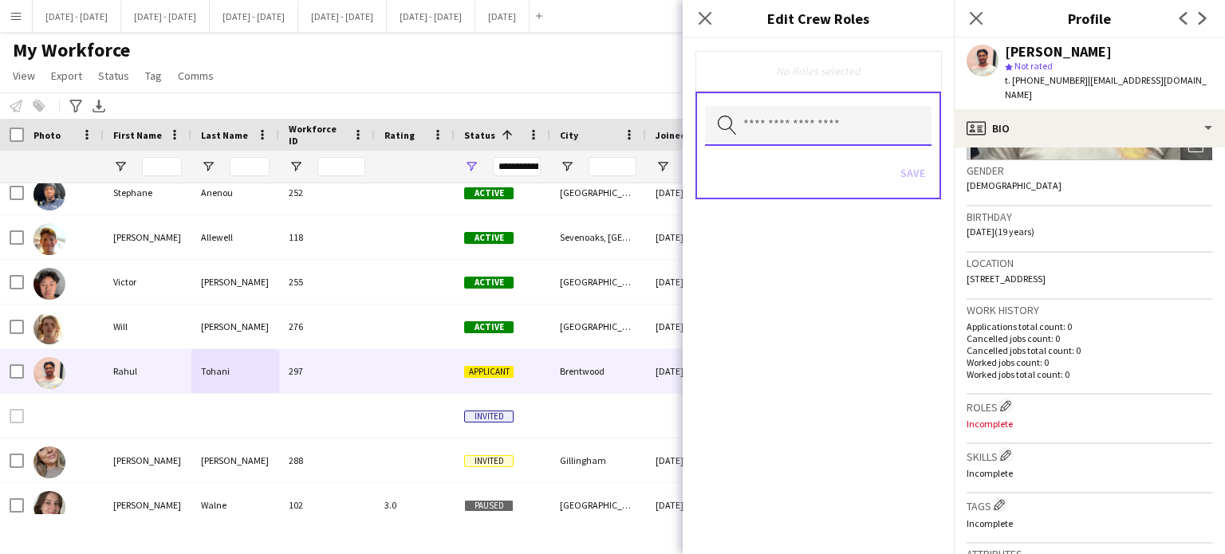
click at [813, 121] on input "text" at bounding box center [818, 126] width 226 height 40
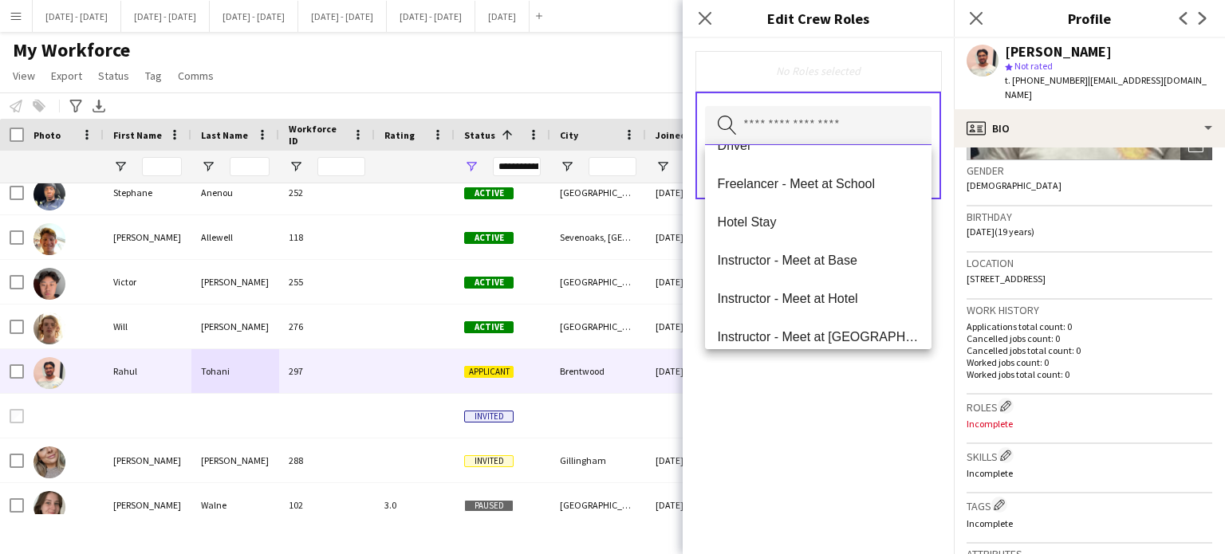
scroll to position [319, 0]
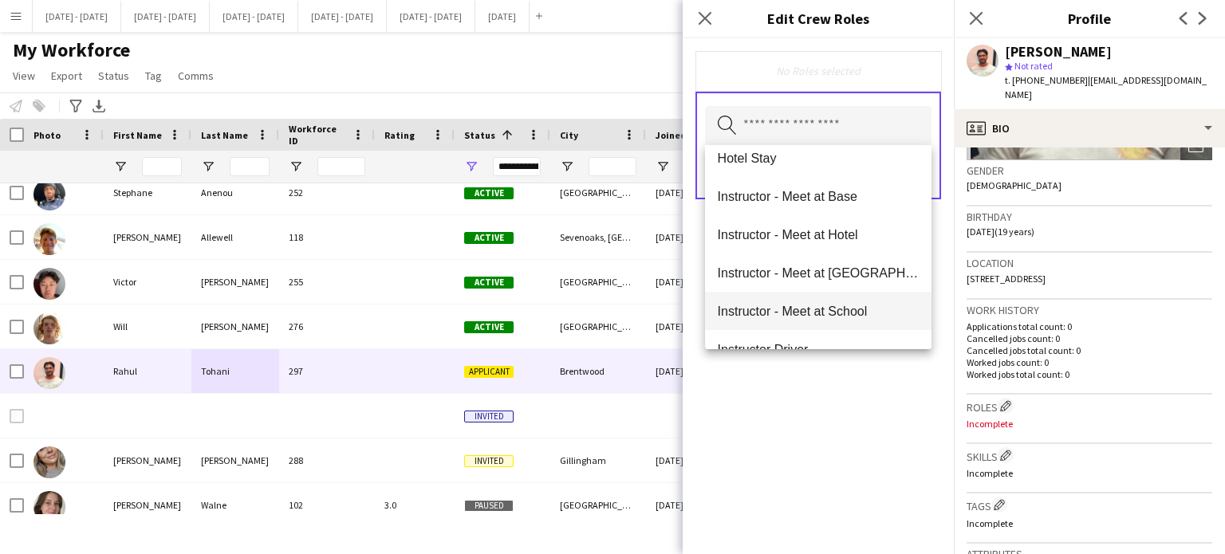
click at [855, 300] on mat-option "Instructor - Meet at School" at bounding box center [818, 311] width 227 height 38
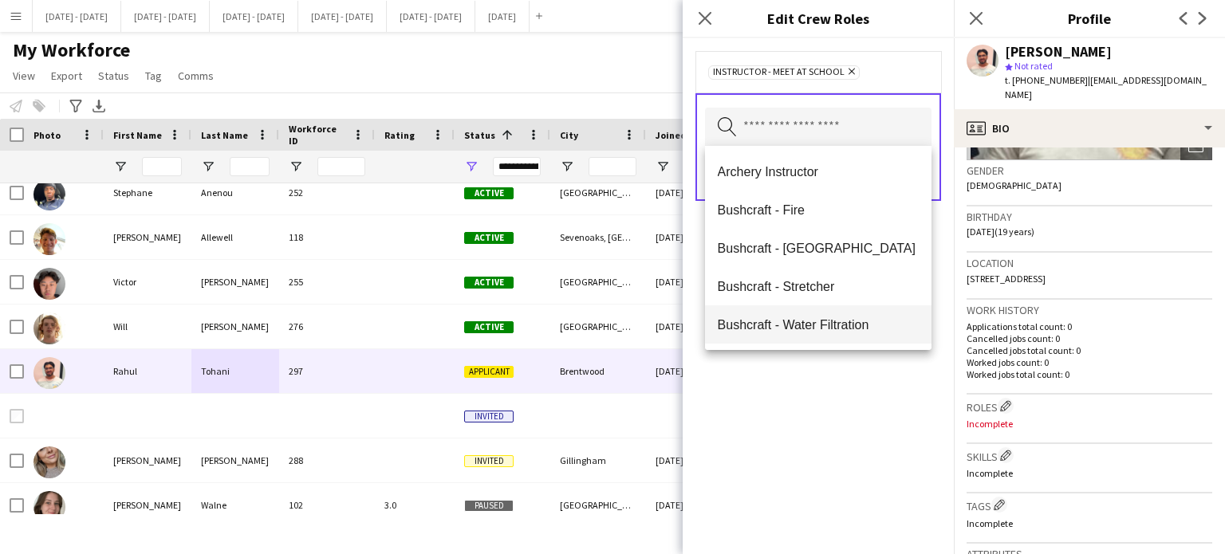
scroll to position [399, 0]
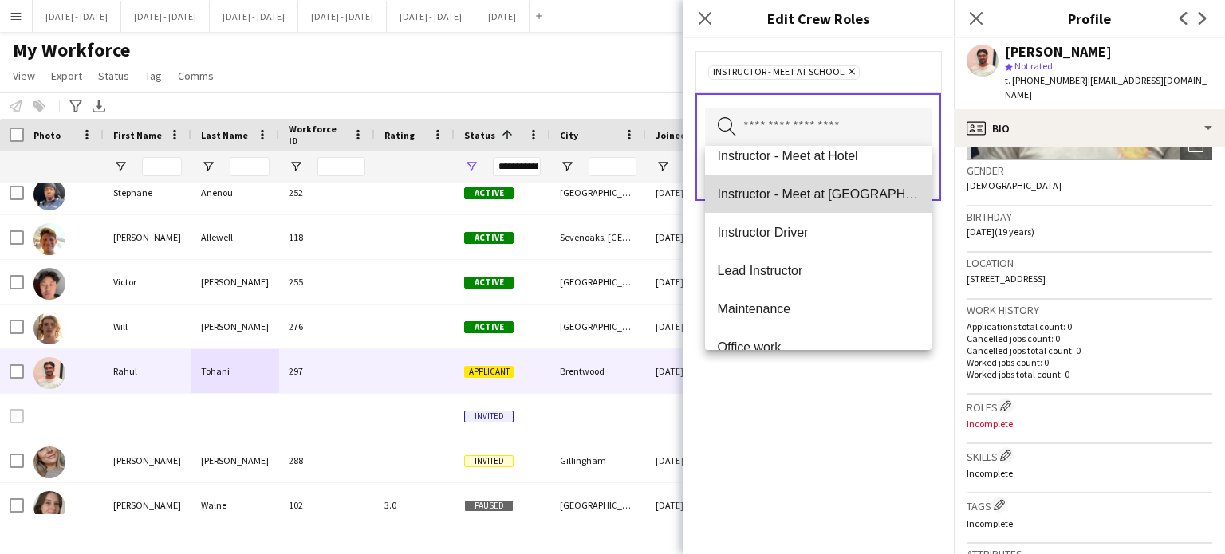
click at [823, 203] on mat-option "Instructor - Meet at [GEOGRAPHIC_DATA]" at bounding box center [818, 194] width 227 height 38
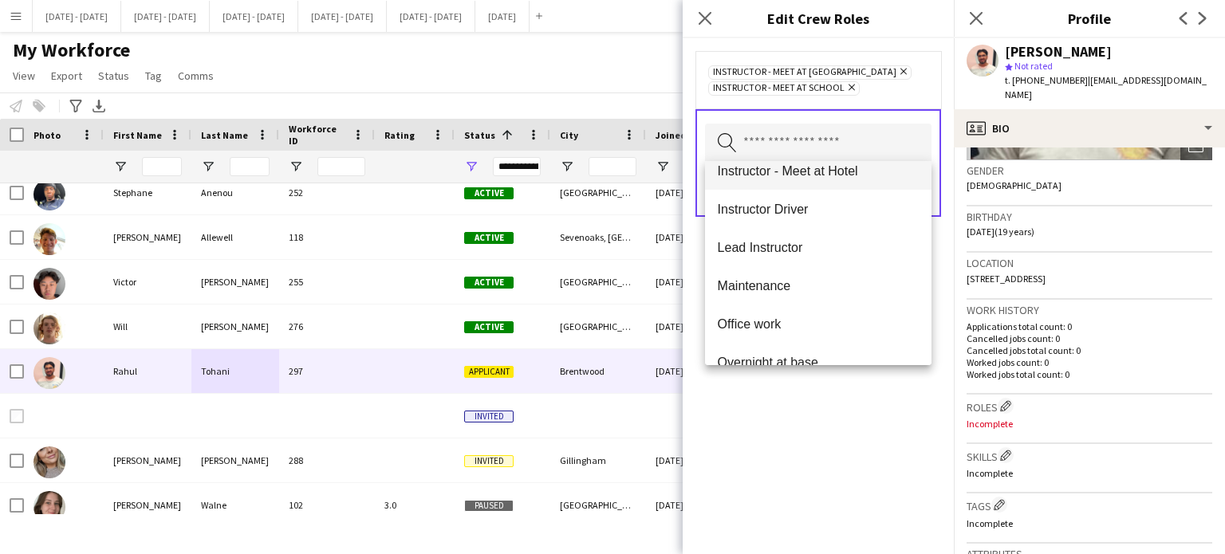
click at [823, 184] on mat-option "Instructor - Meet at Hotel" at bounding box center [818, 171] width 227 height 38
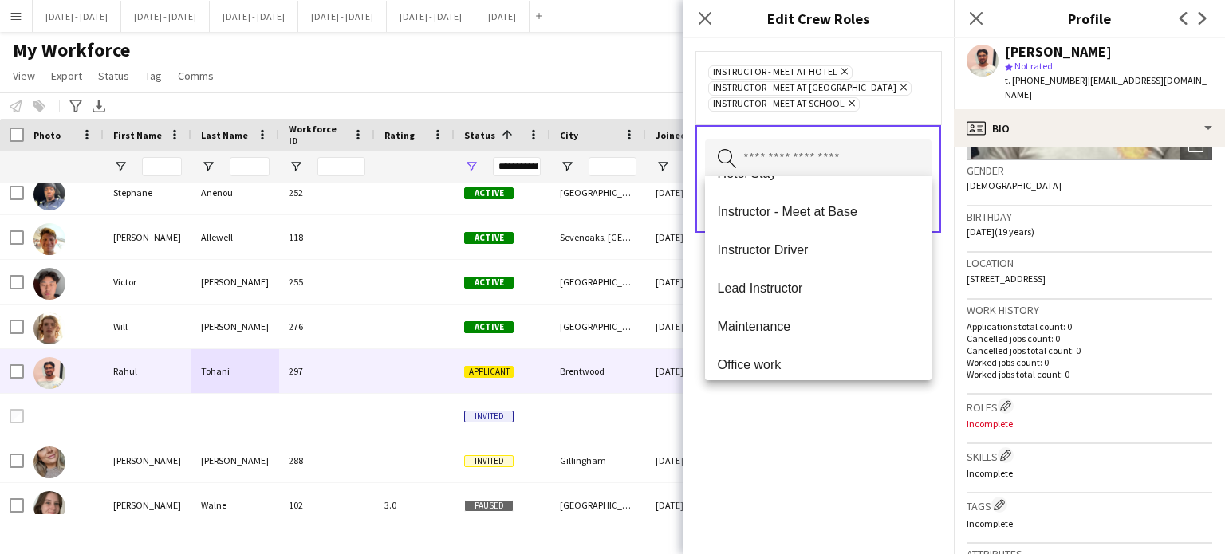
scroll to position [255, 0]
click at [781, 256] on span "Hotel Stay" at bounding box center [819, 253] width 202 height 15
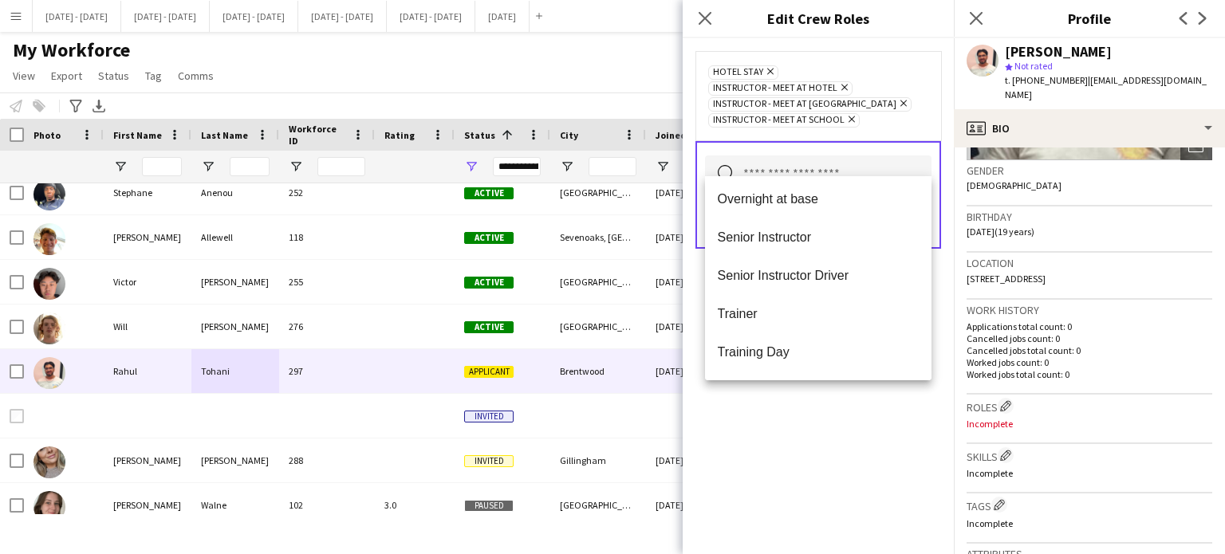
scroll to position [536, 0]
click at [854, 414] on div "Hotel Stay Remove Instructor - Meet at [GEOGRAPHIC_DATA] Instructor - Meet at P…" at bounding box center [818, 296] width 271 height 516
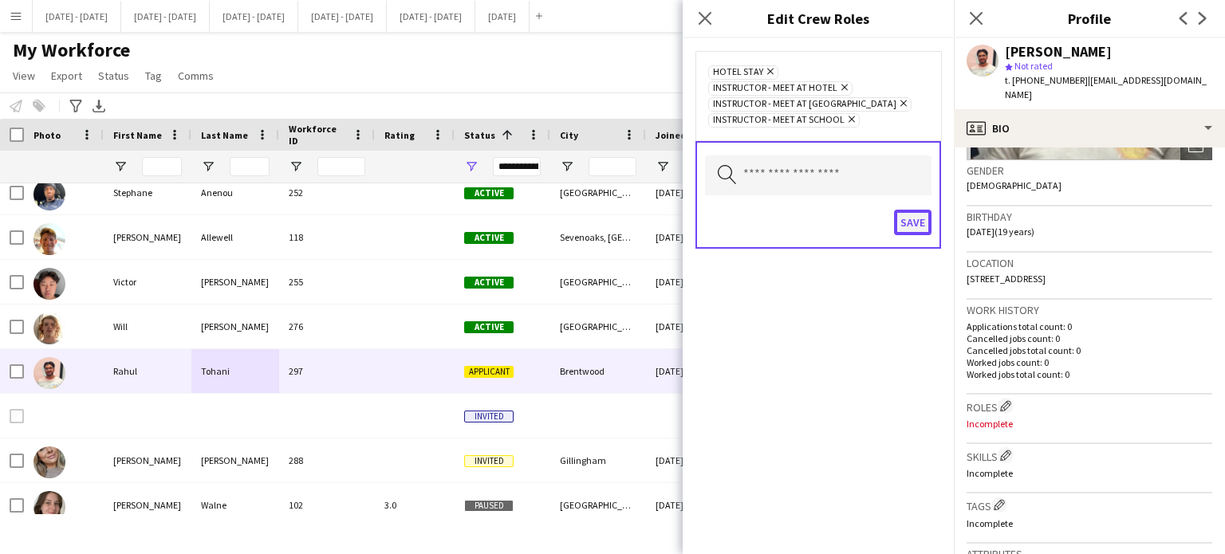
click at [915, 210] on button "Save" at bounding box center [912, 223] width 37 height 26
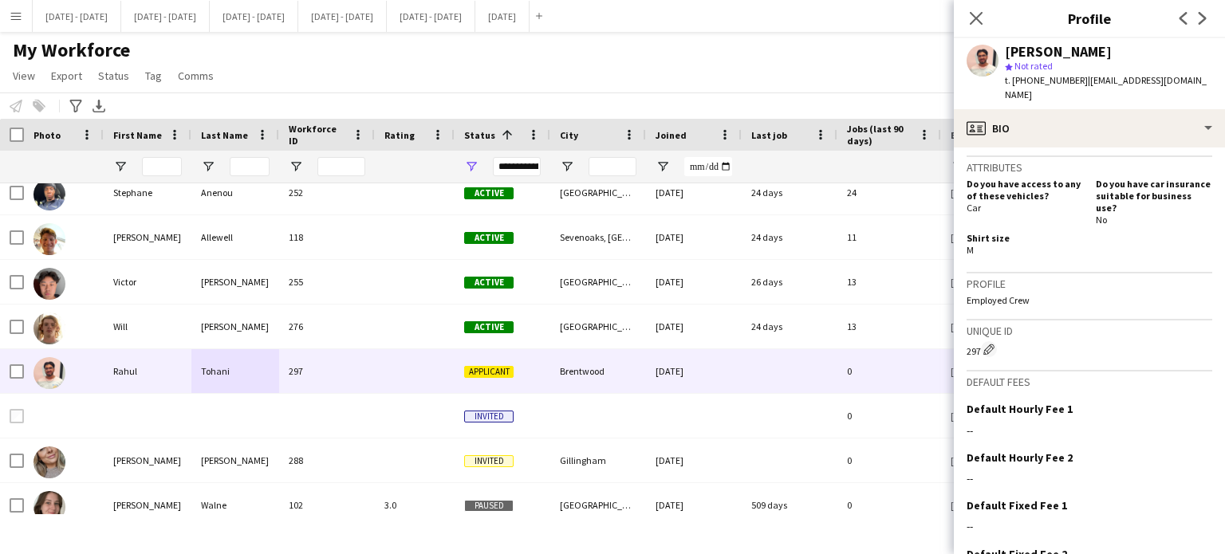
scroll to position [708, 0]
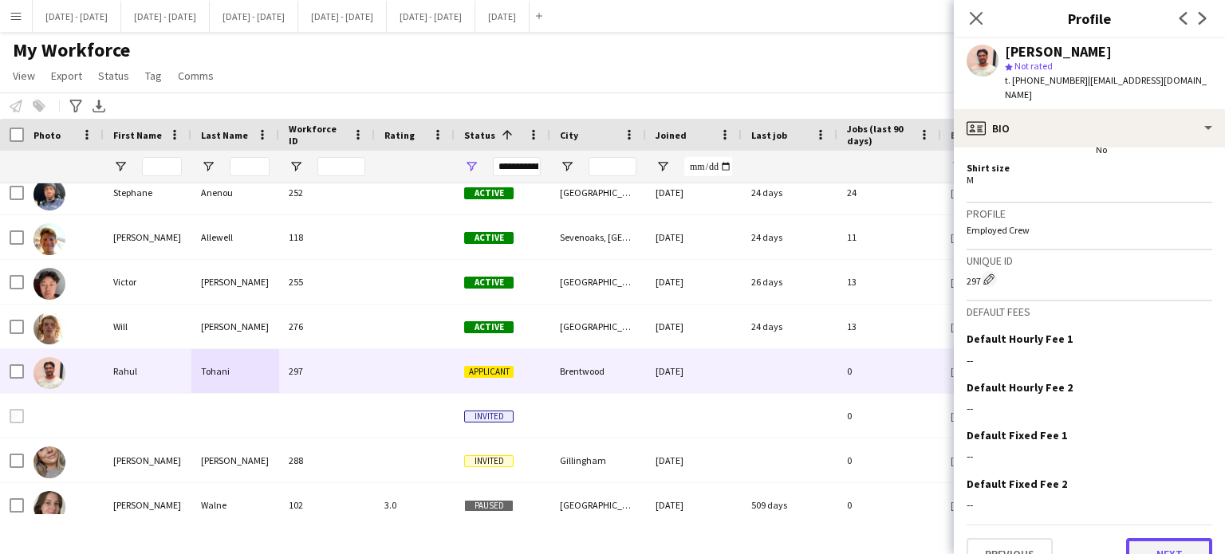
click at [1155, 538] on button "Next" at bounding box center [1169, 554] width 86 height 32
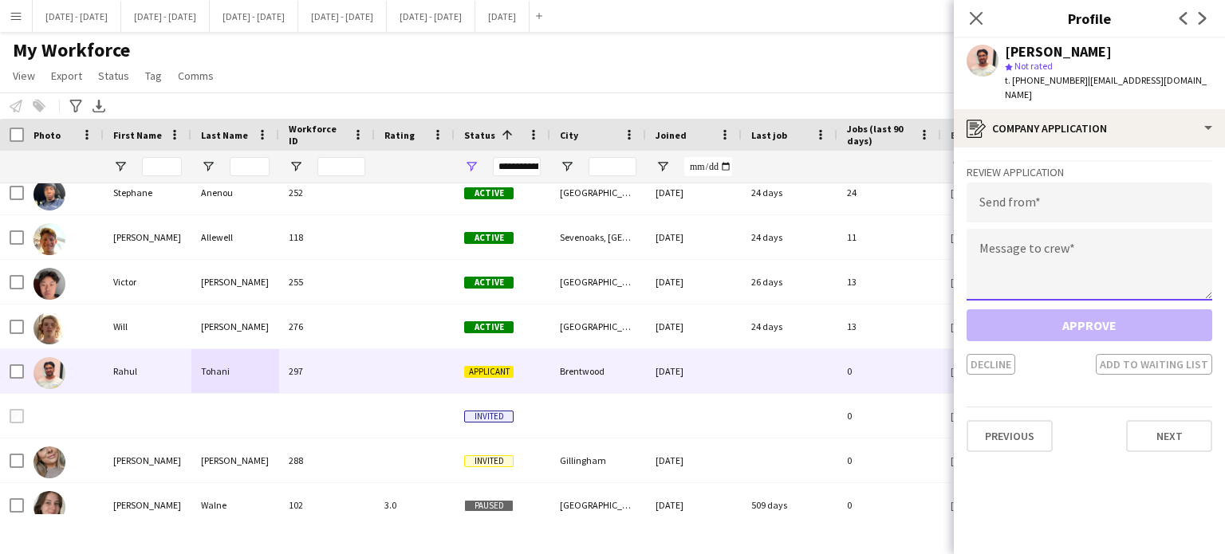
click at [1027, 241] on textarea at bounding box center [1089, 265] width 246 height 72
paste textarea "**********"
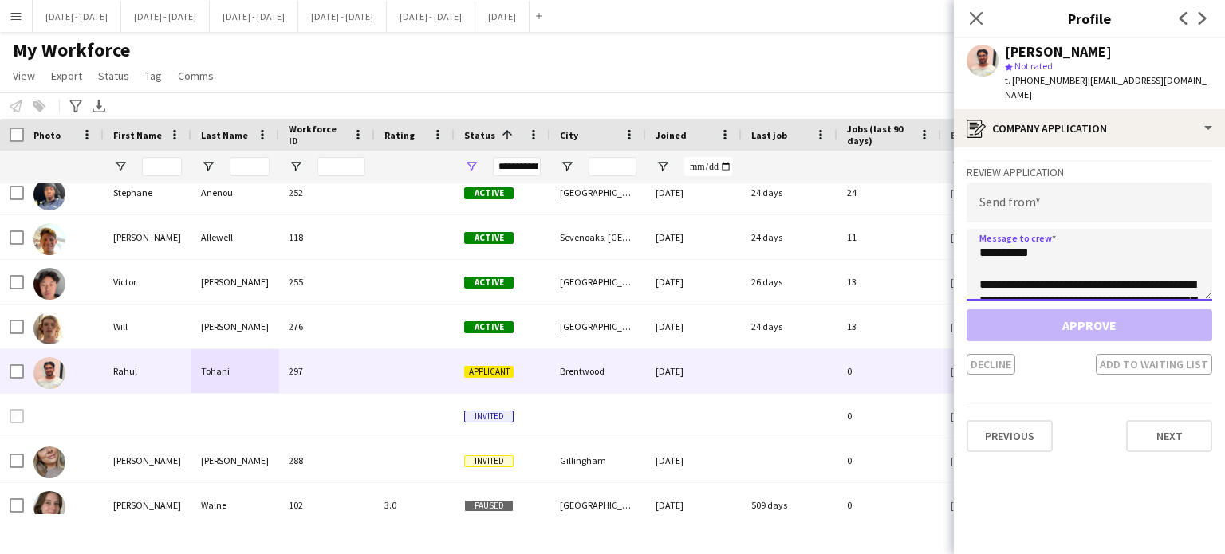
click at [1033, 242] on textarea "**********" at bounding box center [1089, 265] width 246 height 72
type textarea "**********"
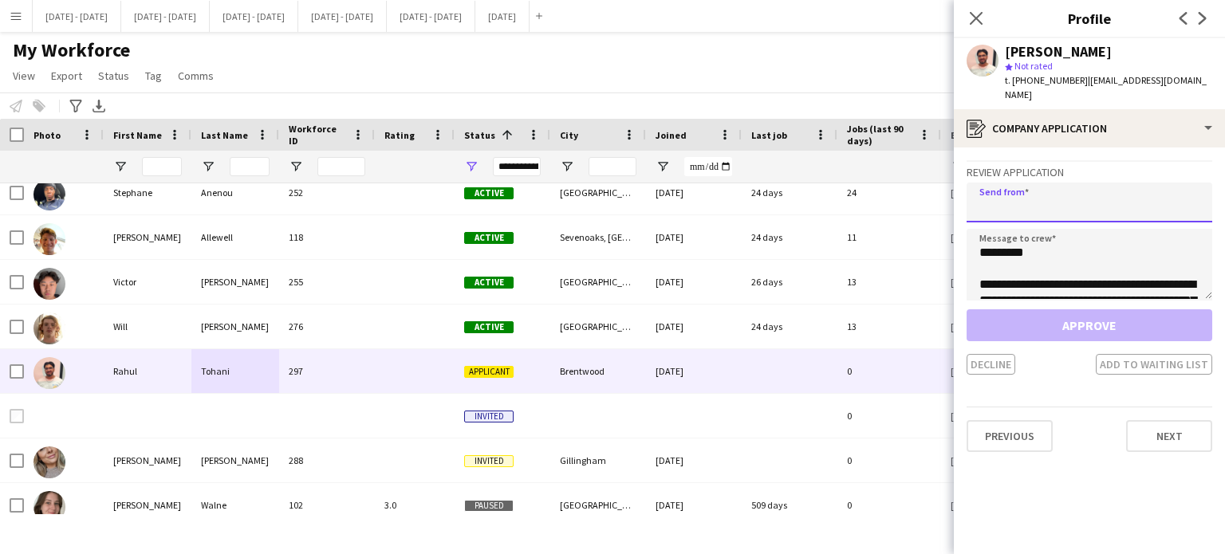
click at [1034, 190] on input "email" at bounding box center [1089, 203] width 246 height 40
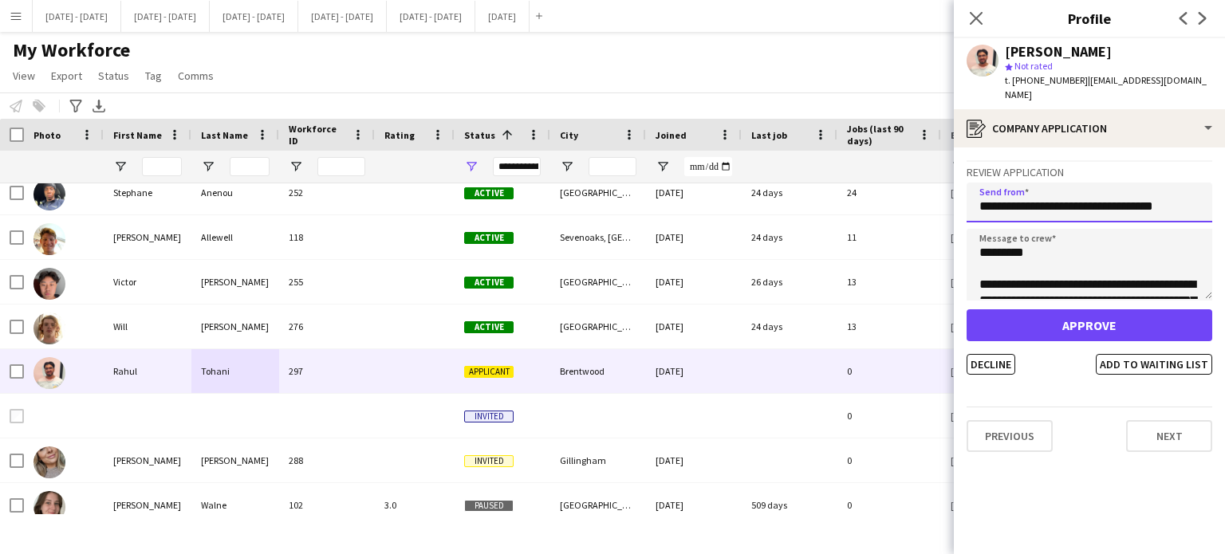
scroll to position [0, 3]
type input "**********"
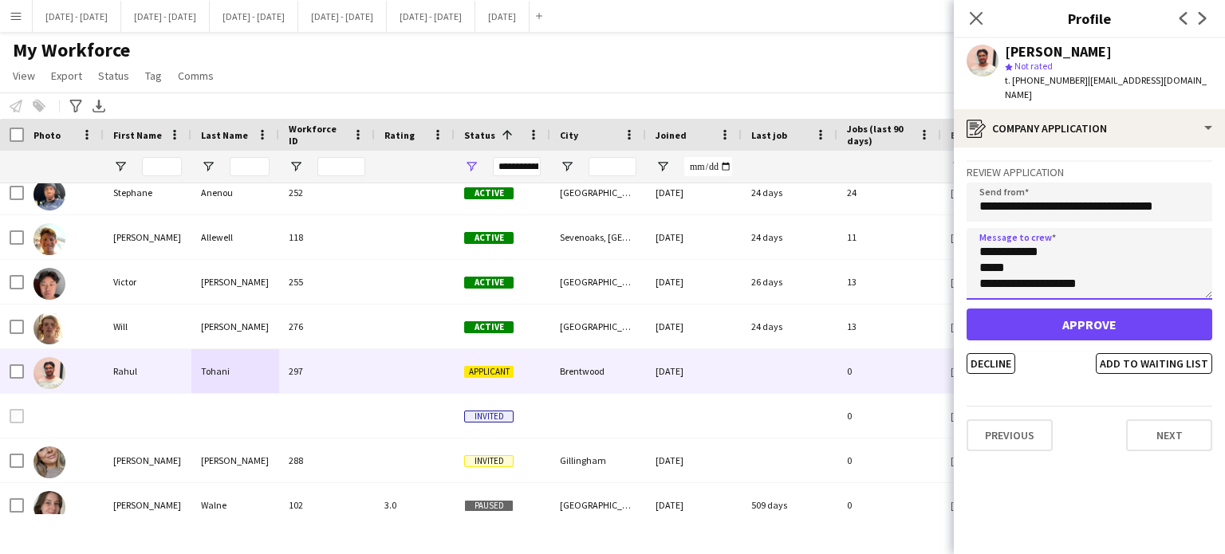
scroll to position [191, 0]
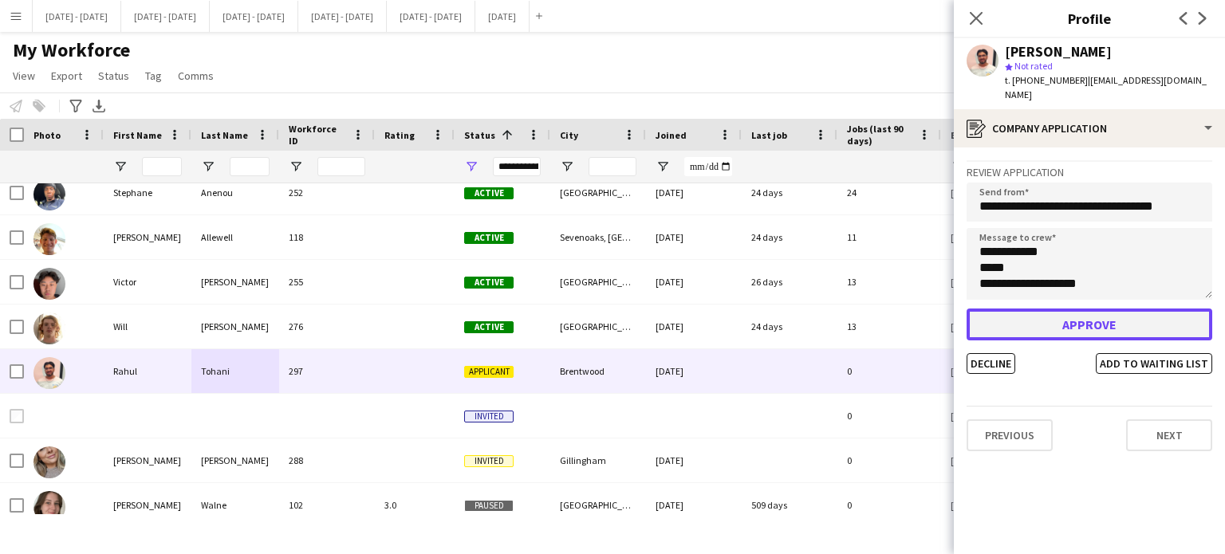
click at [1057, 309] on button "Approve" at bounding box center [1089, 325] width 246 height 32
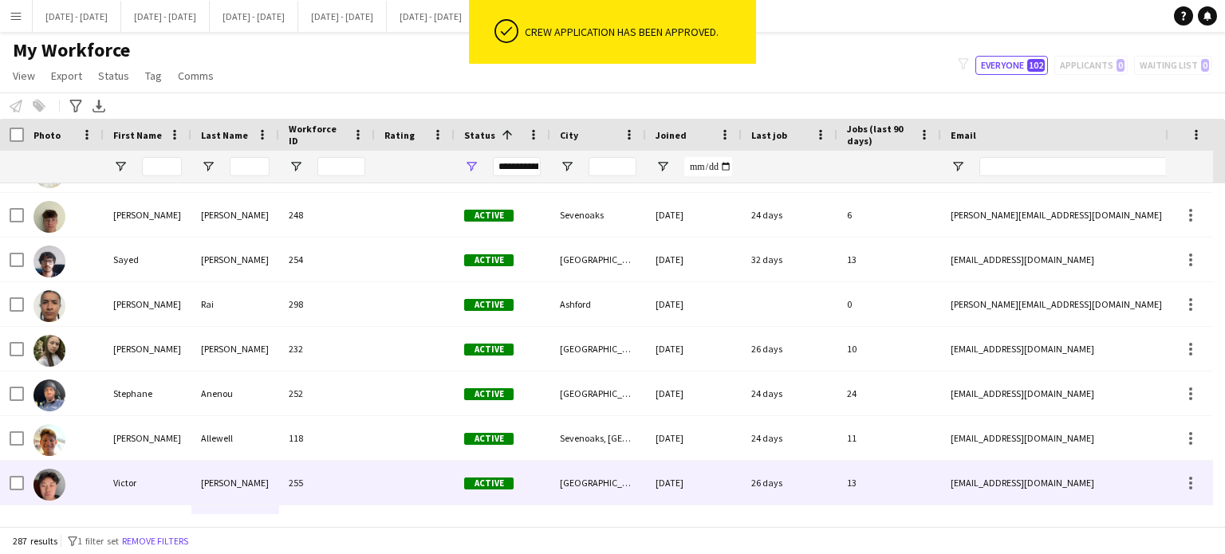
scroll to position [2791, 0]
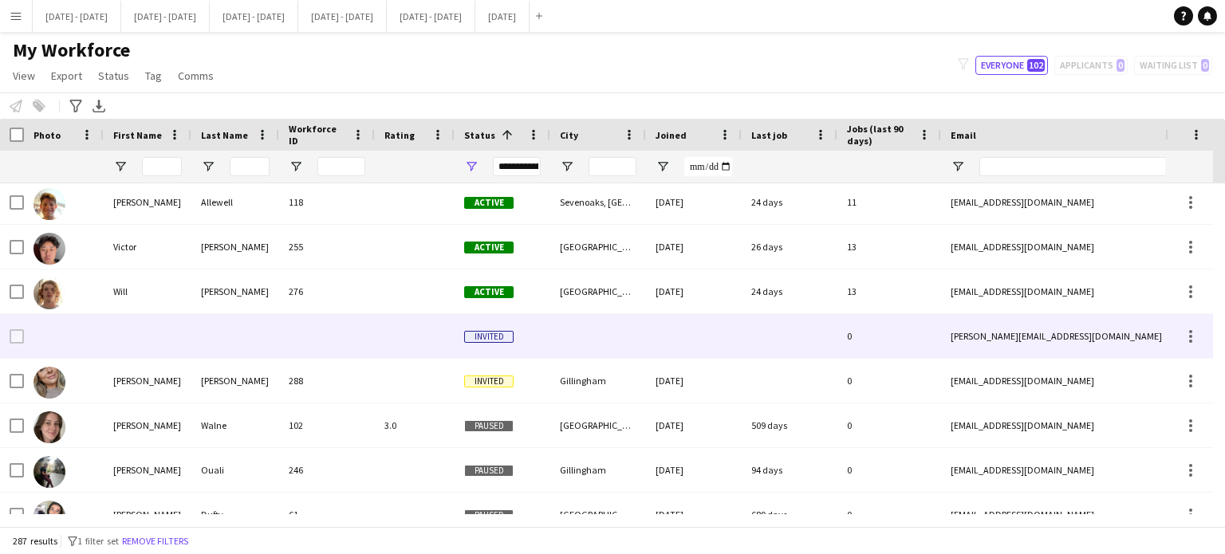
click at [437, 337] on div at bounding box center [415, 336] width 80 height 44
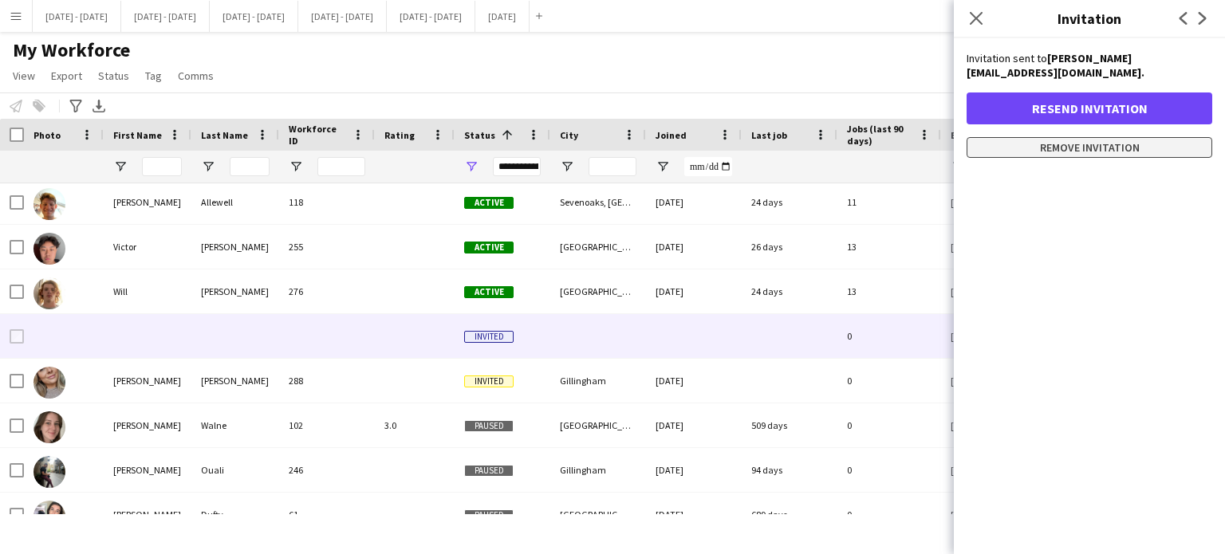
click at [1053, 137] on button "Remove invitation" at bounding box center [1089, 147] width 246 height 21
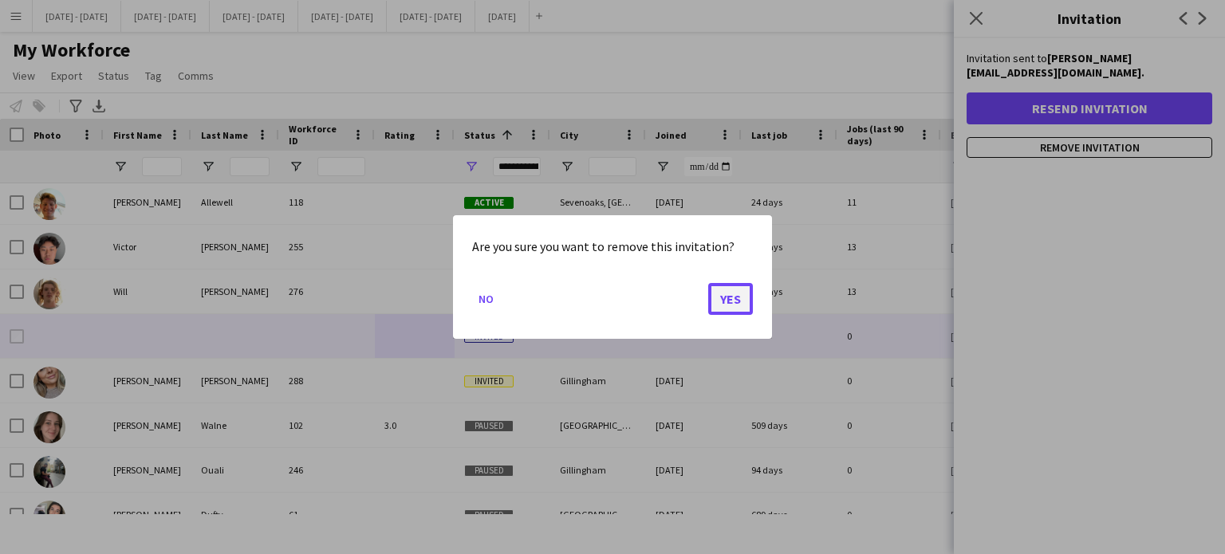
click at [721, 297] on button "Yes" at bounding box center [730, 299] width 45 height 32
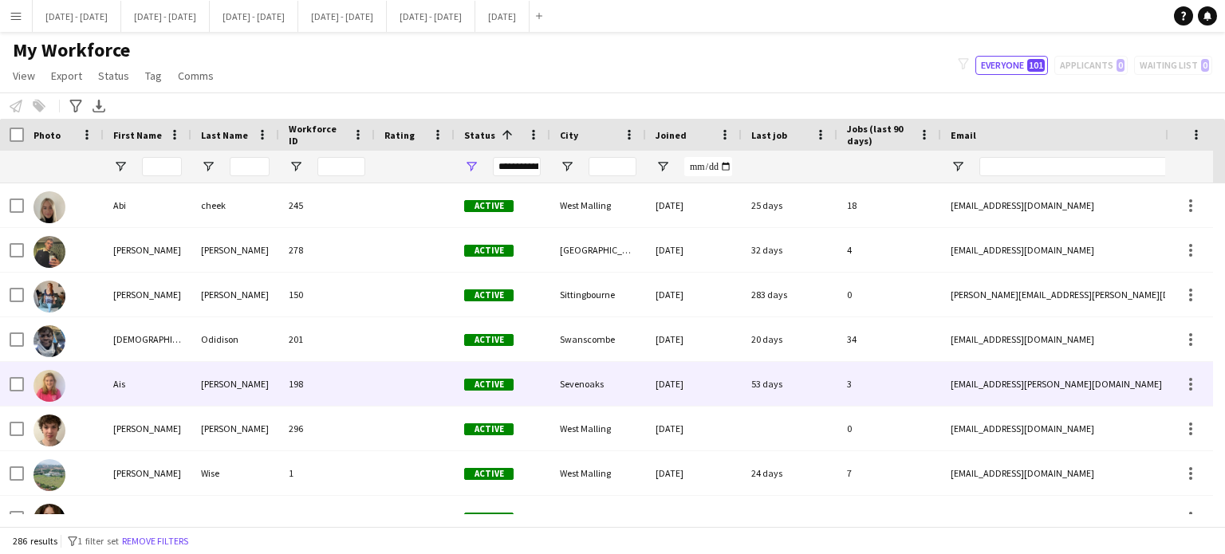
scroll to position [80, 0]
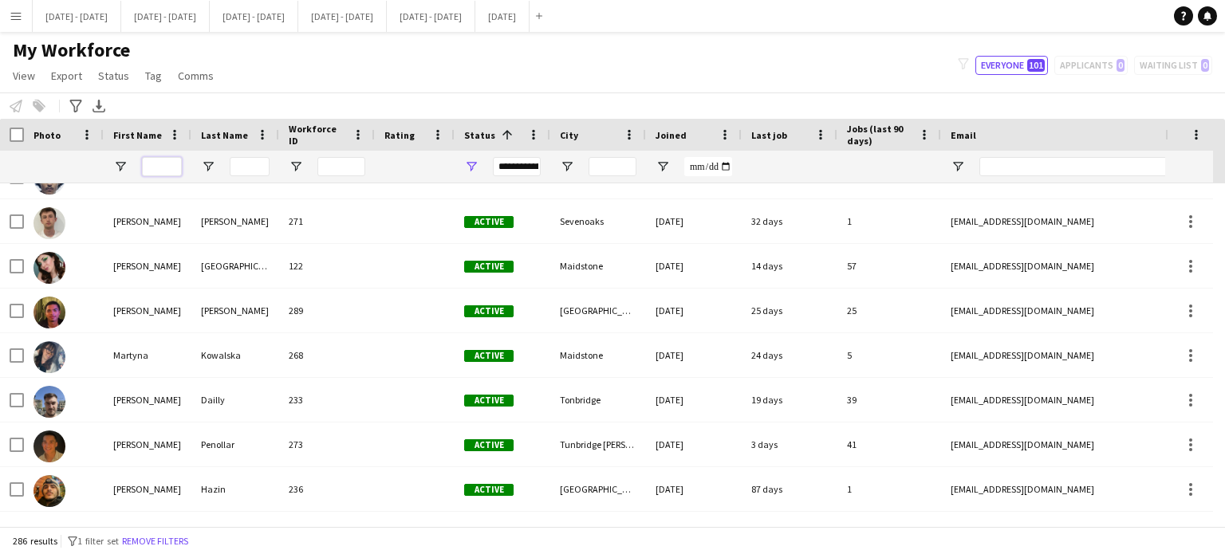
click at [172, 167] on input "First Name Filter Input" at bounding box center [162, 166] width 40 height 19
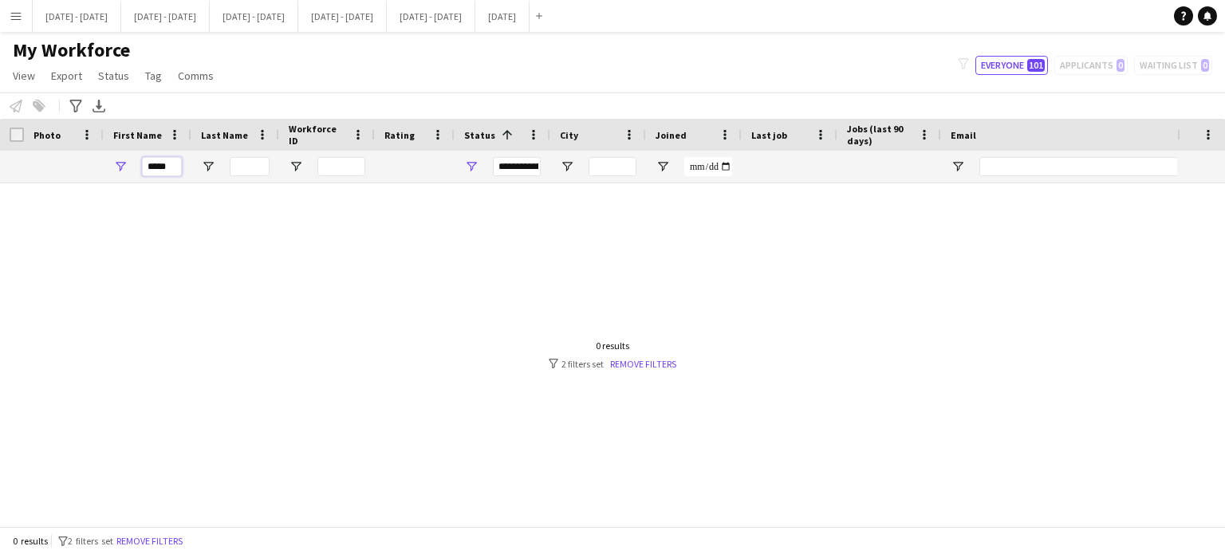
drag, startPoint x: 169, startPoint y: 164, endPoint x: 134, endPoint y: 167, distance: 35.2
click at [146, 167] on input "*****" at bounding box center [162, 166] width 40 height 19
click at [144, 167] on input "*****" at bounding box center [162, 166] width 40 height 19
type input "*"
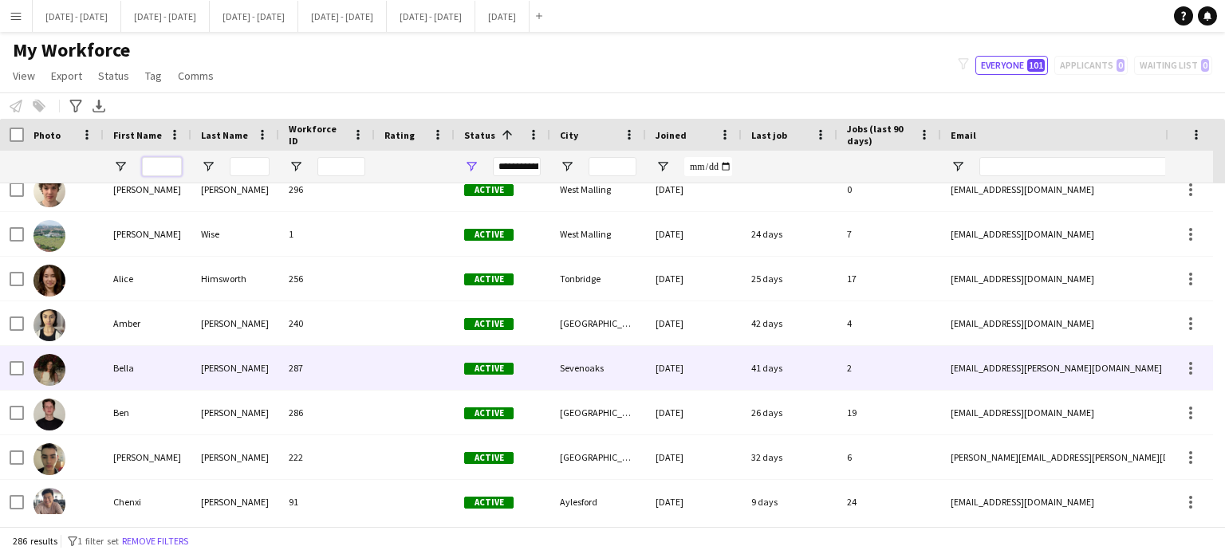
scroll to position [0, 0]
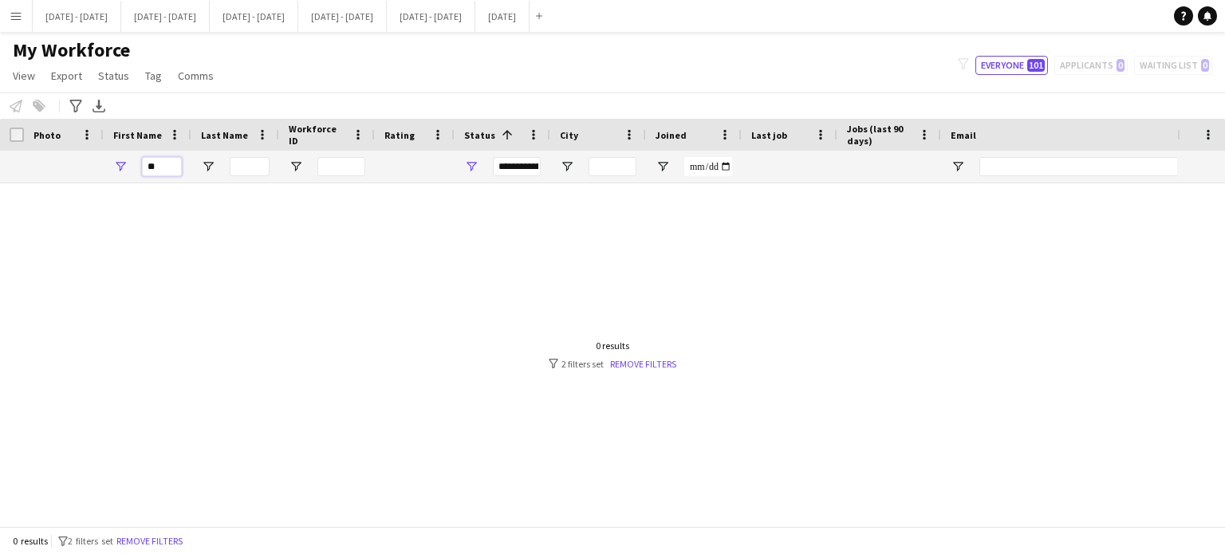
type input "*"
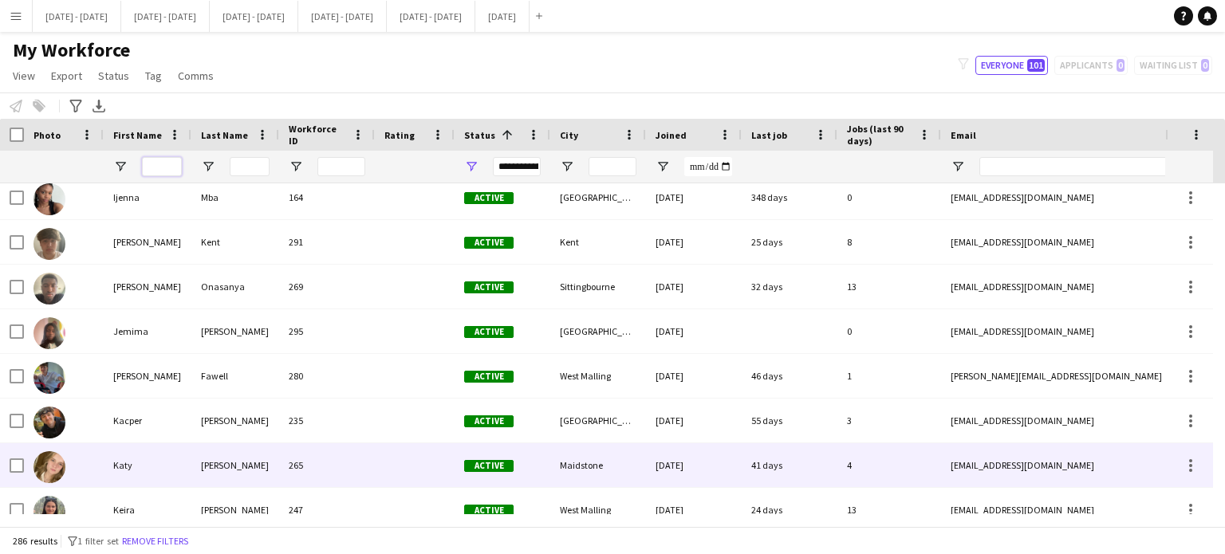
scroll to position [1675, 0]
